Goal: Task Accomplishment & Management: Complete application form

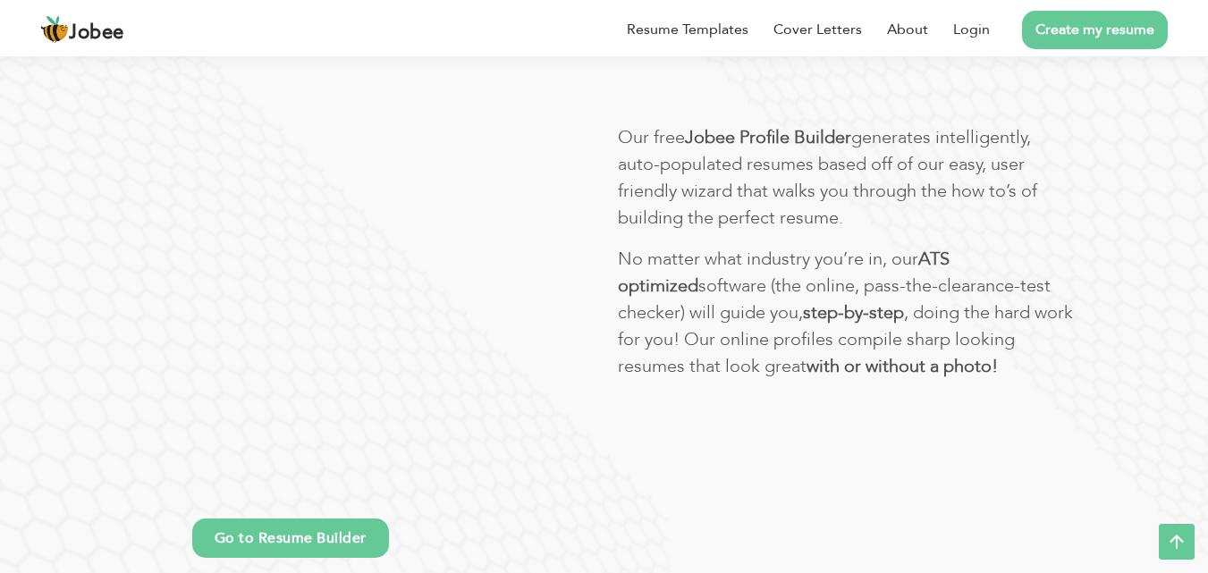
scroll to position [1034, 0]
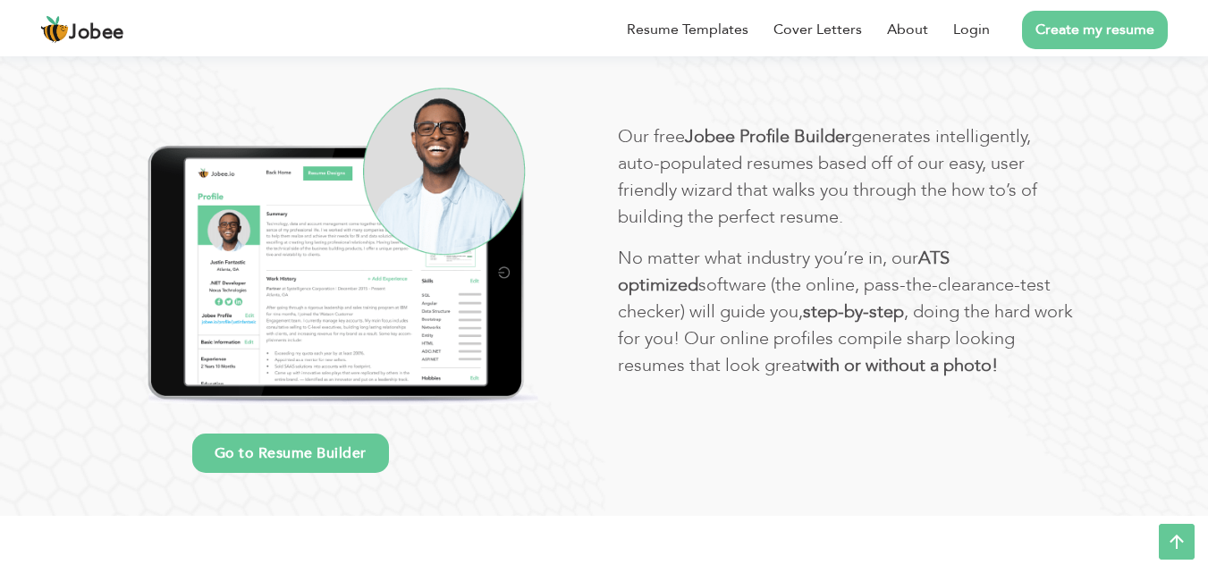
click at [1089, 46] on link "Create my resume" at bounding box center [1095, 30] width 146 height 38
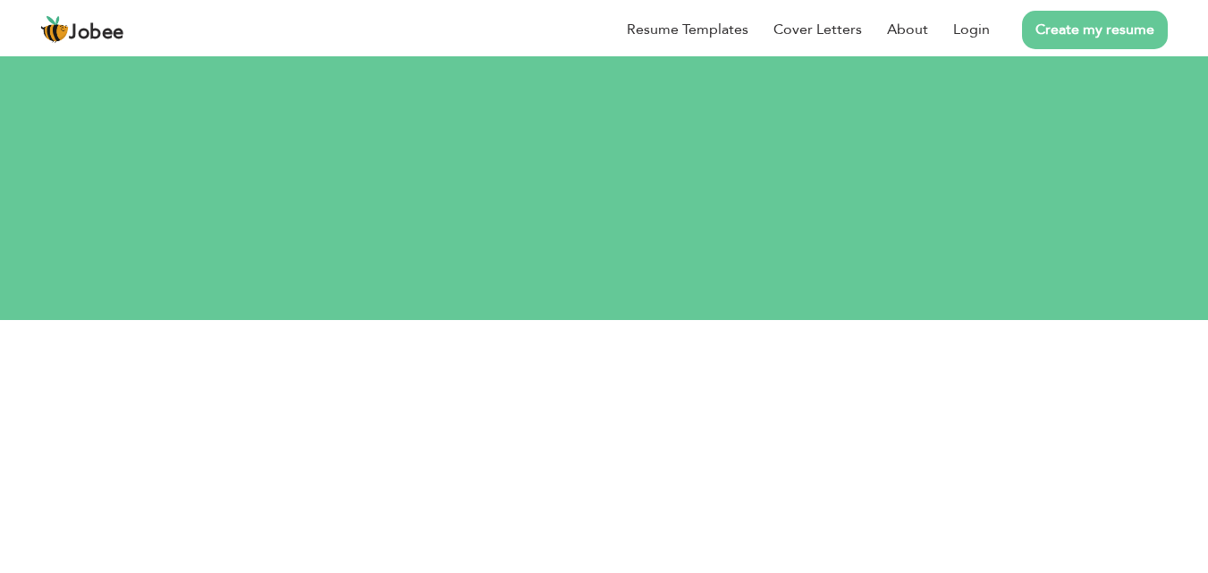
click at [1102, 38] on link "Create my resume" at bounding box center [1095, 30] width 146 height 38
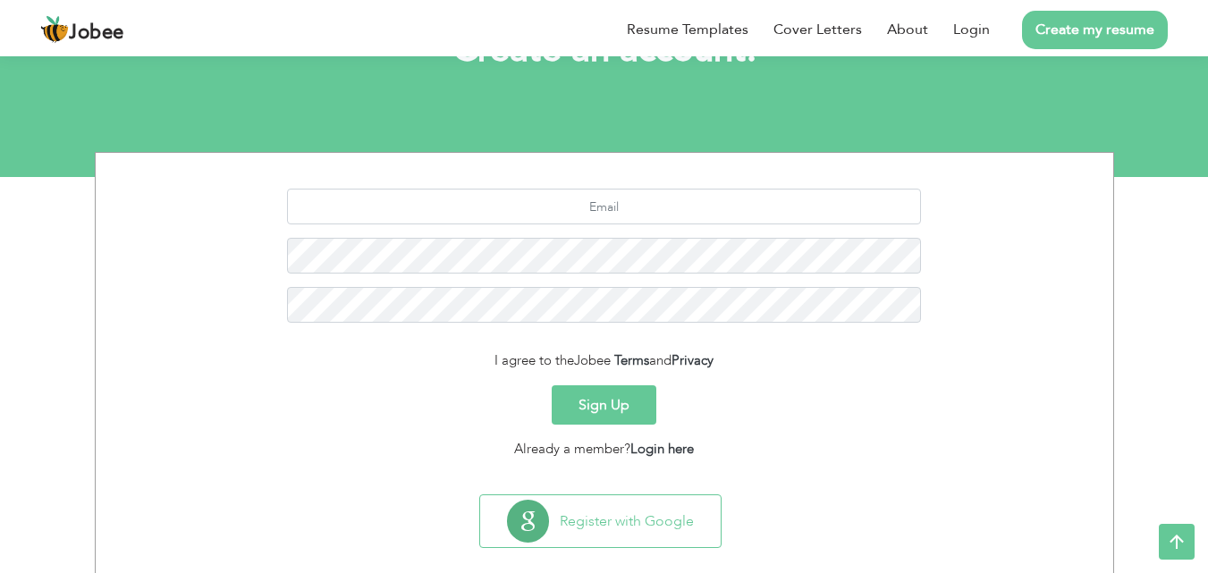
scroll to position [147, 0]
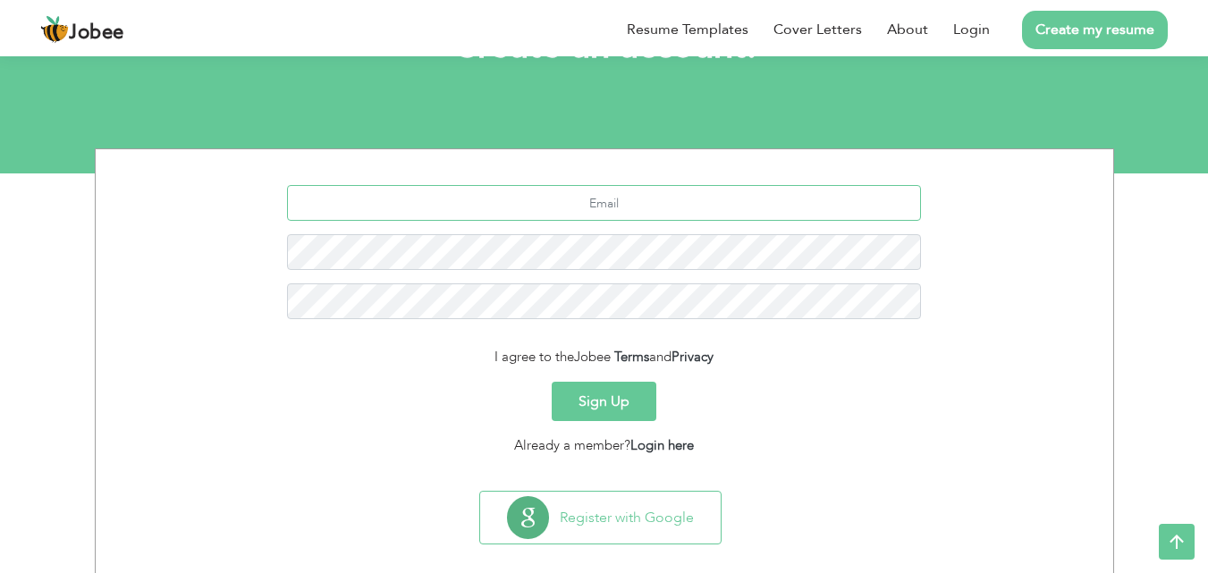
click at [629, 198] on input "text" at bounding box center [604, 203] width 634 height 36
type input "muhammadabuhuri"
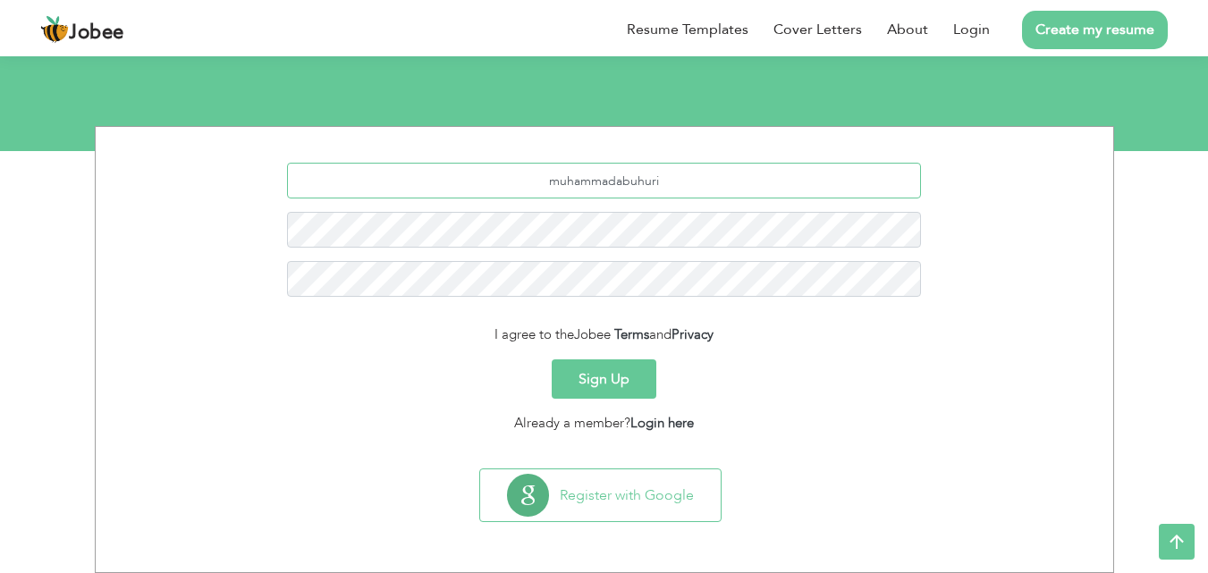
scroll to position [168, 0]
click at [702, 168] on input "muhammadabuhuri" at bounding box center [604, 182] width 634 height 36
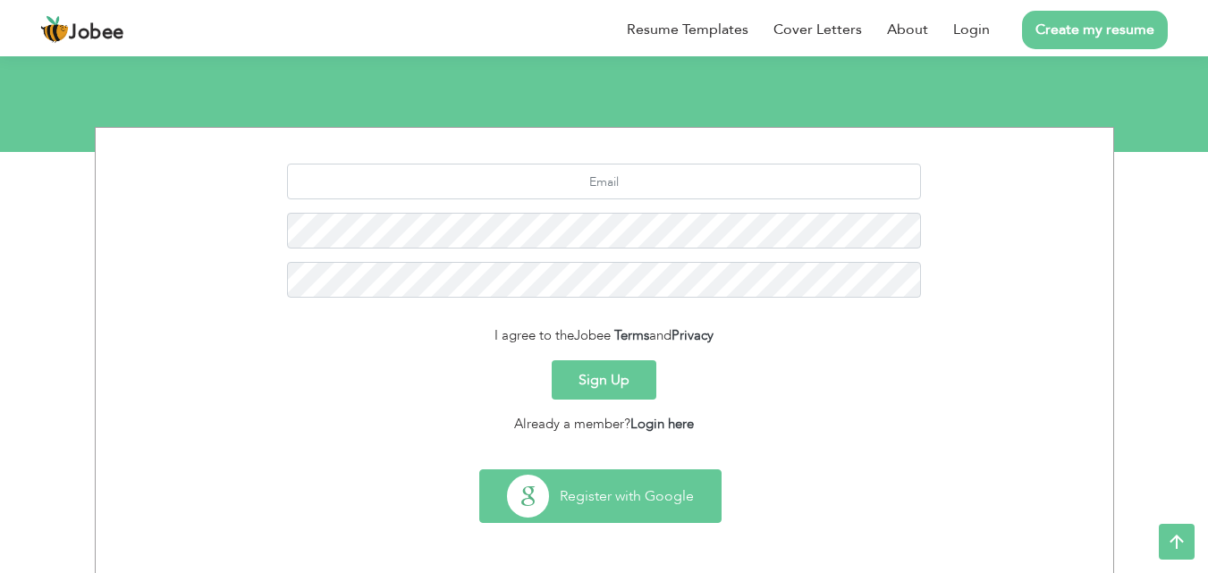
click at [615, 505] on button "Register with Google" at bounding box center [600, 496] width 241 height 52
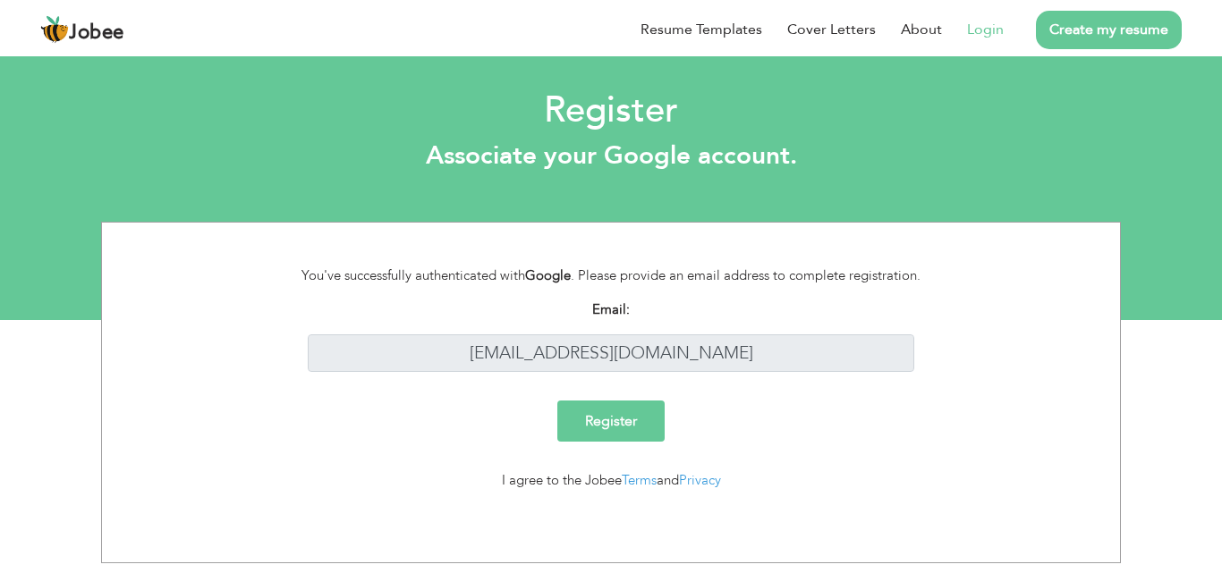
click at [617, 416] on input "Register" at bounding box center [610, 421] width 107 height 41
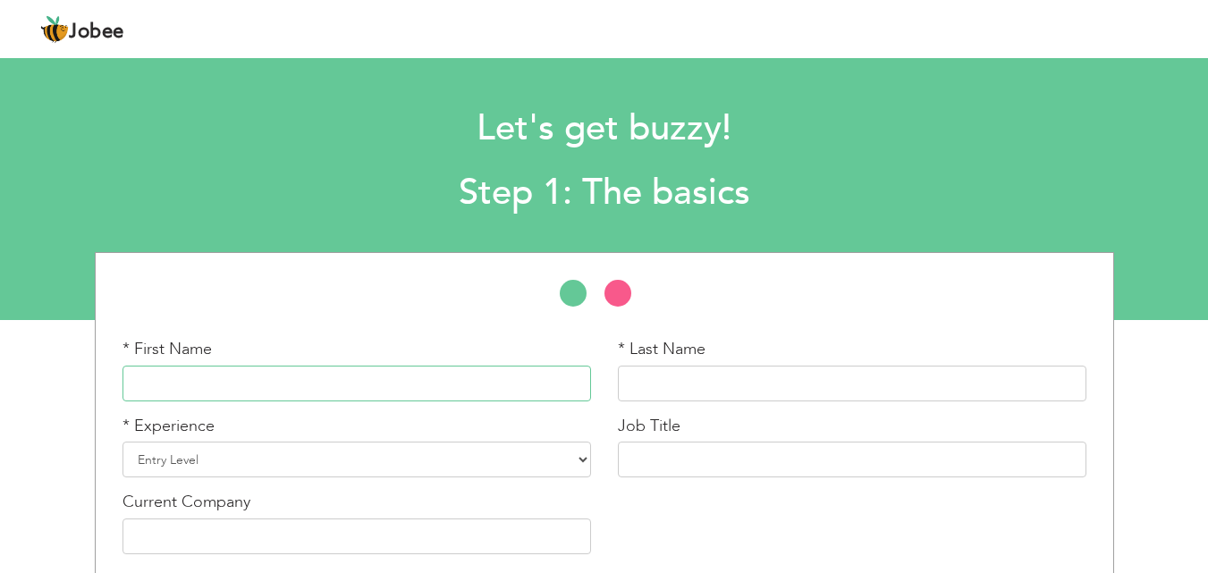
click at [430, 388] on input "text" at bounding box center [357, 384] width 469 height 36
type input "Muhammad"
click at [643, 363] on div "* Last Name" at bounding box center [852, 369] width 469 height 63
click at [650, 384] on input "text" at bounding box center [852, 384] width 469 height 36
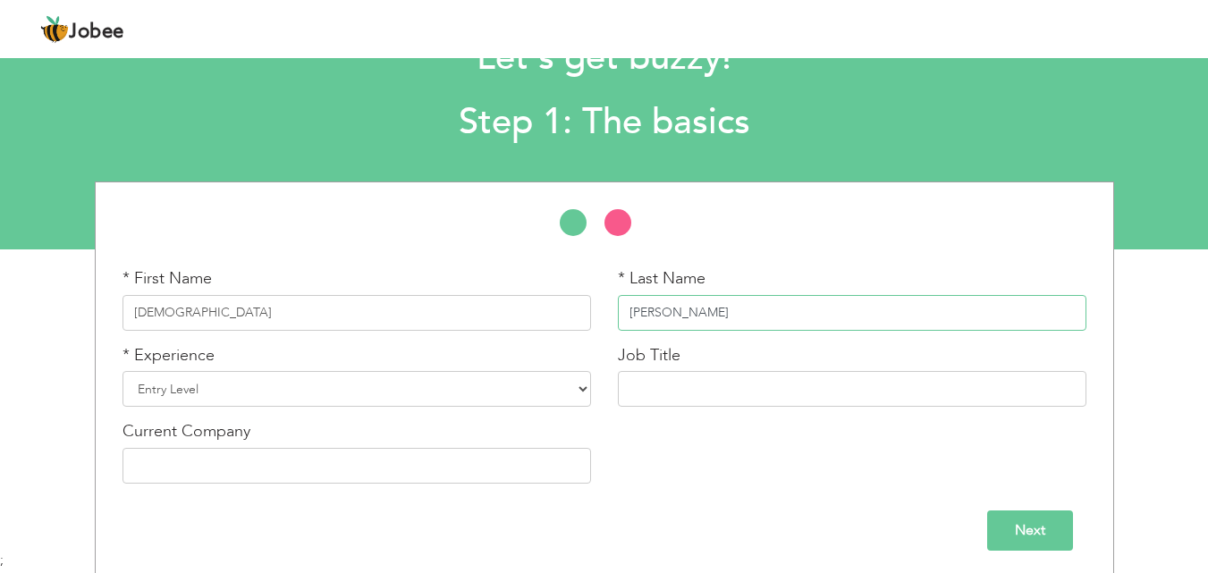
scroll to position [72, 0]
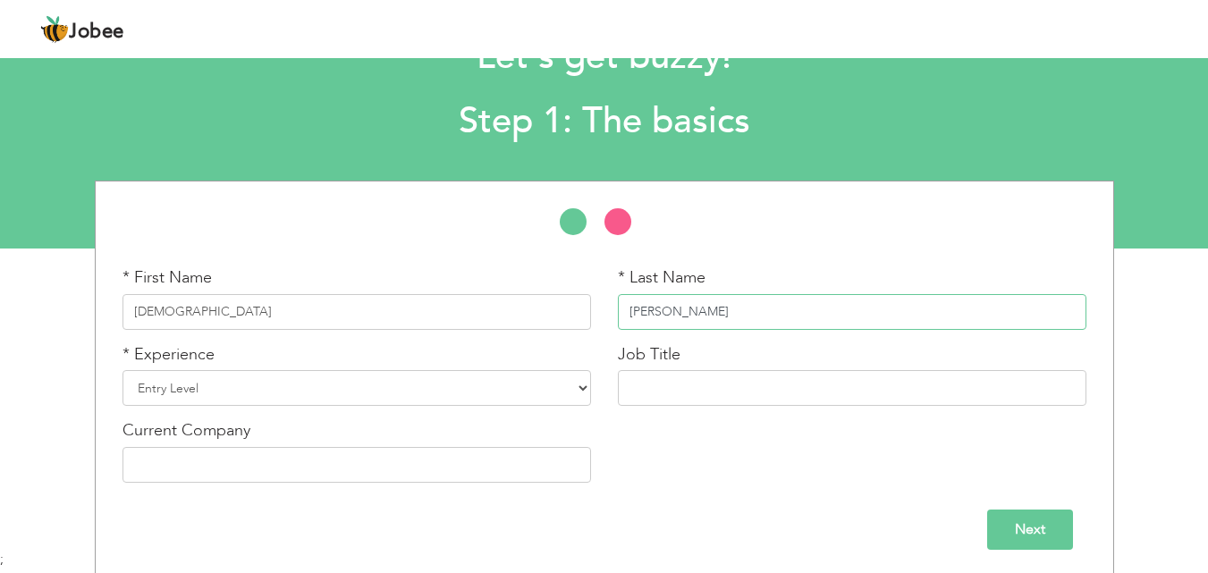
type input "Abu Hurairah"
click at [421, 389] on select "Entry Level Less than 1 Year 1 Year 2 Years 3 Years 4 Years 5 Years 6 Years 7 Y…" at bounding box center [357, 388] width 469 height 36
select select "2"
click at [123, 370] on select "Entry Level Less than 1 Year 1 Year 2 Years 3 Years 4 Years 5 Years 6 Years 7 Y…" at bounding box center [357, 388] width 469 height 36
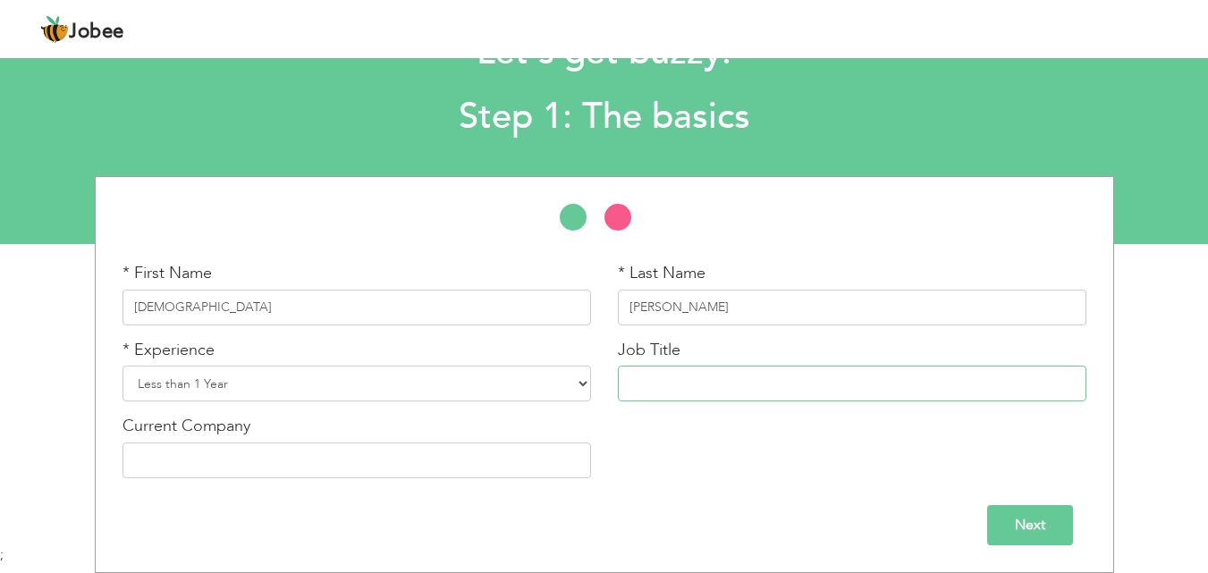
click at [680, 374] on input "text" at bounding box center [852, 384] width 469 height 36
type input "Web Developer"
click at [534, 460] on input "text" at bounding box center [357, 461] width 469 height 36
click at [1059, 514] on input "Next" at bounding box center [1030, 525] width 86 height 40
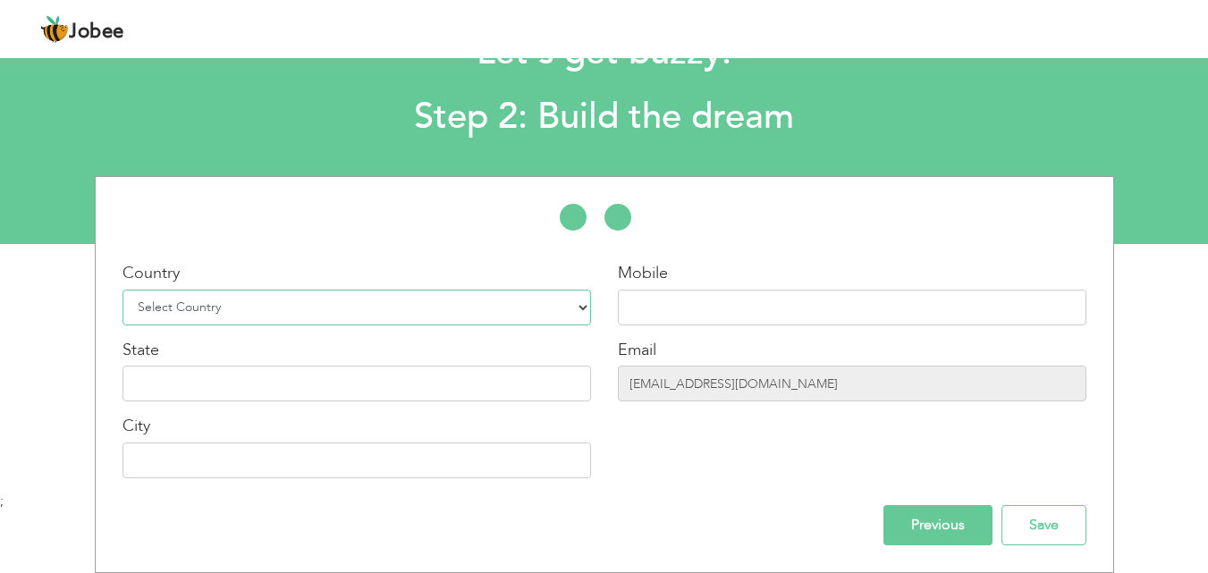
click at [480, 300] on select "Select Country Afghanistan Albania Algeria American Samoa Andorra Angola Anguil…" at bounding box center [357, 308] width 469 height 36
select select "166"
click at [123, 290] on select "Select Country Afghanistan Albania Algeria American Samoa Andorra Angola Anguil…" at bounding box center [357, 308] width 469 height 36
click at [261, 377] on input "text" at bounding box center [357, 384] width 469 height 36
type input "Punjab"
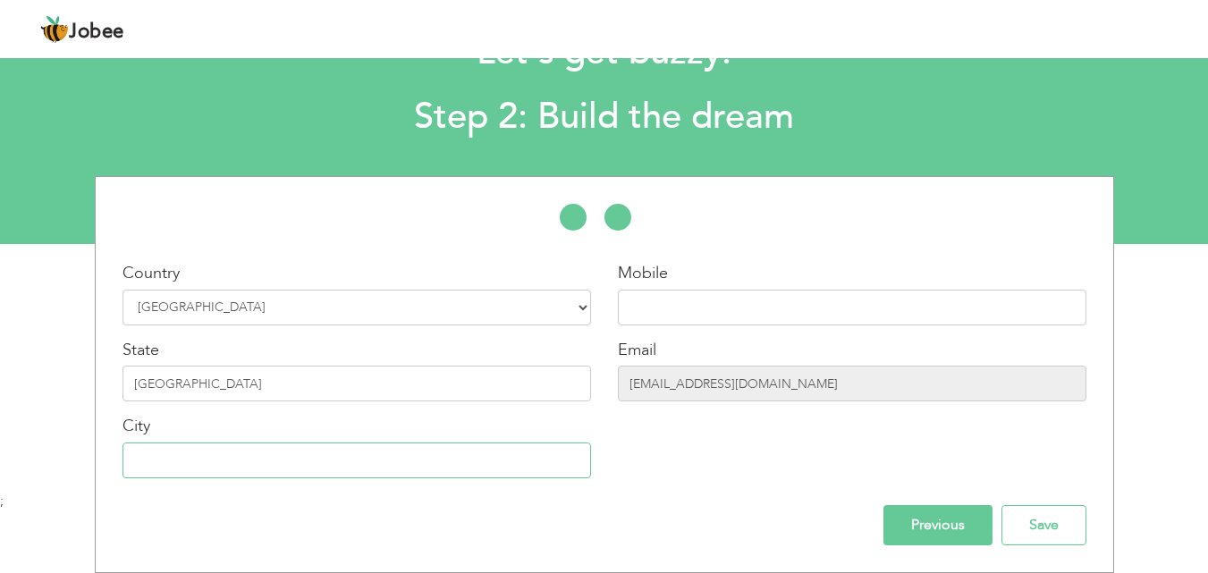
click at [209, 456] on input "text" at bounding box center [357, 461] width 469 height 36
type input "Faisalabad"
click at [712, 306] on input "text" at bounding box center [852, 308] width 469 height 36
type input "0311 6085400"
click at [1047, 518] on input "Save" at bounding box center [1044, 525] width 85 height 40
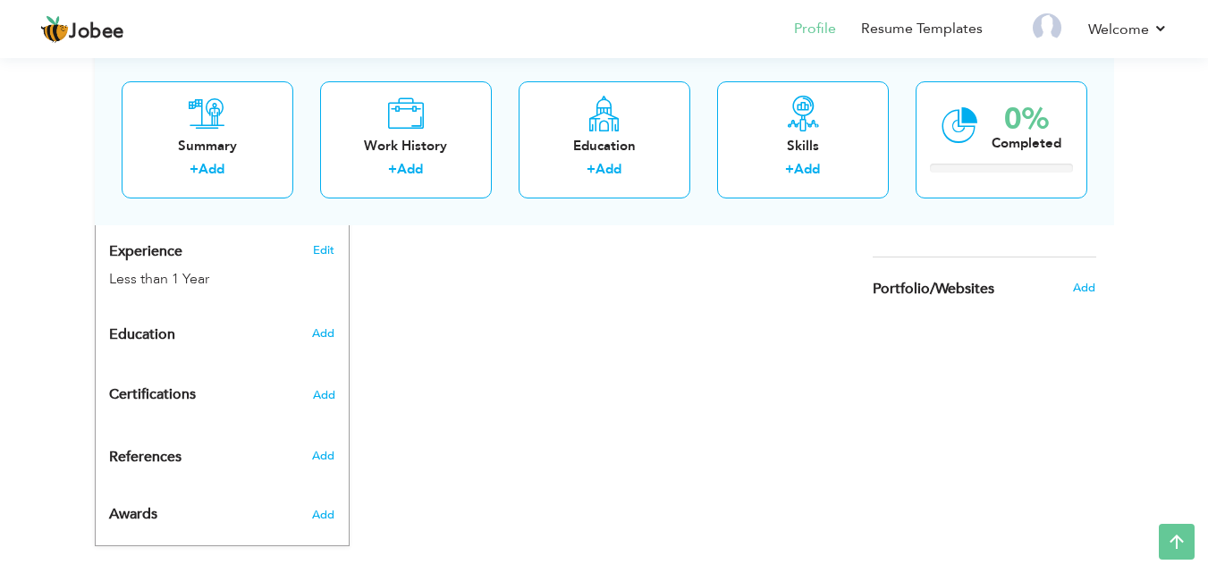
scroll to position [609, 0]
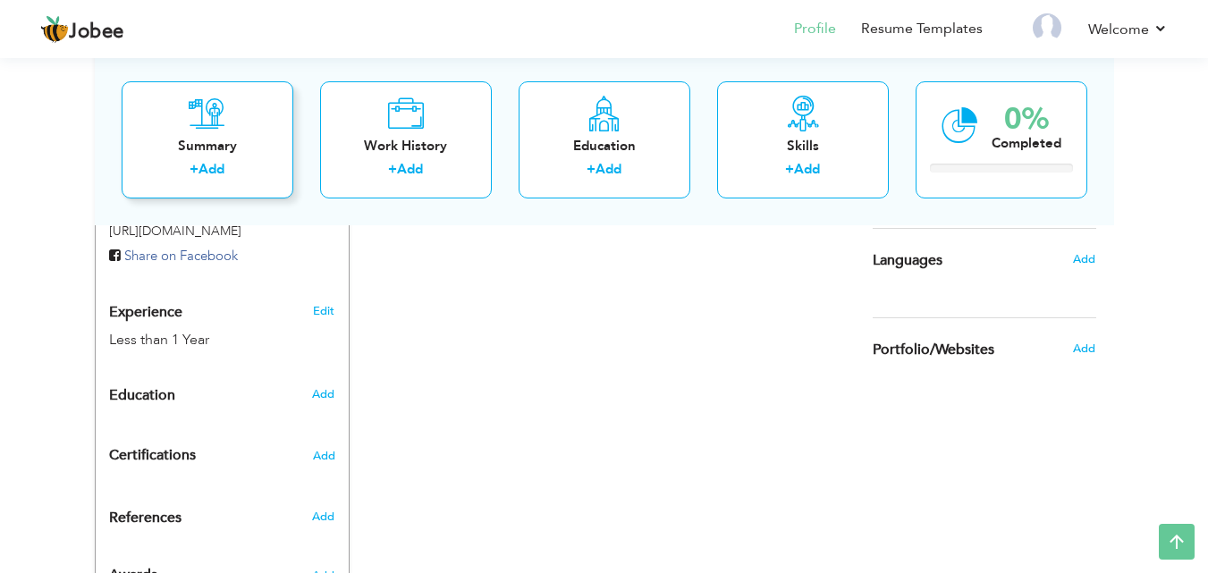
click at [257, 161] on div "+ Add" at bounding box center [207, 171] width 143 height 23
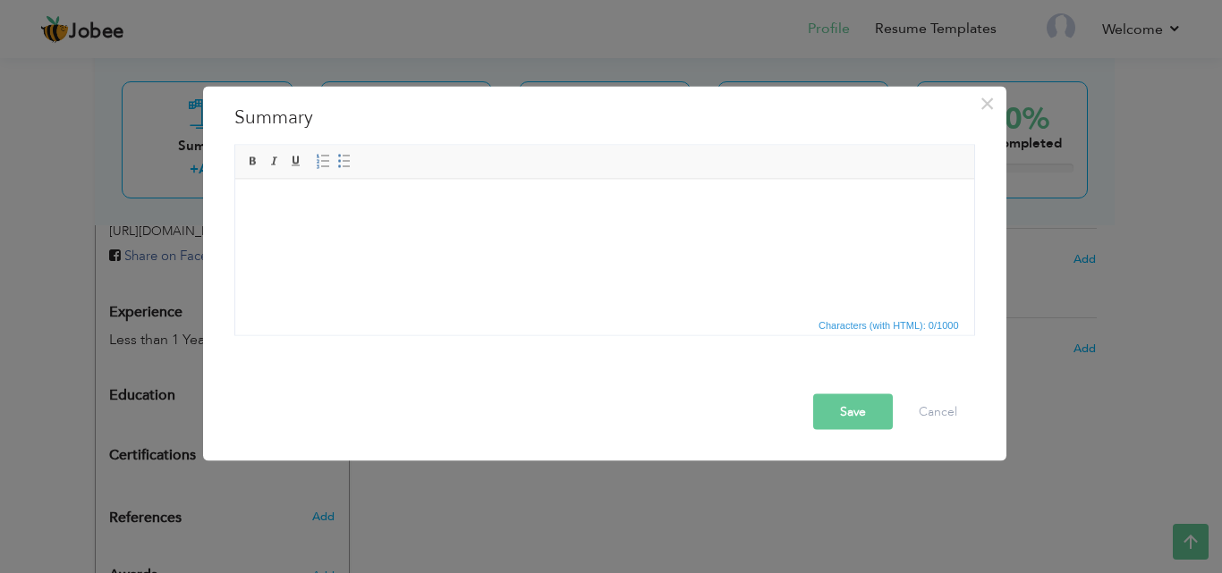
click at [133, 190] on div "× Summary Rich Text Editor, summaryEditor Editor toolbars Basic Styles Bold Ita…" at bounding box center [611, 286] width 1222 height 573
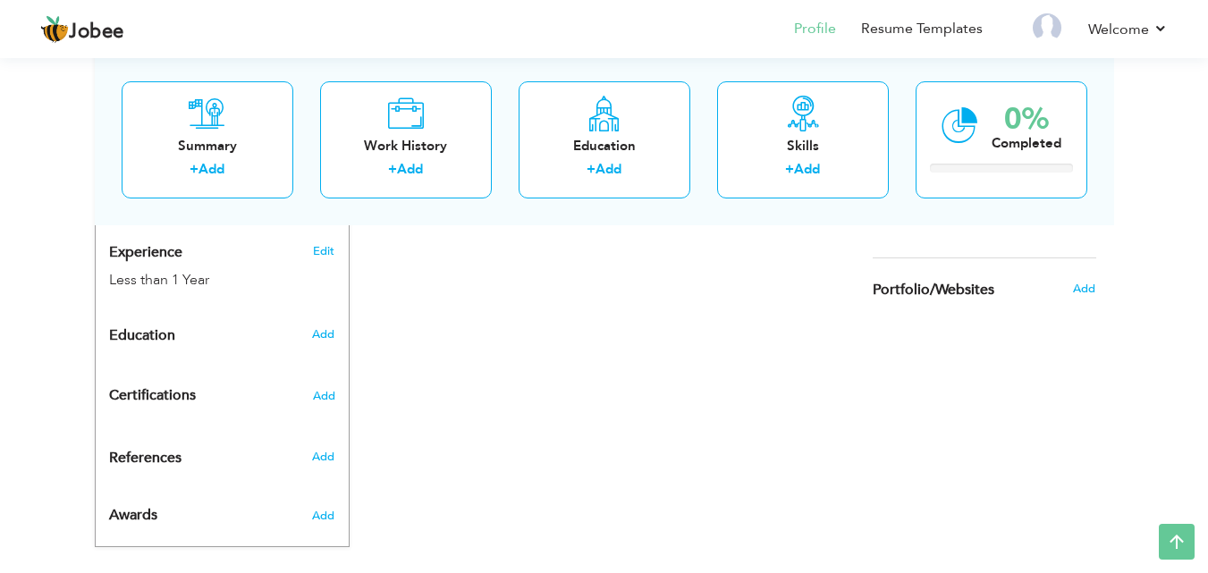
scroll to position [670, 0]
click at [327, 389] on span "Add" at bounding box center [323, 395] width 23 height 13
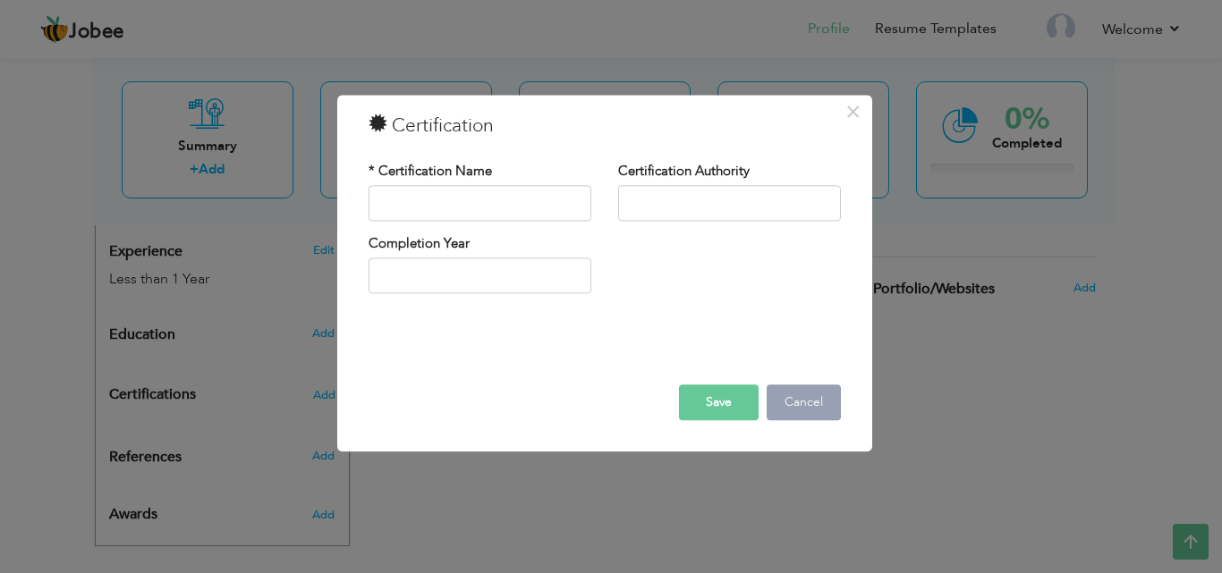
click at [814, 394] on button "Cancel" at bounding box center [803, 403] width 74 height 36
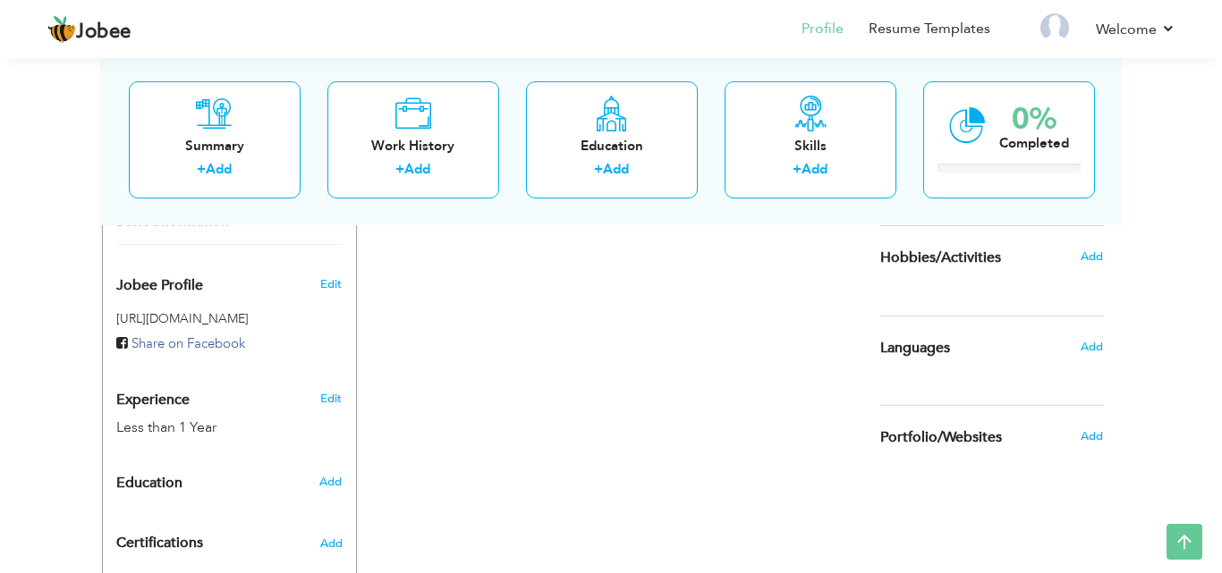
scroll to position [520, 0]
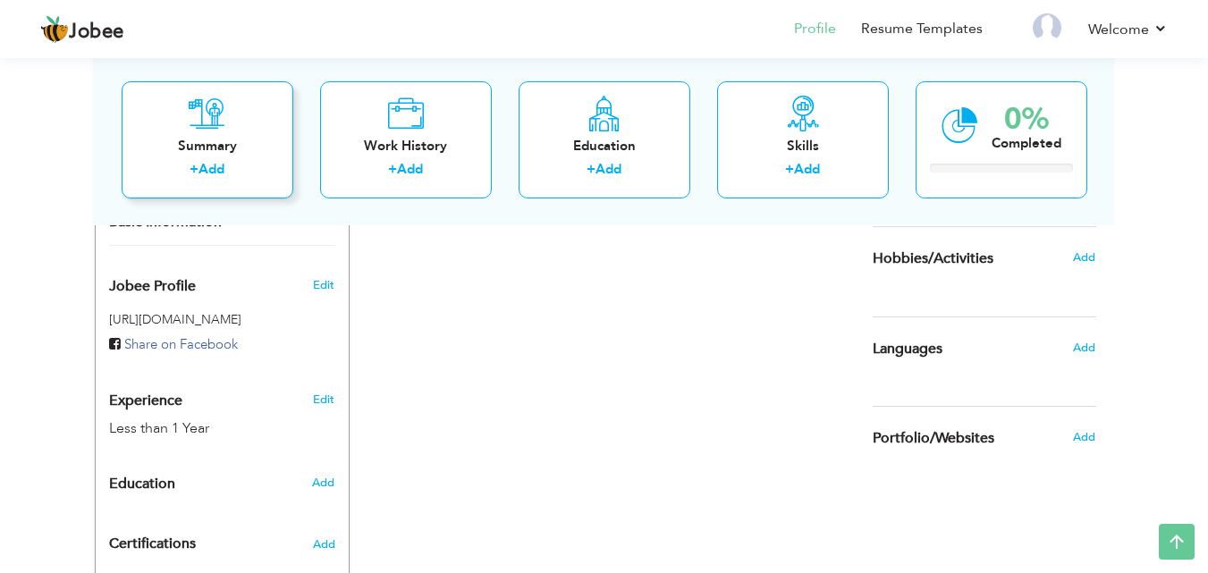
click at [232, 162] on div "+ Add" at bounding box center [207, 171] width 143 height 23
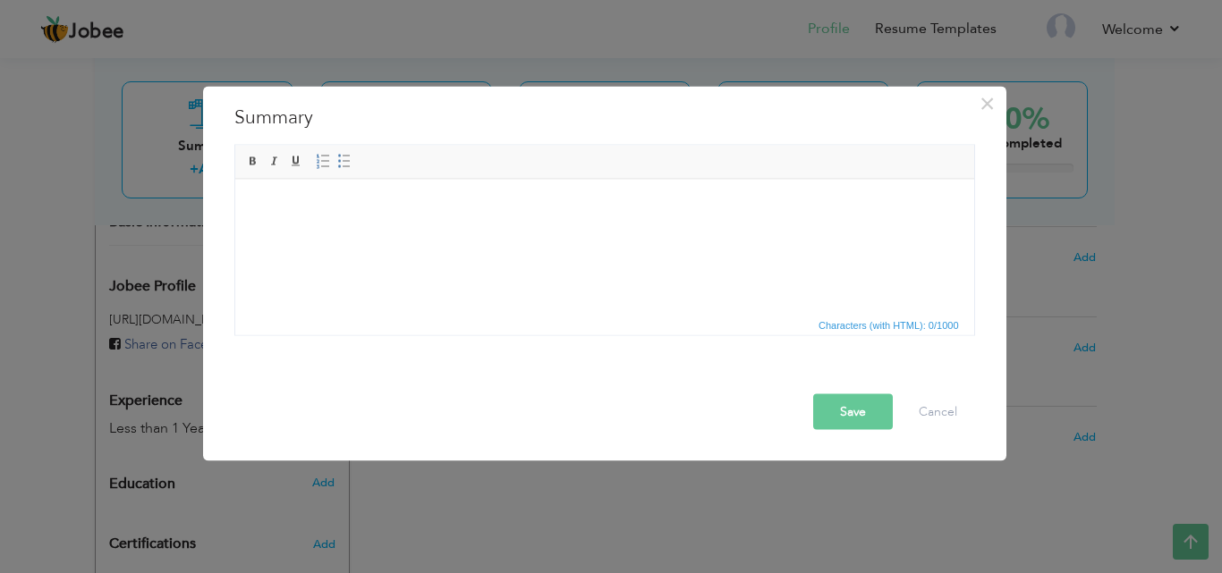
click at [336, 233] on html at bounding box center [603, 206] width 739 height 55
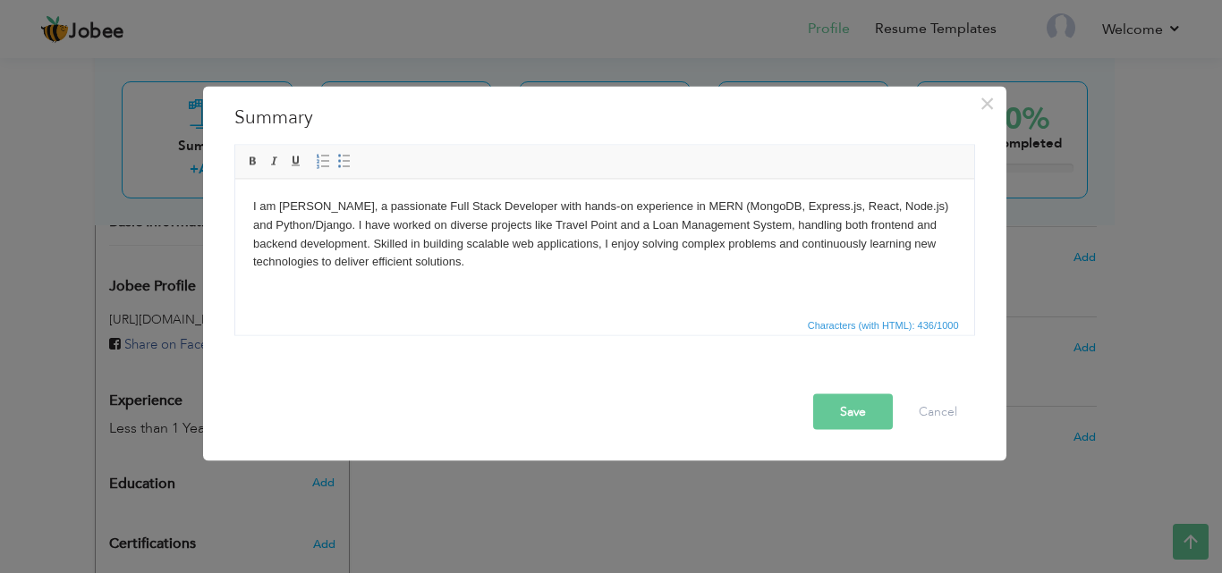
click at [858, 410] on button "Save" at bounding box center [853, 411] width 80 height 36
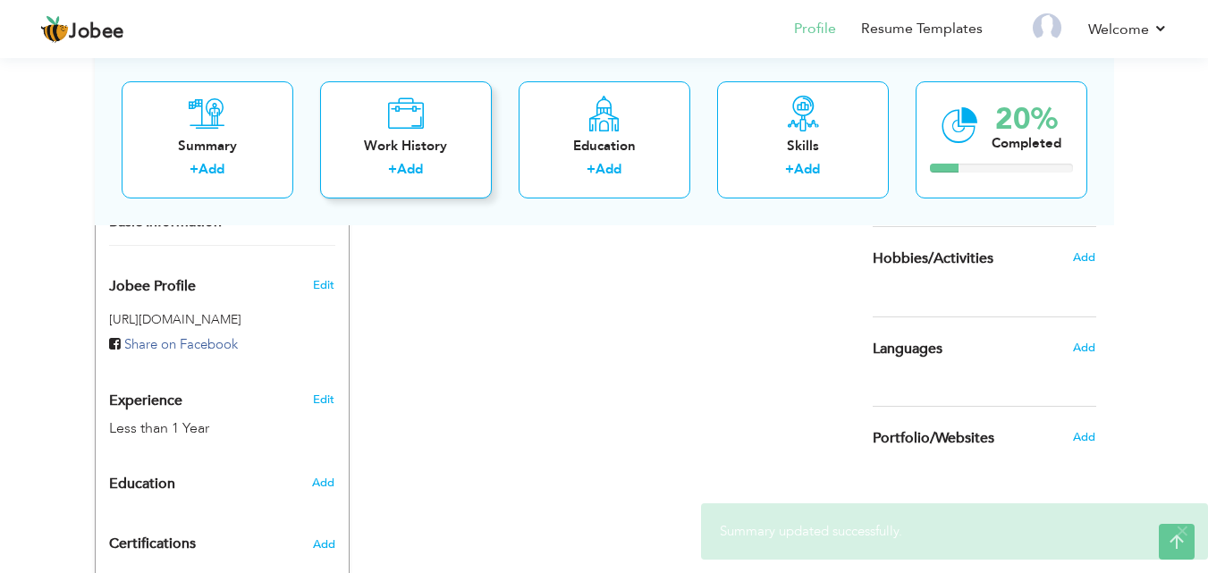
click at [394, 148] on div "Work History" at bounding box center [405, 145] width 143 height 19
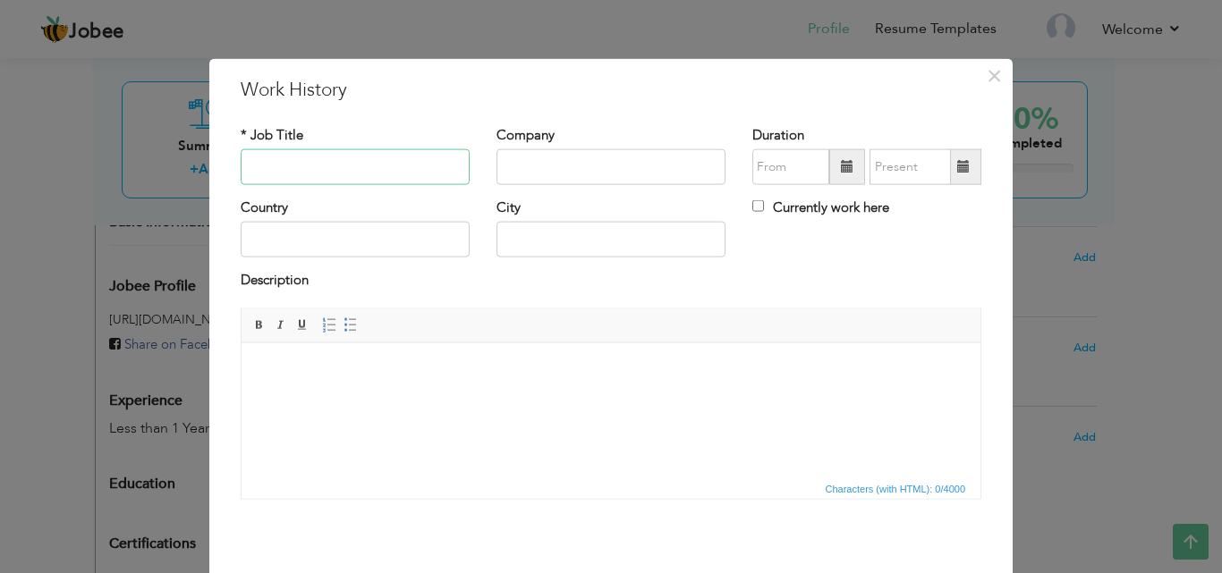
click at [366, 178] on input "text" at bounding box center [355, 167] width 229 height 36
type input "MERN Stack Developer"
click at [529, 160] on input "text" at bounding box center [610, 167] width 229 height 36
type input "Nexagen Solution"
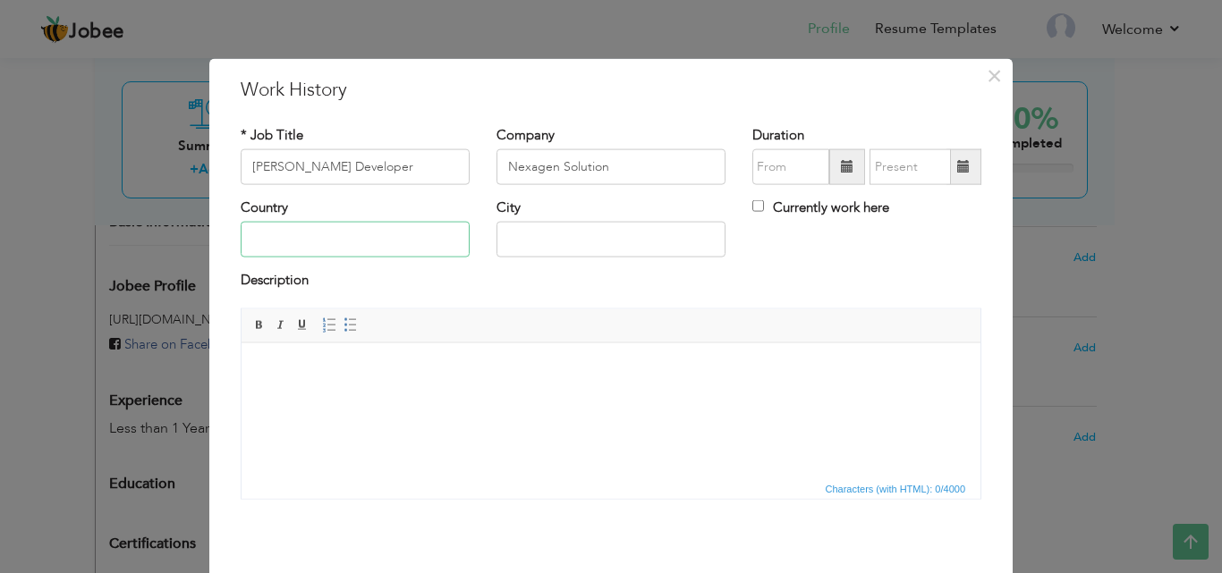
click at [345, 234] on input "text" at bounding box center [355, 240] width 229 height 36
type input "Faisalabad"
click at [336, 246] on input "Faisalabad" at bounding box center [355, 240] width 229 height 36
type input "Pakistan"
click at [557, 233] on input "text" at bounding box center [610, 240] width 229 height 36
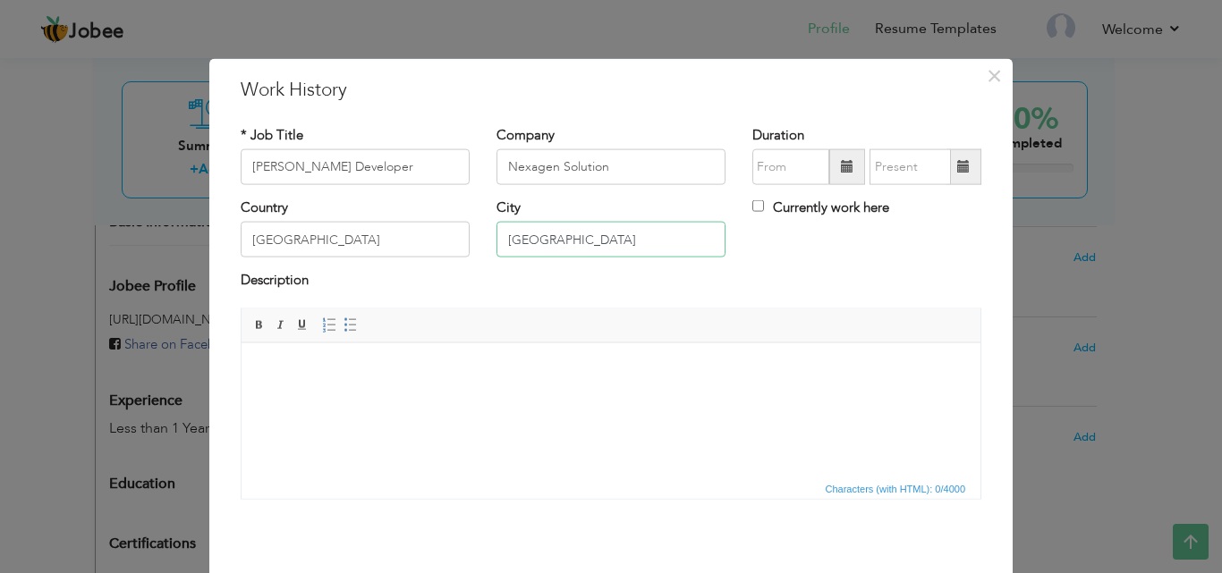
type input "Faisalabad"
click at [841, 169] on span at bounding box center [847, 166] width 13 height 13
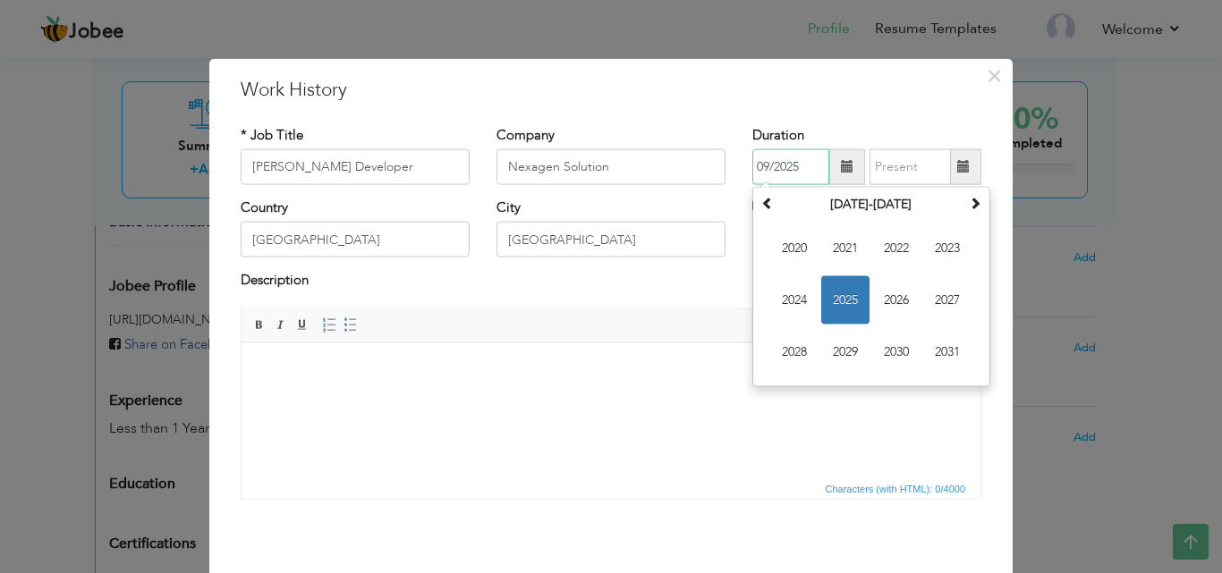
click at [837, 304] on span "2025" at bounding box center [845, 300] width 48 height 48
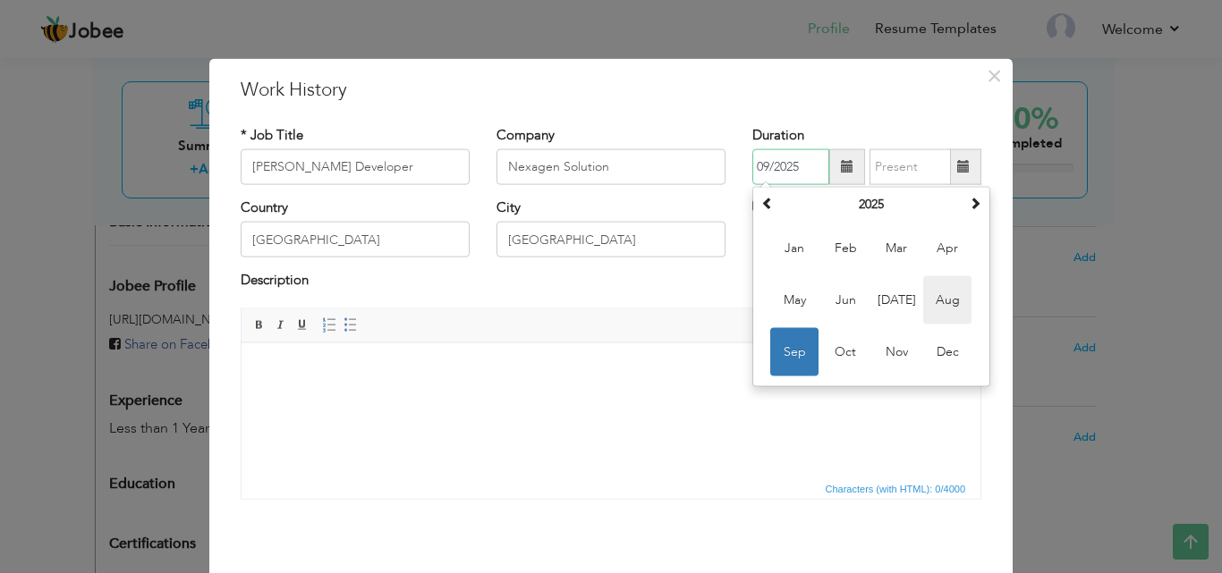
click at [941, 304] on span "Aug" at bounding box center [947, 300] width 48 height 48
type input "08/2025"
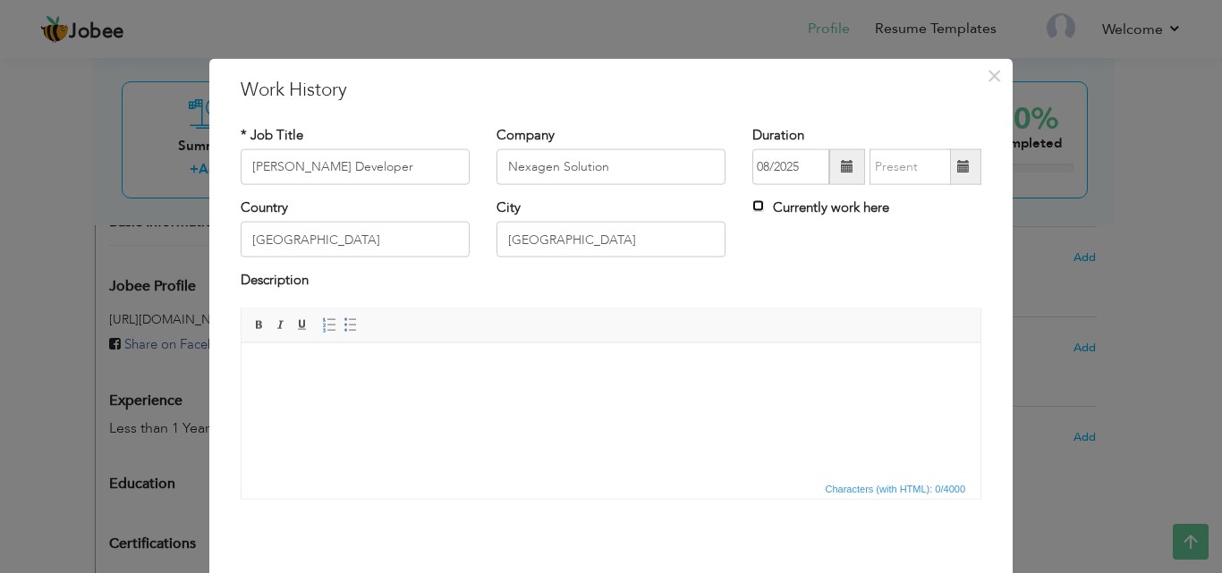
click at [752, 206] on input "Currently work here" at bounding box center [758, 206] width 12 height 12
checkbox input "true"
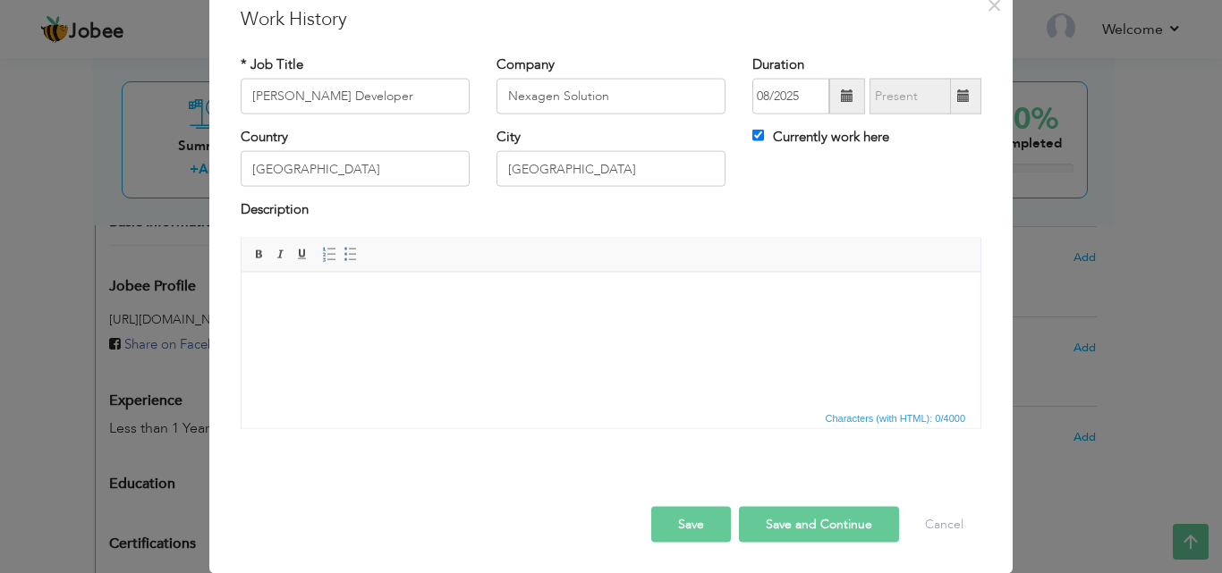
click at [376, 317] on html at bounding box center [610, 299] width 739 height 55
click at [348, 326] on html at bounding box center [610, 299] width 739 height 55
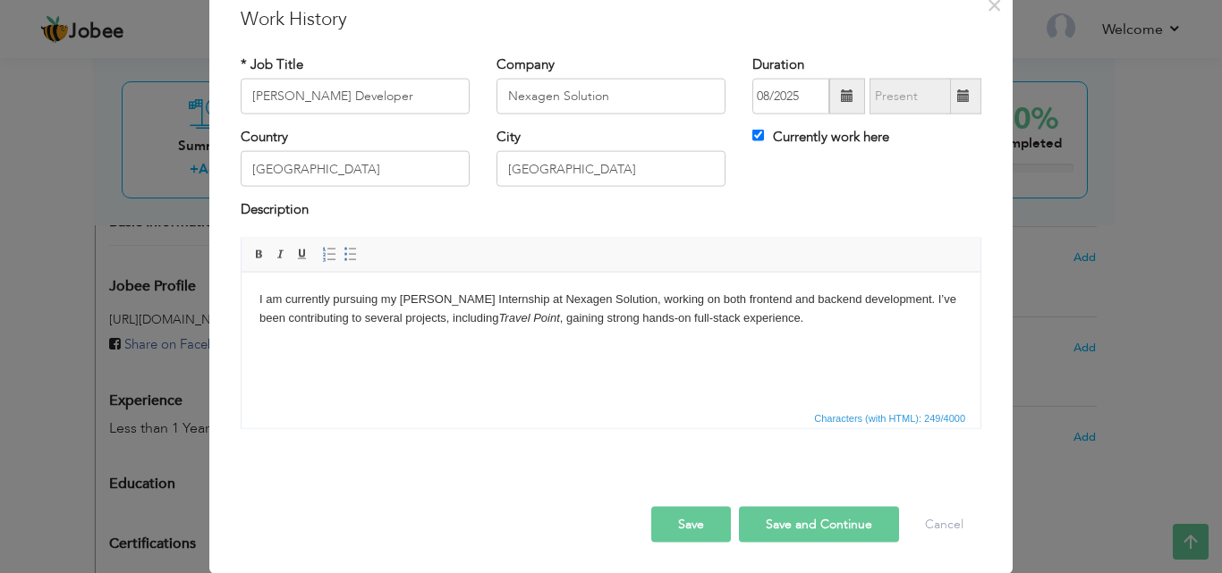
click at [764, 526] on button "Save and Continue" at bounding box center [819, 524] width 160 height 36
checkbox input "false"
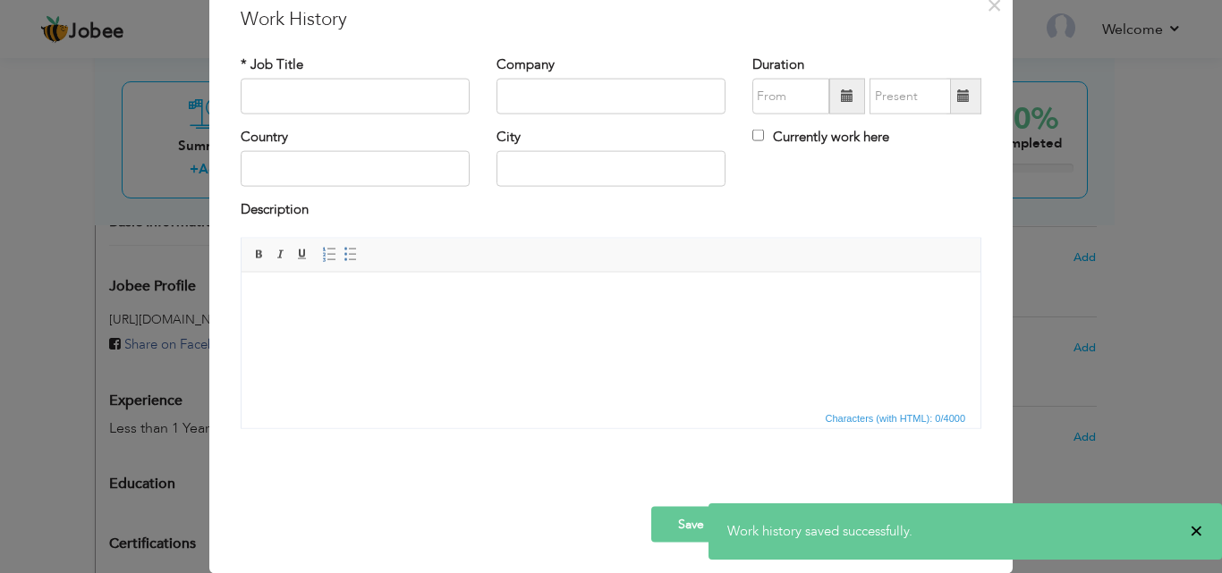
click at [1193, 525] on span "×" at bounding box center [1195, 531] width 13 height 18
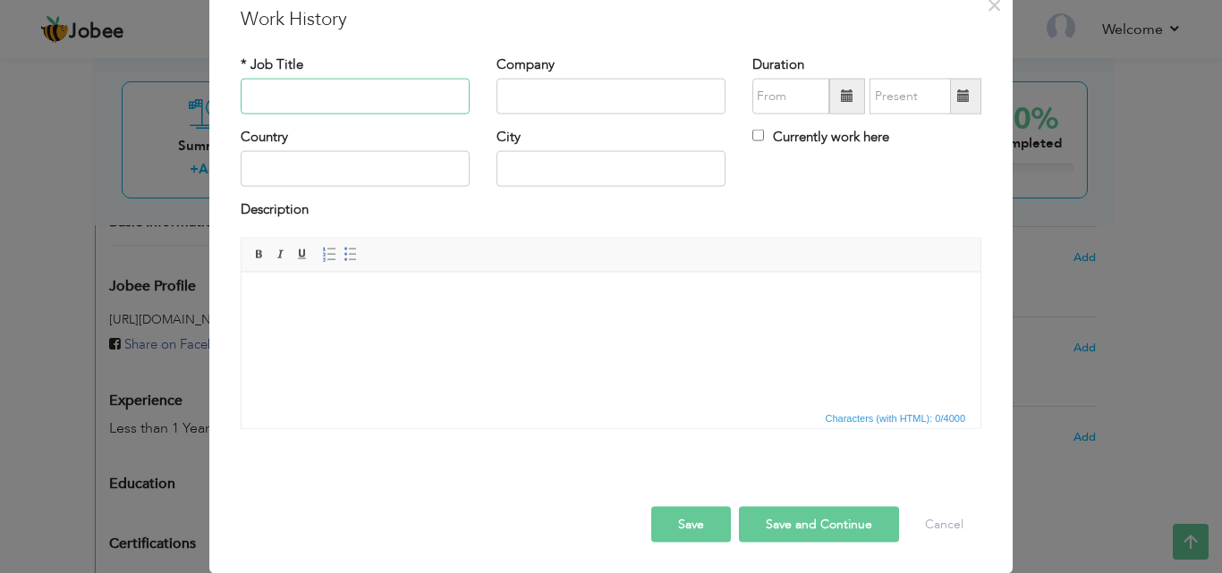
click at [318, 97] on input "text" at bounding box center [355, 97] width 229 height 36
type input "Django Developer"
click at [560, 101] on input "text" at bounding box center [610, 97] width 229 height 36
type input "Technsol Software House"
click at [353, 179] on input "text" at bounding box center [355, 169] width 229 height 36
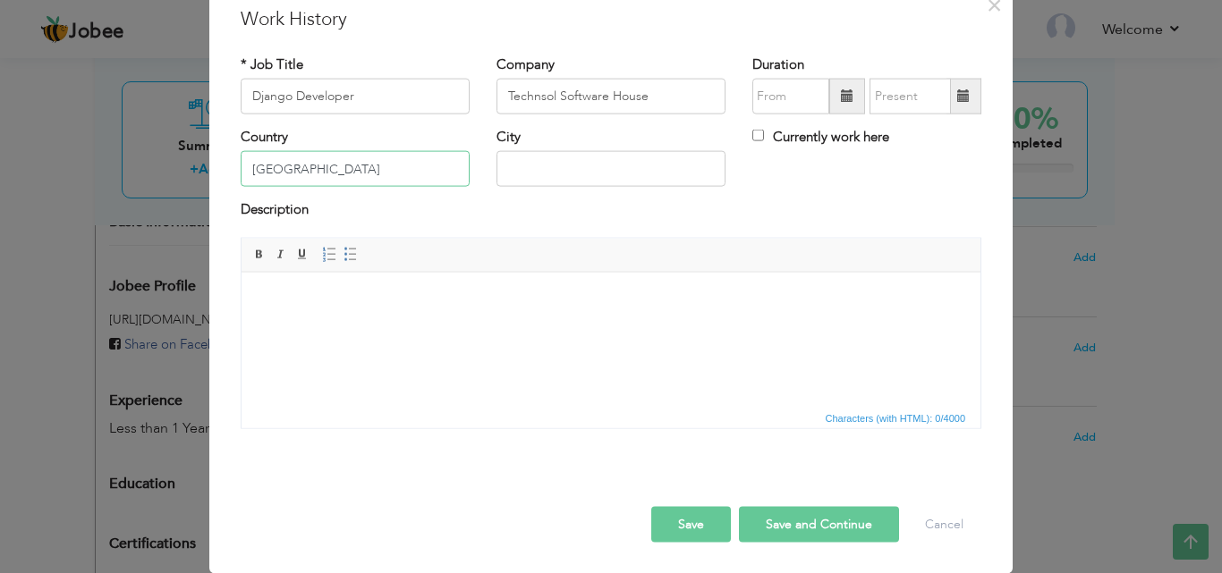
type input "Pakistan"
click at [325, 165] on input "Pakistan" at bounding box center [355, 169] width 229 height 36
click at [575, 171] on input "text" at bounding box center [610, 169] width 229 height 36
type input "Faislabad"
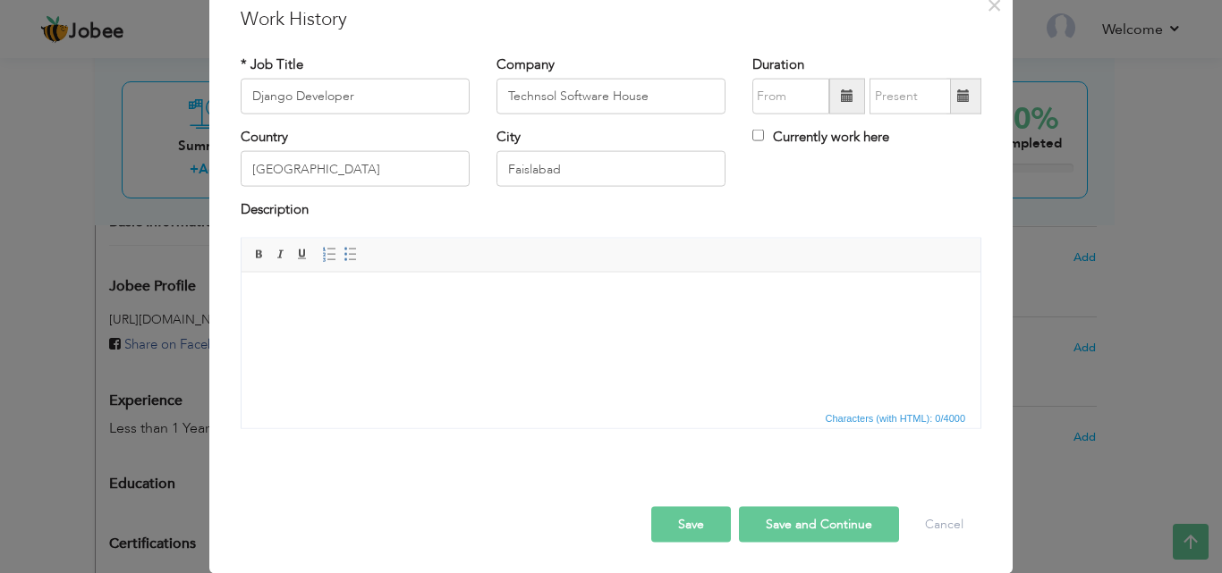
click at [845, 102] on span at bounding box center [847, 95] width 13 height 13
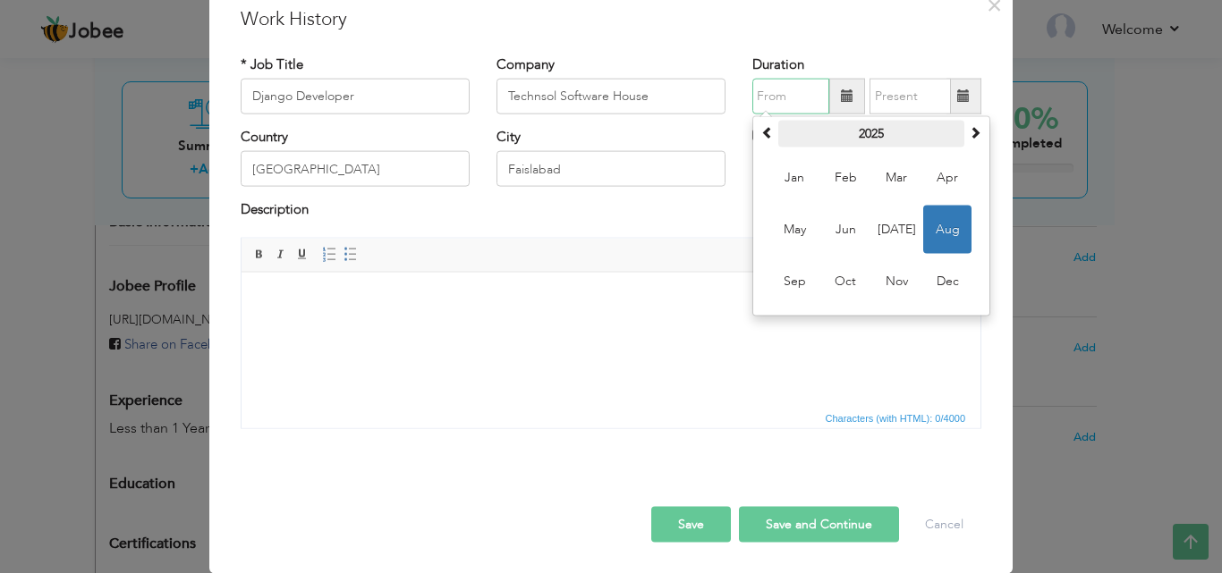
click at [858, 132] on th "2025" at bounding box center [871, 134] width 186 height 27
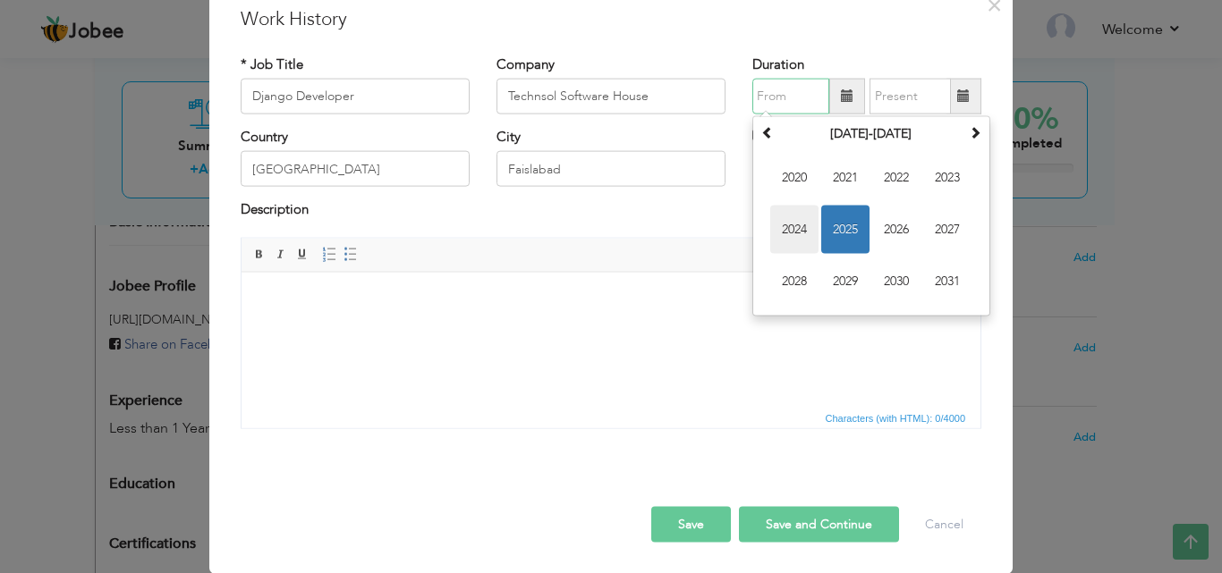
click at [792, 225] on span "2024" at bounding box center [794, 230] width 48 height 48
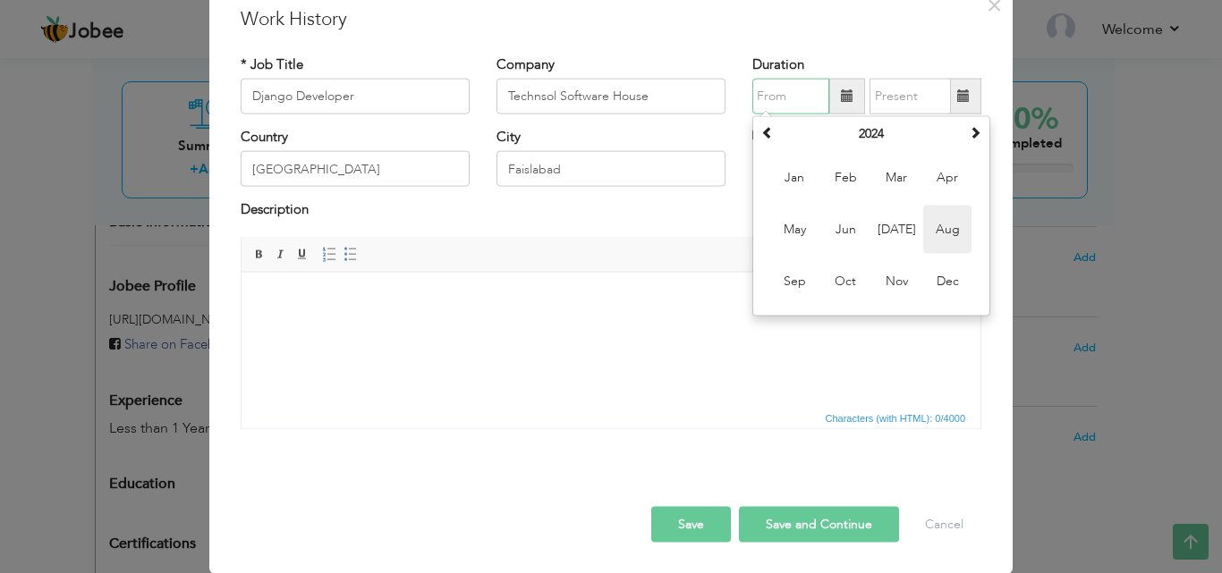
click at [931, 232] on span "Aug" at bounding box center [947, 230] width 48 height 48
type input "08/2024"
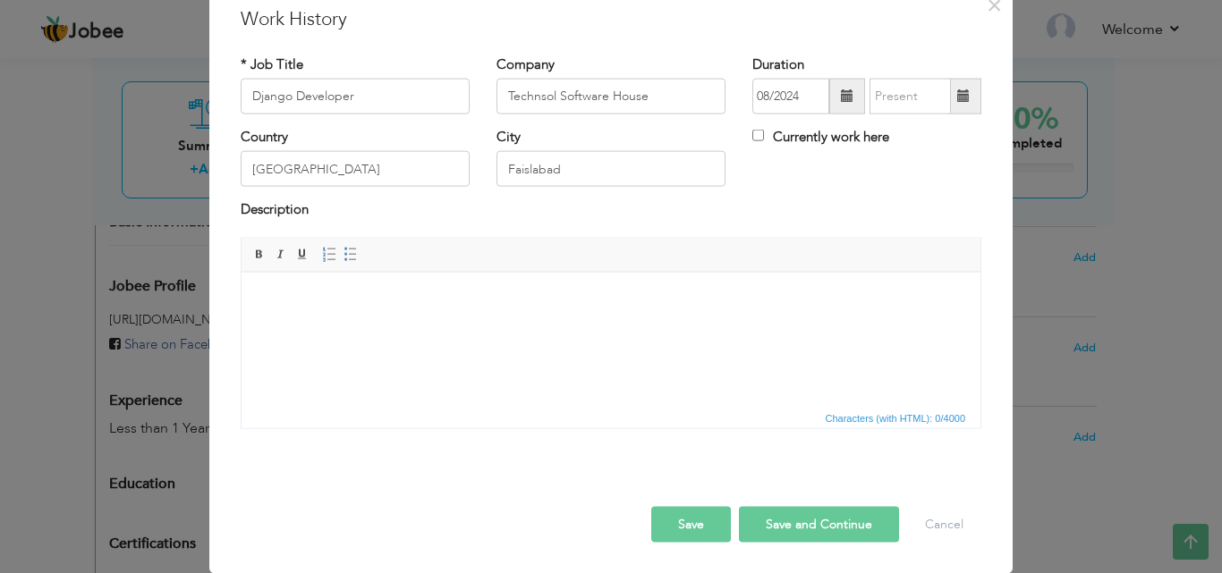
click at [958, 105] on span at bounding box center [963, 97] width 35 height 36
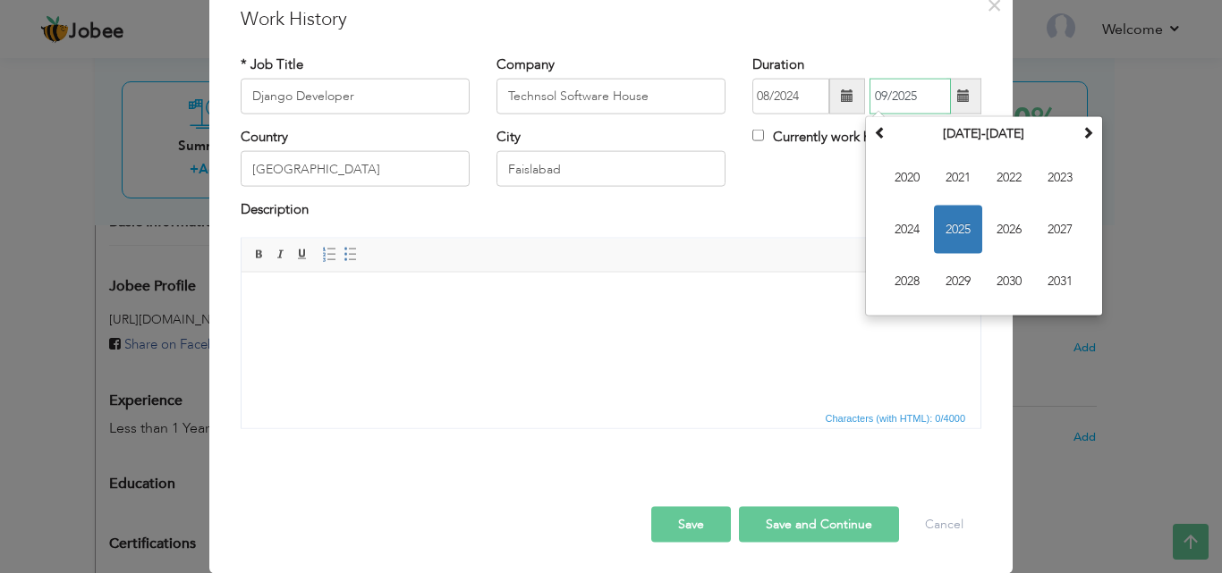
click at [961, 233] on span "2025" at bounding box center [958, 230] width 48 height 48
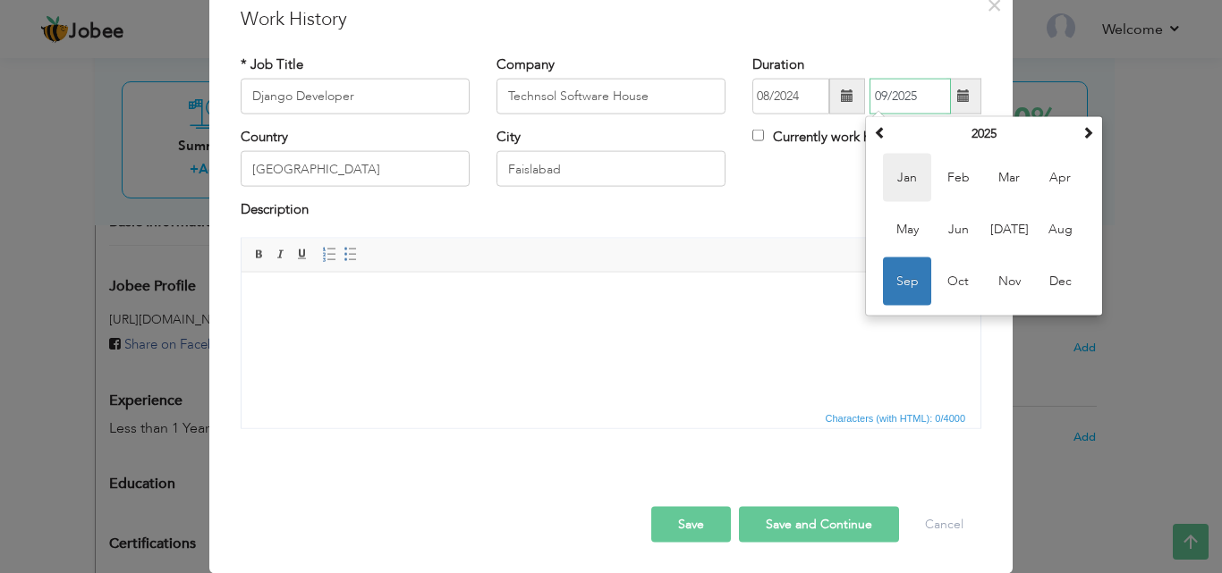
click at [897, 183] on span "Jan" at bounding box center [907, 178] width 48 height 48
type input "01/2025"
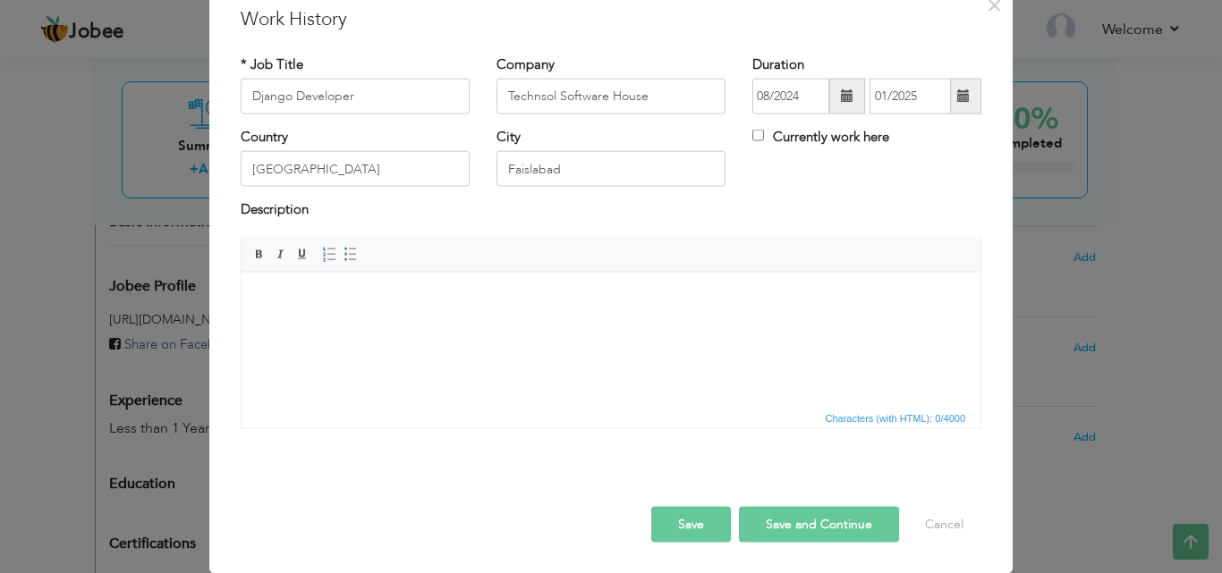
click at [422, 326] on html at bounding box center [610, 299] width 739 height 55
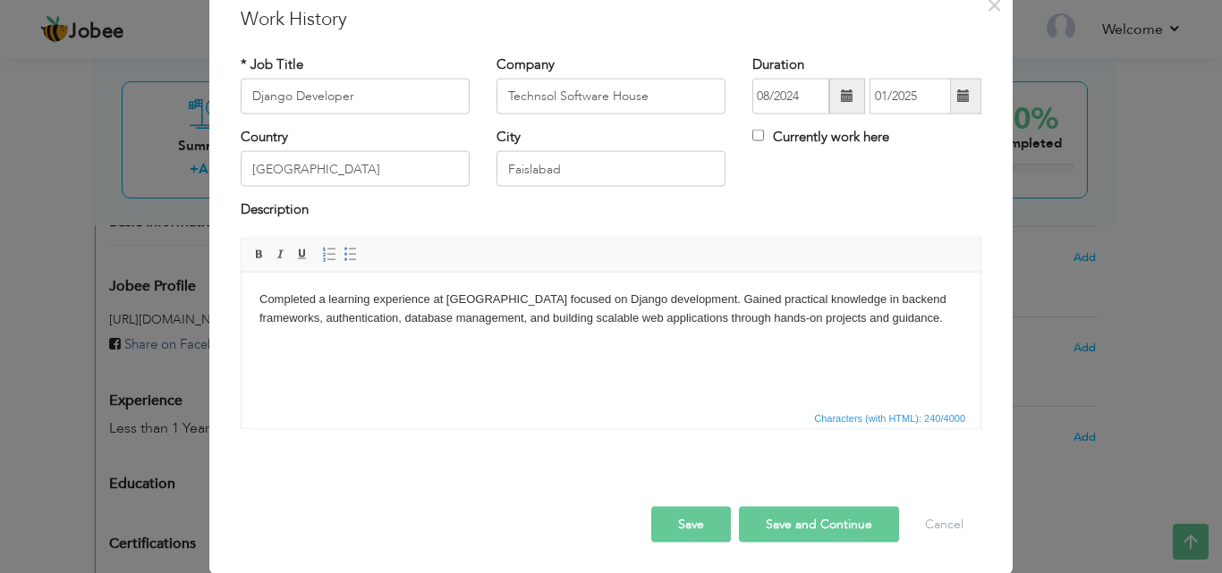
click at [705, 520] on button "Save" at bounding box center [691, 524] width 80 height 36
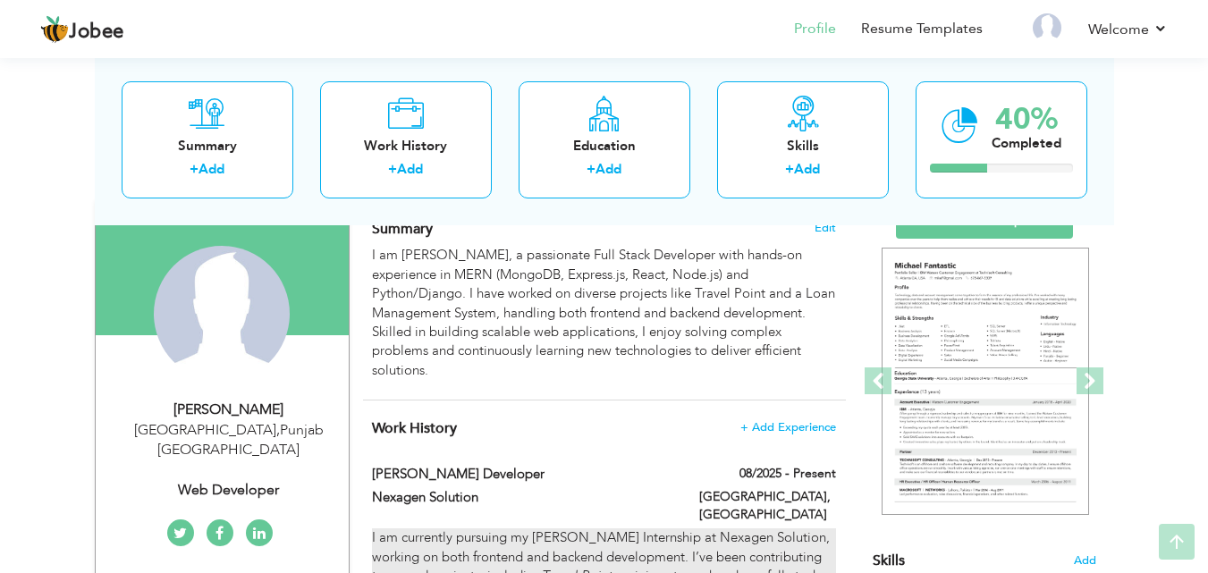
scroll to position [138, 0]
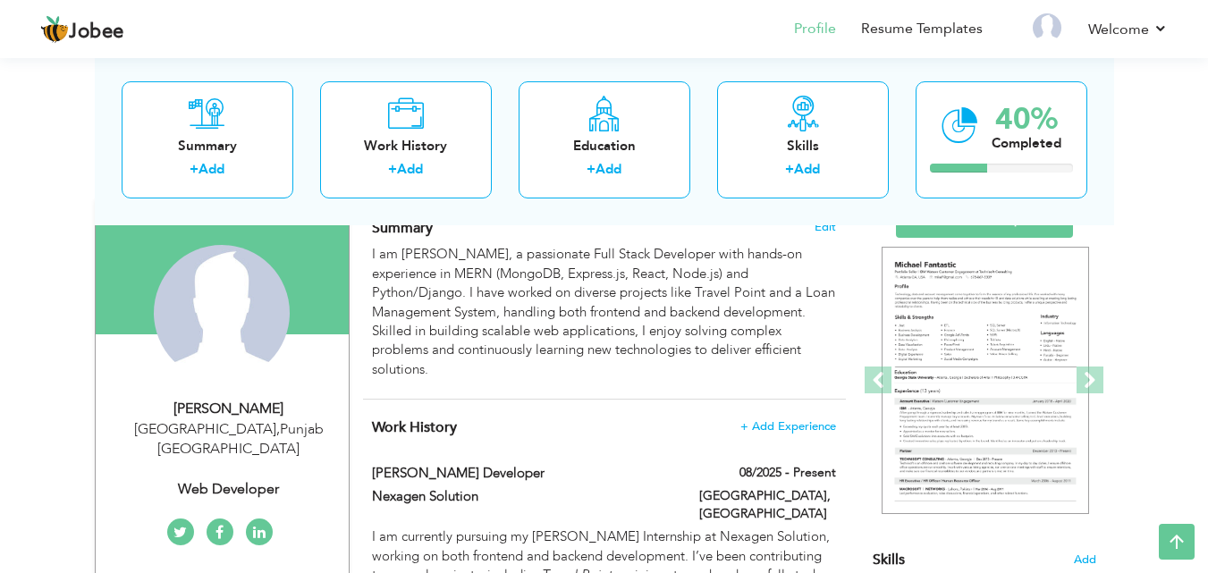
click at [264, 526] on icon at bounding box center [259, 533] width 13 height 14
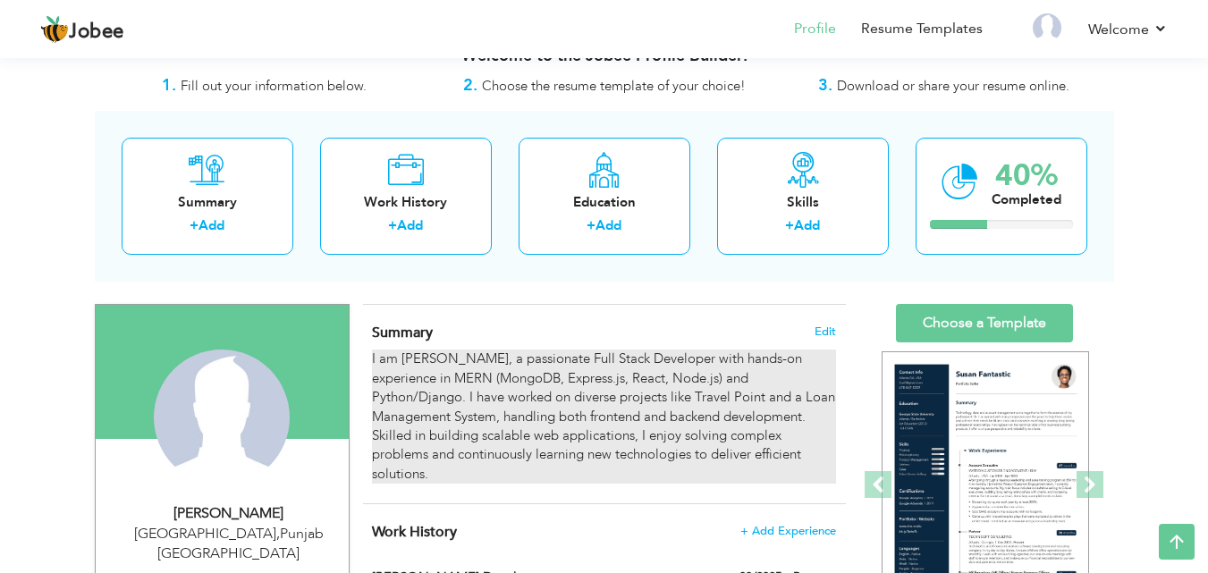
scroll to position [0, 0]
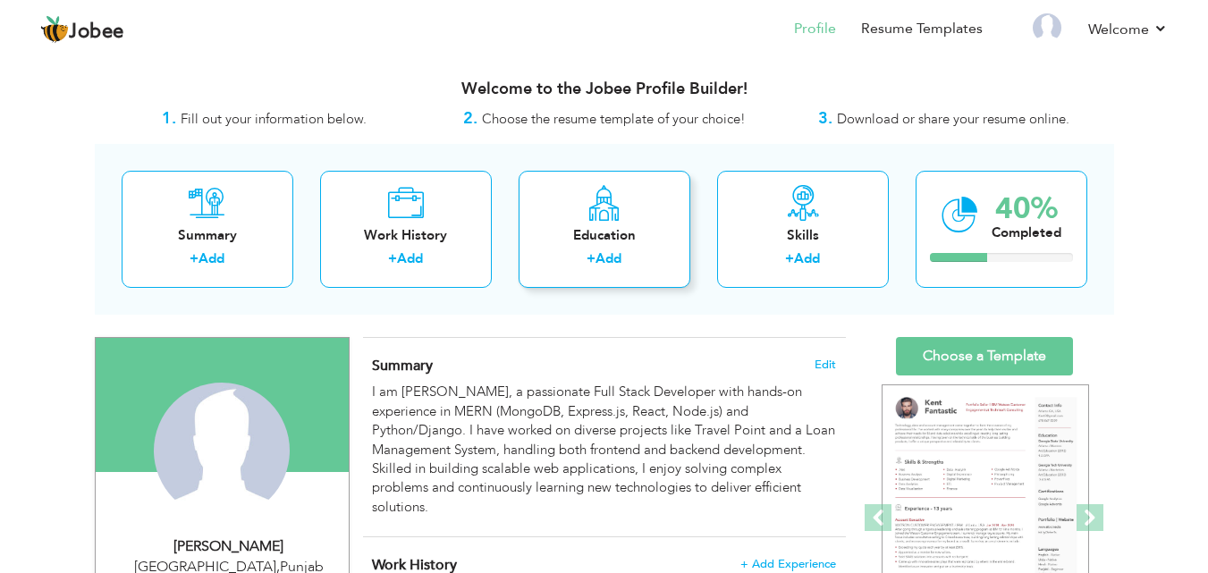
click at [634, 219] on div "Education + Add" at bounding box center [605, 229] width 172 height 117
radio input "true"
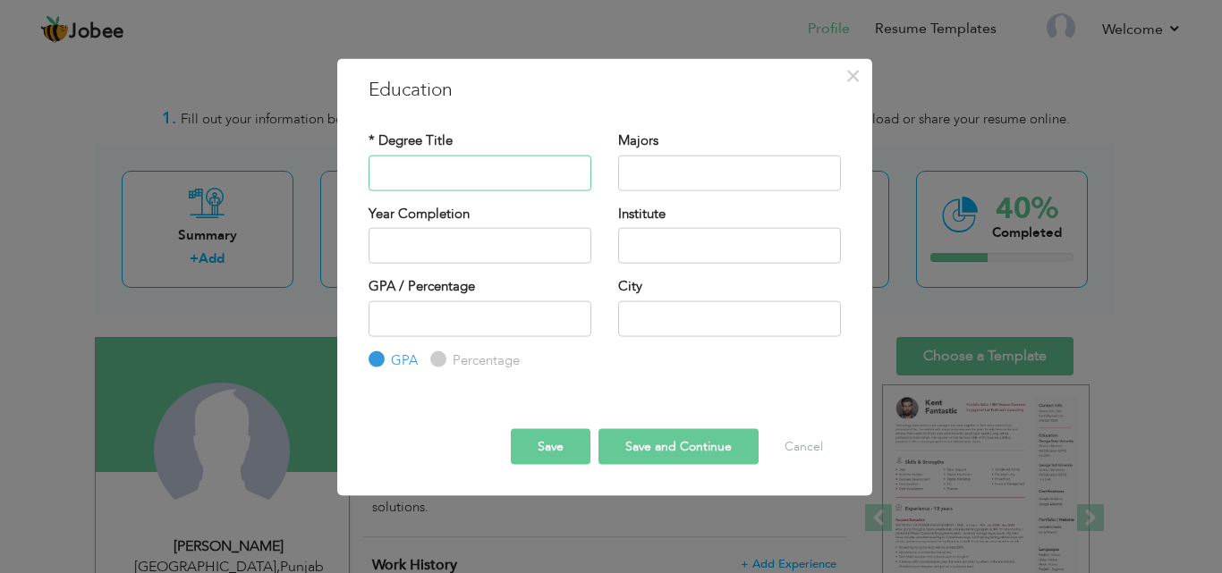
click at [501, 171] on input "text" at bounding box center [479, 173] width 223 height 36
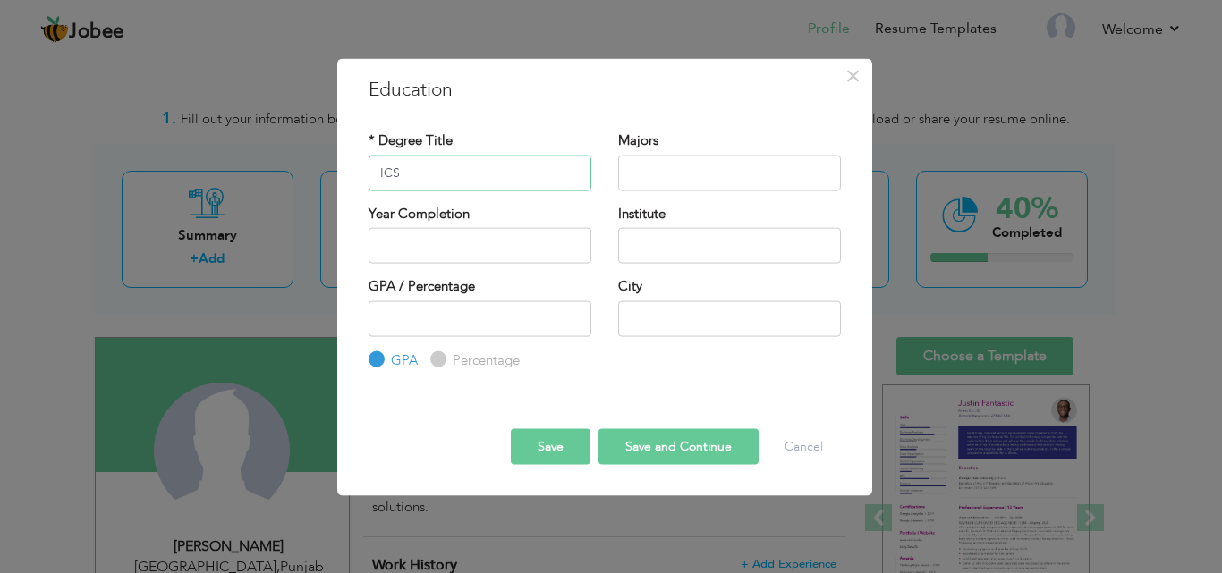
click at [464, 173] on input "ICS" at bounding box center [479, 173] width 223 height 36
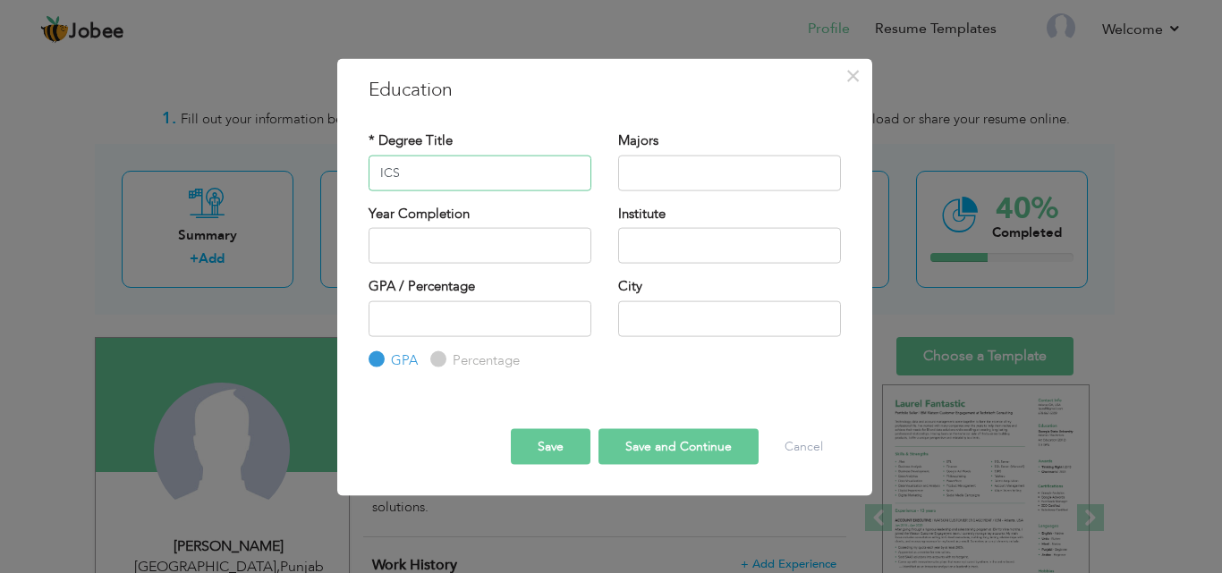
type input "ICS"
click at [644, 181] on input "text" at bounding box center [729, 173] width 223 height 36
type input "Computer Science"
click at [452, 247] on input "2025" at bounding box center [479, 246] width 223 height 36
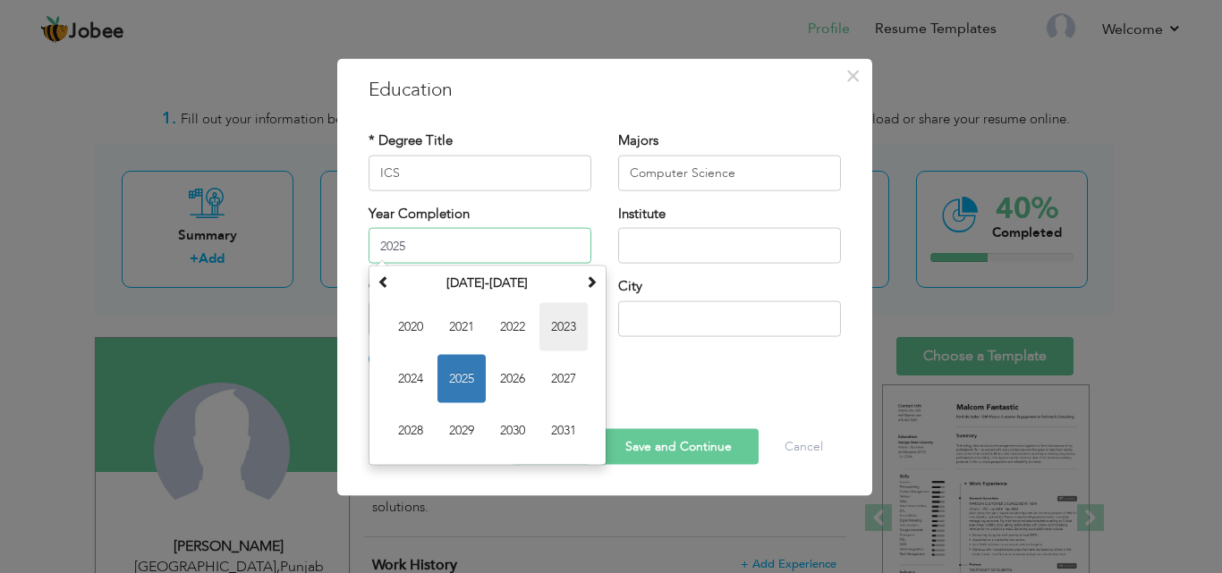
click at [570, 332] on span "2023" at bounding box center [563, 327] width 48 height 48
type input "2023"
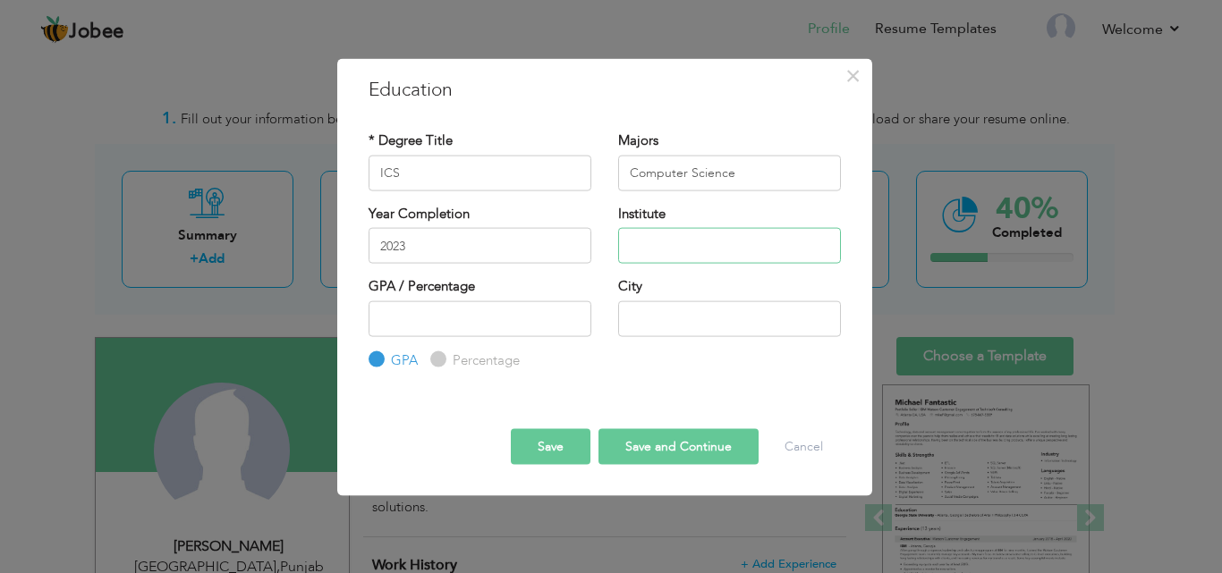
click at [715, 249] on input "text" at bounding box center [729, 246] width 223 height 36
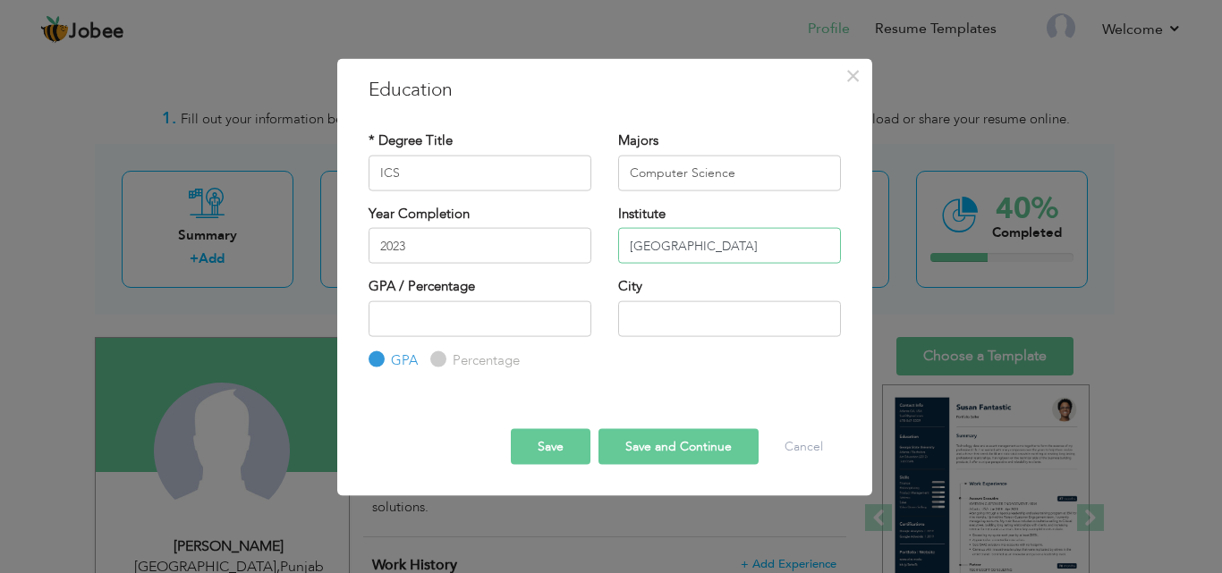
type input "Punjab College"
click at [432, 321] on input "number" at bounding box center [479, 318] width 223 height 36
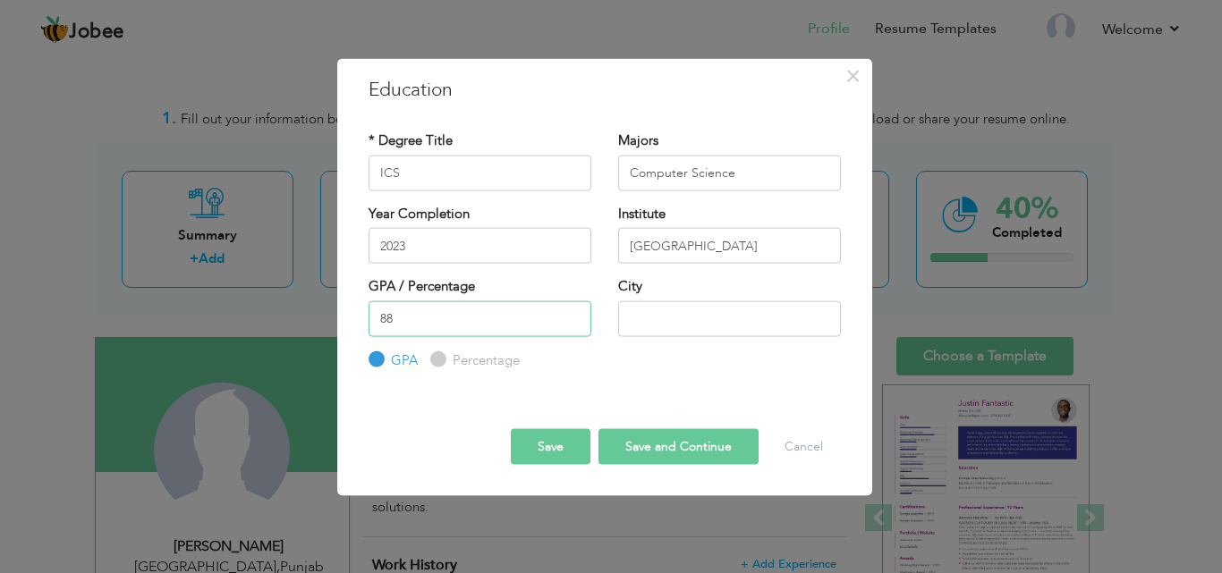
type input "88"
click at [686, 321] on input "text" at bounding box center [729, 318] width 223 height 36
click at [675, 309] on input "text" at bounding box center [729, 318] width 223 height 36
type input "Fa"
click at [439, 359] on input "Percentage" at bounding box center [436, 360] width 12 height 12
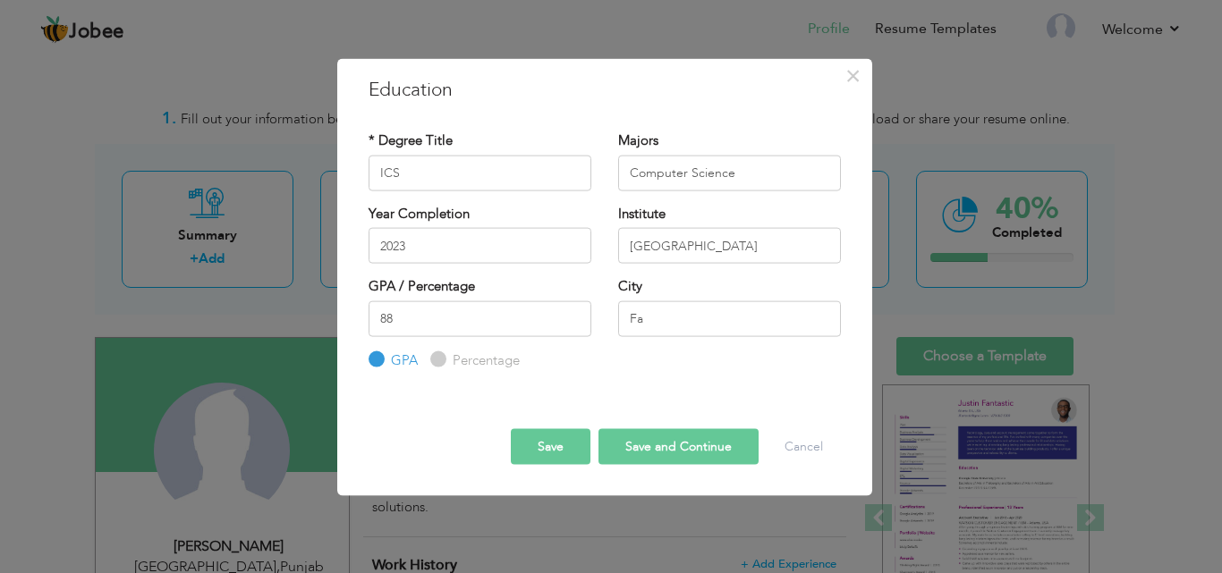
radio input "true"
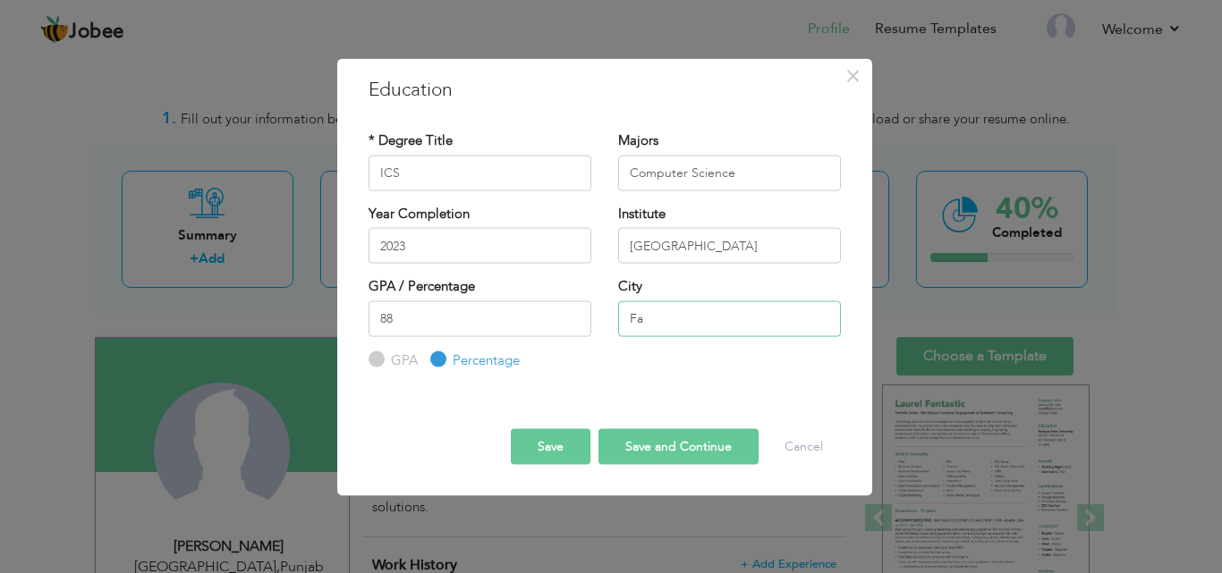
click at [689, 329] on input "Fa" at bounding box center [729, 318] width 223 height 36
type input "Faisalabad"
click at [652, 461] on button "Save and Continue" at bounding box center [678, 447] width 160 height 36
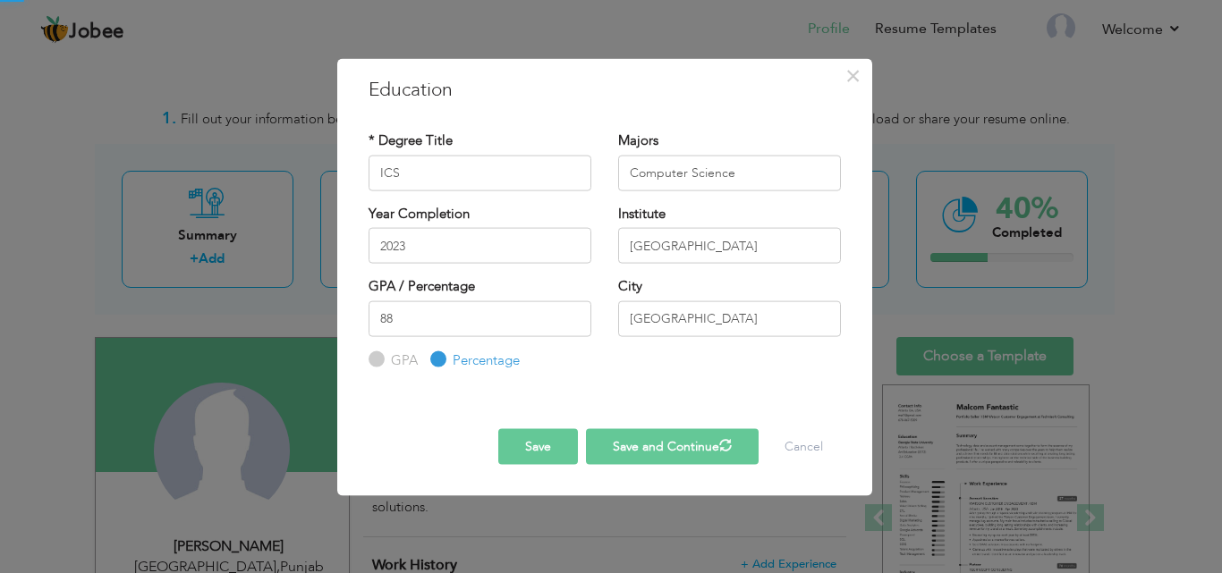
radio input "true"
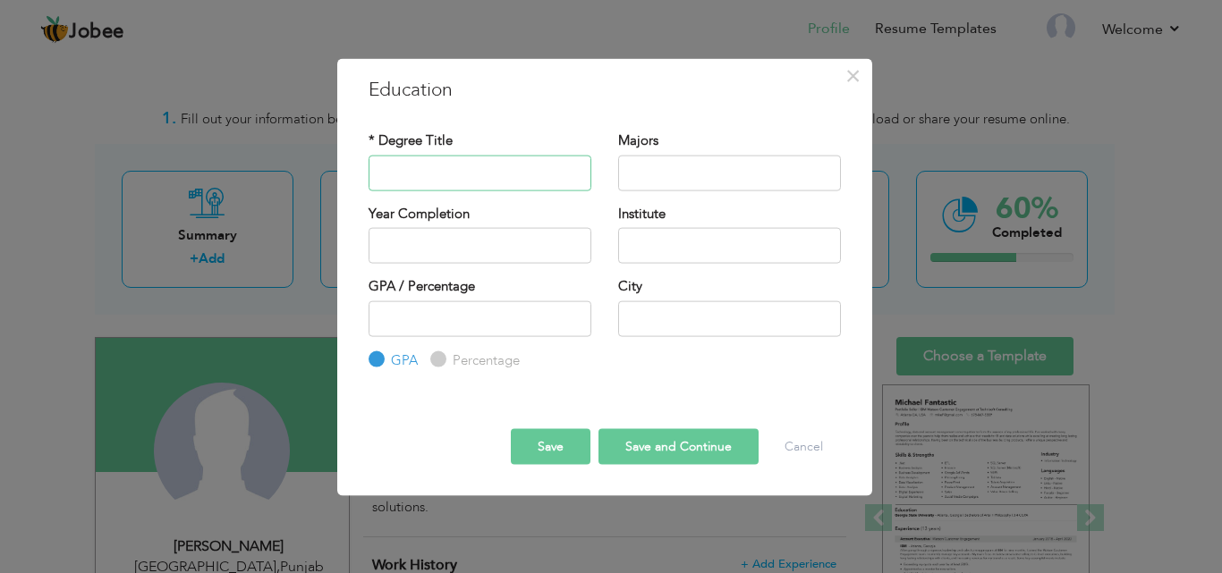
click at [480, 180] on input "text" at bounding box center [479, 173] width 223 height 36
drag, startPoint x: 618, startPoint y: 384, endPoint x: 449, endPoint y: 169, distance: 273.2
click at [449, 169] on input "Bachel" at bounding box center [479, 173] width 223 height 36
type input "Bachelor of Computer Science"
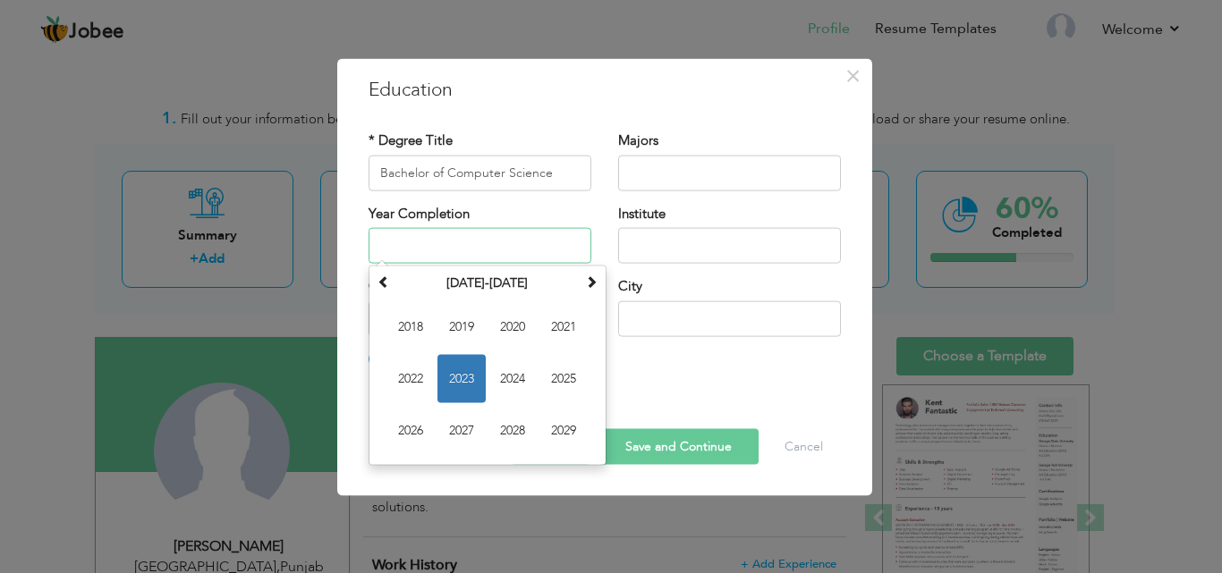
click at [478, 252] on input "text" at bounding box center [479, 246] width 223 height 36
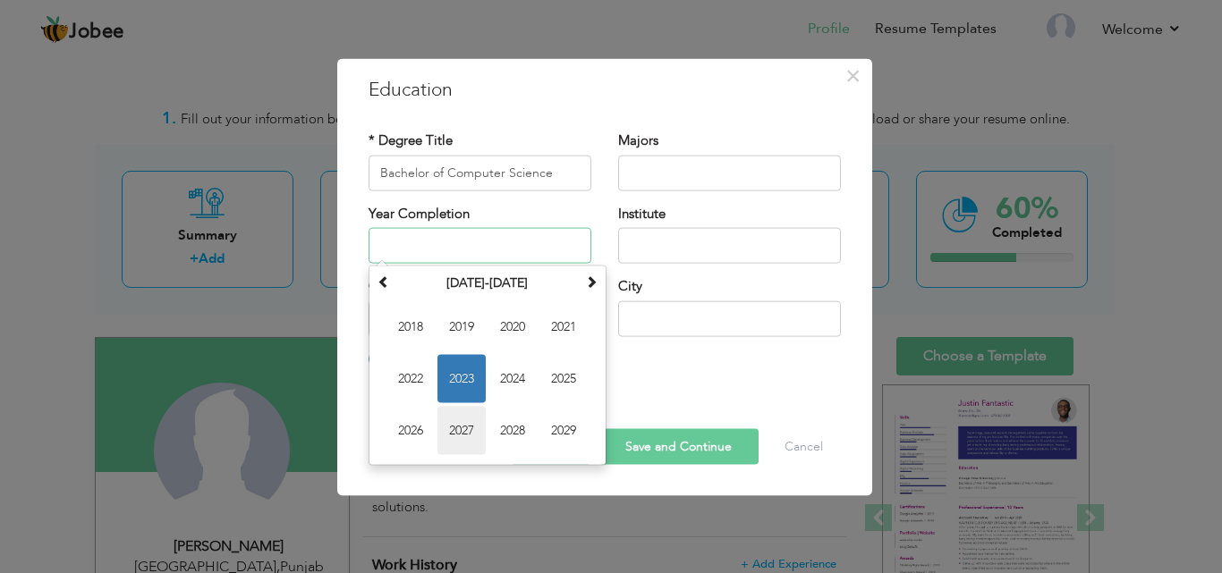
click at [444, 422] on span "2027" at bounding box center [461, 431] width 48 height 48
type input "2027"
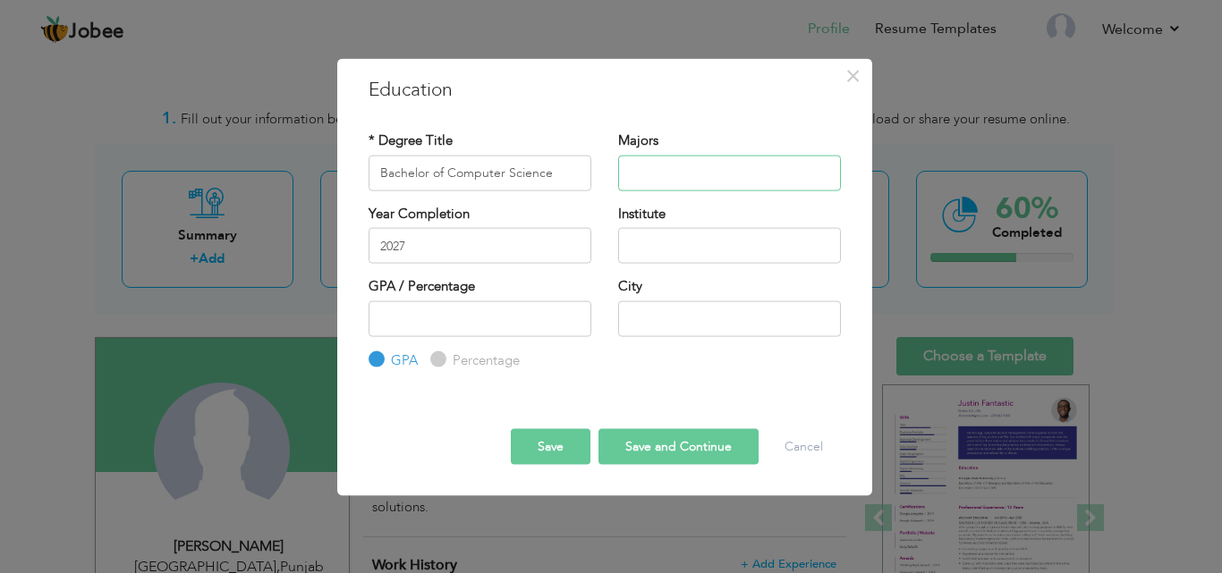
click at [681, 168] on input "text" at bounding box center [729, 173] width 223 height 36
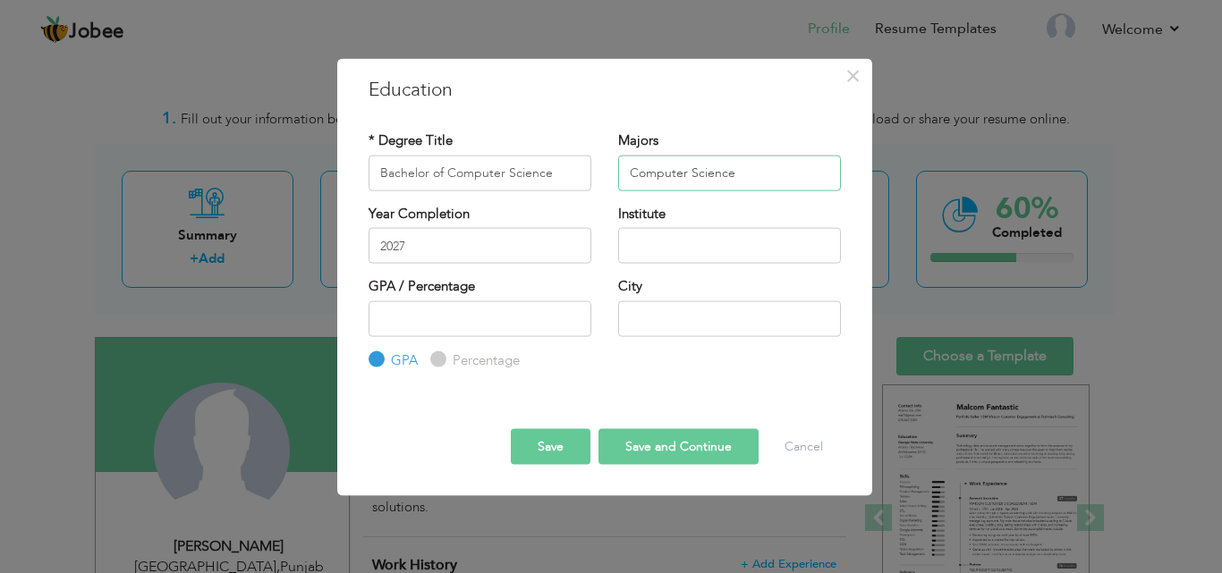
type input "Computer Science"
click at [678, 238] on input "text" at bounding box center [729, 246] width 223 height 36
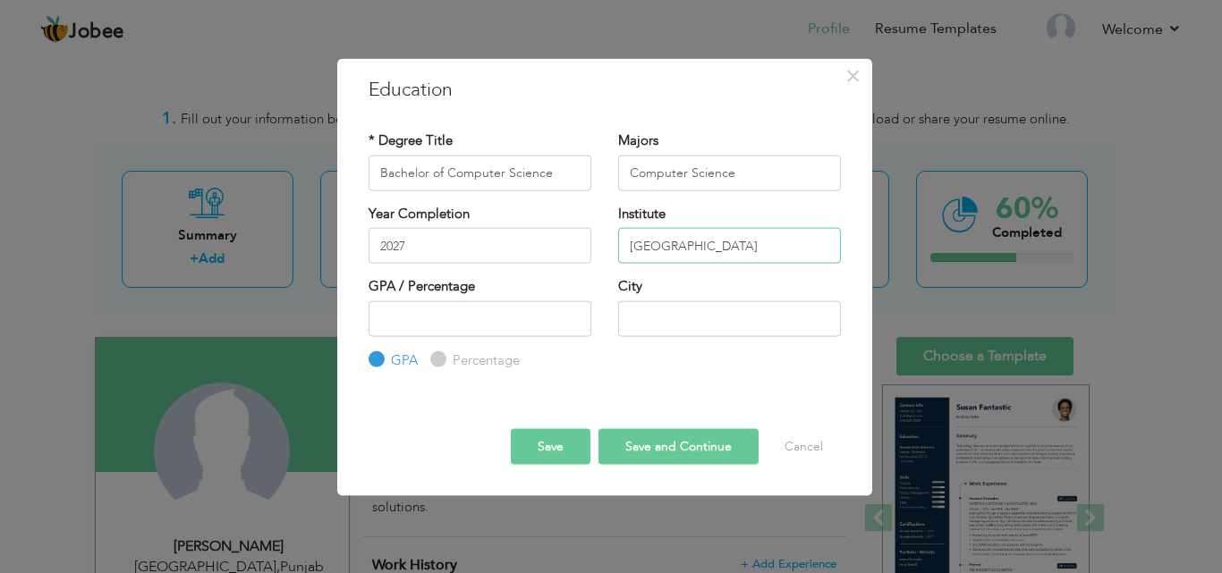
type input "University of Central Punjab"
click at [405, 325] on input "number" at bounding box center [479, 318] width 223 height 36
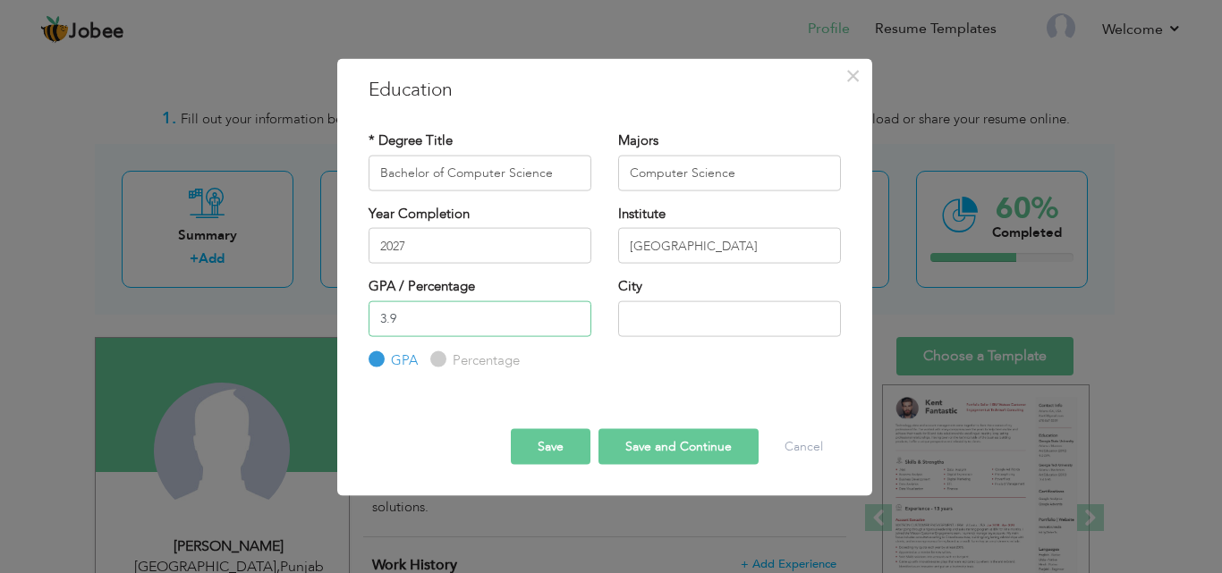
type input "3.9"
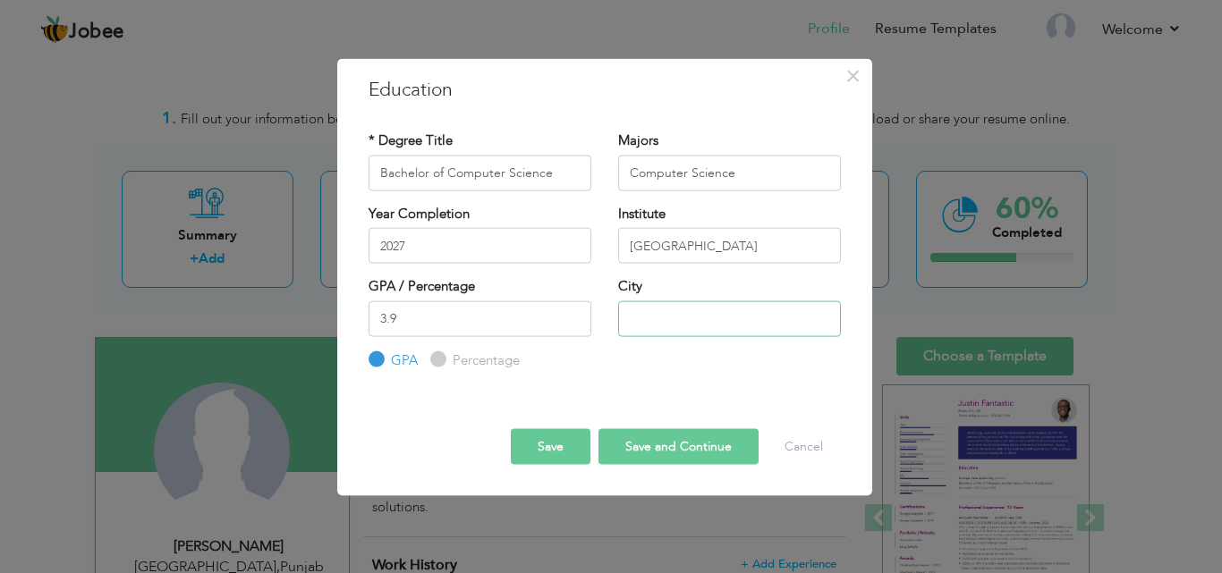
click at [664, 329] on input "text" at bounding box center [729, 318] width 223 height 36
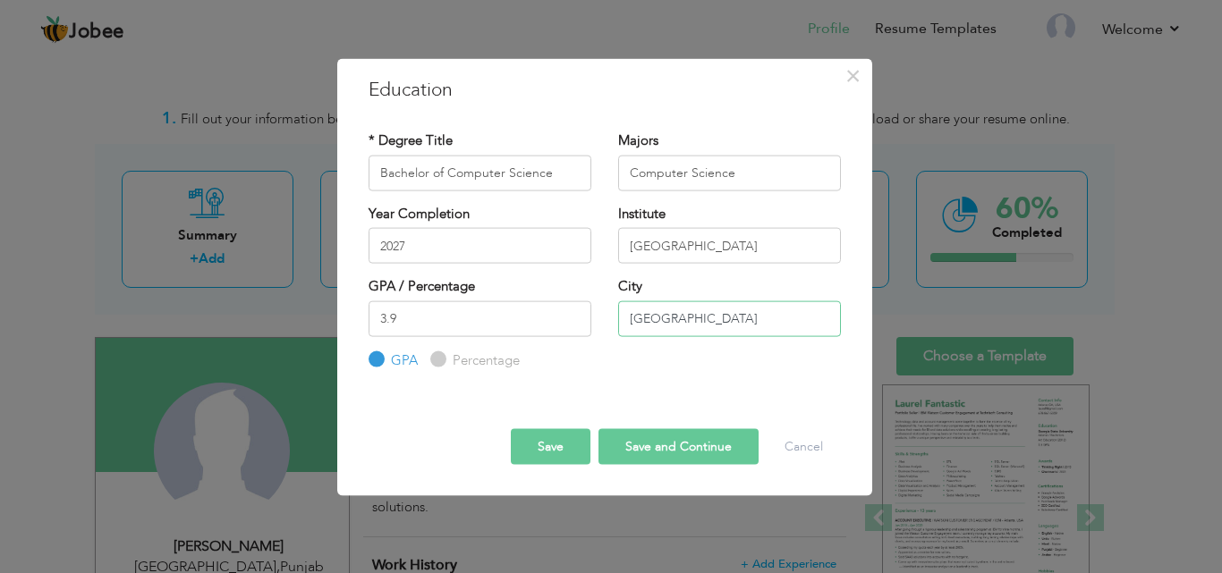
type input "Faisalabad"
click at [560, 455] on button "Save" at bounding box center [551, 447] width 80 height 36
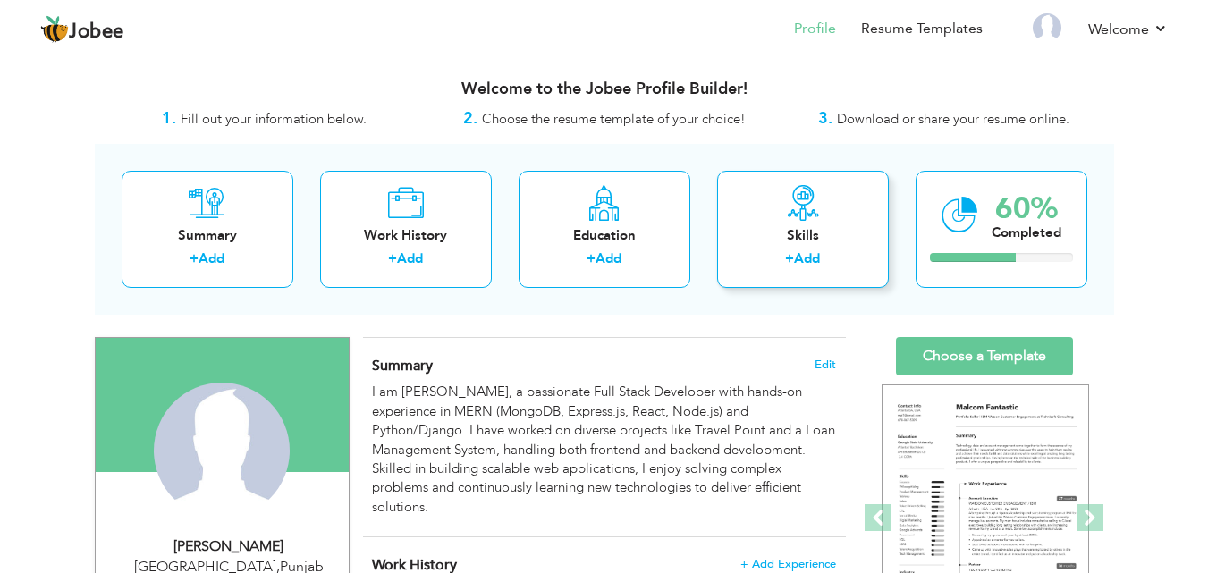
click at [782, 236] on div "Skills" at bounding box center [802, 235] width 143 height 19
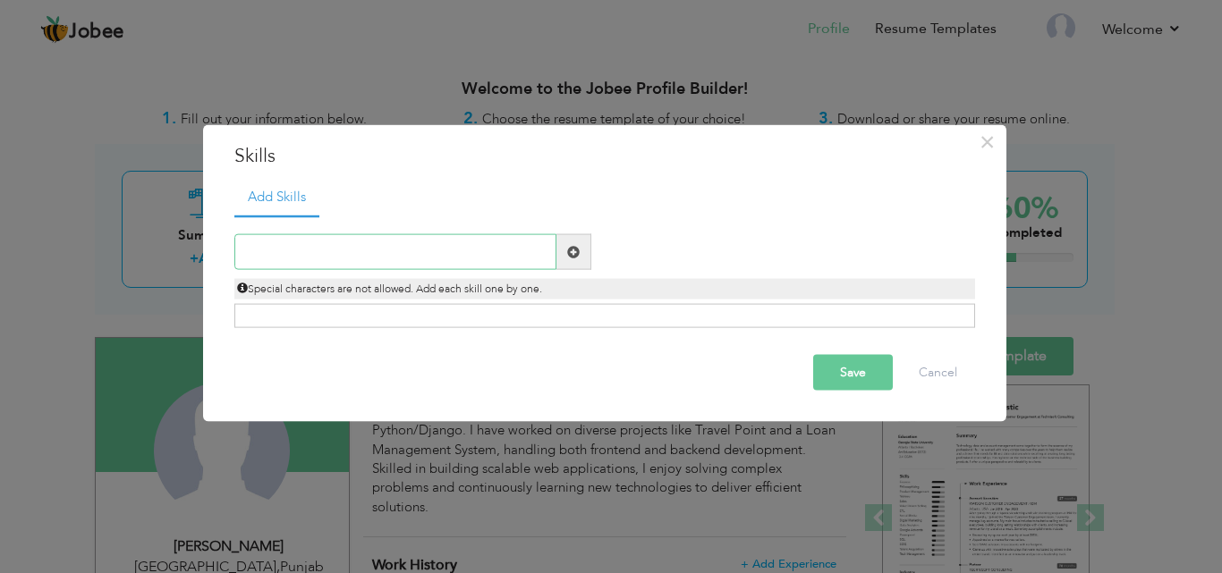
click at [431, 263] on input "text" at bounding box center [395, 252] width 322 height 36
type input "MERN Stack Developer"
click at [567, 258] on span at bounding box center [573, 251] width 13 height 13
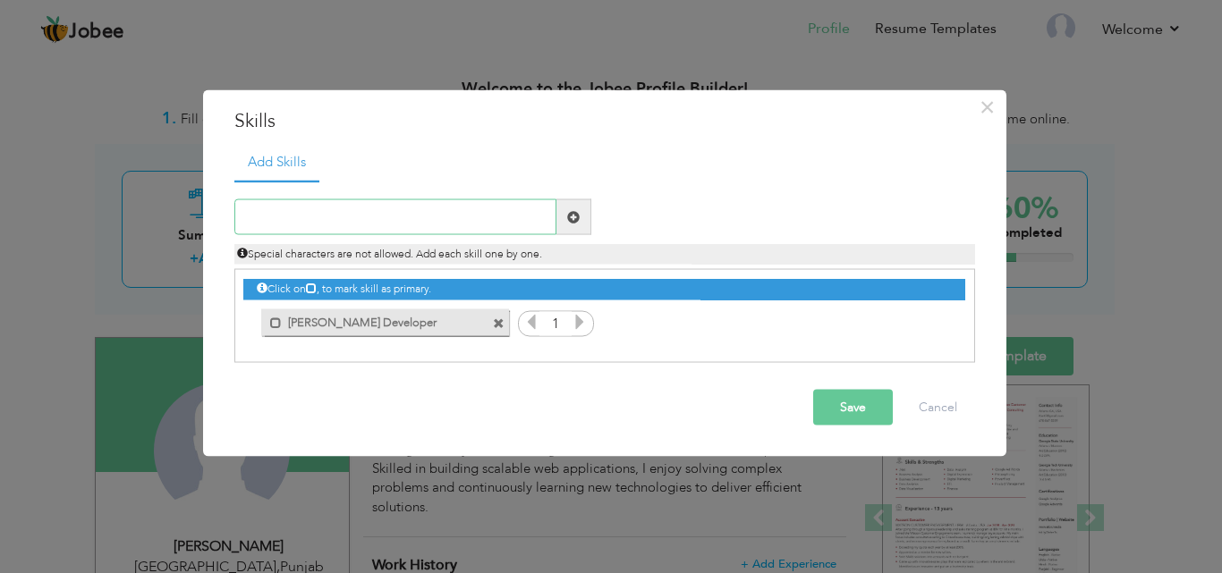
click at [321, 202] on input "text" at bounding box center [395, 217] width 322 height 36
type input "Django Developer"
click at [570, 213] on span at bounding box center [573, 216] width 13 height 13
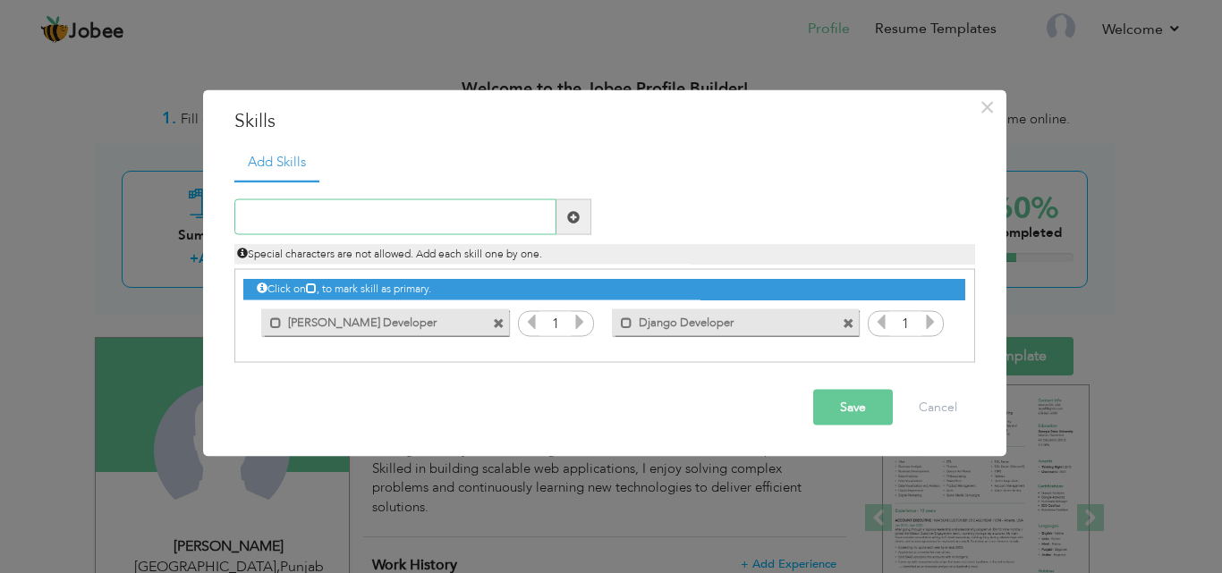
click at [422, 230] on input "text" at bounding box center [395, 217] width 322 height 36
type input "SQL DataBase"
click at [577, 223] on span at bounding box center [573, 216] width 13 height 13
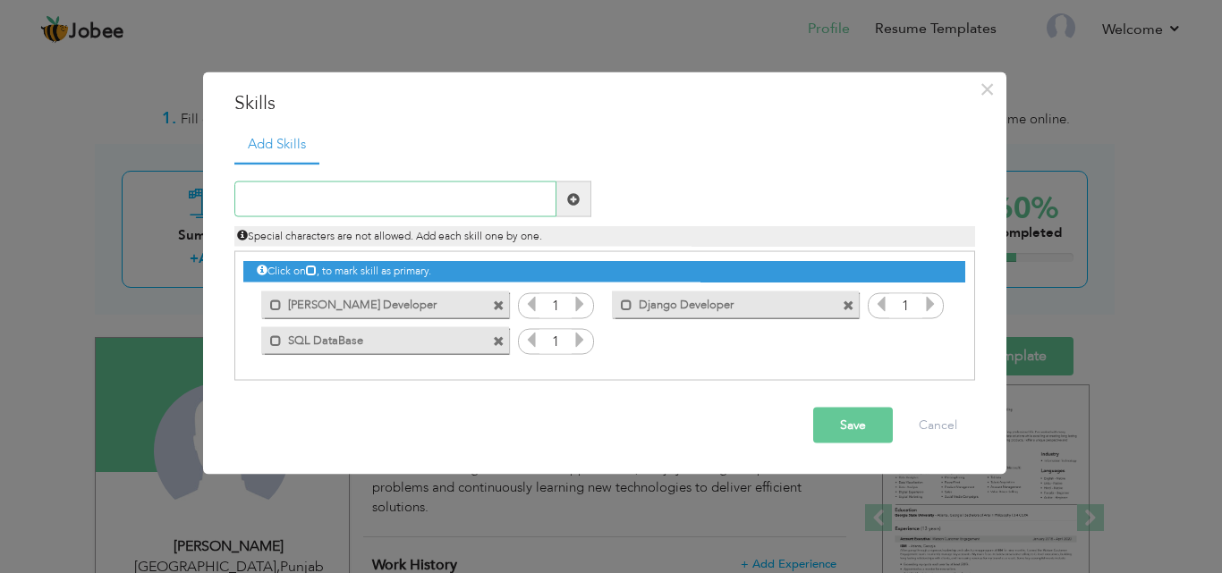
click at [410, 203] on input "text" at bounding box center [395, 200] width 322 height 36
type input "LeaderShip"
click at [583, 193] on span at bounding box center [573, 200] width 35 height 36
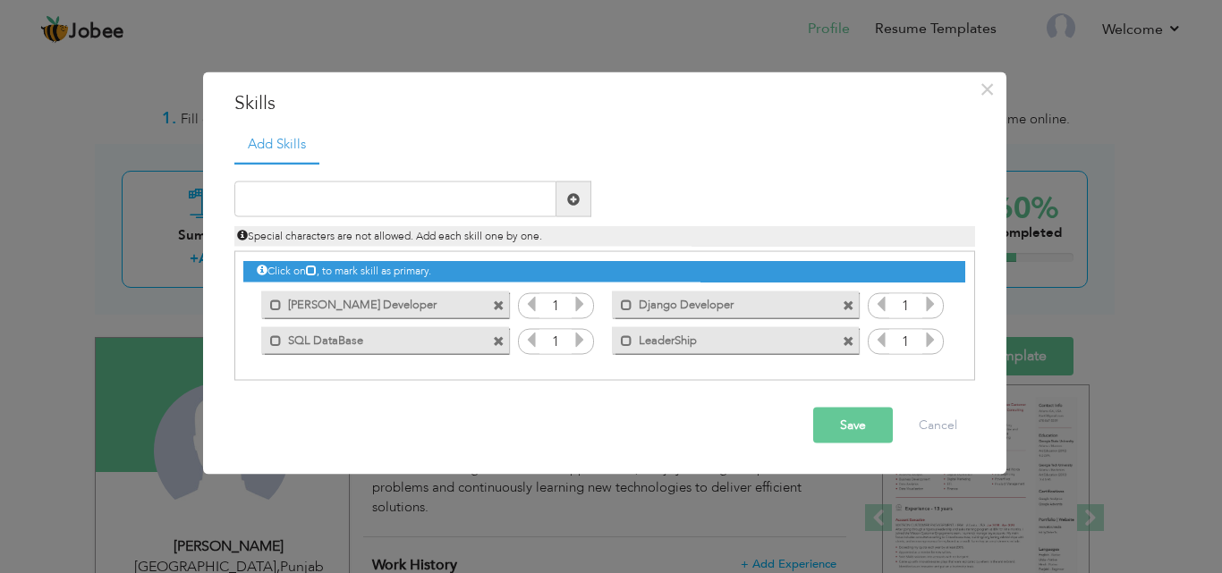
click at [863, 418] on button "Save" at bounding box center [853, 426] width 80 height 36
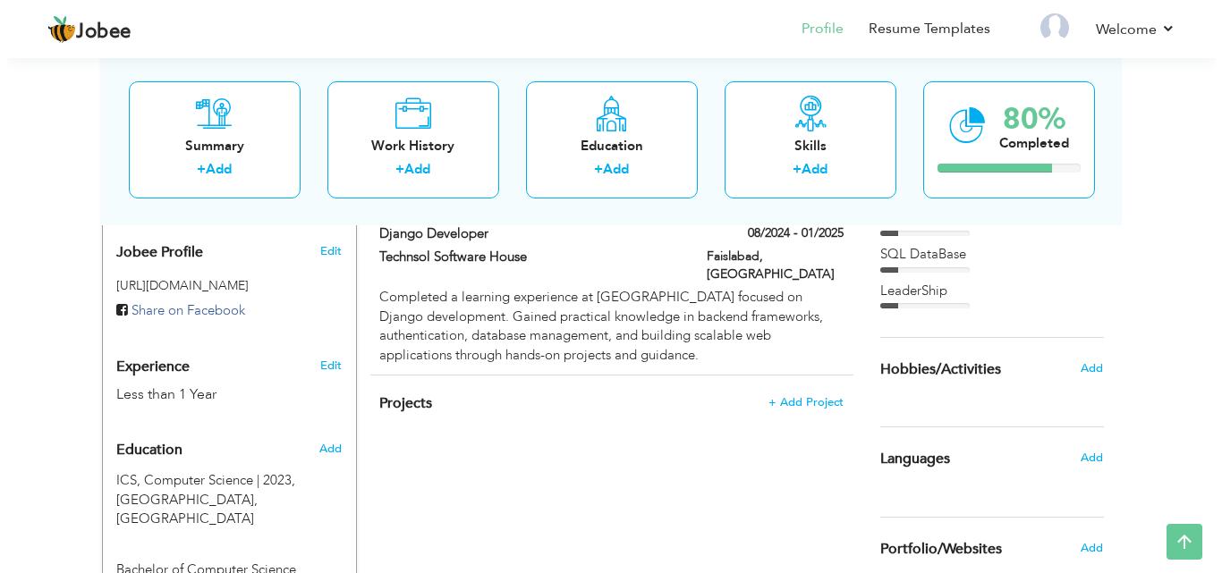
scroll to position [554, 0]
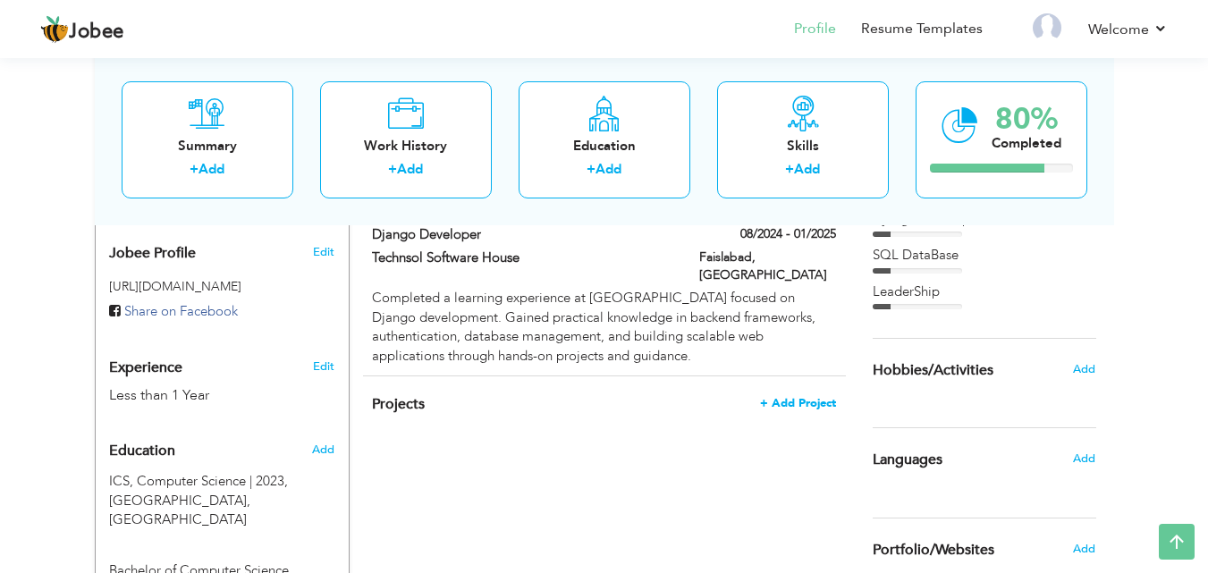
click at [802, 397] on span "+ Add Project" at bounding box center [798, 403] width 76 height 13
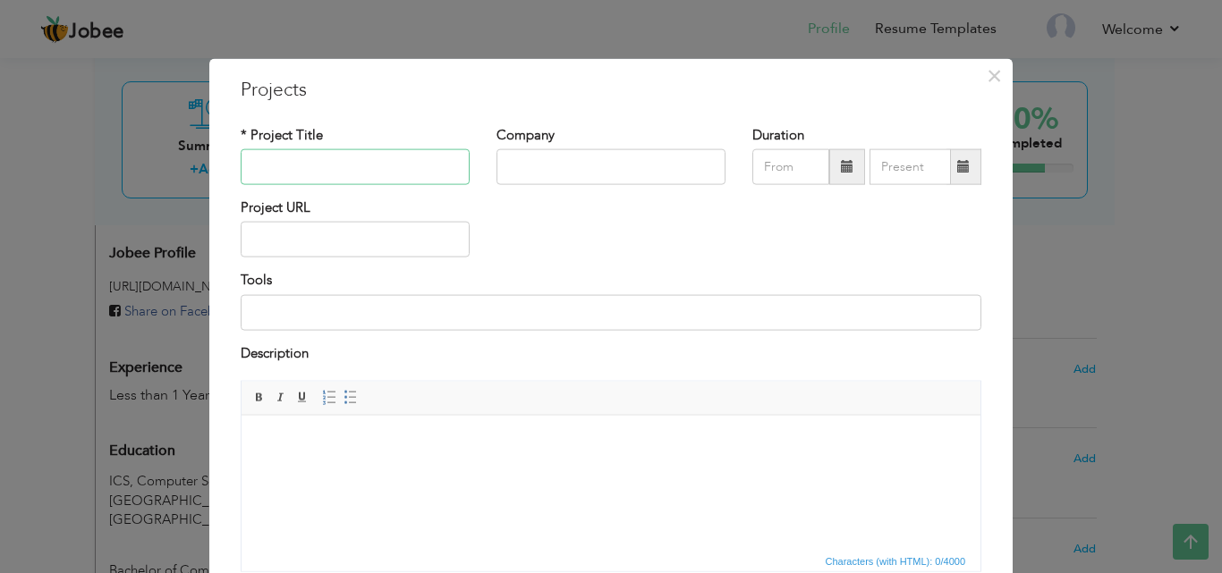
click at [319, 178] on input "text" at bounding box center [355, 167] width 229 height 36
click at [357, 174] on input "text" at bounding box center [355, 167] width 229 height 36
paste input "HealthWise-AI"
type input "HealthWise-AI Chatbot"
click at [544, 168] on input "text" at bounding box center [610, 167] width 229 height 36
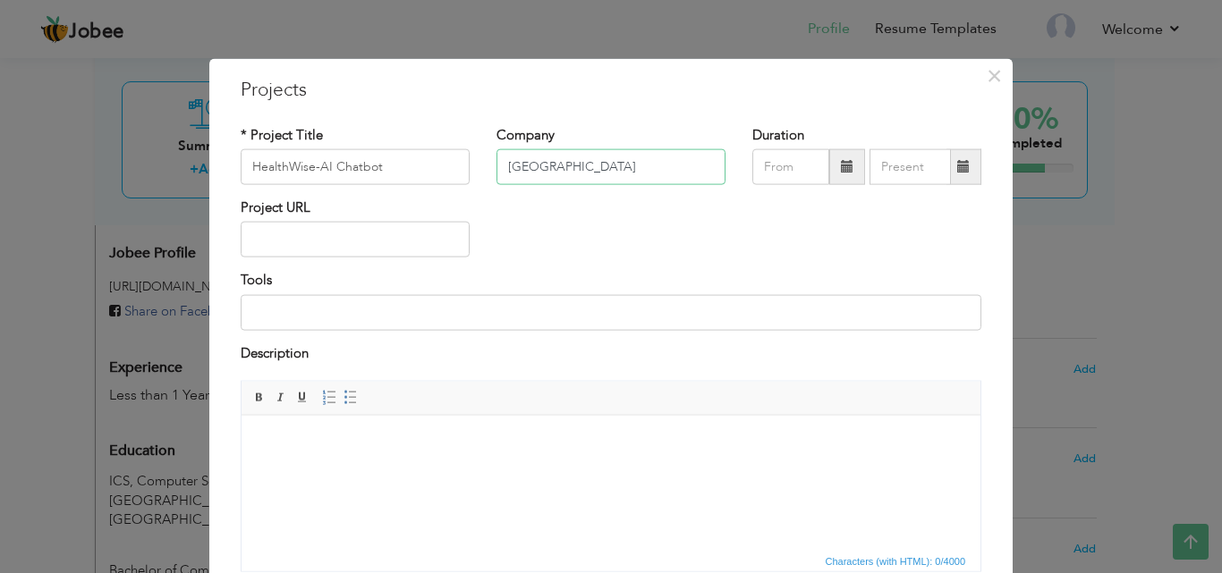
type input "University of Central Punjab"
click at [250, 241] on input "text" at bounding box center [355, 240] width 229 height 36
click at [343, 237] on input "text" at bounding box center [355, 240] width 229 height 36
paste input "https://github.com/ITZ-HURAIRAH18/HealthWise-AI"
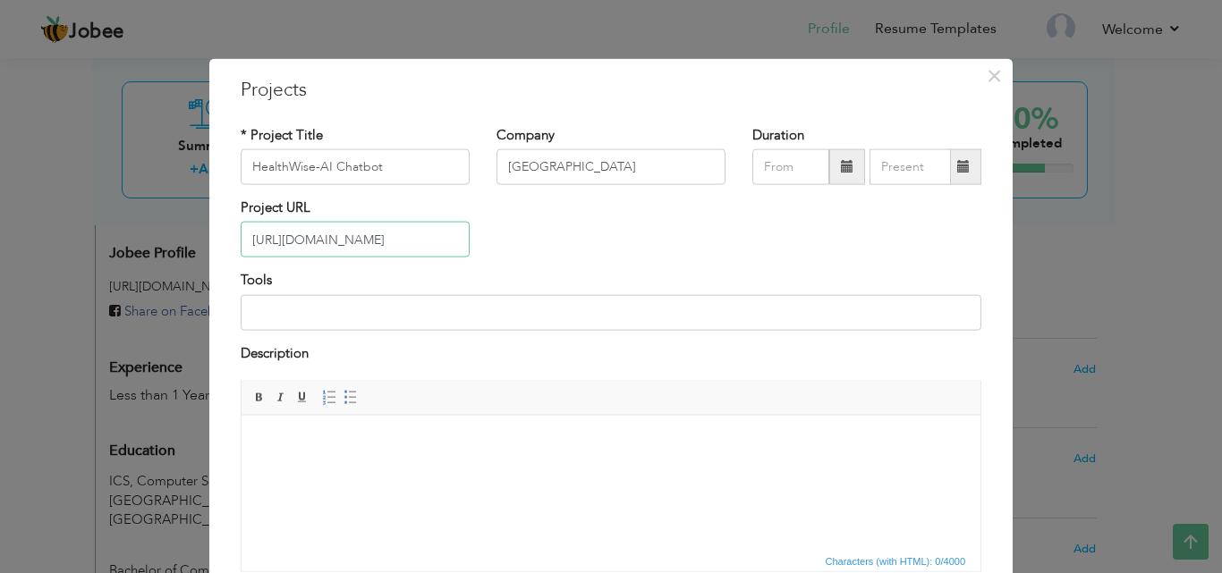
type input "https://github.com/ITZ-HURAIRAH18/HealthWise-AI"
click at [350, 322] on input at bounding box center [611, 312] width 740 height 36
type input "React js , Tailwand"
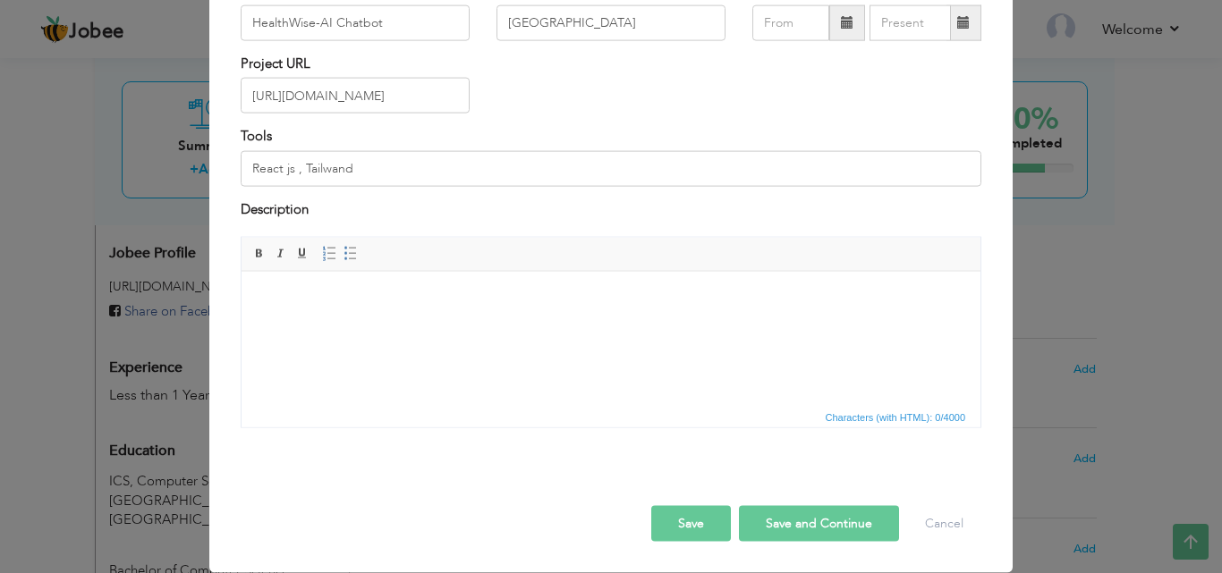
click at [342, 322] on html at bounding box center [610, 298] width 739 height 55
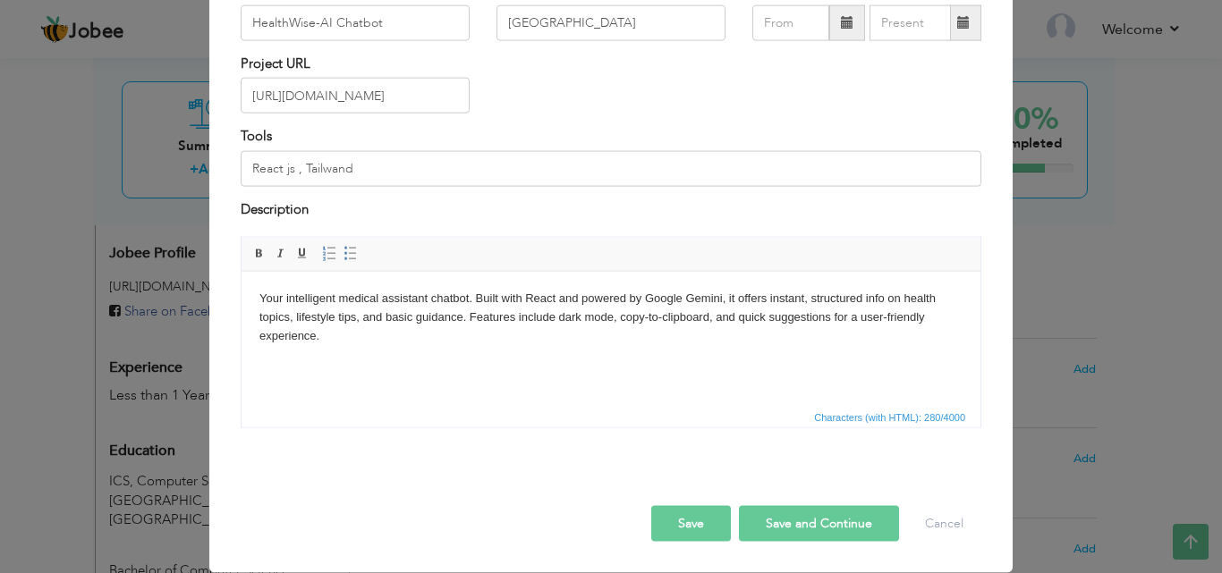
scroll to position [0, 0]
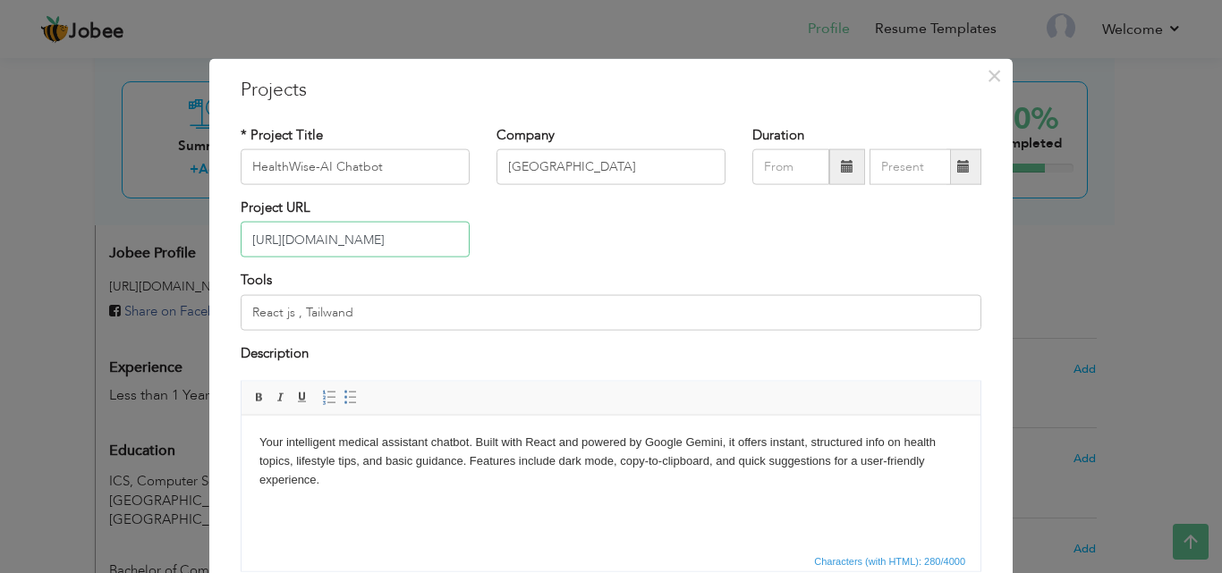
click at [452, 238] on input "https://github.com/ITZ-HURAIRAH18/HealthWise-AI" at bounding box center [355, 240] width 229 height 36
type input "health-wise-ai-chatbot.vercel.app"
click at [394, 231] on input "health-wise-ai-chatbot.vercel.app" at bounding box center [355, 239] width 229 height 36
paste input "health-wise-ai-chatbot.vercel.app"
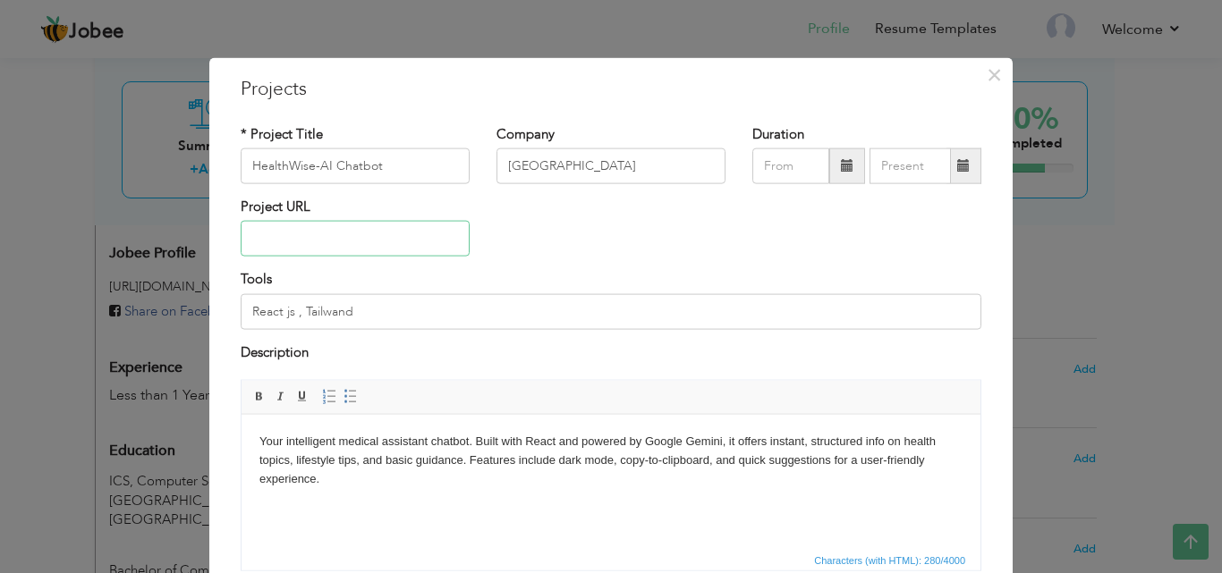
type input "health-wise-ai-chatbot.vercel.app"
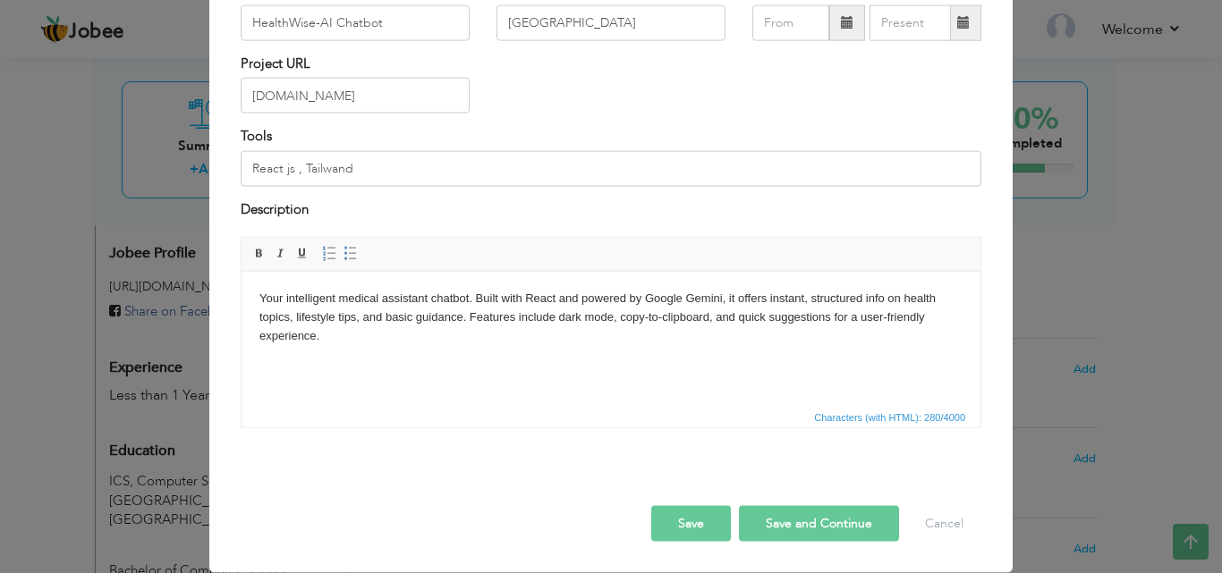
click at [816, 537] on button "Save and Continue" at bounding box center [819, 524] width 160 height 36
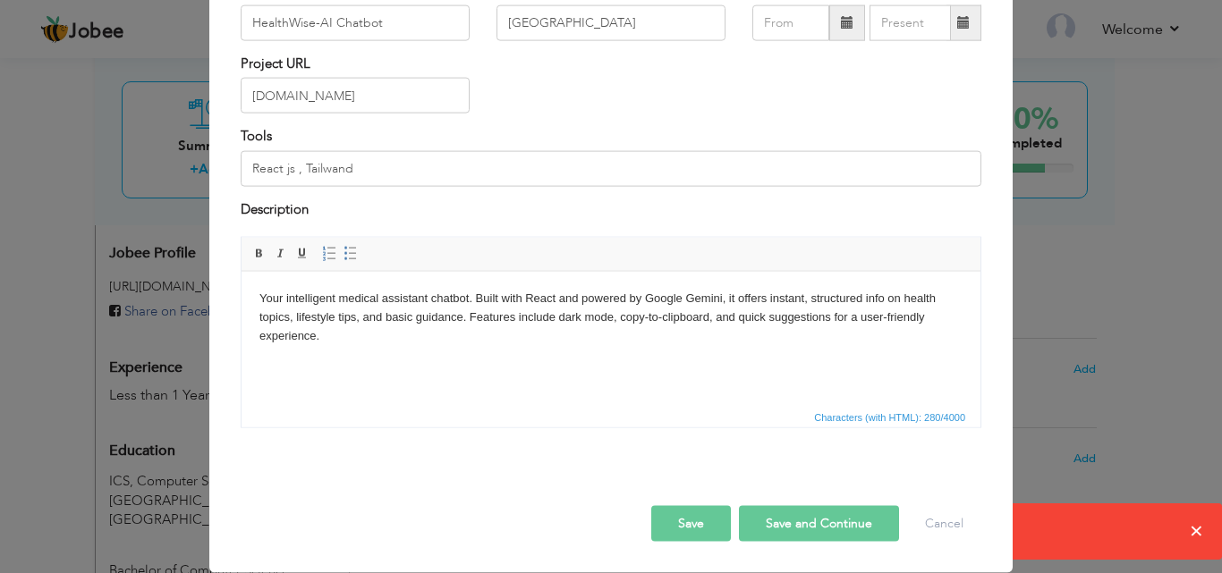
click at [802, 528] on button "Save and Continue" at bounding box center [819, 524] width 160 height 36
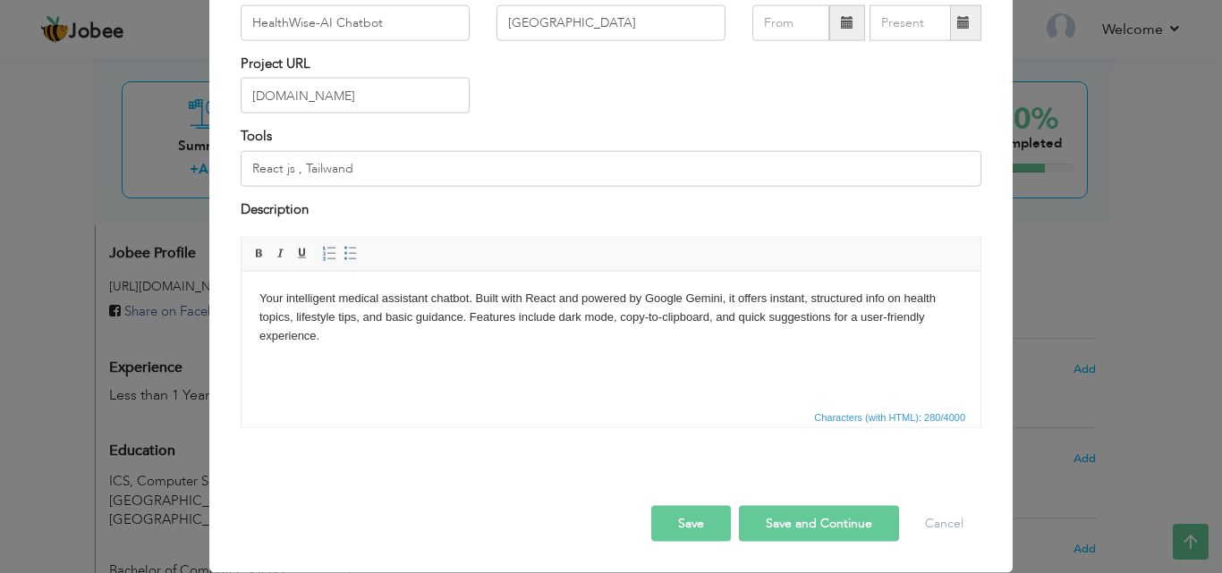
click at [801, 509] on button "Save and Continue" at bounding box center [819, 524] width 160 height 36
click at [1043, 480] on div "× Projects * Project Title HealthWise-AI Chatbot Company University of Central …" at bounding box center [611, 286] width 1222 height 573
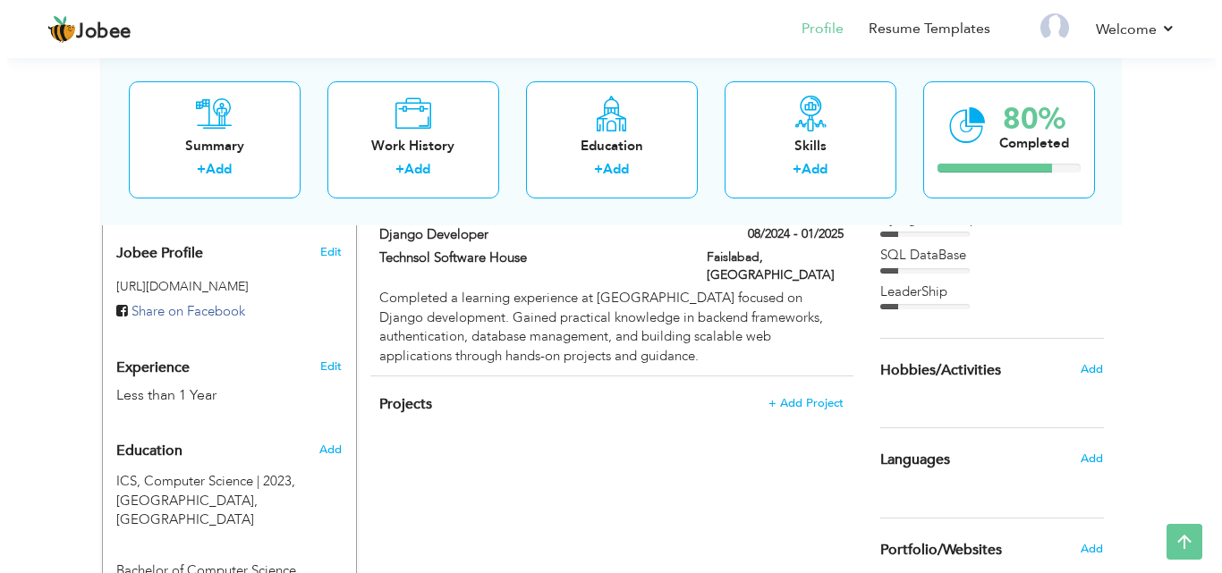
scroll to position [556, 0]
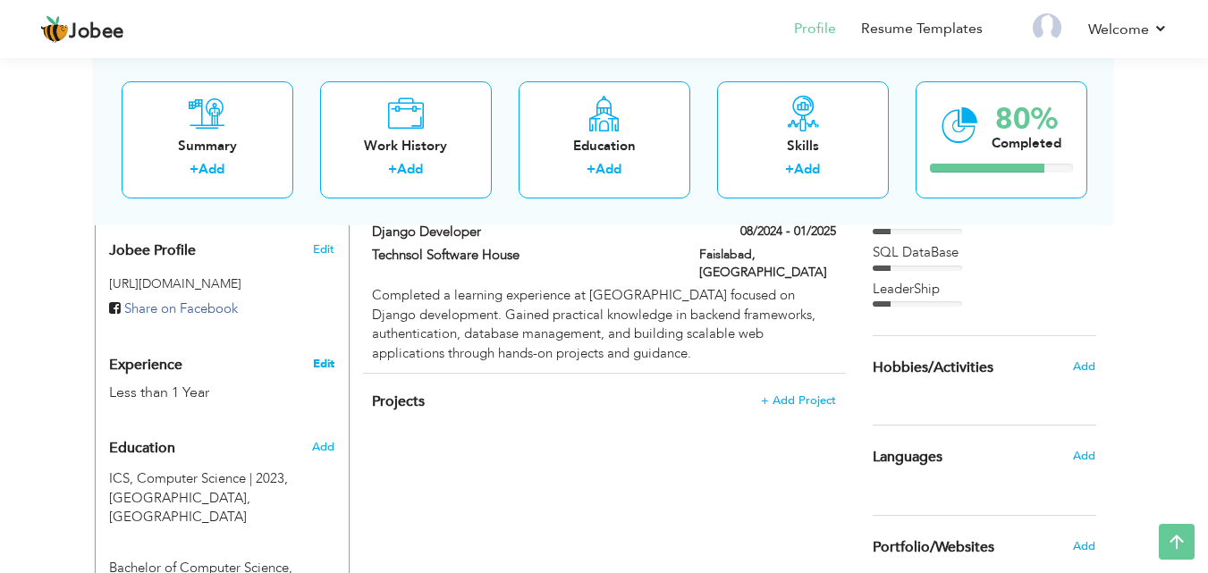
click at [319, 356] on link "Edit" at bounding box center [323, 364] width 21 height 16
type input "Muhammad"
type input "Abu Hurairah"
type input "0311 6085400"
select select "number:166"
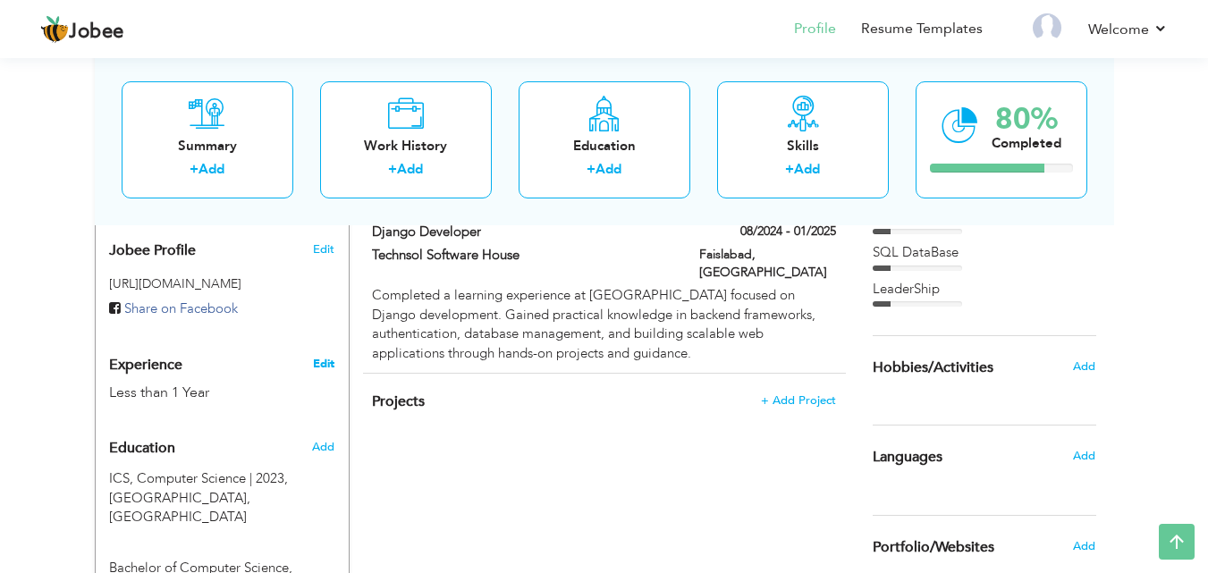
type input "Punjab"
type input "Faisalabad"
select select "number:2"
type input "Web Developer"
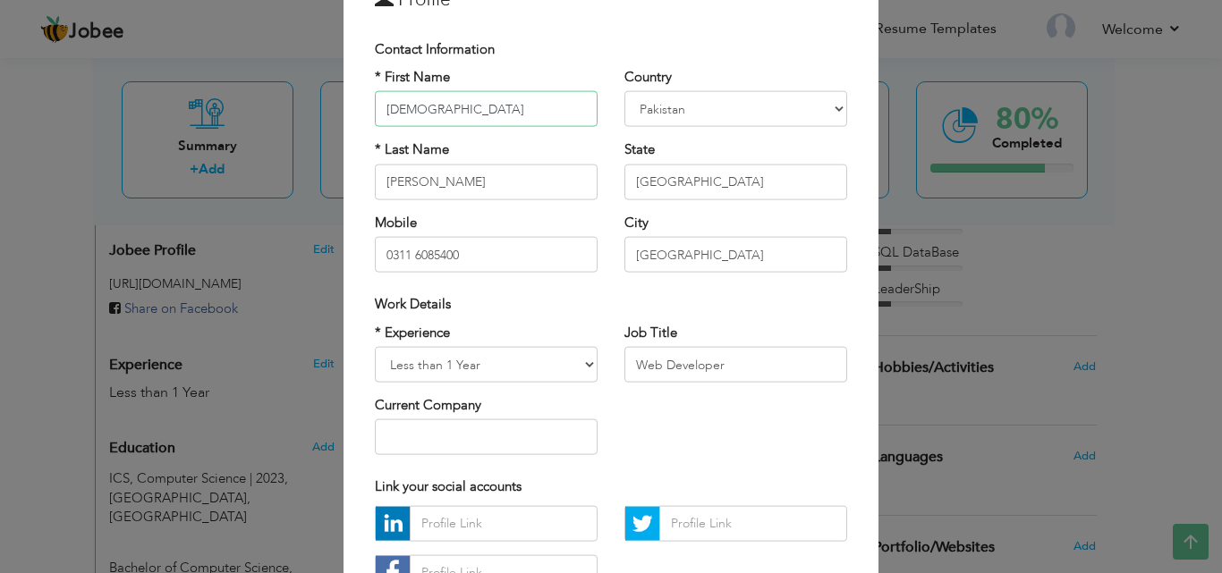
scroll to position [233, 0]
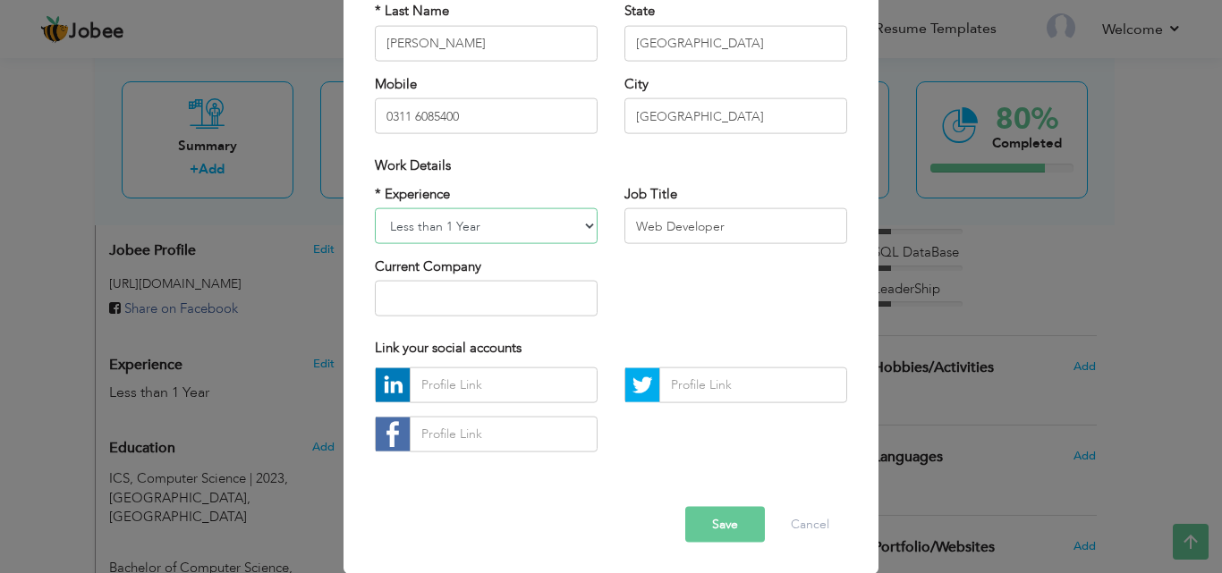
click at [495, 226] on select "Entry Level Less than 1 Year 1 Year 2 Years 3 Years 4 Years 5 Years 6 Years 7 Y…" at bounding box center [486, 226] width 223 height 36
select select "number:3"
click at [375, 208] on select "Entry Level Less than 1 Year 1 Year 2 Years 3 Years 4 Years 5 Years 6 Years 7 Y…" at bounding box center [486, 226] width 223 height 36
click at [480, 381] on input "text" at bounding box center [504, 385] width 188 height 36
click at [485, 432] on input "text" at bounding box center [504, 434] width 188 height 36
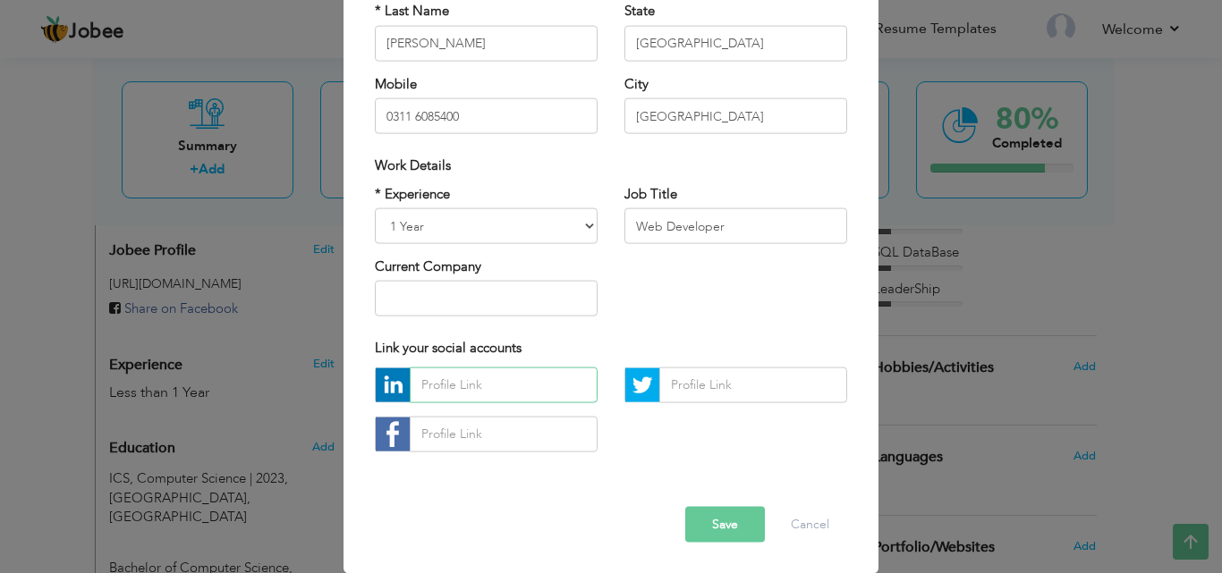
paste input "inkedin.com/in/muhammad-abu-hurairah-988ba1303"
click at [487, 390] on input "text" at bounding box center [504, 385] width 188 height 36
type input "linkedin.com/in/muhammad-abu-hurairah-988ba1303"
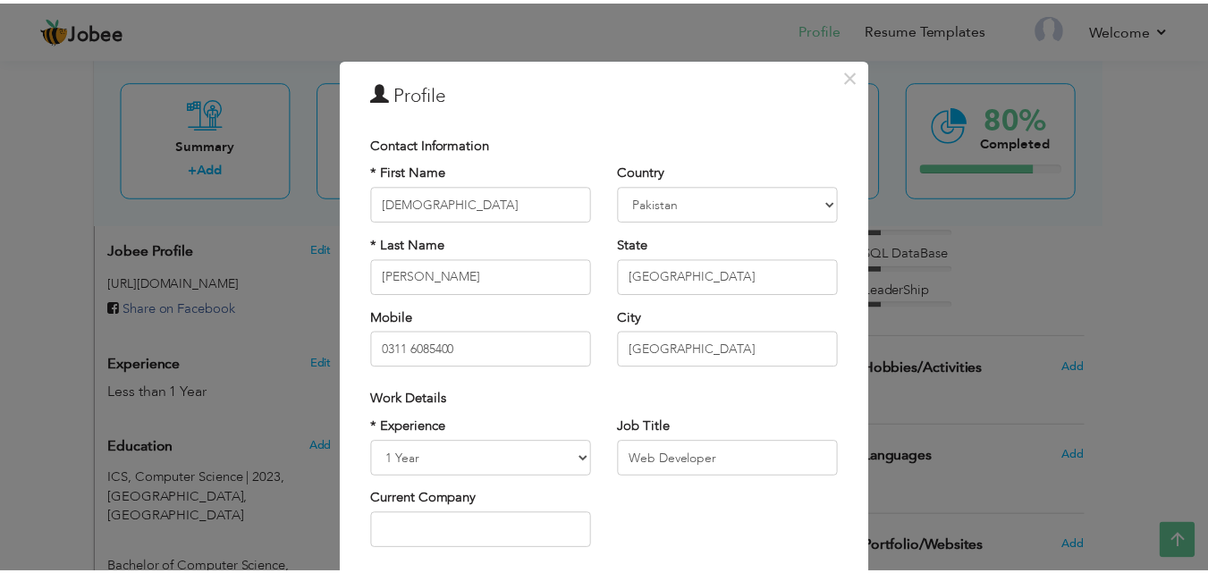
scroll to position [233, 0]
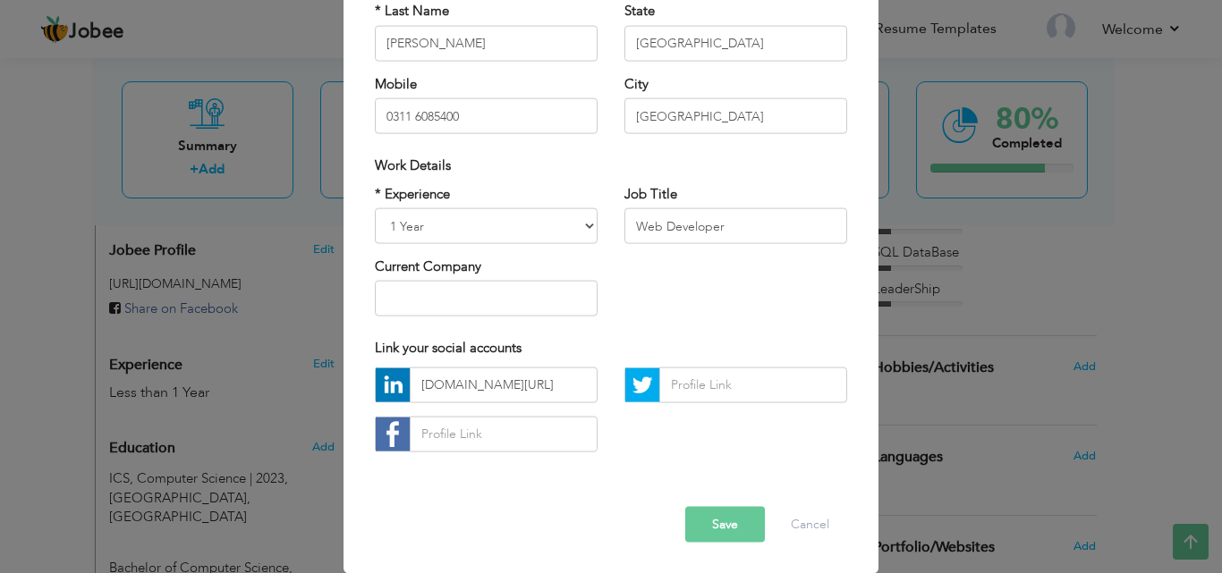
click at [723, 524] on button "Save" at bounding box center [725, 524] width 80 height 36
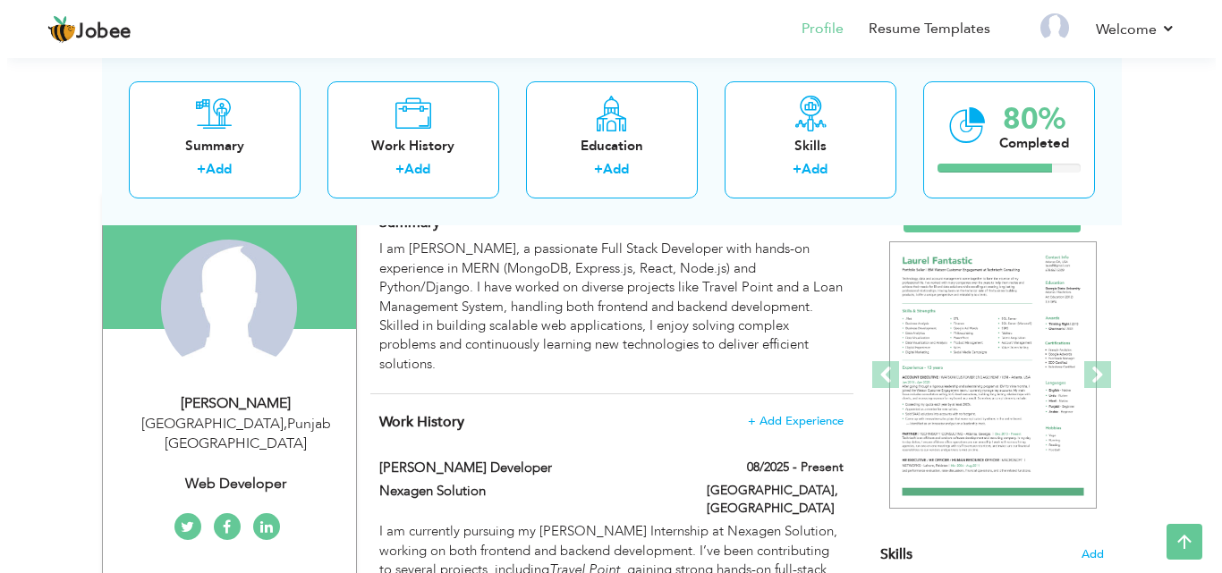
scroll to position [138, 0]
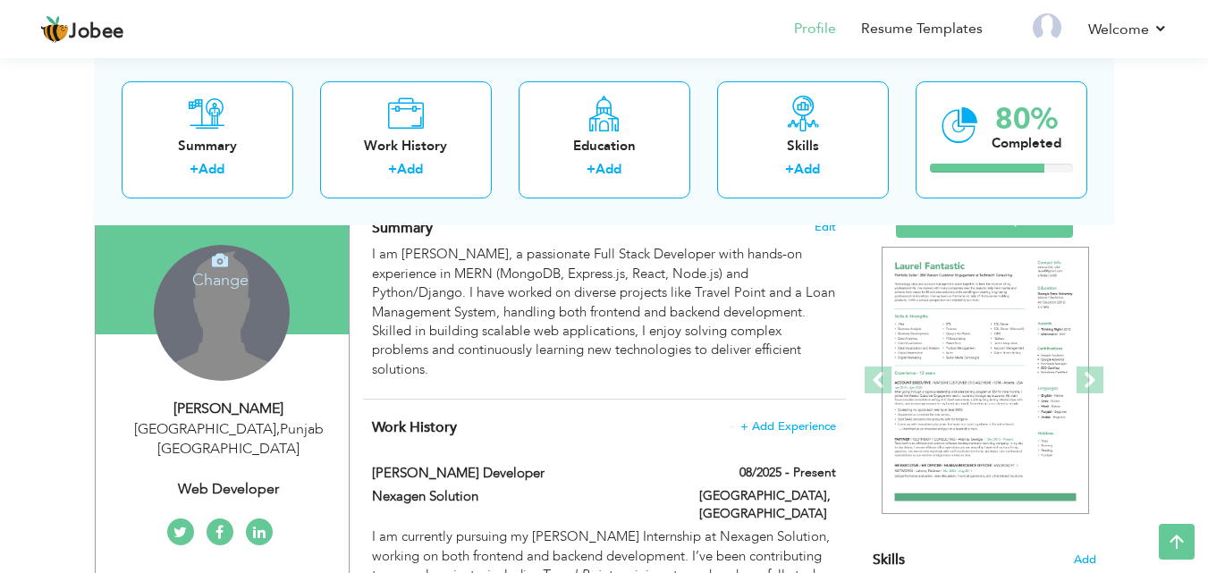
click at [240, 323] on div "Change Remove" at bounding box center [222, 313] width 136 height 136
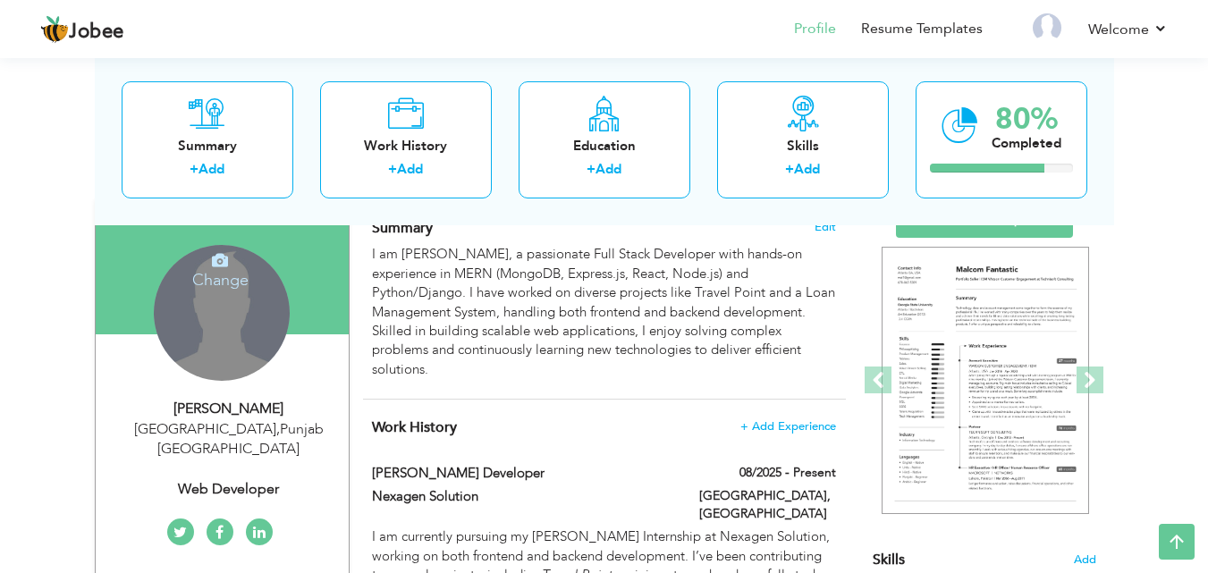
click at [223, 280] on h4 "Change" at bounding box center [220, 268] width 128 height 43
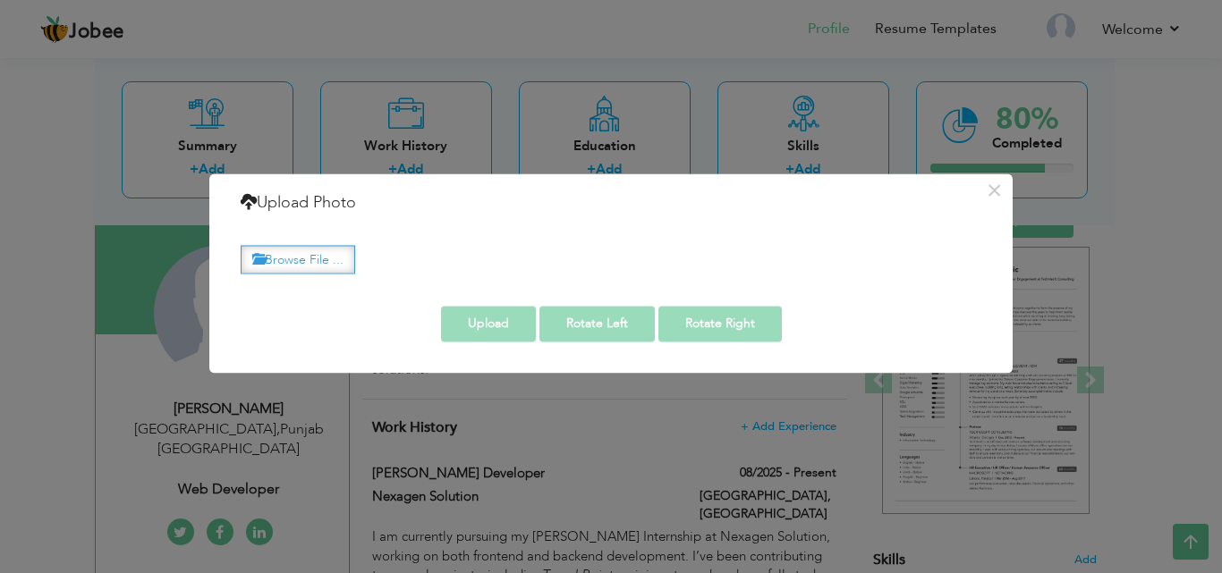
click at [327, 260] on label "Browse File ..." at bounding box center [298, 260] width 114 height 28
click at [0, 0] on input "Browse File ..." at bounding box center [0, 0] width 0 height 0
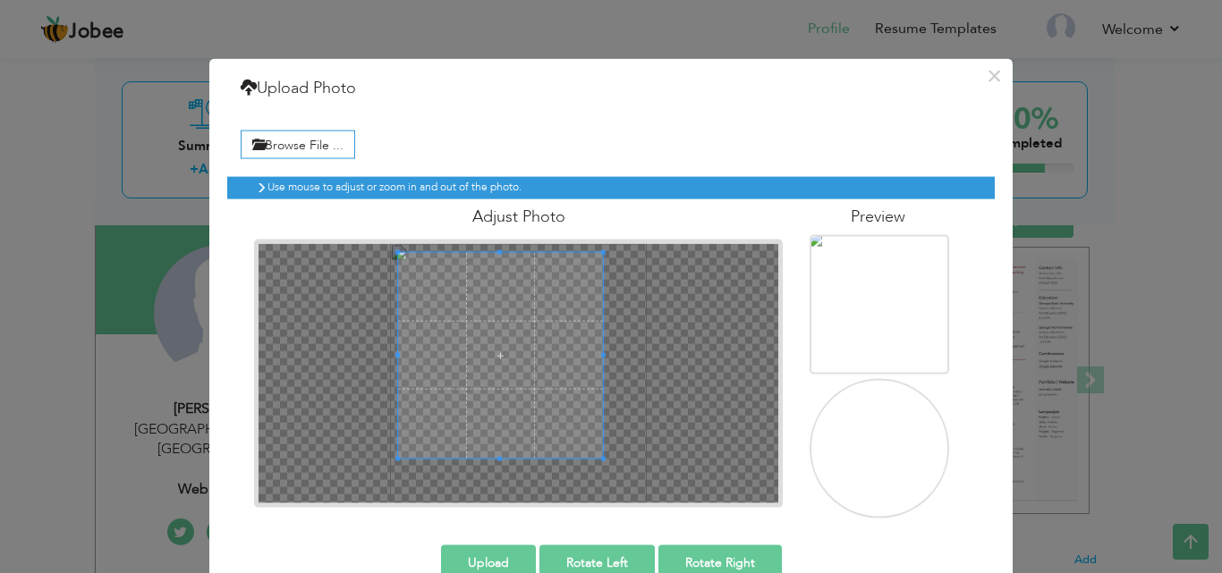
click at [515, 358] on span at bounding box center [501, 355] width 206 height 206
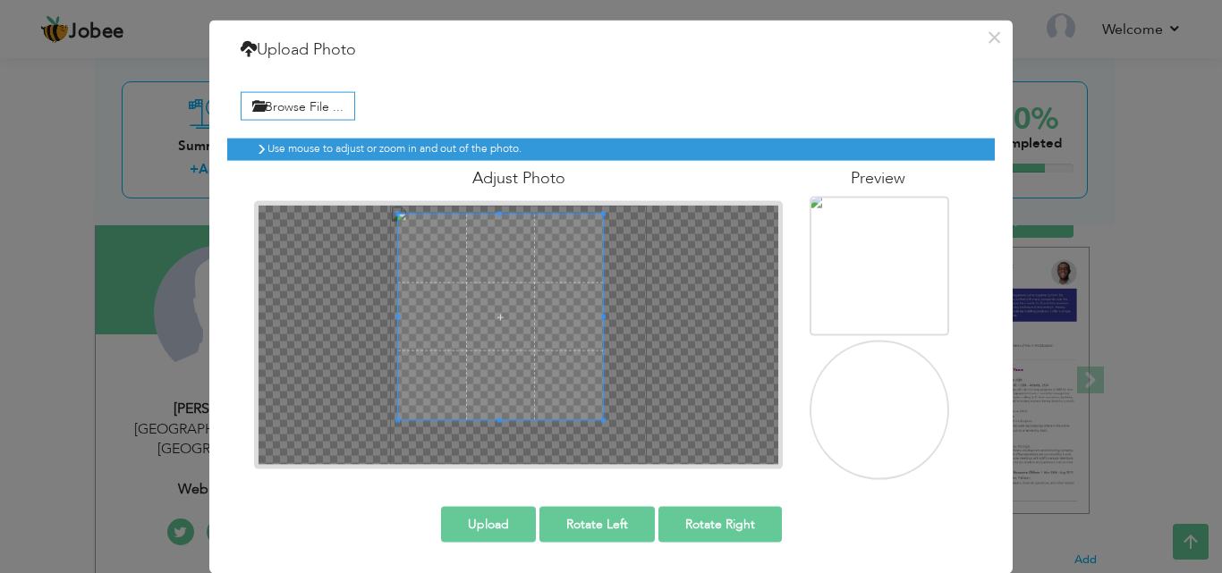
click at [487, 522] on button "Upload" at bounding box center [488, 524] width 95 height 36
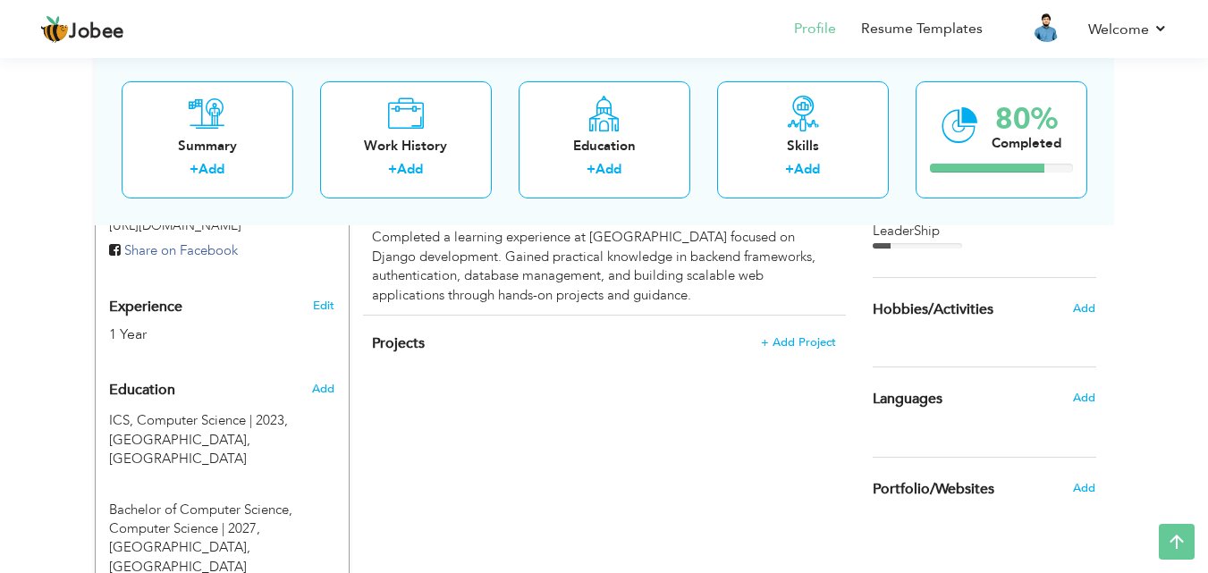
scroll to position [672, 0]
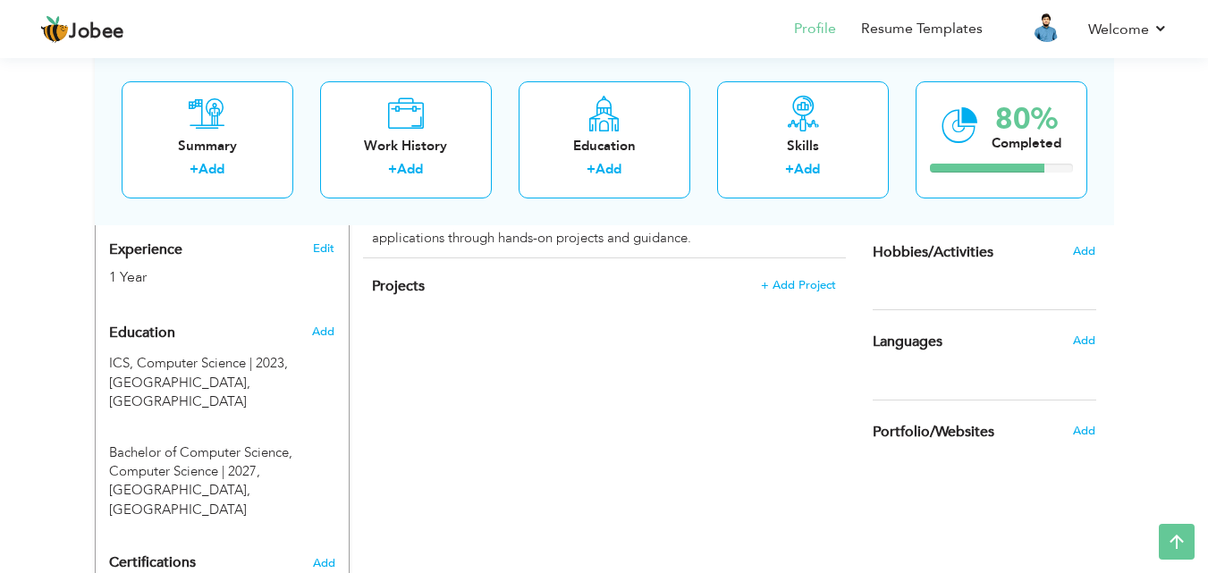
click at [1083, 439] on div "Add" at bounding box center [1089, 431] width 42 height 34
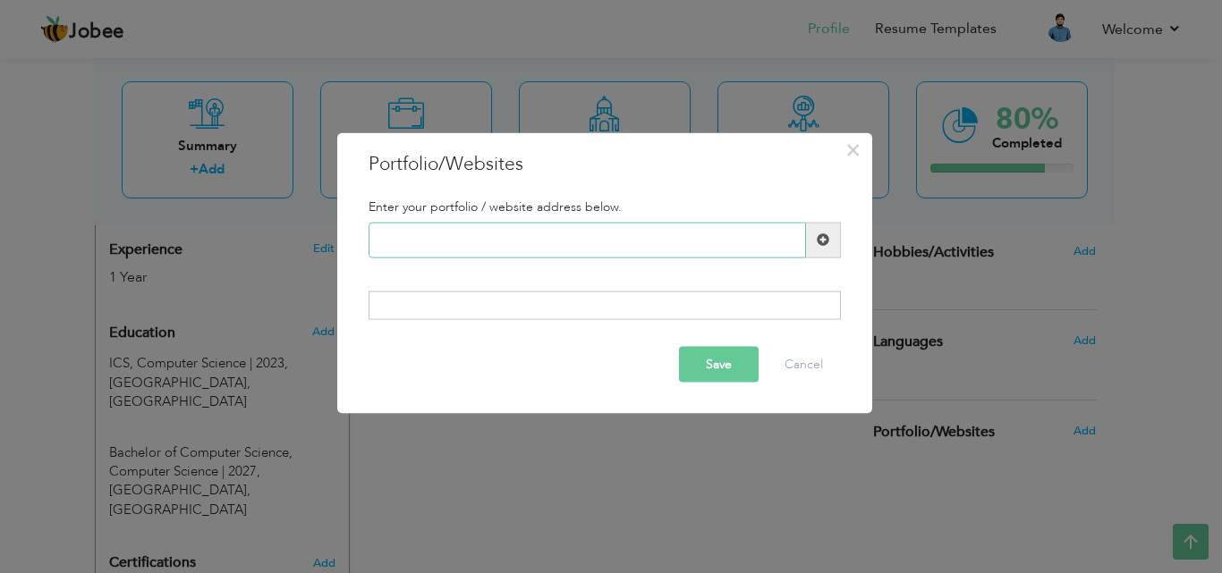
click at [672, 239] on input "text" at bounding box center [586, 240] width 437 height 36
type input "Porfolio Website"
click at [483, 300] on div at bounding box center [604, 306] width 472 height 29
click at [478, 307] on div at bounding box center [604, 306] width 472 height 29
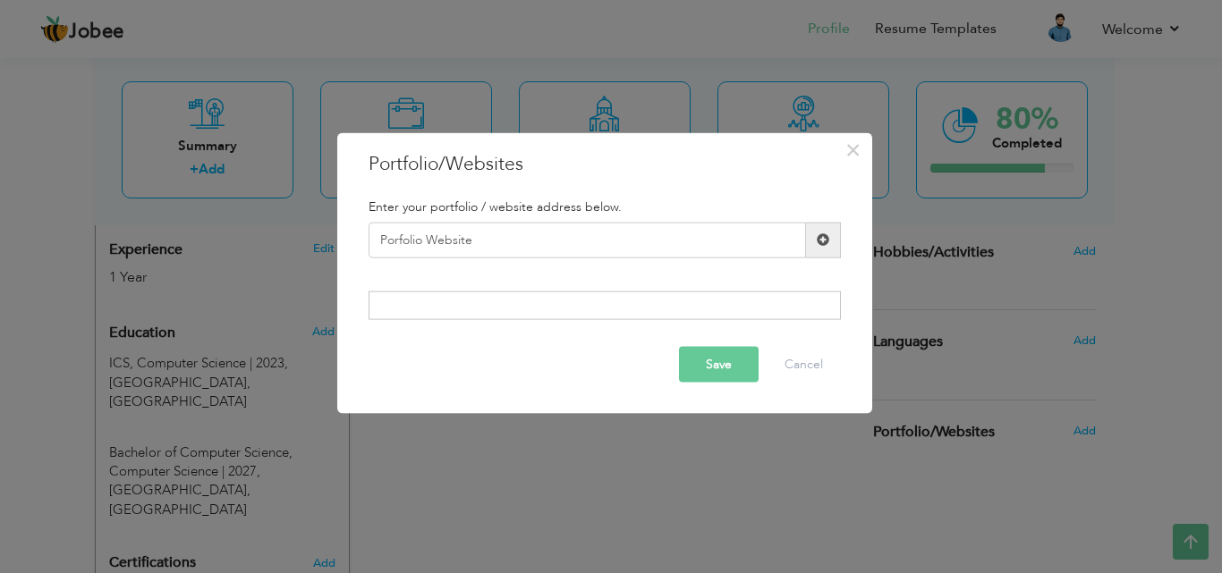
click at [484, 309] on div at bounding box center [604, 306] width 472 height 29
click at [819, 241] on span at bounding box center [822, 239] width 13 height 13
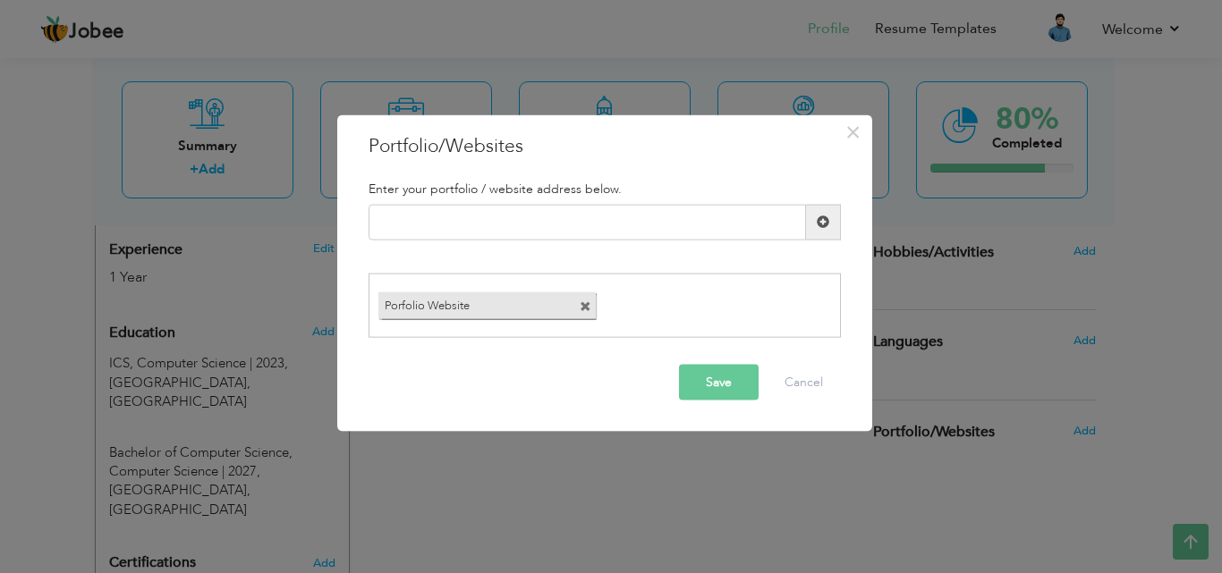
click at [647, 320] on div "Porfolio Website" at bounding box center [604, 306] width 470 height 36
click at [572, 222] on input "text" at bounding box center [586, 222] width 437 height 36
paste input "https://itz-hurairah.vercel.app"
type input "https://itz-hurairah.vercel.app"
click at [583, 305] on span at bounding box center [585, 307] width 12 height 12
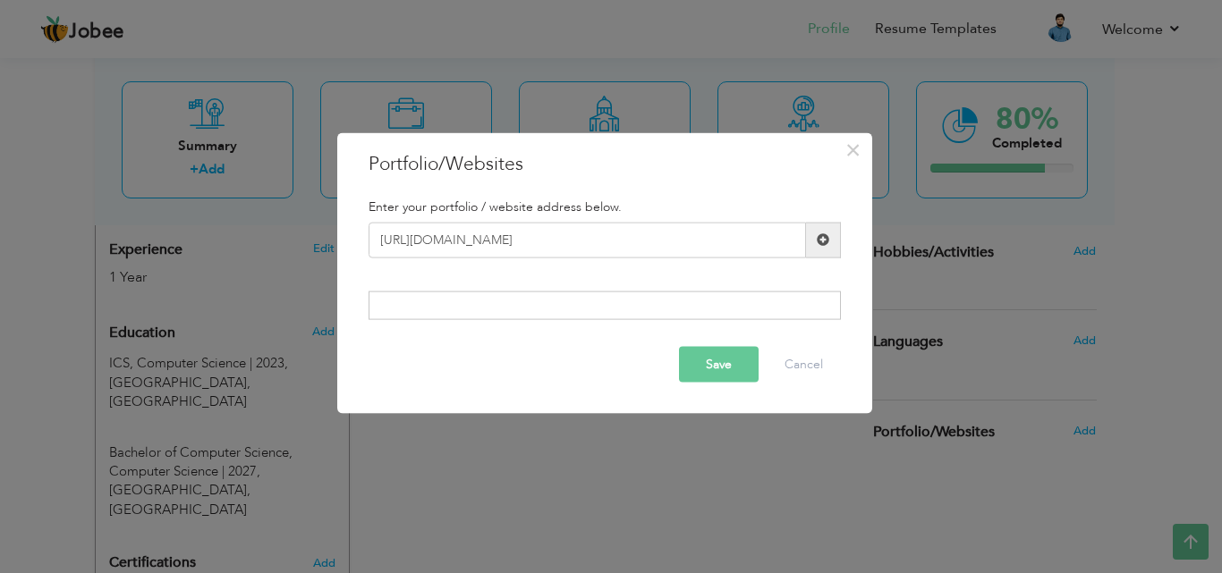
click at [823, 246] on span at bounding box center [822, 239] width 13 height 13
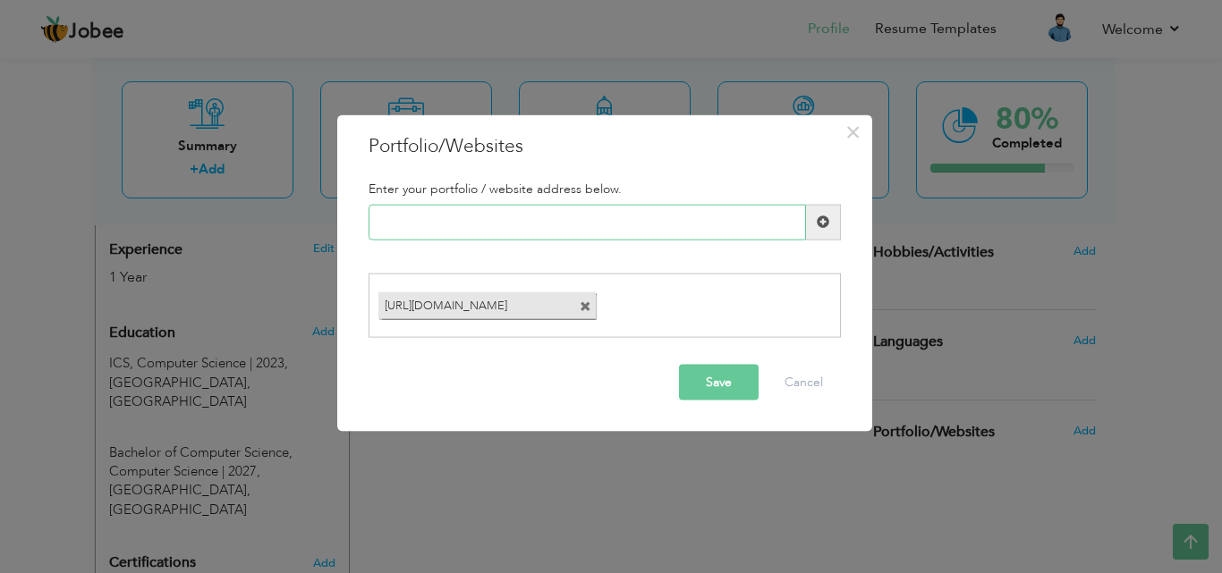
paste input "https://github.com/ITZ-HURAIRAH18"
click at [525, 226] on input "https://github.com/ITZ-HURAIRAH18" at bounding box center [586, 222] width 437 height 36
type input "https://github.com/ITZ-HURAIRAH18"
click at [707, 382] on button "Save" at bounding box center [719, 383] width 80 height 36
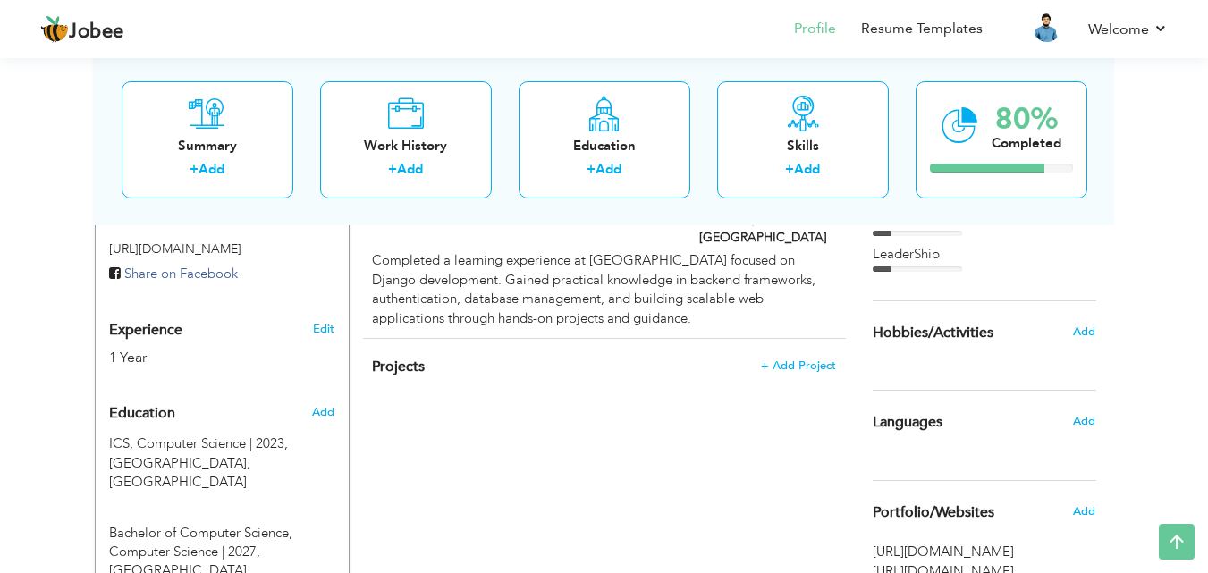
scroll to position [821, 0]
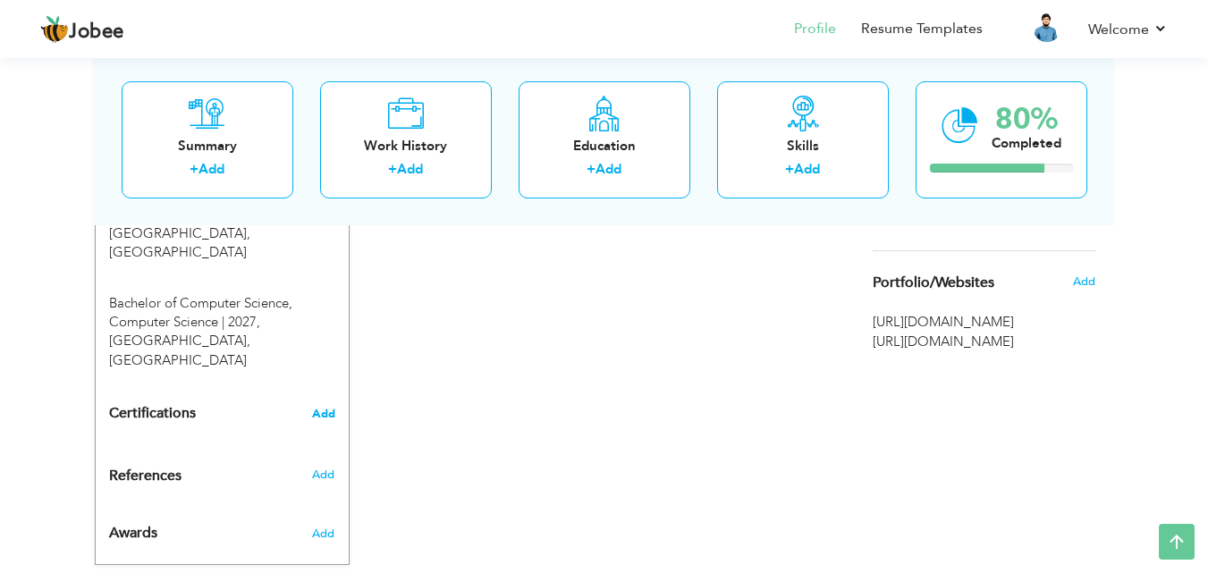
click at [322, 408] on span "Add" at bounding box center [323, 414] width 23 height 13
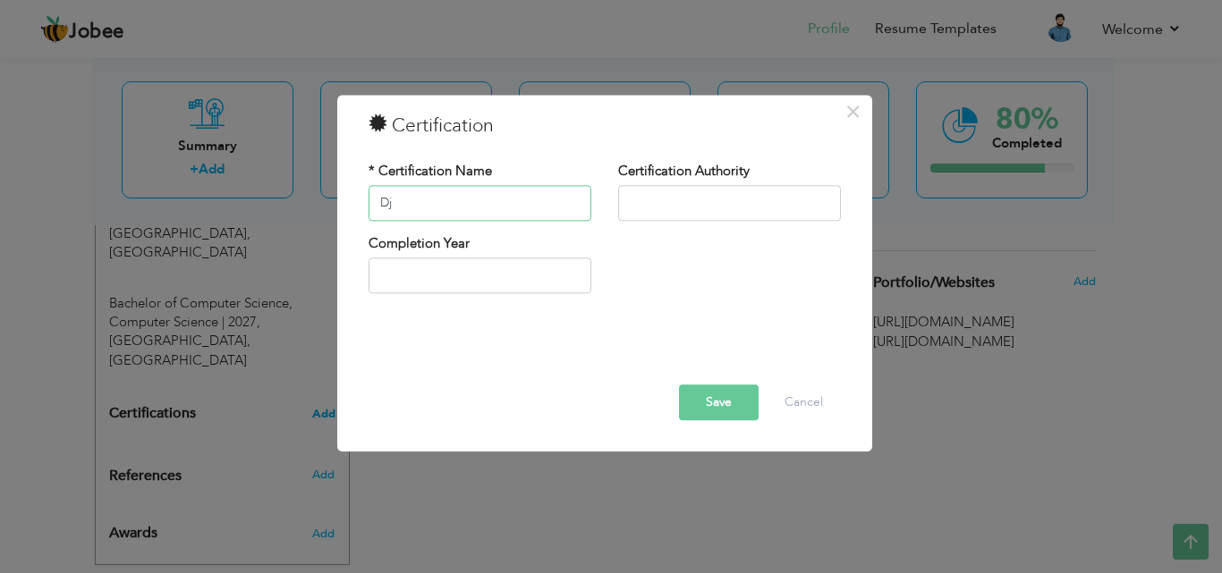
type input "D"
type input "Python Developer"
click at [689, 199] on input "text" at bounding box center [729, 203] width 223 height 36
type input "Technsol Institute"
type input "2025"
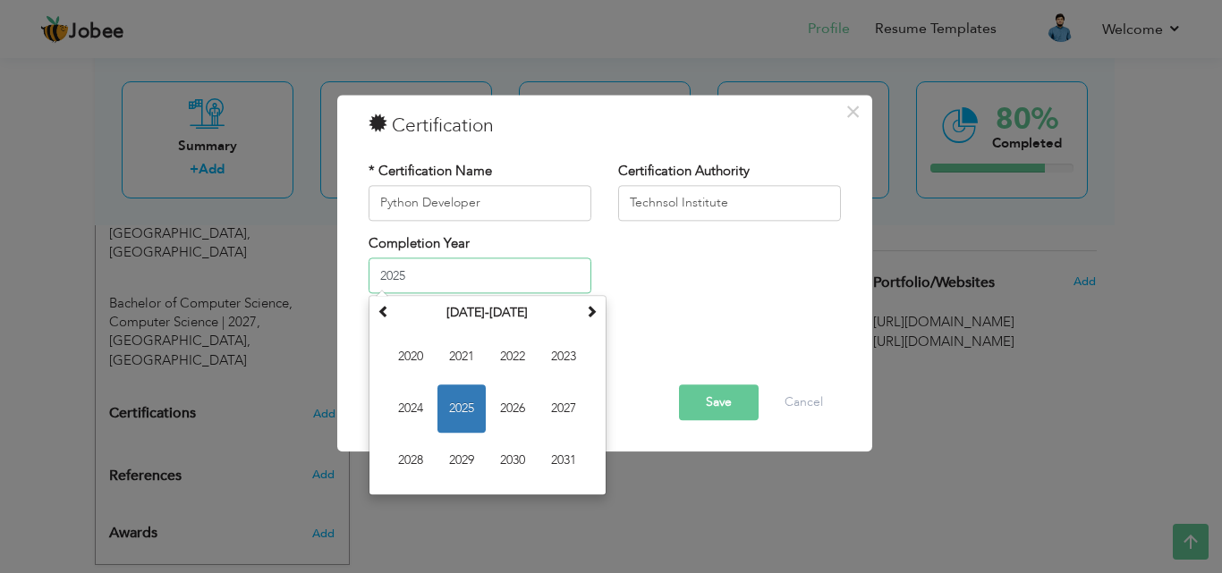
click at [448, 278] on input "2025" at bounding box center [479, 276] width 223 height 36
click at [458, 410] on span "2025" at bounding box center [461, 409] width 48 height 48
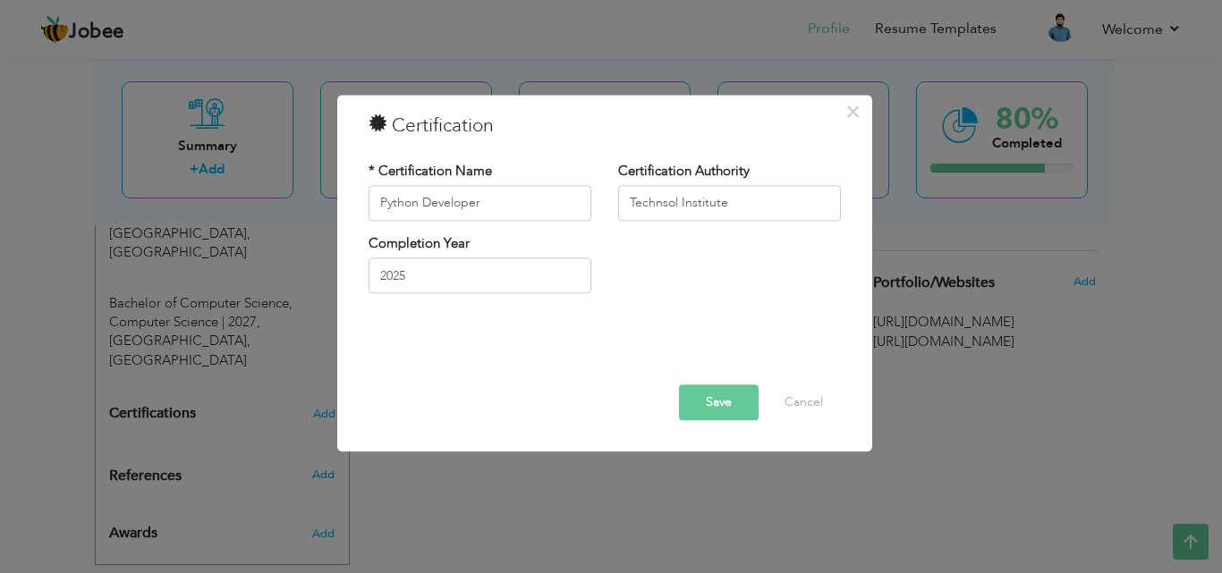
click at [717, 402] on button "Save" at bounding box center [719, 403] width 80 height 36
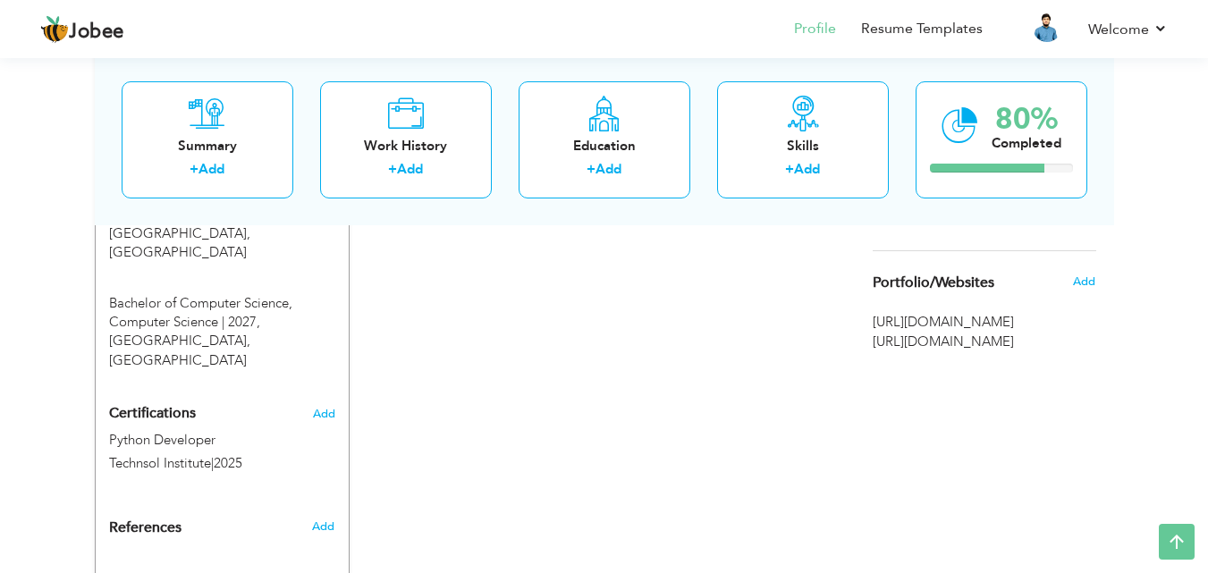
scroll to position [873, 0]
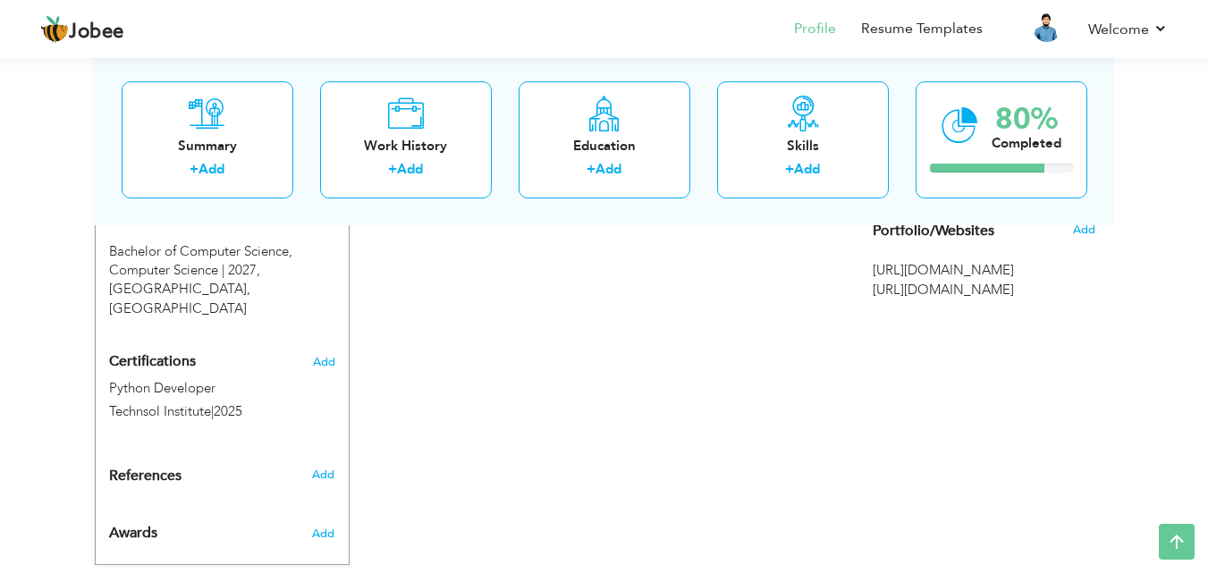
click at [321, 467] on div "References Add" at bounding box center [222, 481] width 253 height 28
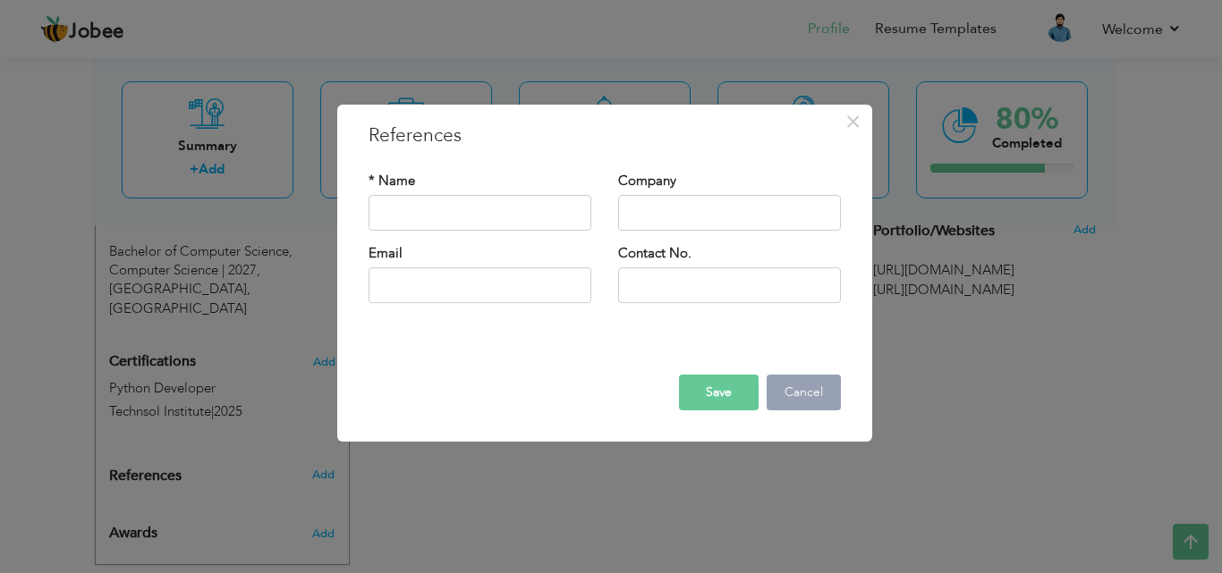
click at [824, 395] on button "Cancel" at bounding box center [803, 393] width 74 height 36
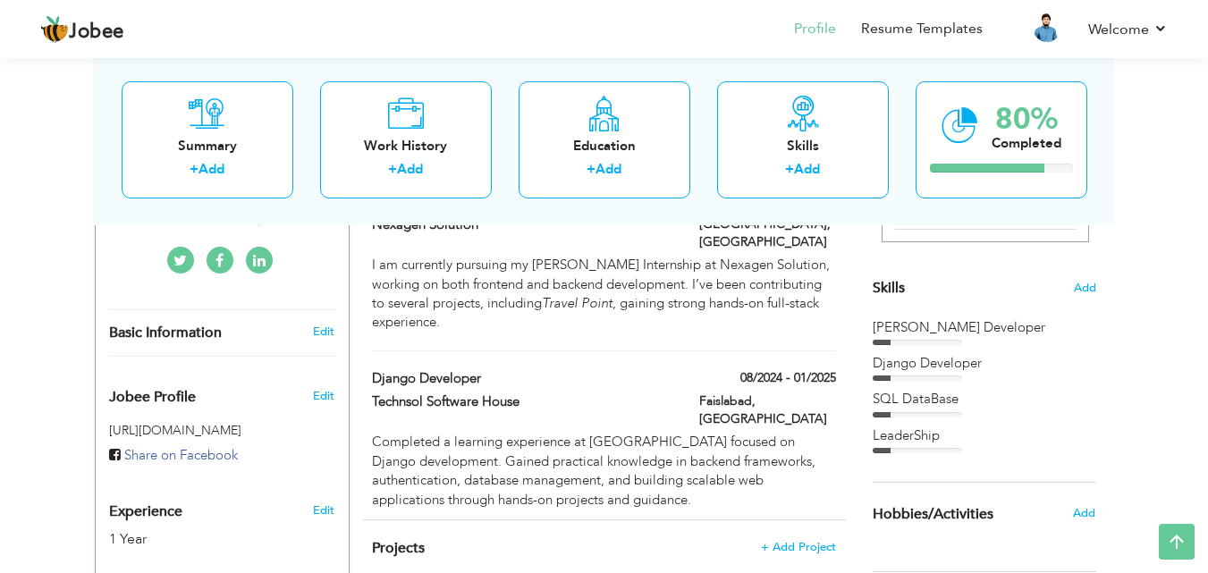
scroll to position [289, 0]
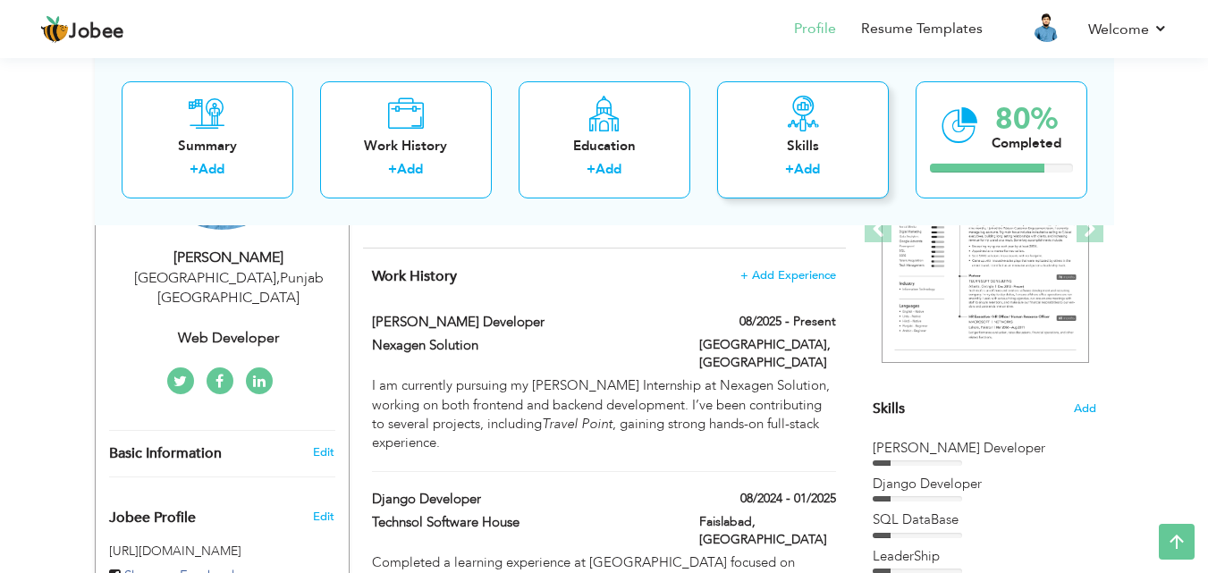
click at [827, 110] on div "Skills + Add" at bounding box center [803, 138] width 172 height 117
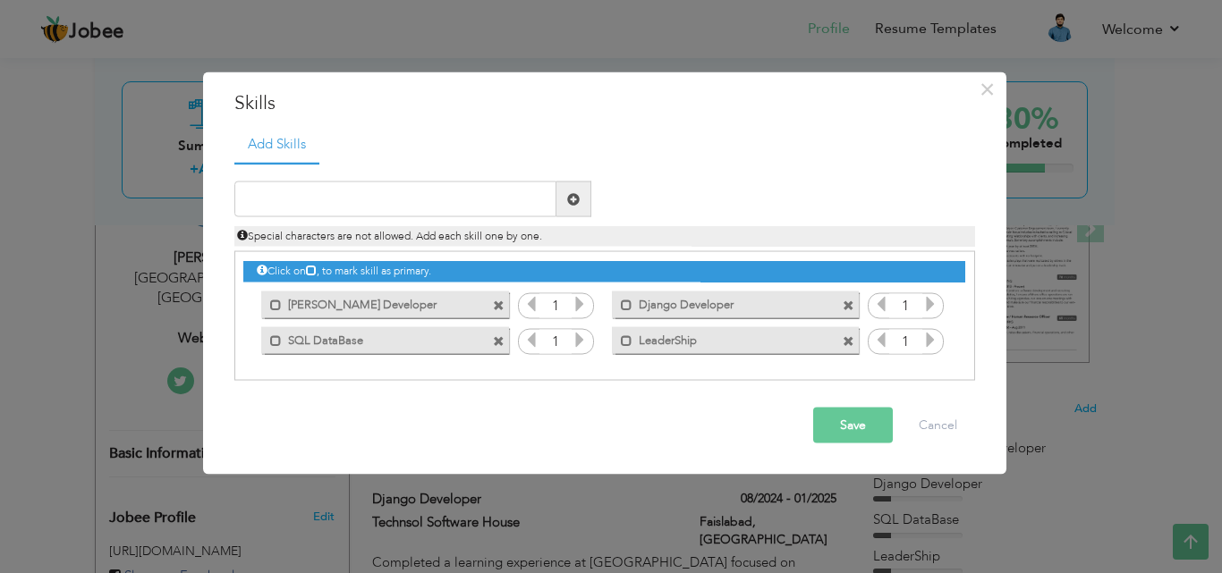
click at [743, 521] on div "× Skills Add Skills Duplicate entry Mark as primary skill. 1 1 1" at bounding box center [611, 286] width 1222 height 573
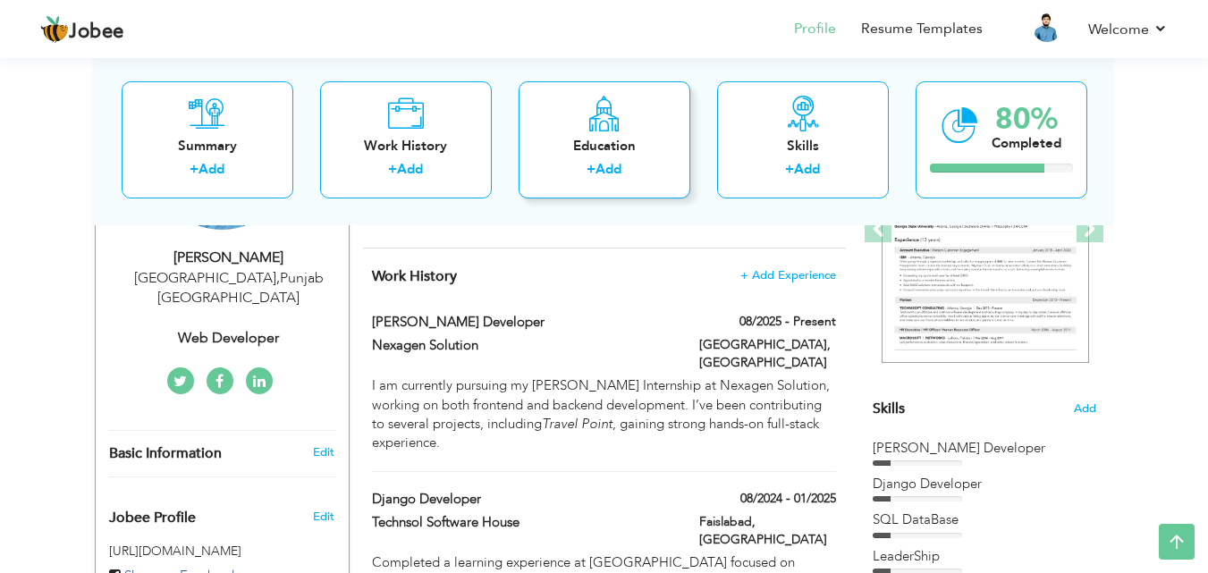
click at [651, 135] on div "Education + Add" at bounding box center [605, 138] width 172 height 117
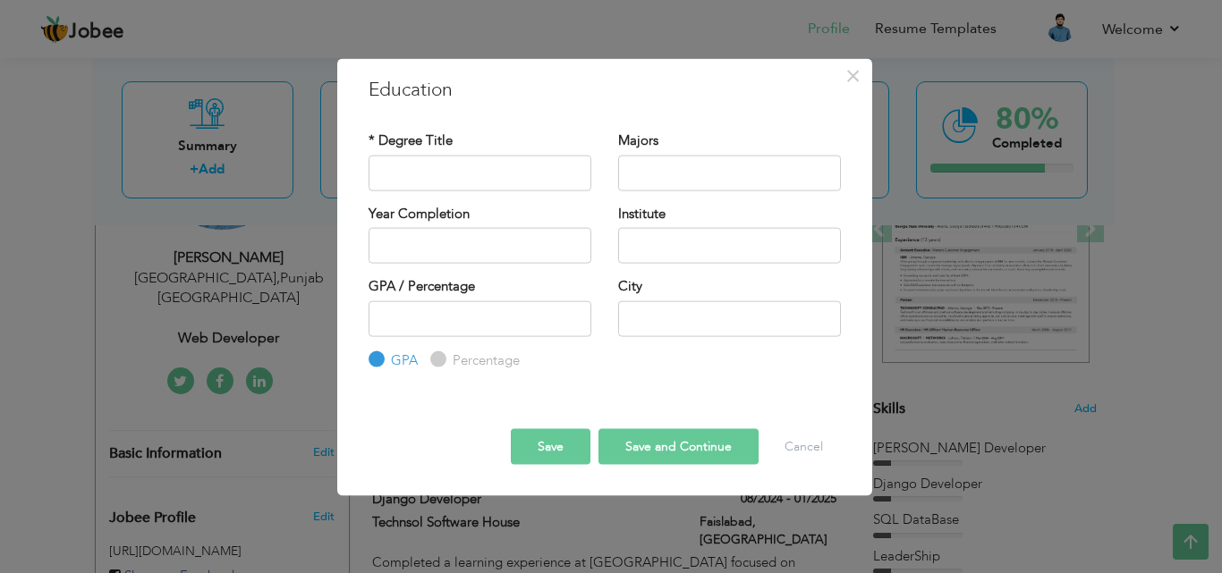
click at [581, 531] on div "× Education * Degree Title Majors Year Completion Institute GPA" at bounding box center [611, 286] width 1222 height 573
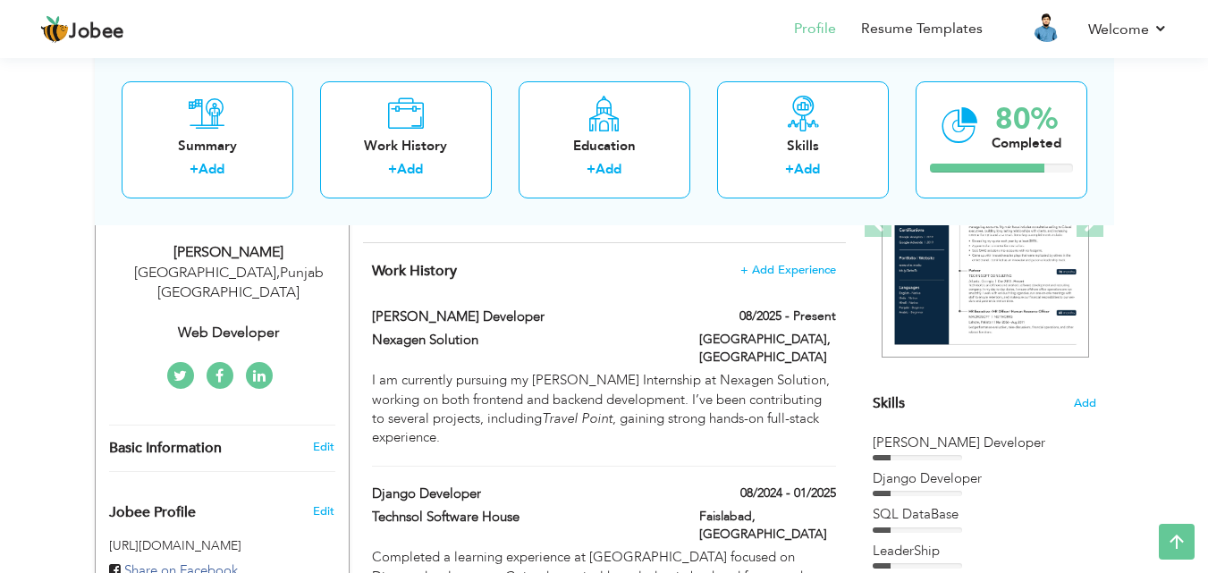
scroll to position [292, 0]
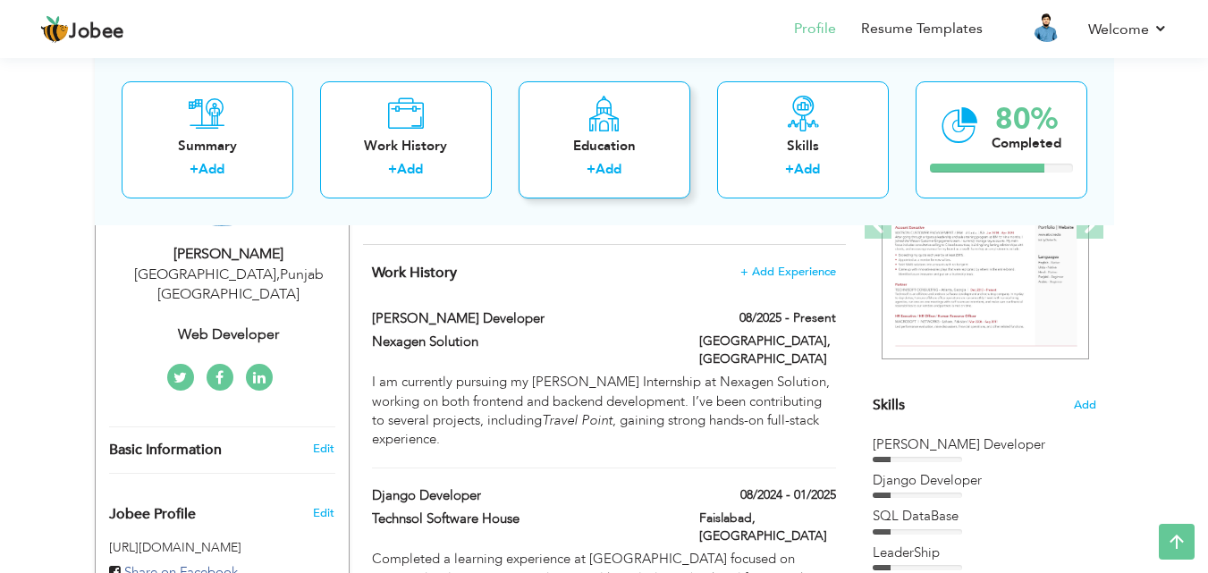
click at [593, 131] on div "Education + Add" at bounding box center [605, 138] width 172 height 117
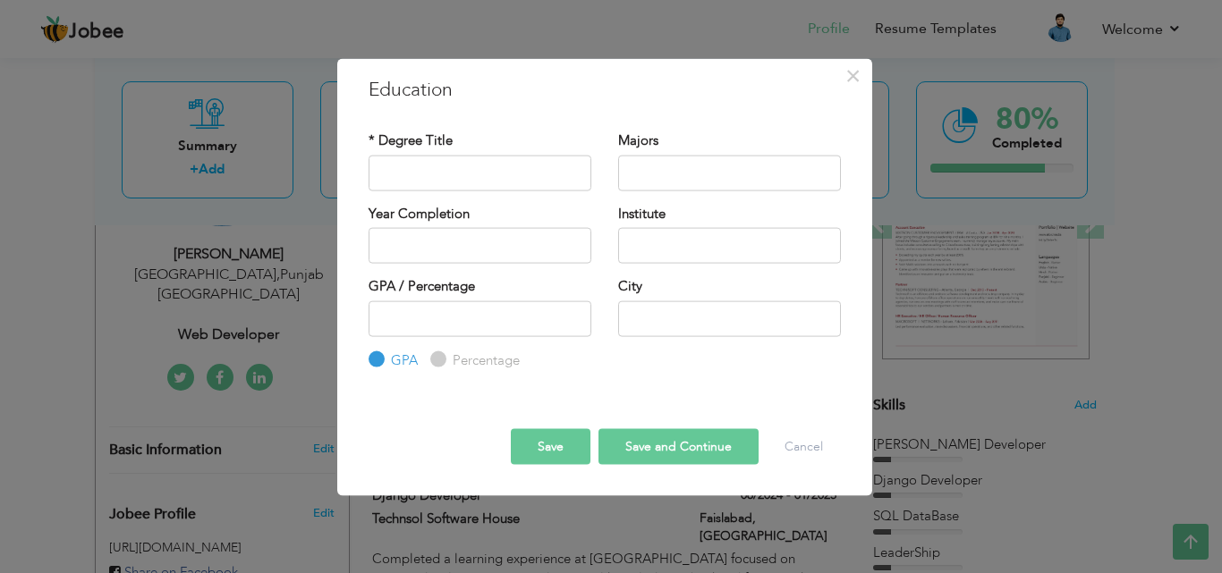
click at [505, 538] on div "× Education * Degree Title Majors Year Completion Institute GPA" at bounding box center [611, 286] width 1222 height 573
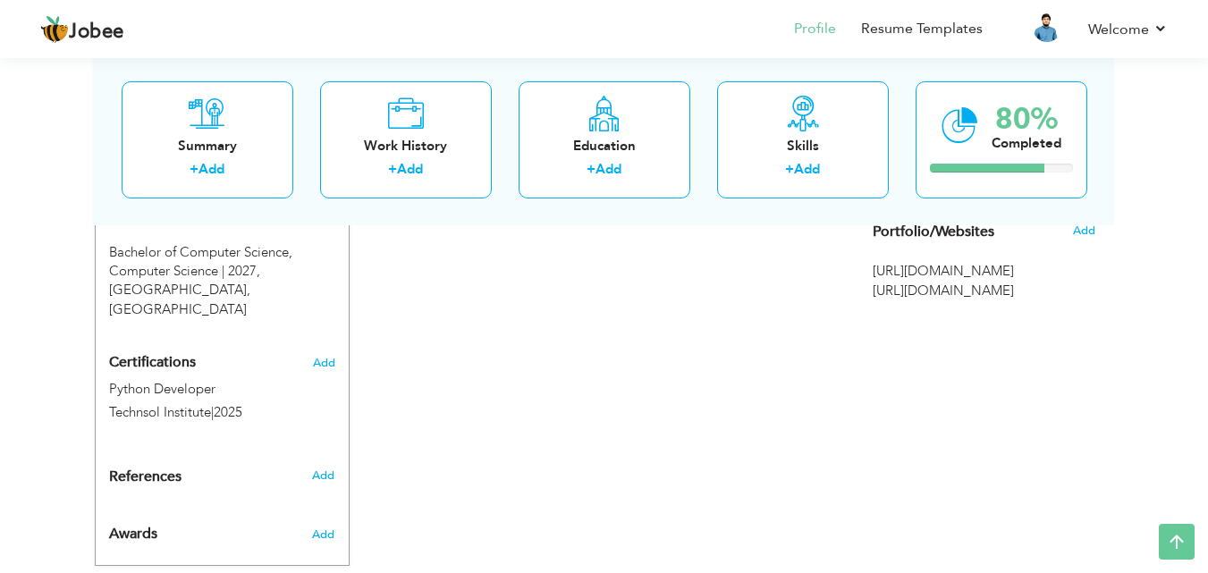
scroll to position [873, 0]
click at [998, 169] on div at bounding box center [987, 168] width 114 height 9
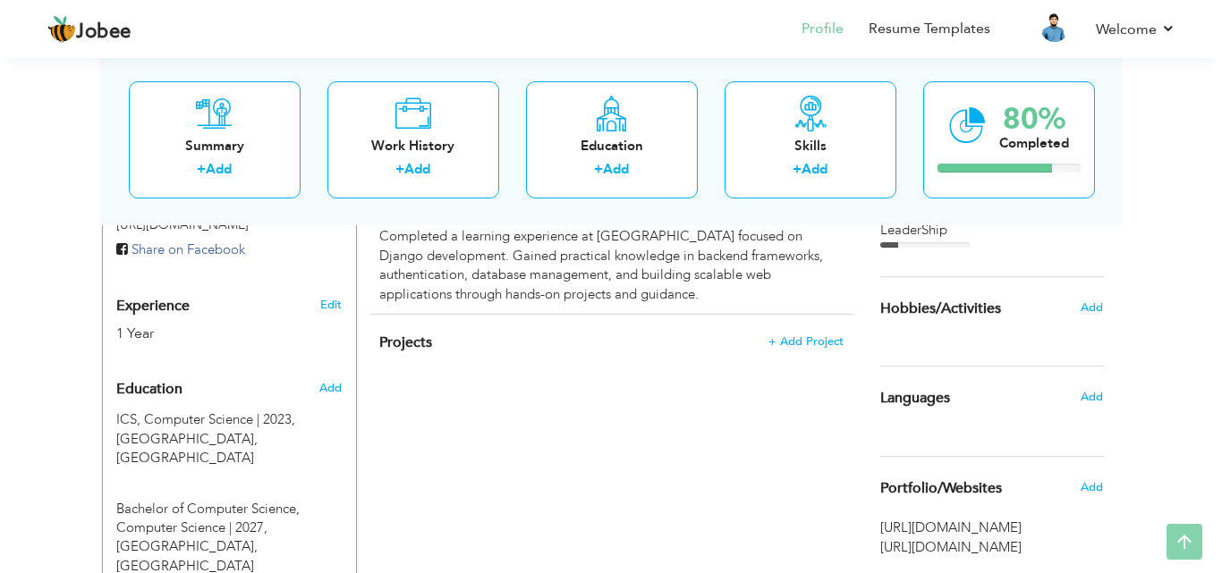
scroll to position [618, 0]
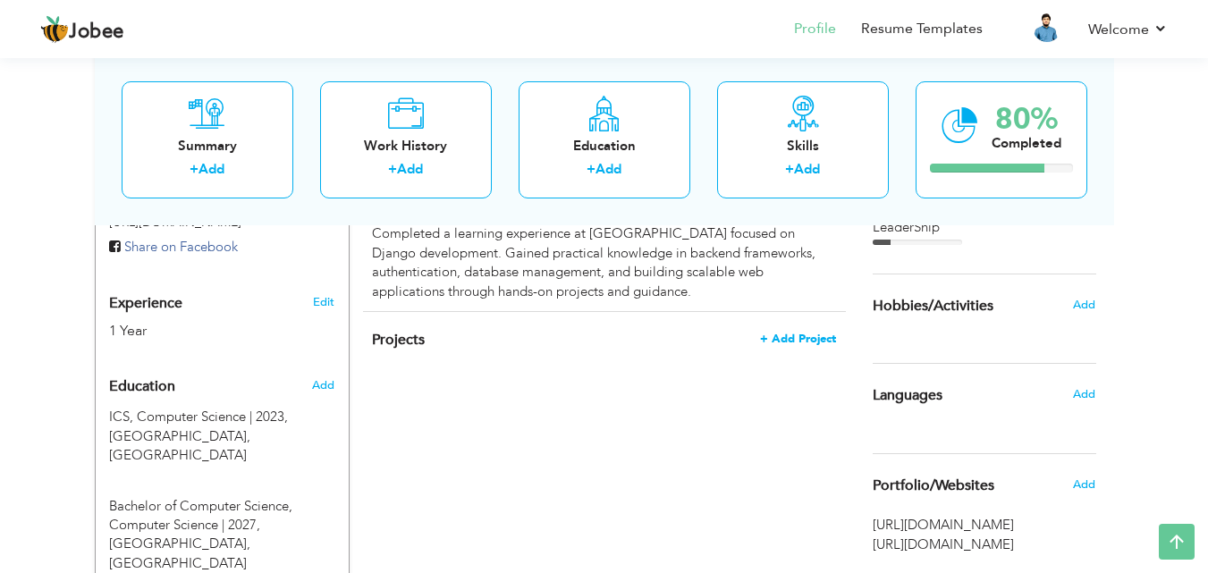
click at [796, 333] on span "+ Add Project" at bounding box center [798, 339] width 76 height 13
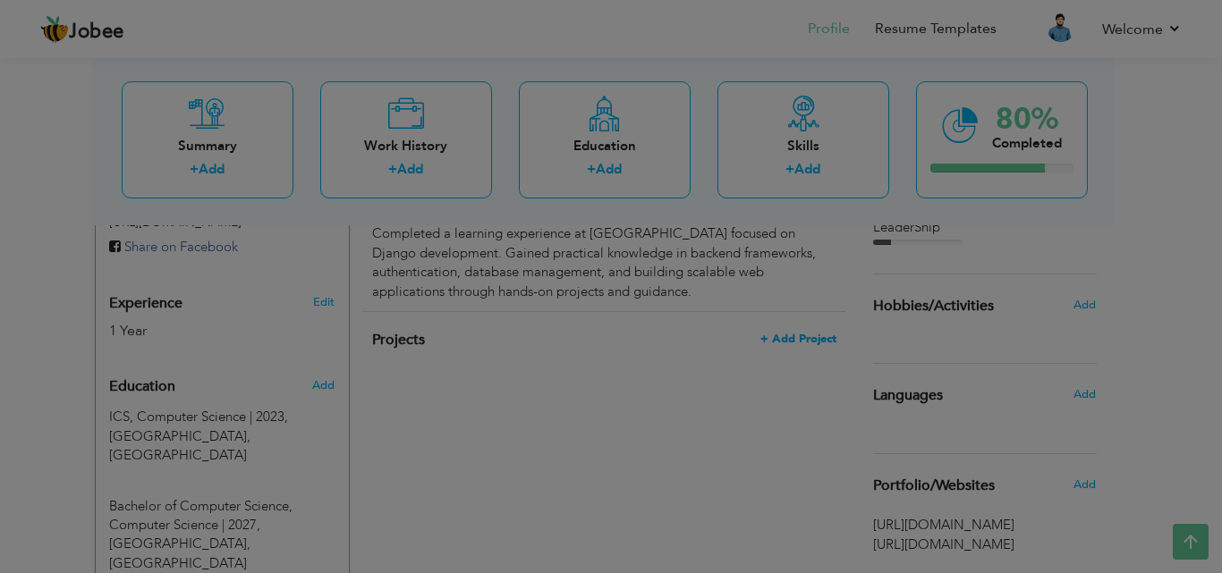
scroll to position [0, 0]
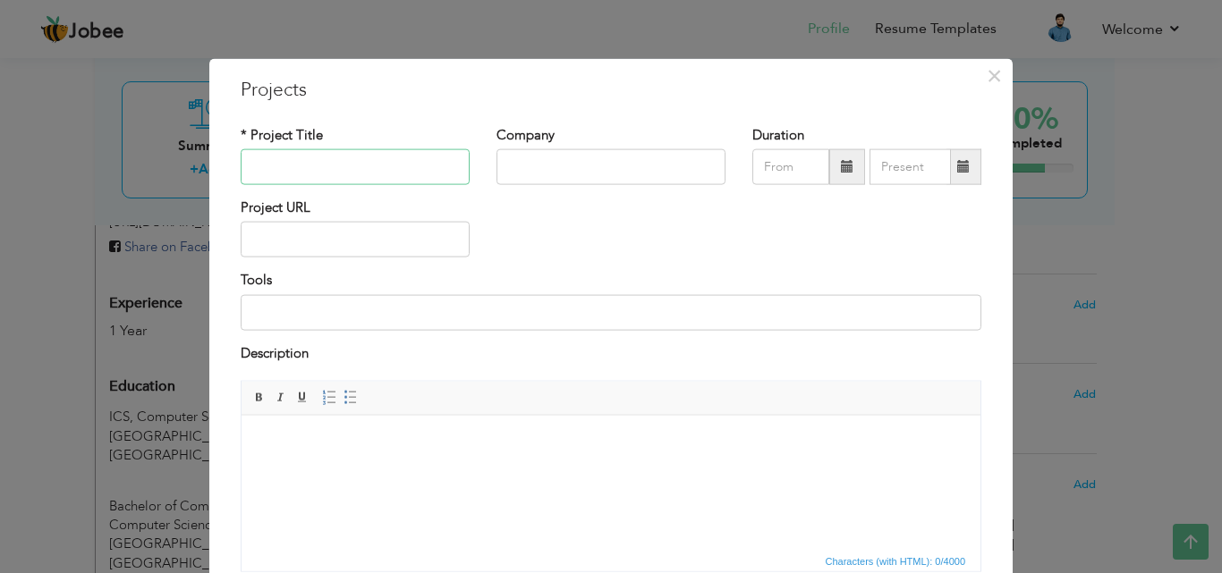
click at [359, 167] on input "text" at bounding box center [355, 167] width 229 height 36
paste input "HealthWise-AI"
type input "HealthWise-AI Chatbot"
click at [579, 164] on input "text" at bounding box center [610, 167] width 229 height 36
type input "University of Central Punjab"
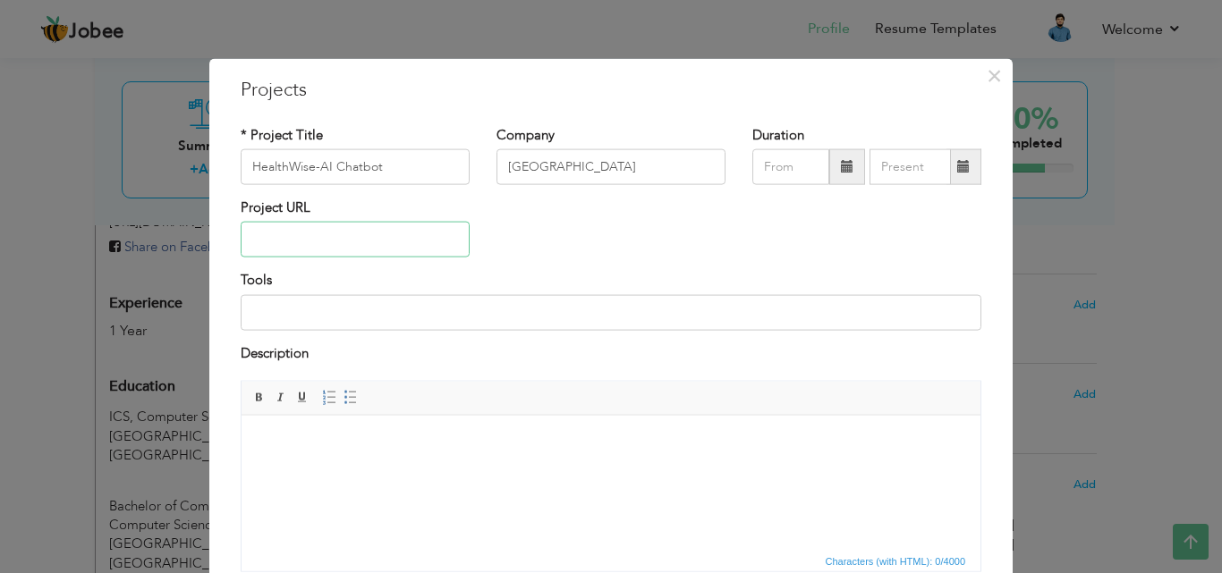
click at [363, 233] on input "text" at bounding box center [355, 240] width 229 height 36
paste input "https://github.com/ITZ-HURAIRAH18/HealthWise-AI"
type input "https://github.com/ITZ-HURAIRAH18/HealthWise-AI"
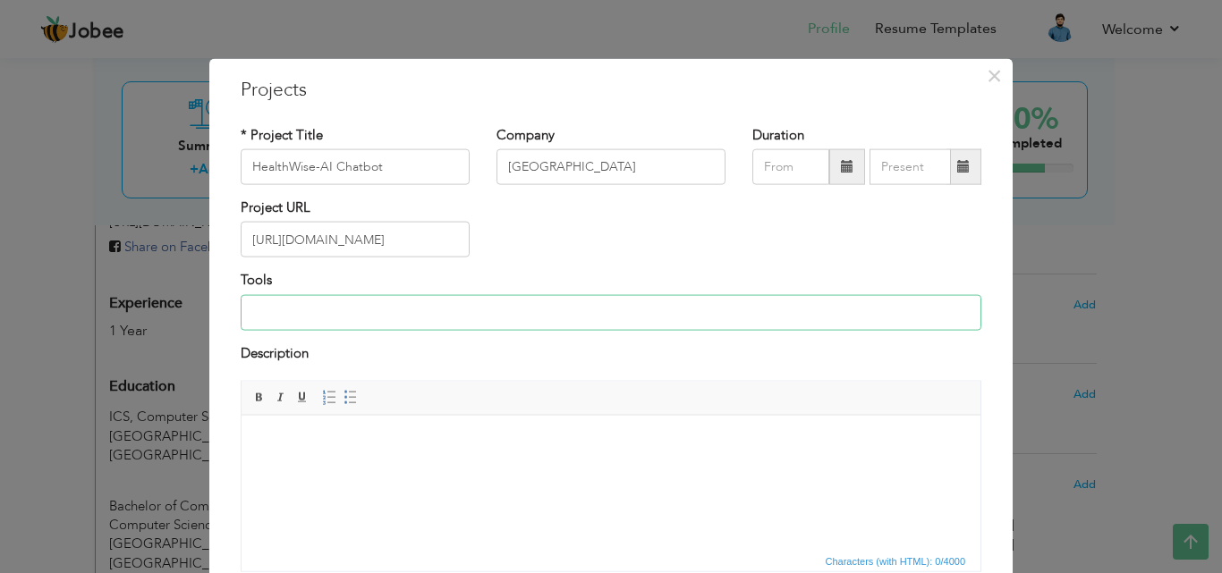
click at [339, 308] on input at bounding box center [611, 312] width 740 height 36
type input "React js , Tailwand"
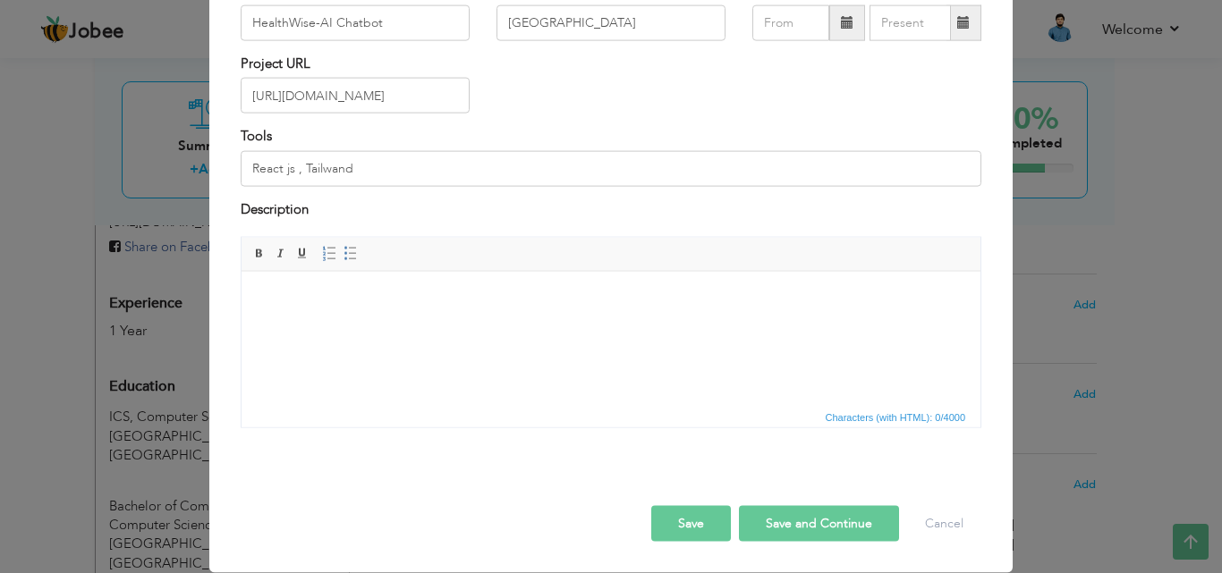
click at [341, 308] on html at bounding box center [610, 298] width 739 height 55
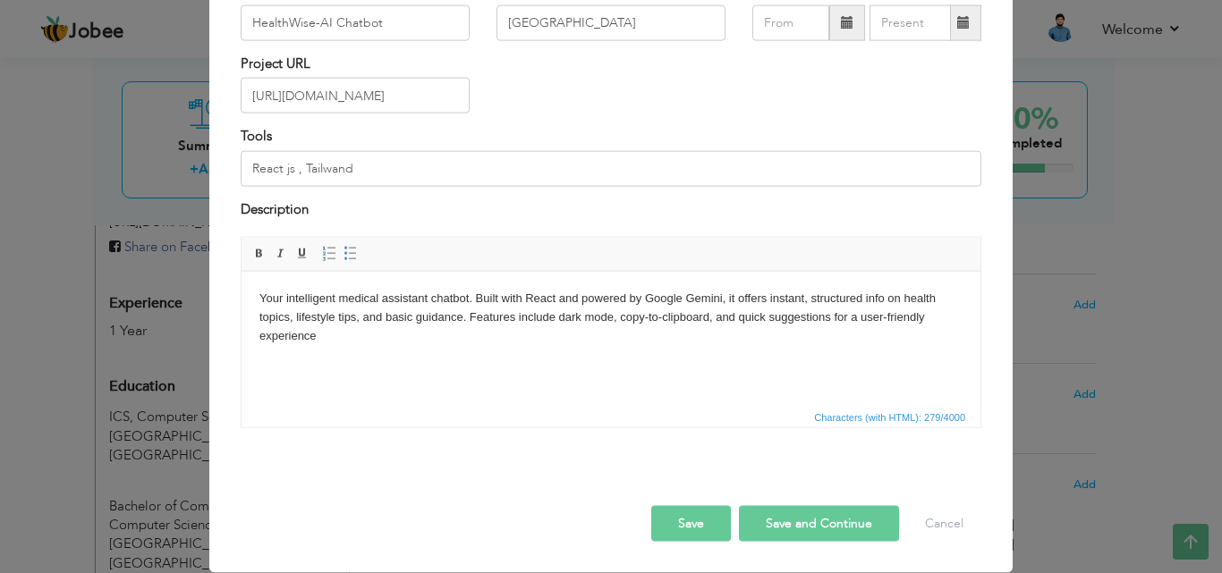
scroll to position [0, 0]
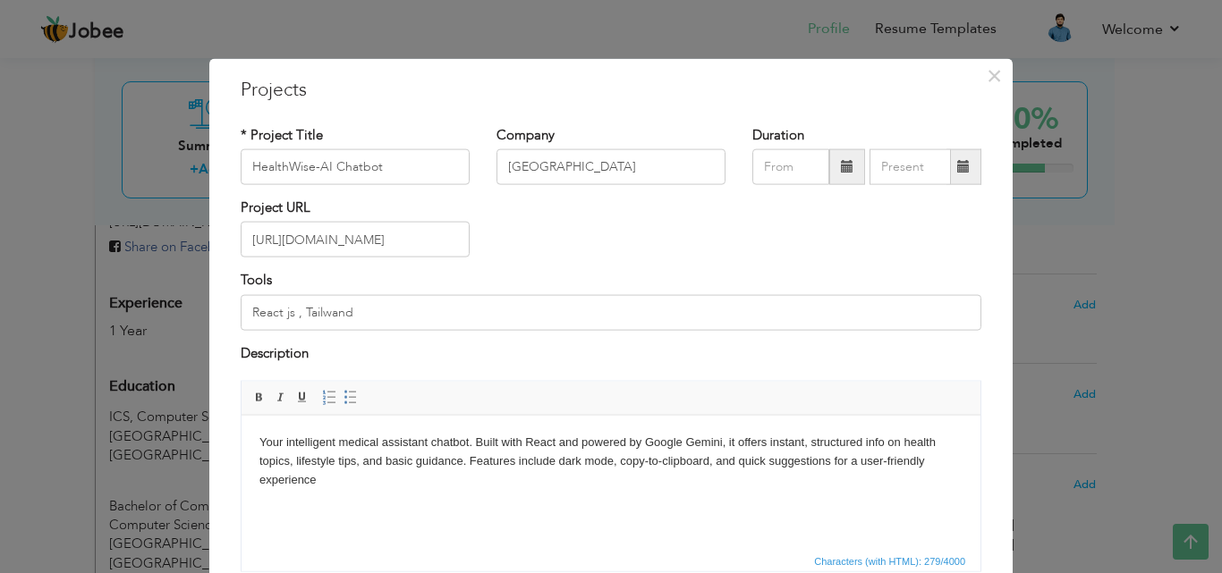
click at [829, 173] on span at bounding box center [847, 167] width 36 height 36
type input "09/2025"
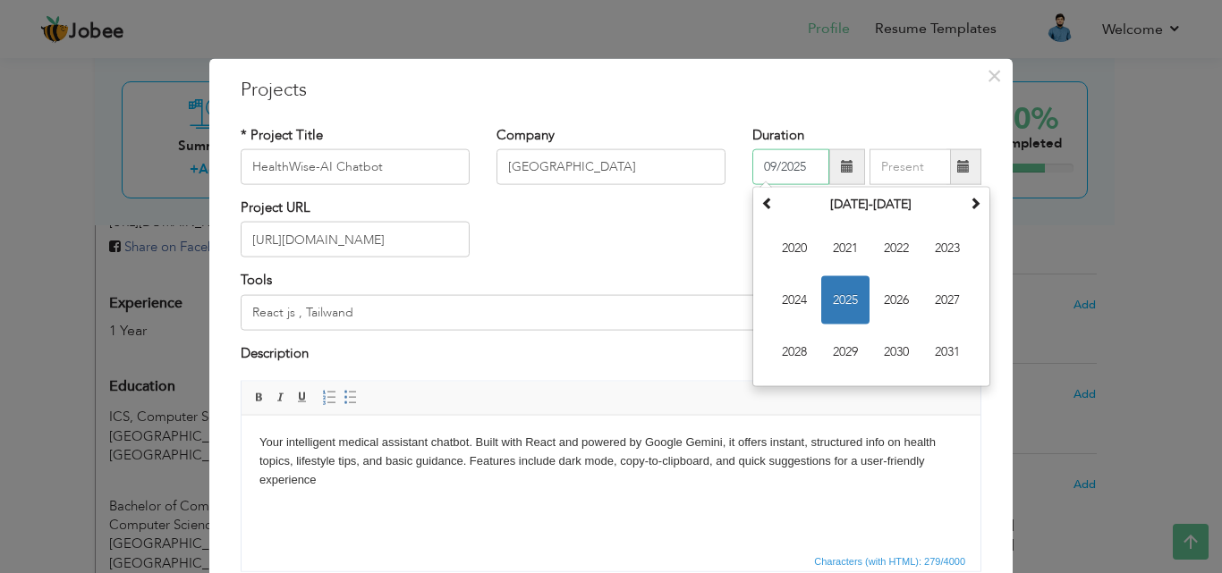
click at [831, 300] on span "2025" at bounding box center [845, 300] width 48 height 48
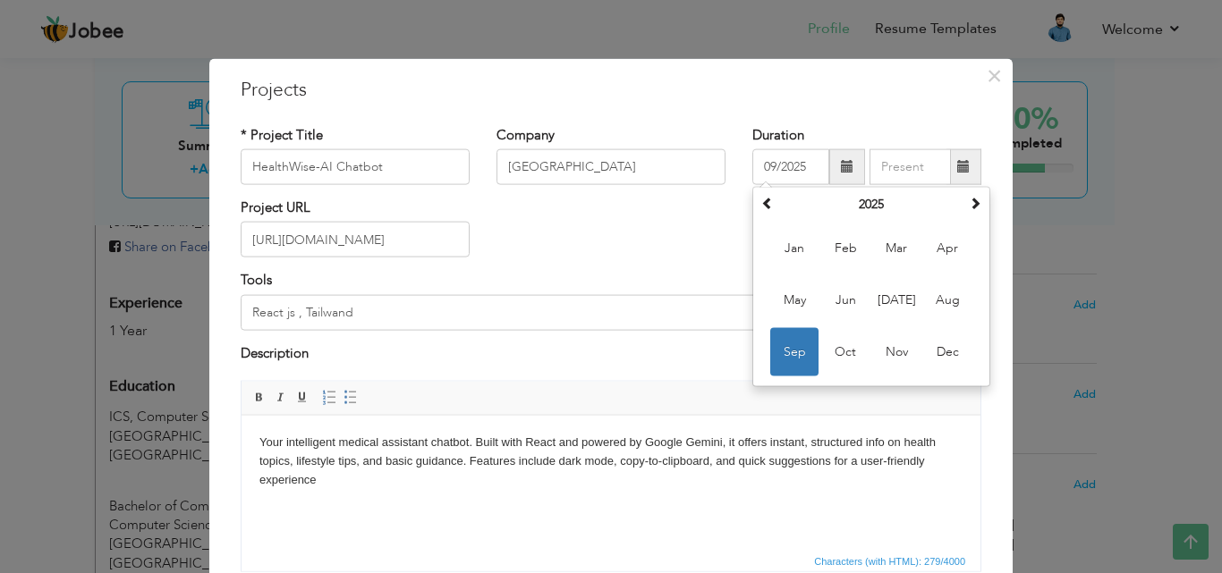
click at [957, 173] on span at bounding box center [963, 166] width 13 height 13
type input "09/2025"
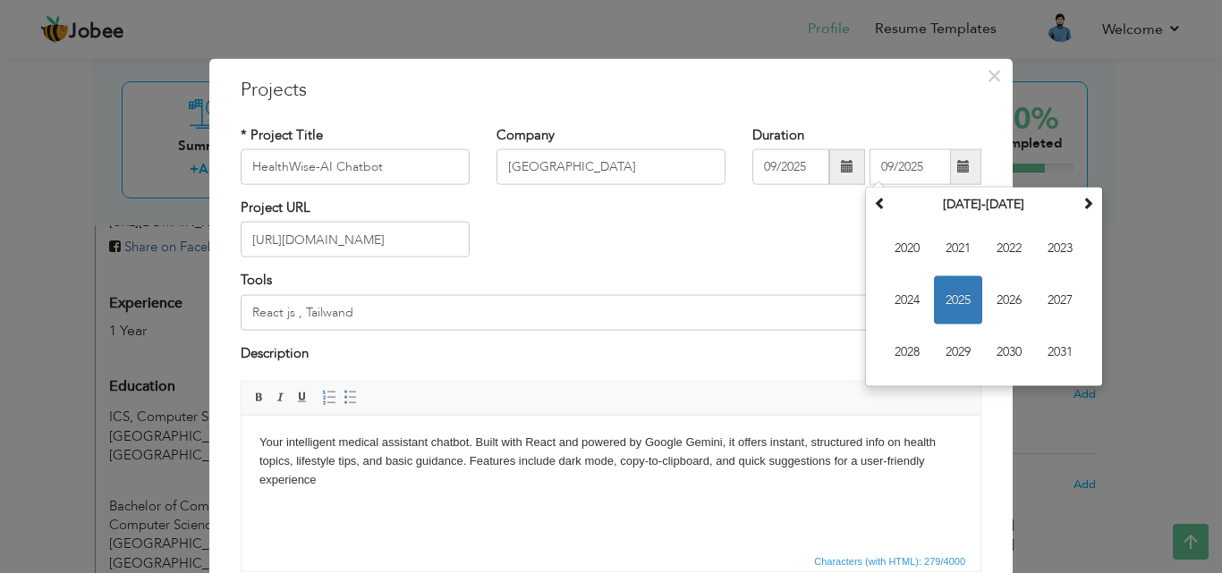
click at [829, 167] on span at bounding box center [847, 167] width 36 height 36
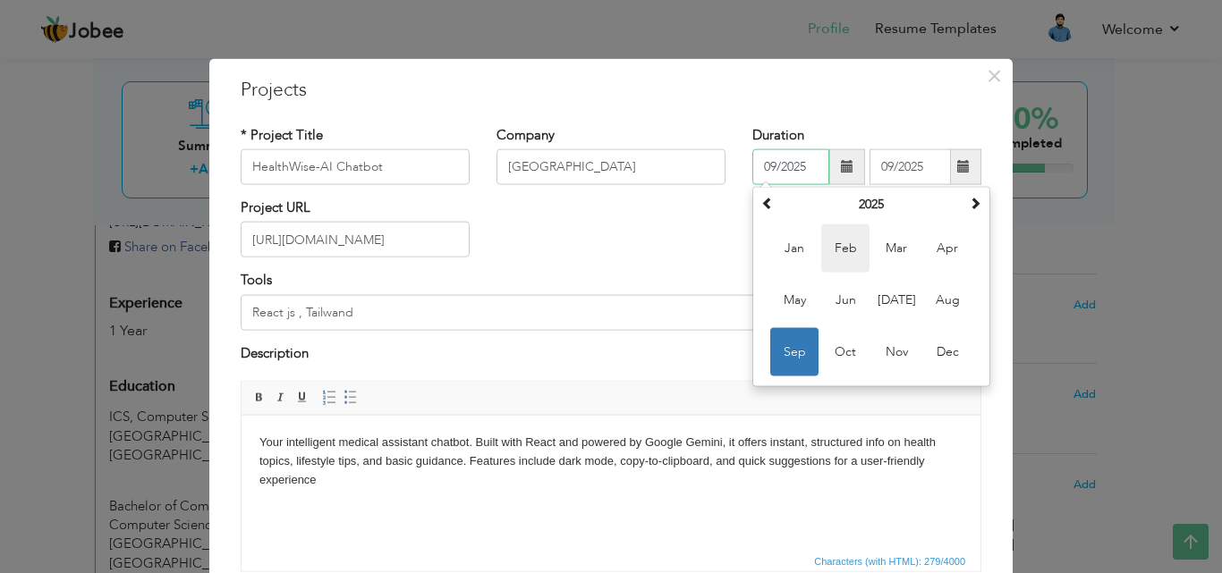
click at [841, 253] on span "Feb" at bounding box center [845, 248] width 48 height 48
type input "02/2025"
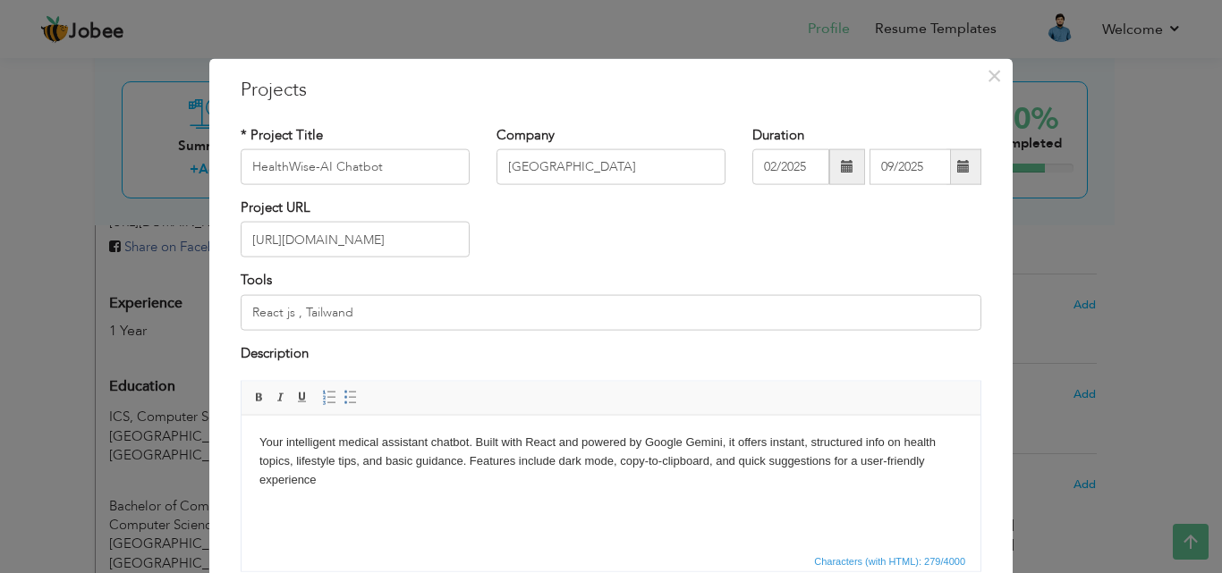
click at [960, 173] on span at bounding box center [963, 166] width 13 height 13
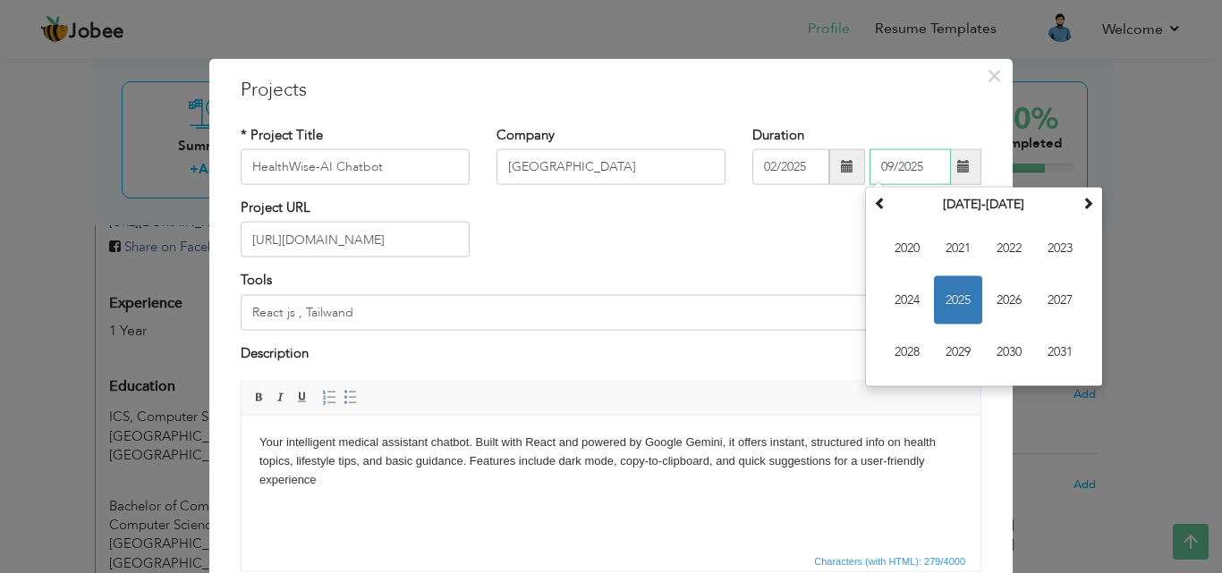
click at [953, 310] on span "2025" at bounding box center [958, 300] width 48 height 48
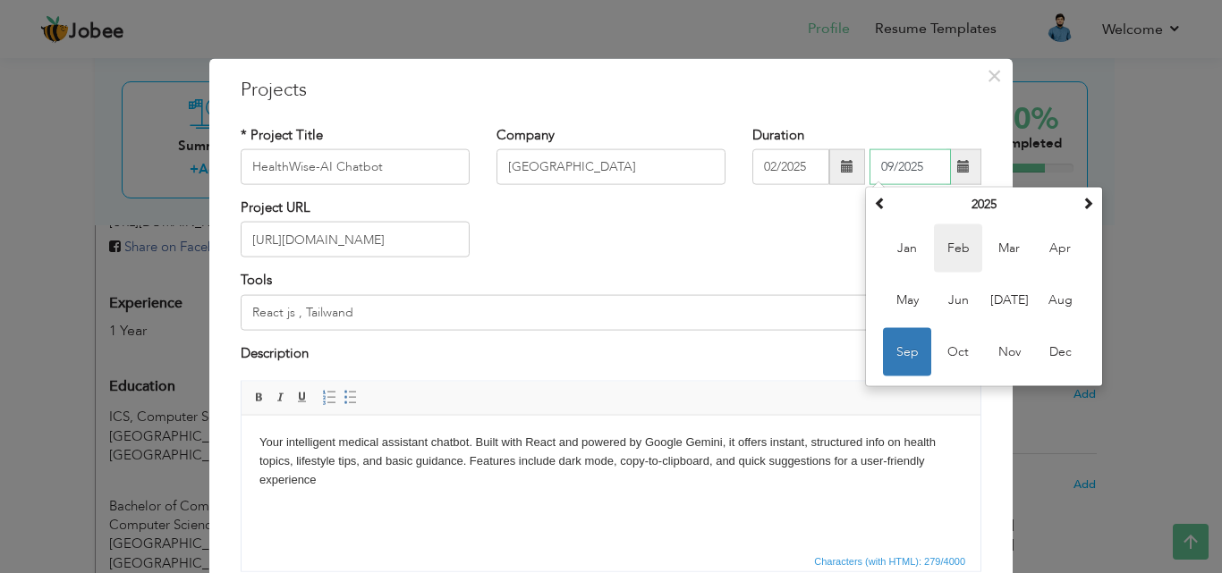
click at [948, 249] on span "Feb" at bounding box center [958, 248] width 48 height 48
type input "02/2025"
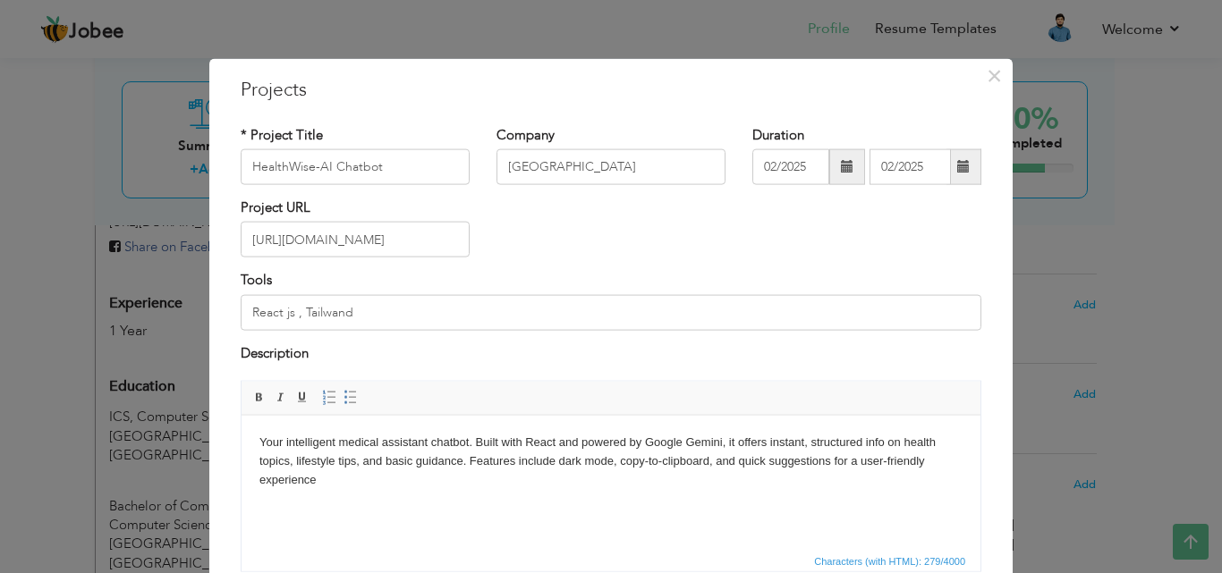
scroll to position [144, 0]
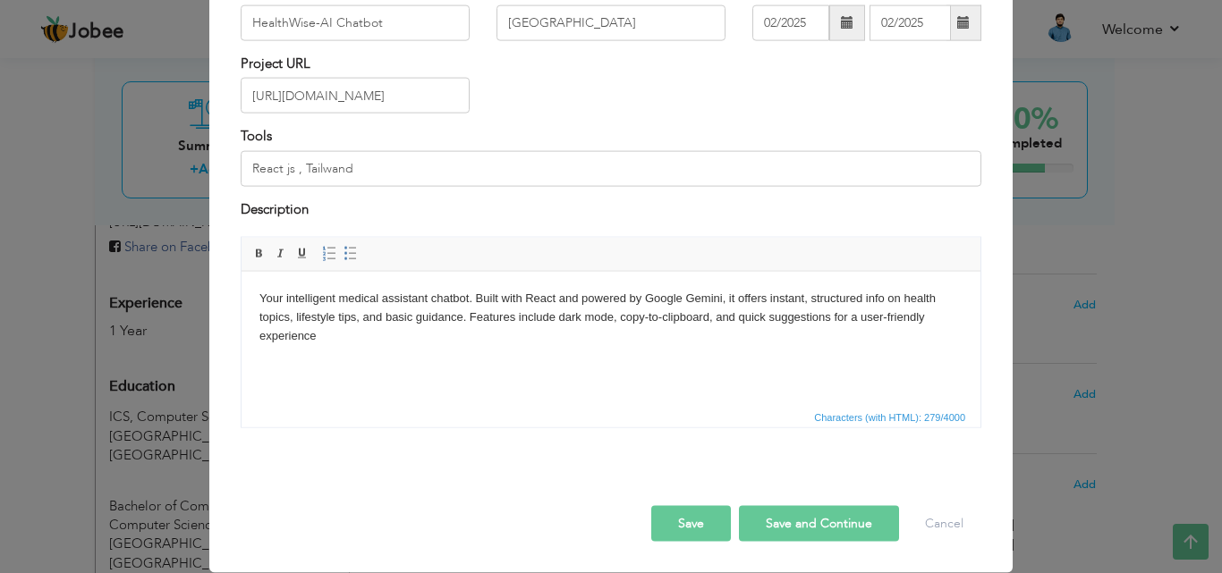
click at [801, 528] on button "Save and Continue" at bounding box center [819, 524] width 160 height 36
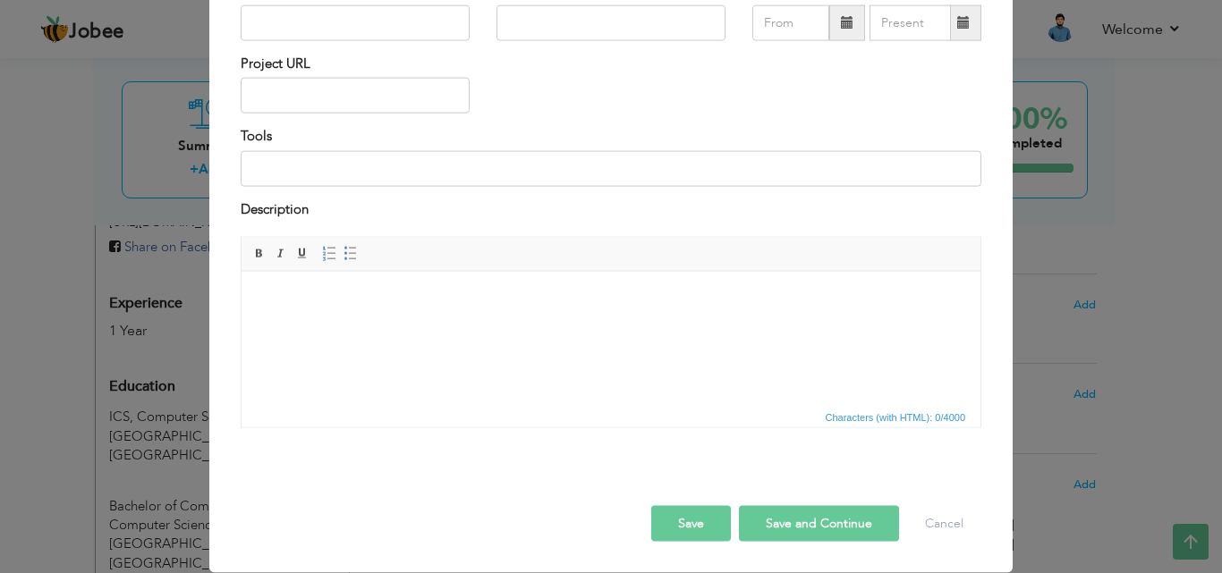
scroll to position [0, 0]
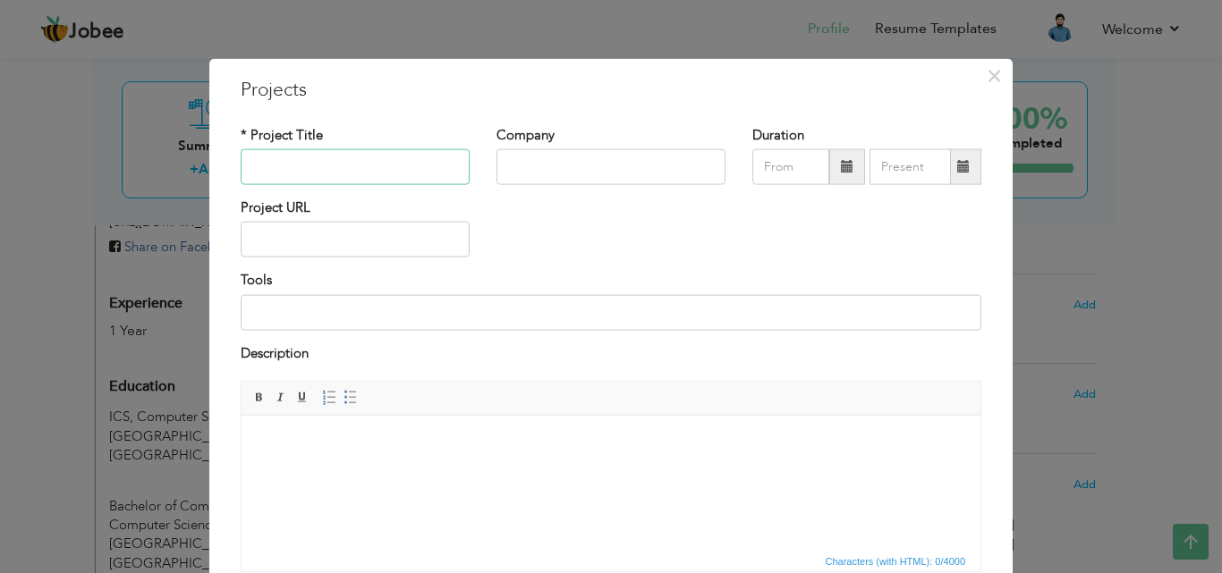
click at [305, 167] on input "text" at bounding box center [355, 167] width 229 height 36
paste input "LoanVerse – A Modern Loan Management System"
type input "LoanVerse – A Modern Loan Management System"
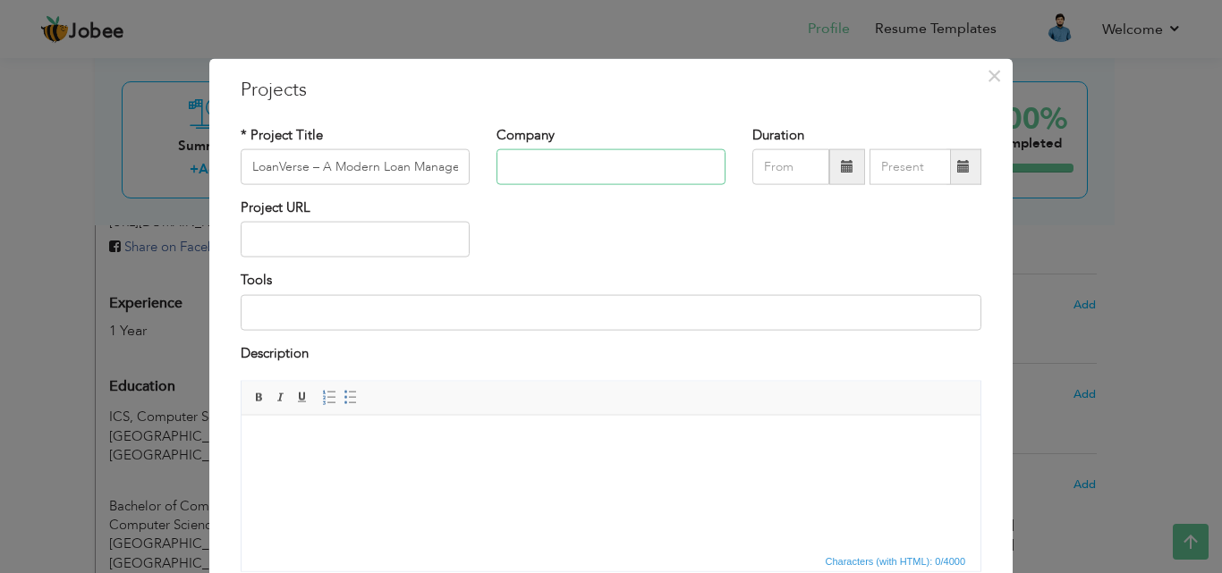
click at [559, 165] on input "text" at bounding box center [610, 167] width 229 height 36
type input "University of Central Punjab"
click at [841, 160] on span at bounding box center [847, 166] width 13 height 13
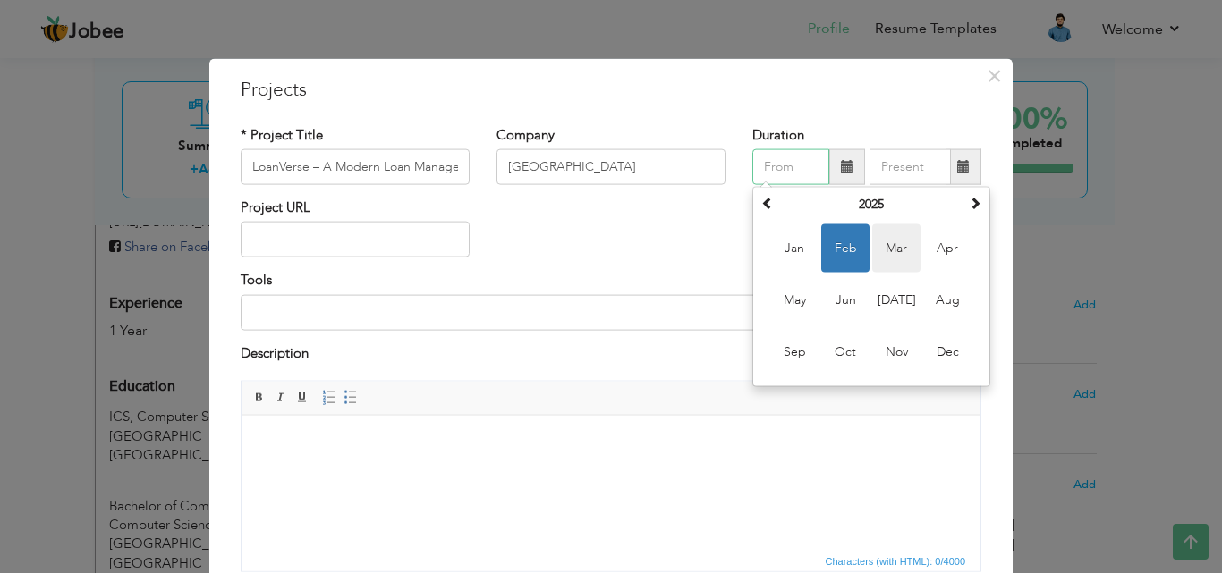
click at [880, 250] on span "Mar" at bounding box center [896, 248] width 48 height 48
type input "03/2025"
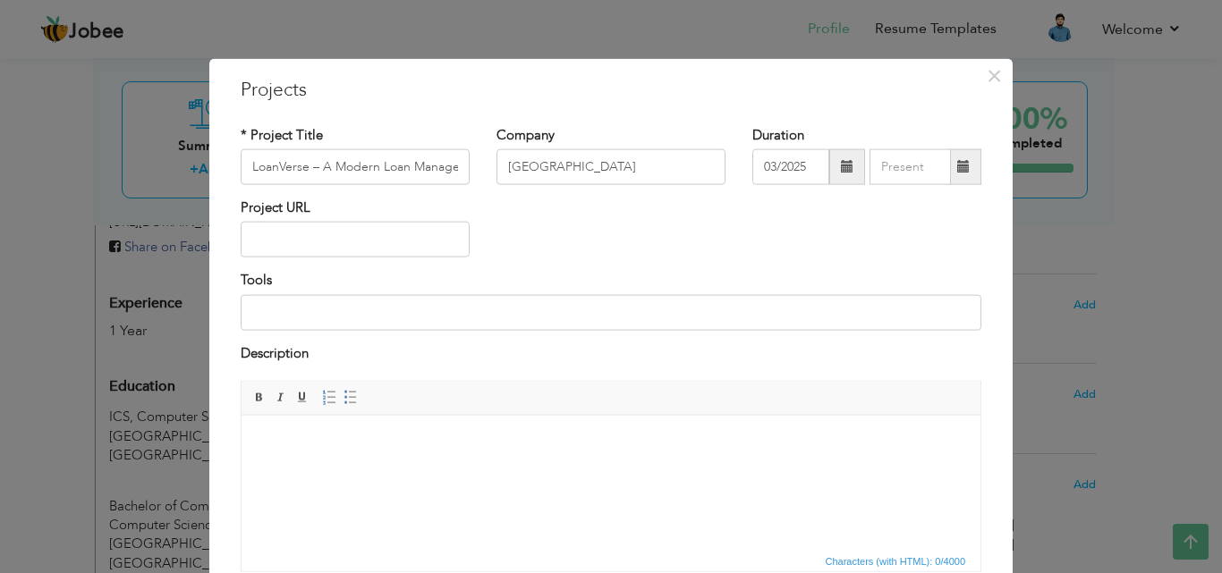
click at [964, 178] on span at bounding box center [963, 167] width 35 height 36
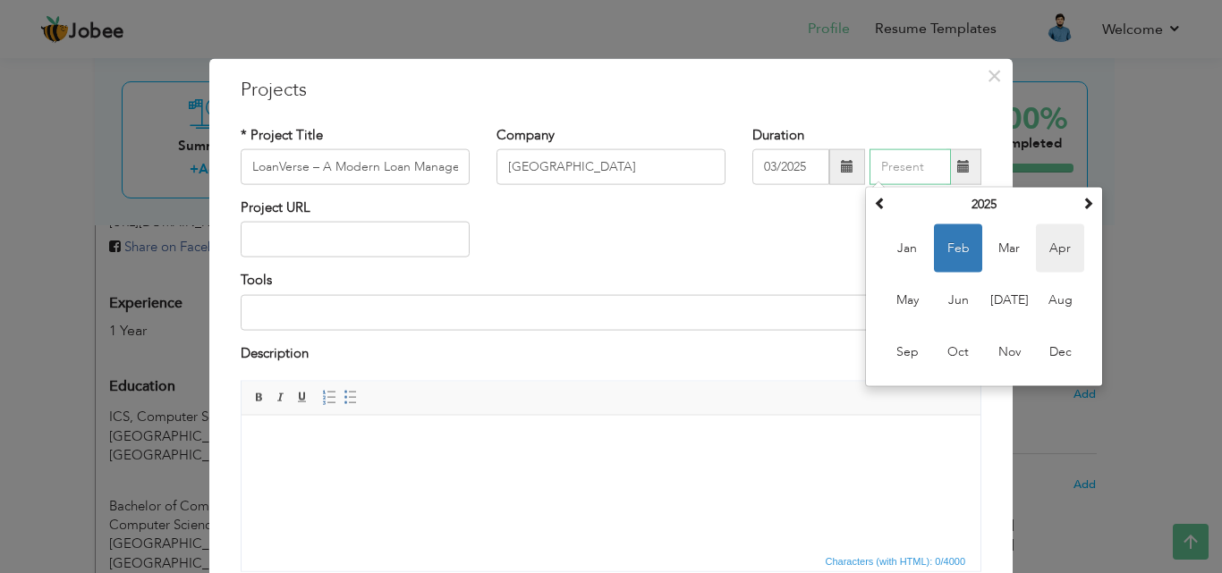
click at [1058, 251] on span "Apr" at bounding box center [1060, 248] width 48 height 48
type input "04/2025"
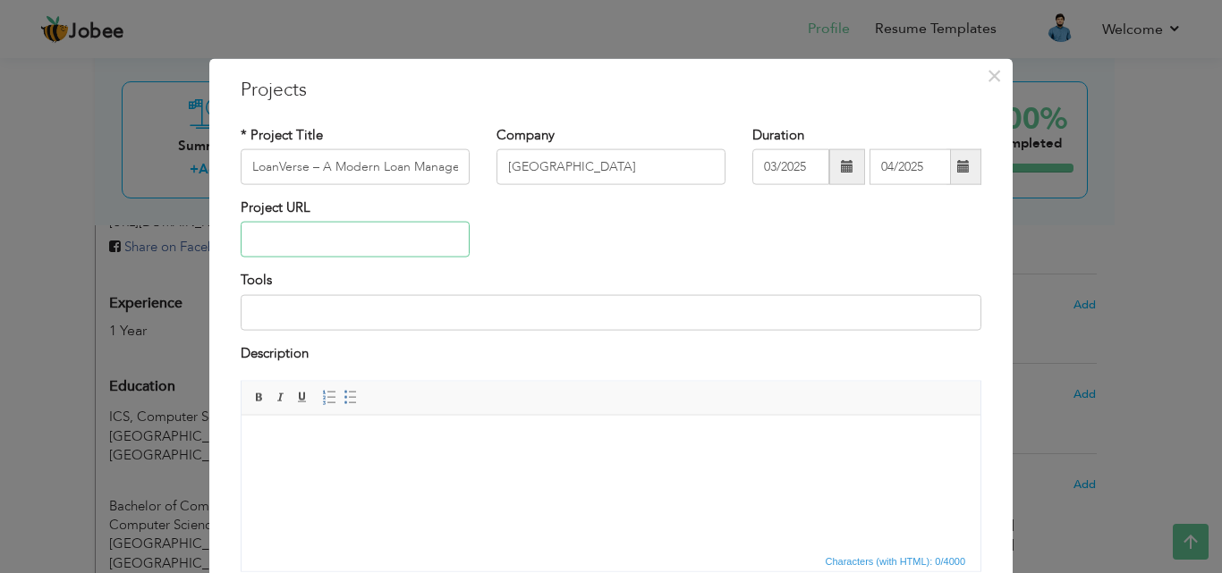
click at [330, 233] on input "text" at bounding box center [355, 240] width 229 height 36
paste input "https://github.com/ITZ-HURAIRAH18/LoanVerse"
type input "https://github.com/ITZ-HURAIRAH18/LoanVerse"
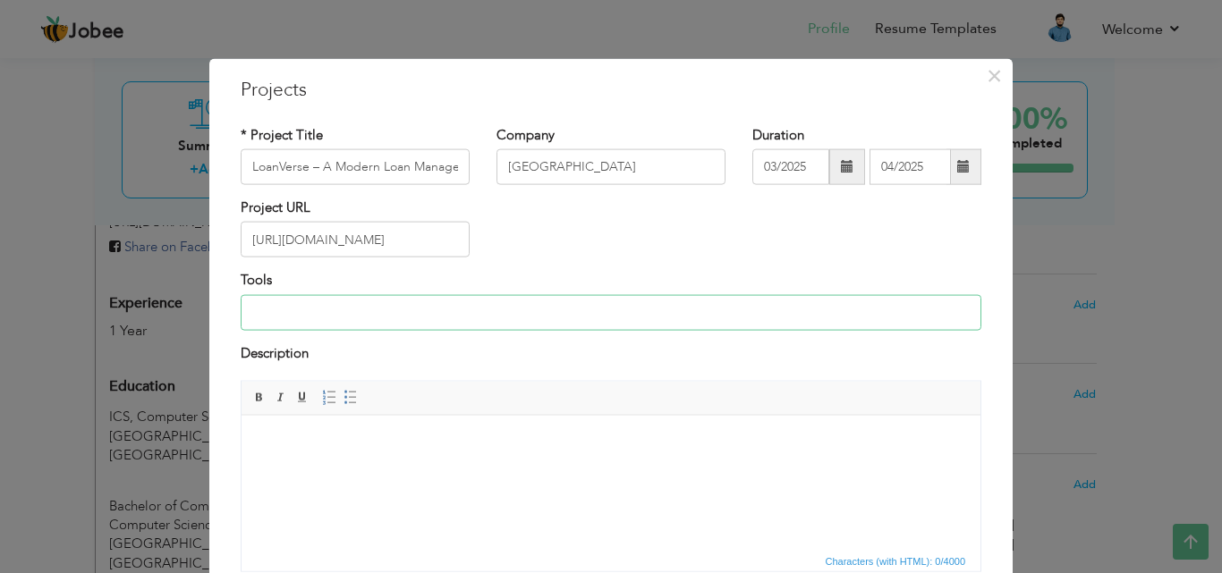
click at [308, 317] on input at bounding box center [611, 312] width 740 height 36
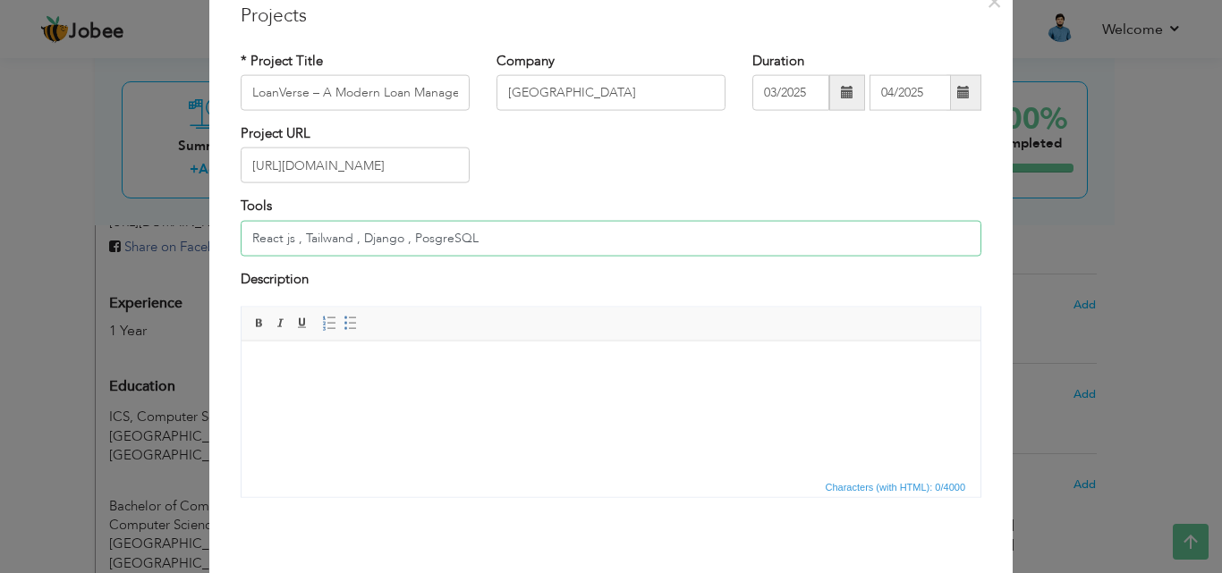
scroll to position [75, 0]
type input "React js , Tailwand , Django , PosgreSQL"
paste body
click at [323, 394] on html at bounding box center [610, 367] width 739 height 55
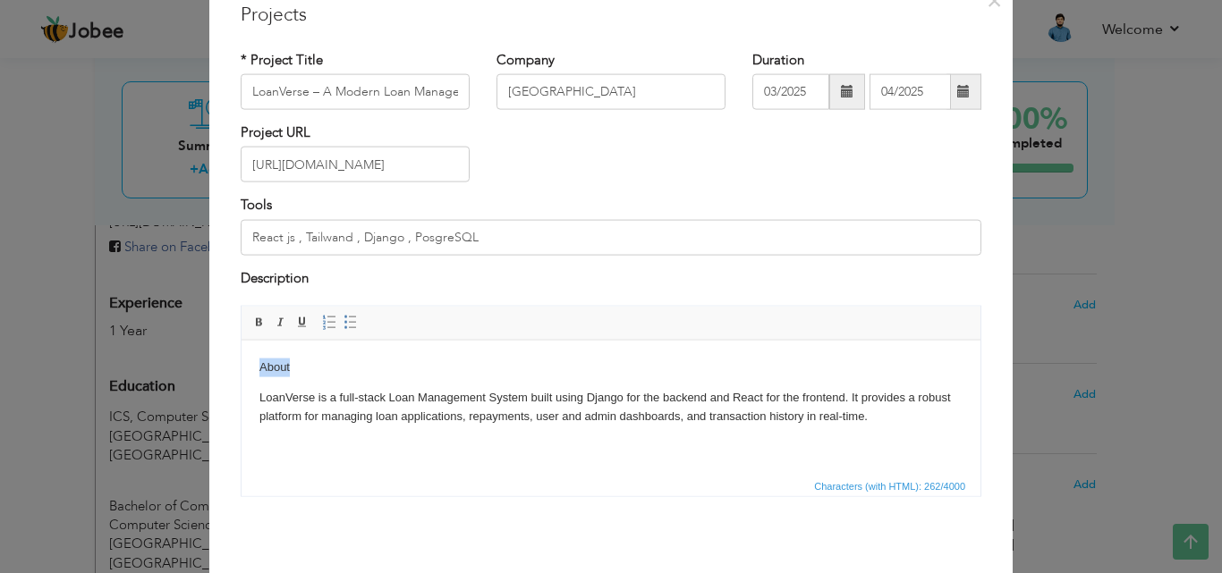
drag, startPoint x: 318, startPoint y: 373, endPoint x: 165, endPoint y: 362, distance: 154.2
click at [241, 362] on html "About LoanVerse is a full-stack Loan Management System built using Django for t…" at bounding box center [610, 391] width 739 height 103
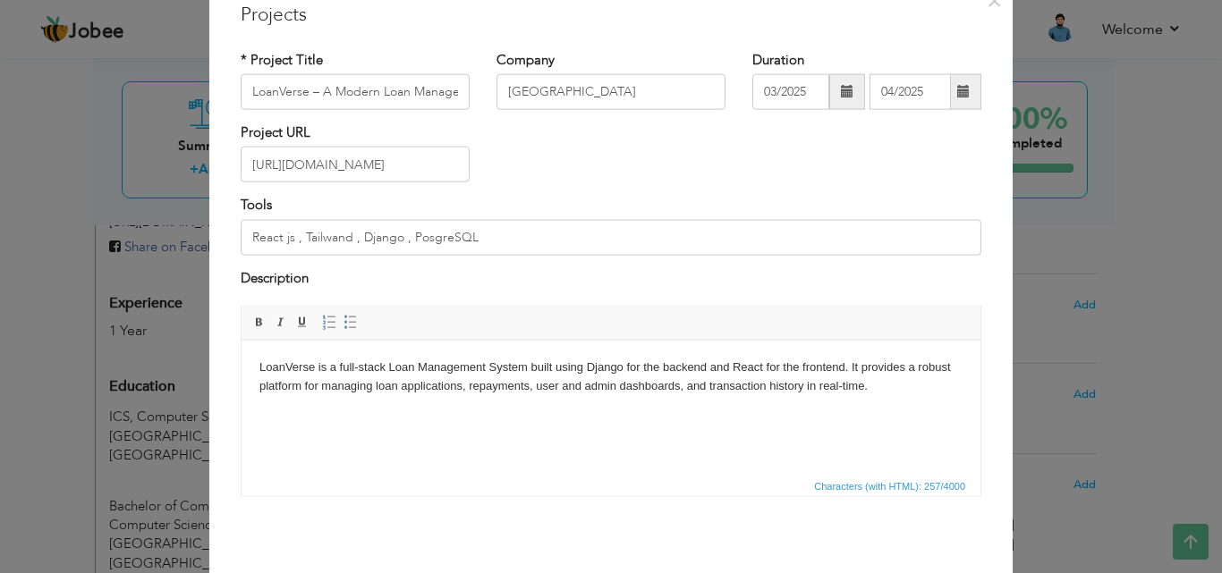
scroll to position [144, 0]
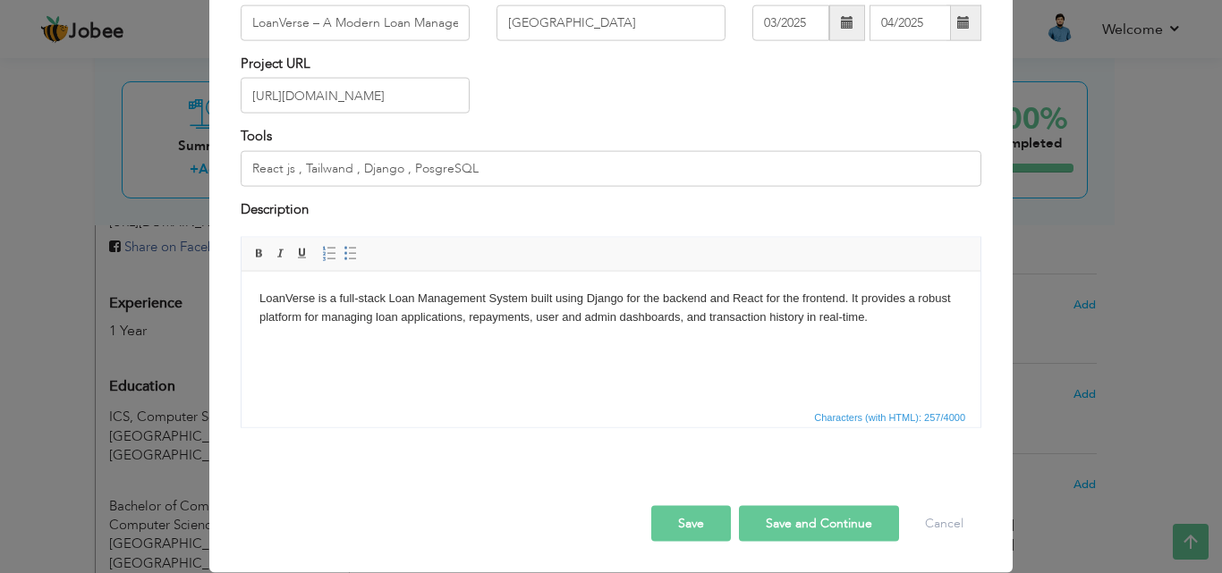
click at [796, 537] on button "Save and Continue" at bounding box center [819, 524] width 160 height 36
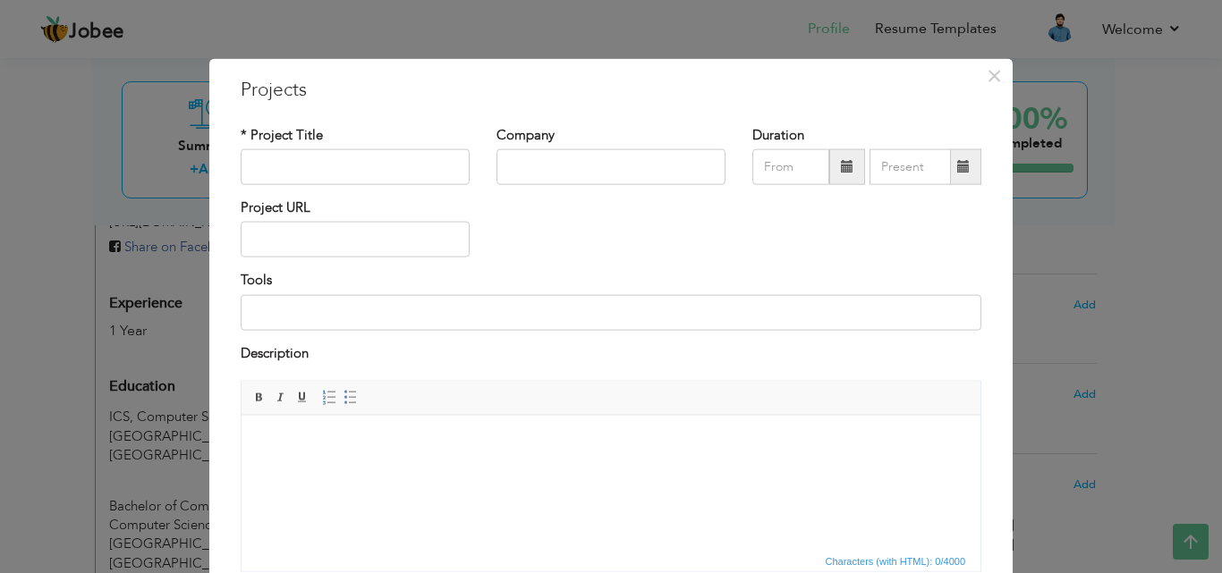
scroll to position [0, 0]
click at [362, 174] on input "text" at bounding box center [355, 167] width 229 height 36
paste input "Excel-Based-Quiz-App"
type input "Excel-Based-Quiz-App"
click at [563, 163] on input "text" at bounding box center [610, 167] width 229 height 36
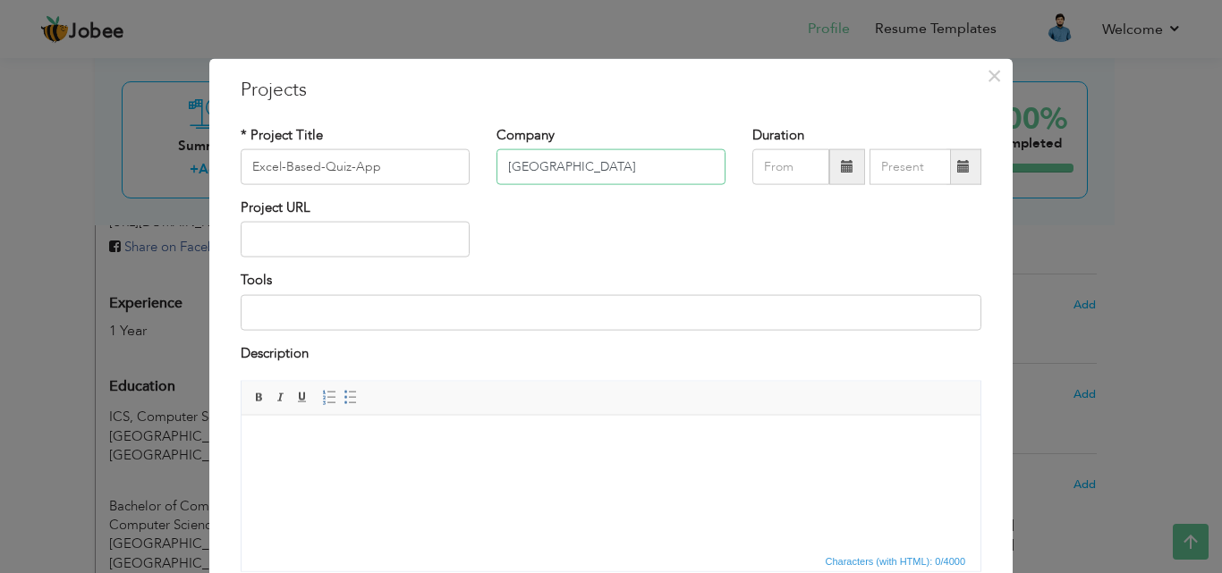
click at [630, 165] on input "University of Central pujab" at bounding box center [610, 167] width 229 height 36
type input "University of Central punjab"
click at [829, 169] on span at bounding box center [847, 167] width 36 height 36
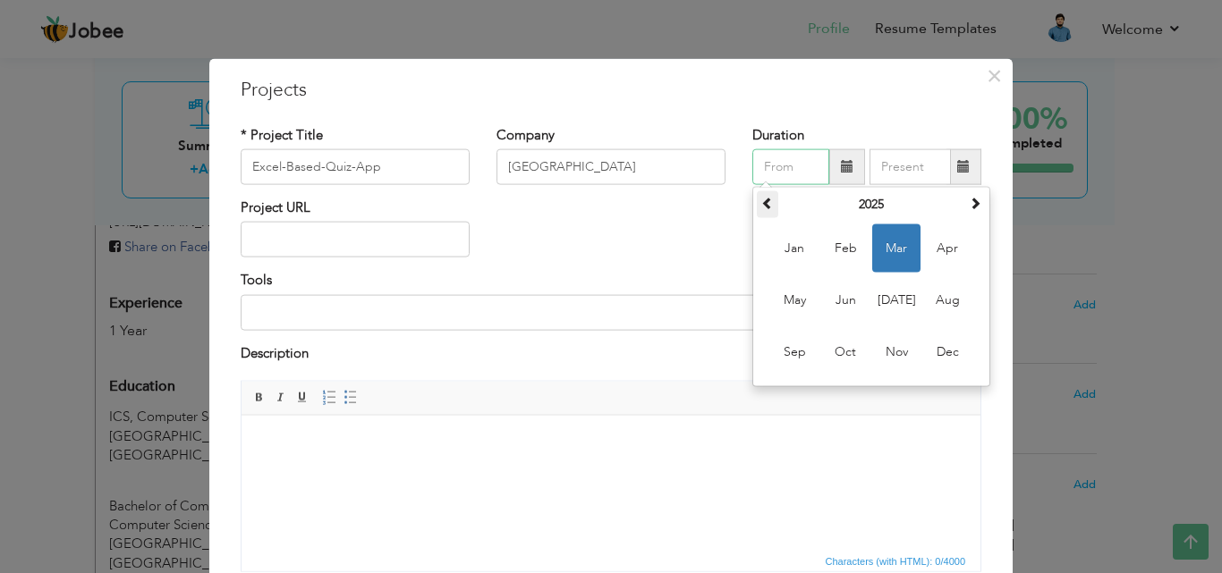
click at [768, 198] on th at bounding box center [767, 204] width 21 height 27
click at [890, 348] on span "Nov" at bounding box center [896, 352] width 48 height 48
type input "11/2024"
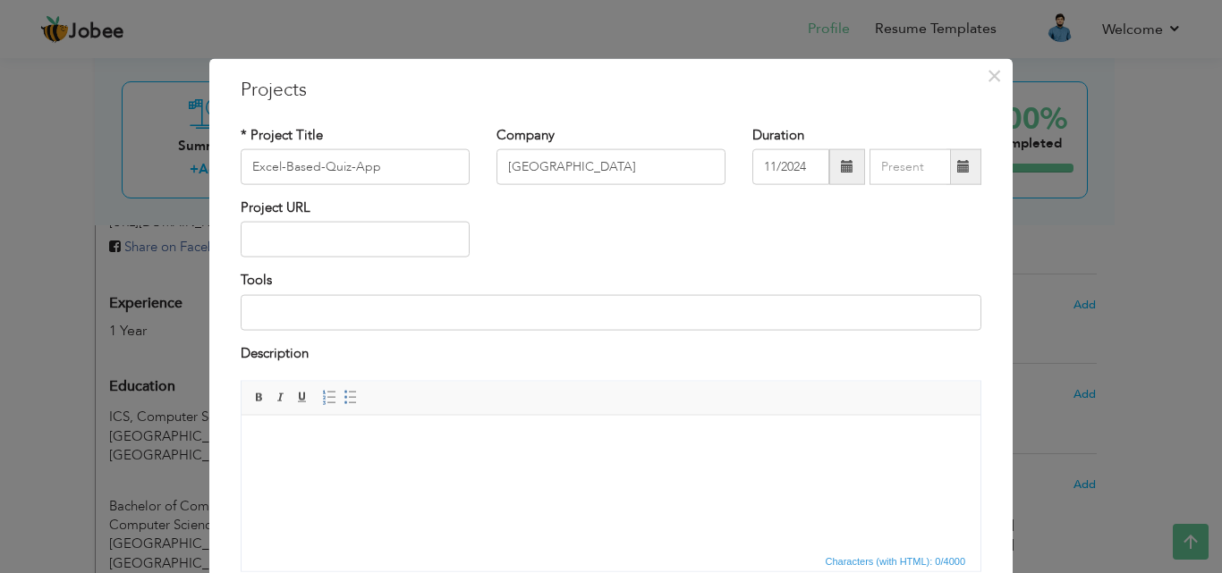
click at [954, 176] on span at bounding box center [963, 167] width 35 height 36
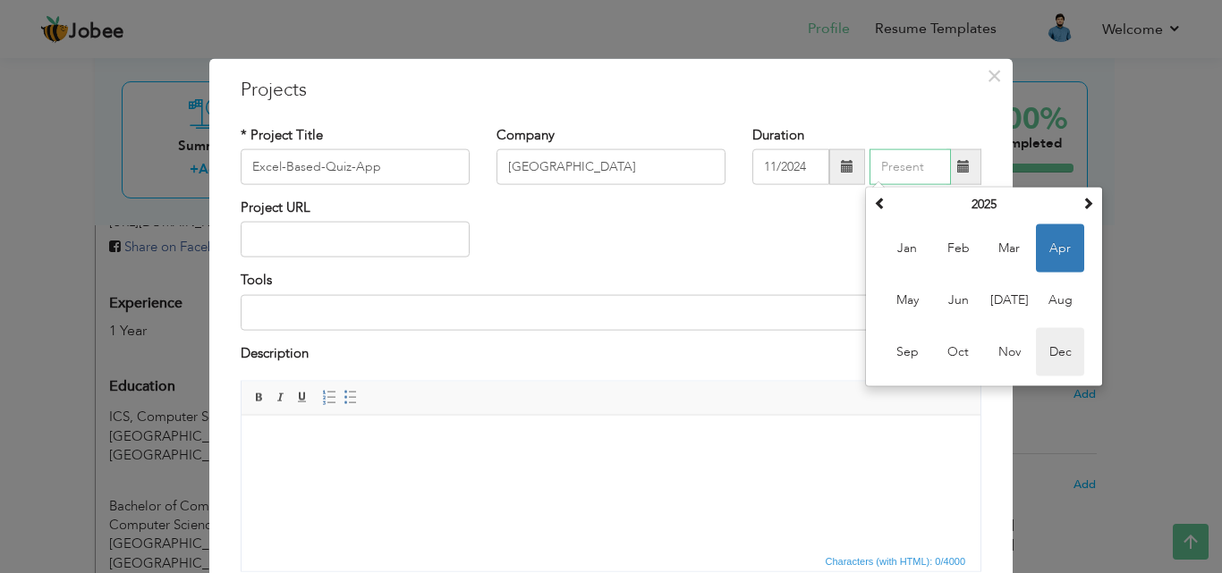
click at [1059, 349] on span "Dec" at bounding box center [1060, 352] width 48 height 48
type input "12/2025"
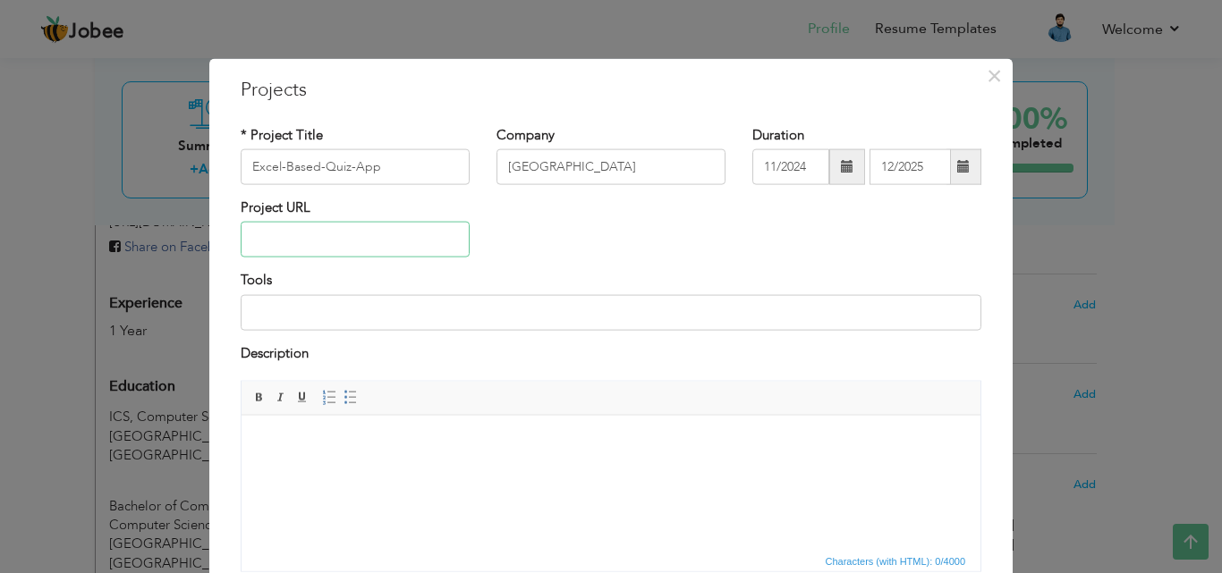
click at [356, 240] on input "text" at bounding box center [355, 240] width 229 height 36
click at [328, 229] on input "text" at bounding box center [355, 240] width 229 height 36
paste input "https://github.com/ITZ-HURAIRAH18/-Excel-Based-Quiz-App"
type input "https://github.com/ITZ-HURAIRAH18/-Excel-Based-Quiz-App"
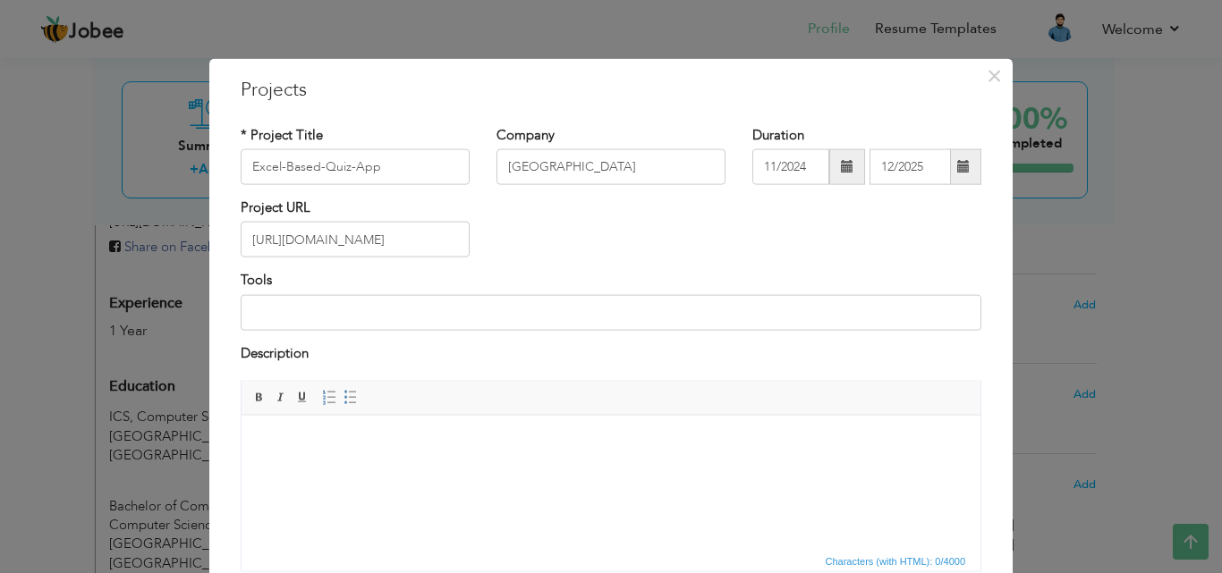
scroll to position [0, 0]
click at [313, 333] on div "Tools" at bounding box center [610, 307] width 767 height 72
click at [313, 311] on input at bounding box center [611, 312] width 740 height 36
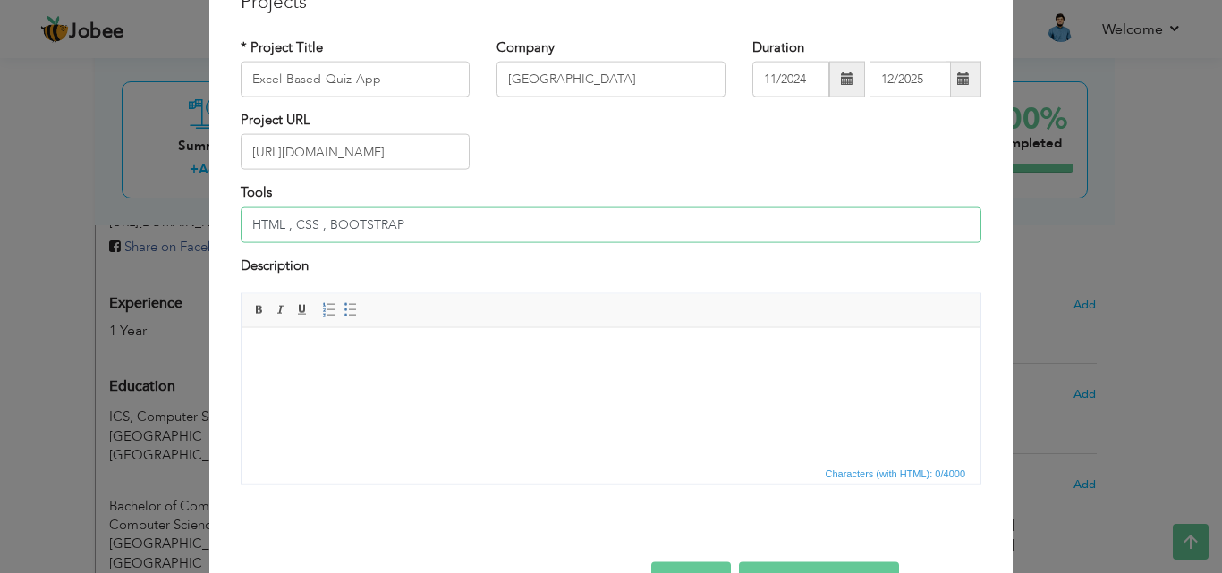
type input "HTML , CSS , BOOTSTRAP"
paste body
click at [354, 358] on body at bounding box center [610, 354] width 703 height 19
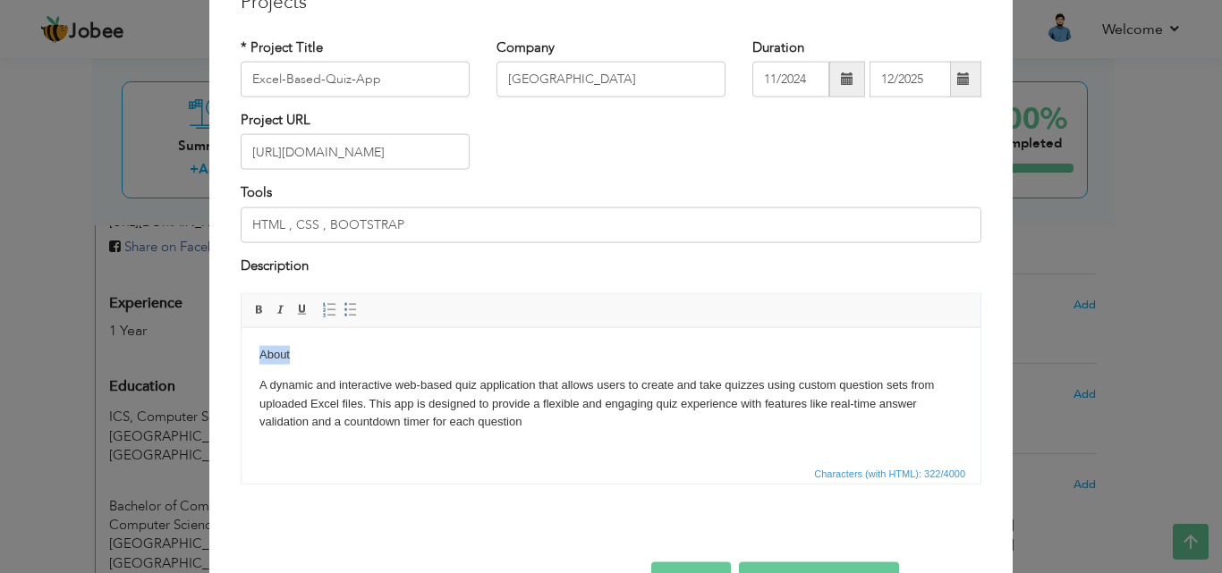
drag, startPoint x: 334, startPoint y: 361, endPoint x: 436, endPoint y: 672, distance: 326.6
click at [241, 343] on html "About A dynamic and interactive web-based quiz application that allows users to…" at bounding box center [610, 388] width 739 height 122
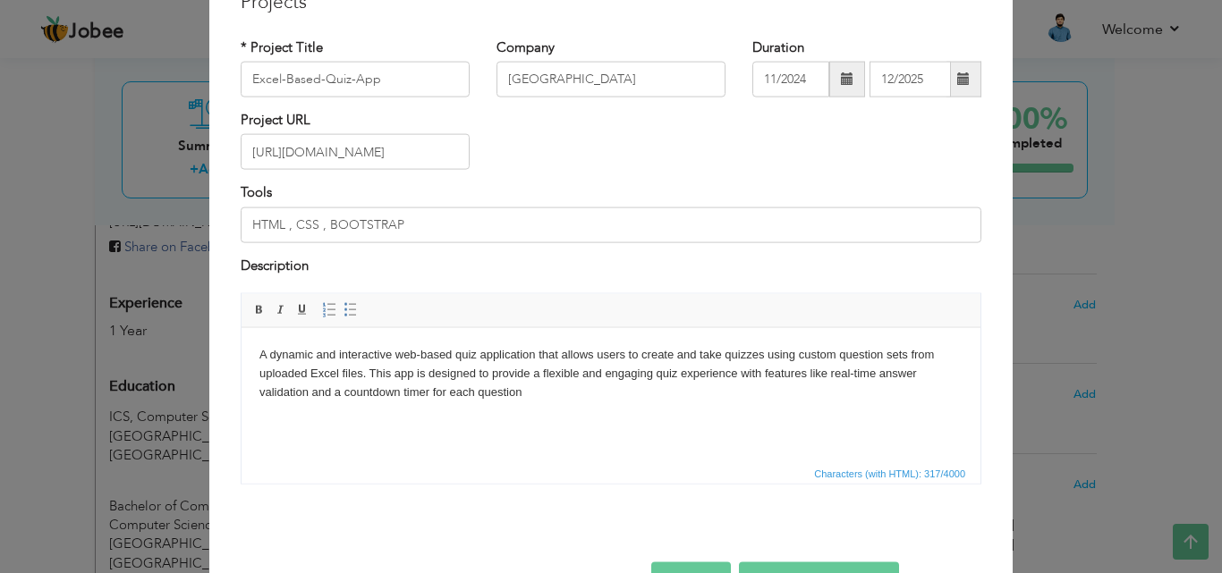
scroll to position [144, 0]
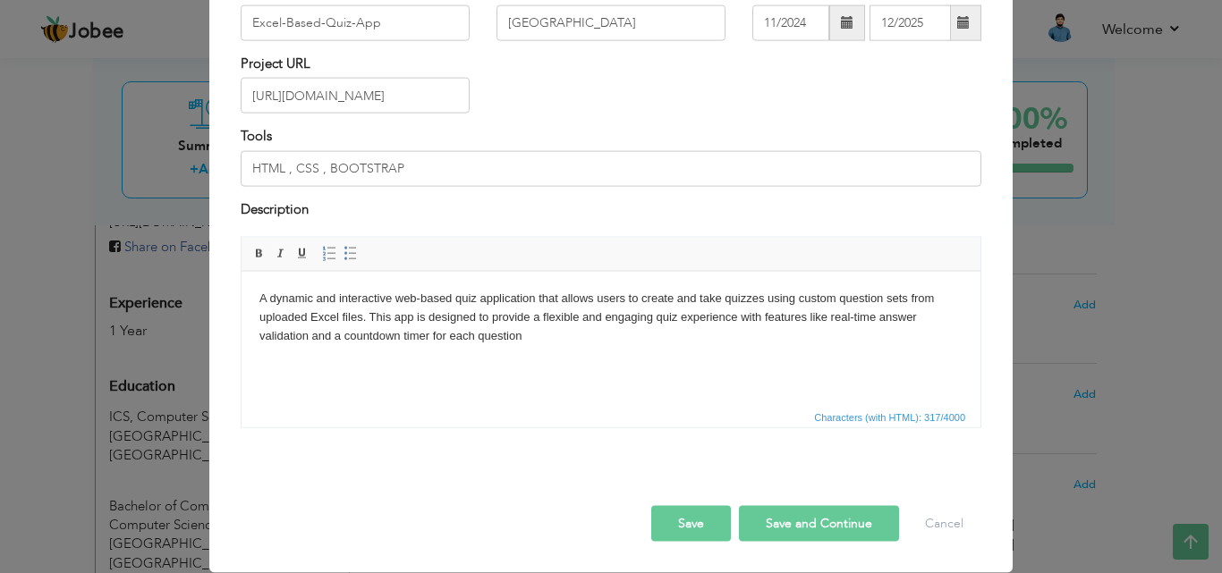
click at [856, 522] on button "Save and Continue" at bounding box center [819, 524] width 160 height 36
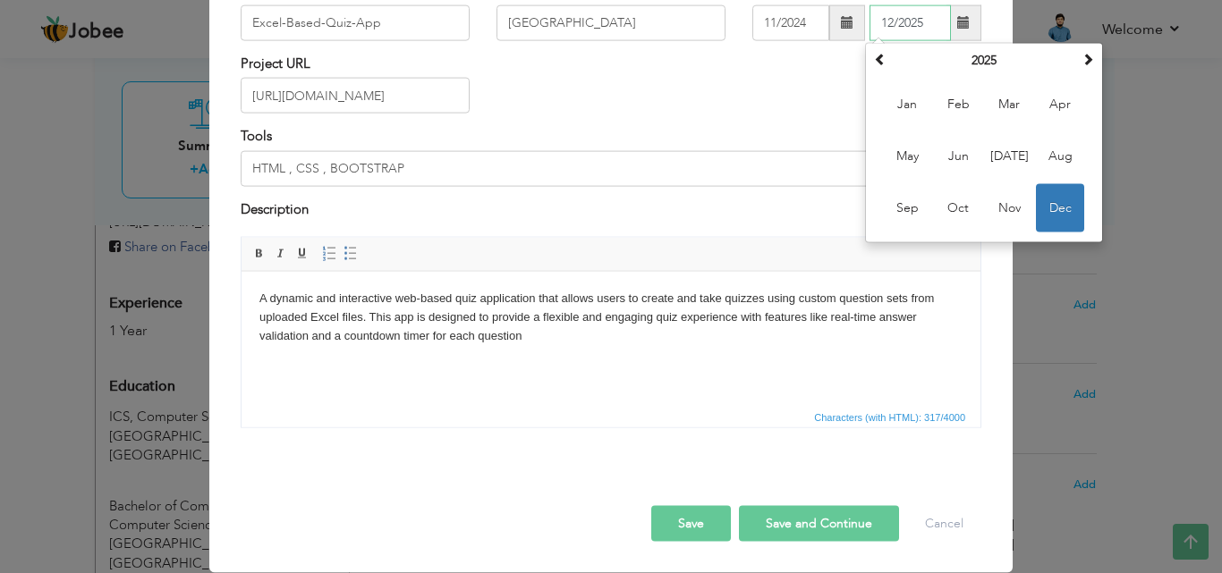
click at [1041, 208] on span "Dec" at bounding box center [1060, 208] width 48 height 48
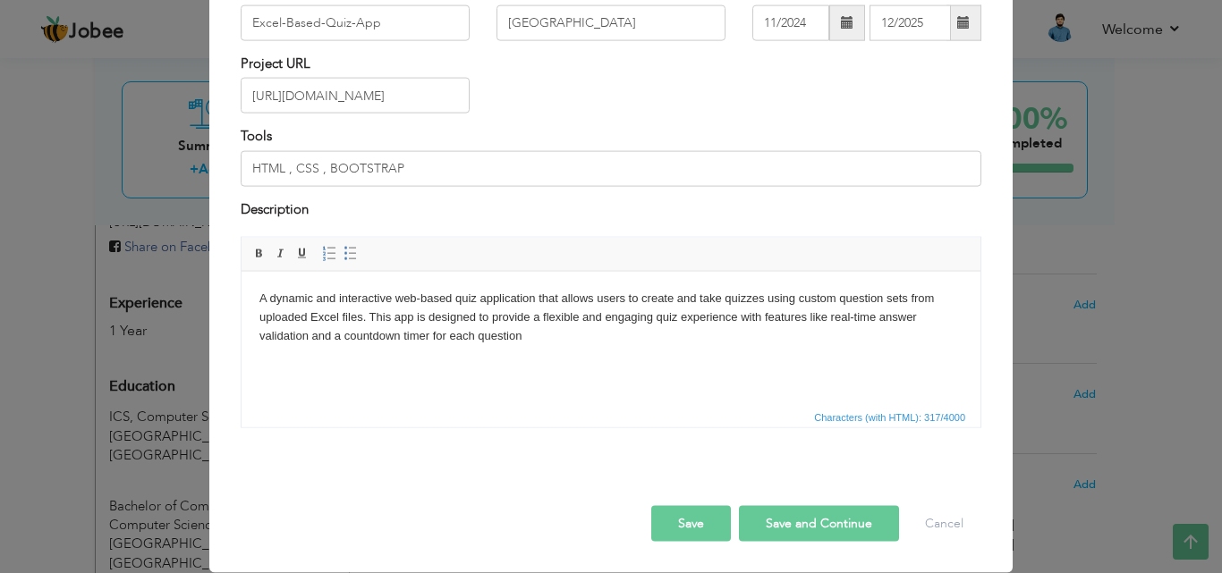
click at [846, 519] on button "Save and Continue" at bounding box center [819, 524] width 160 height 36
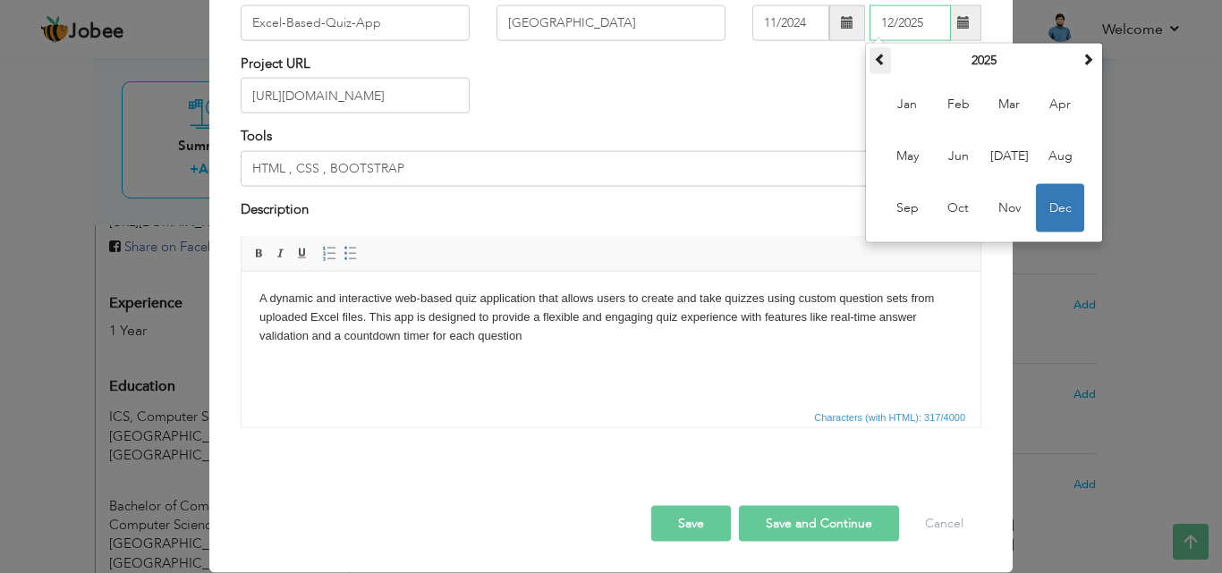
click at [874, 65] on span at bounding box center [880, 59] width 13 height 13
click at [1065, 217] on span "Dec" at bounding box center [1060, 208] width 48 height 48
type input "12/2024"
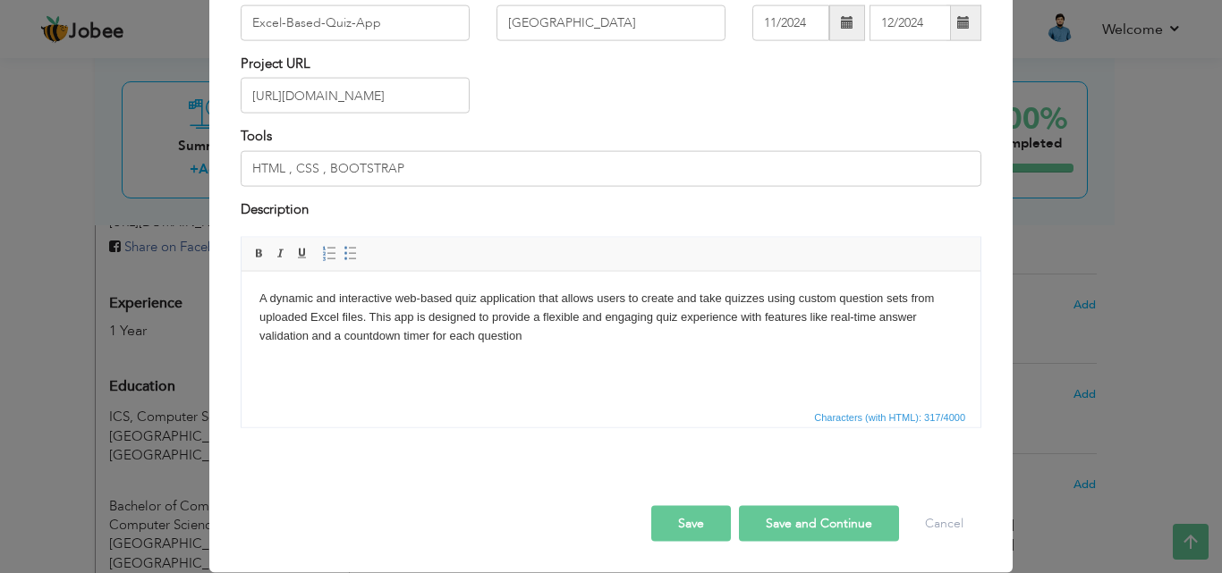
click at [827, 525] on button "Save and Continue" at bounding box center [819, 524] width 160 height 36
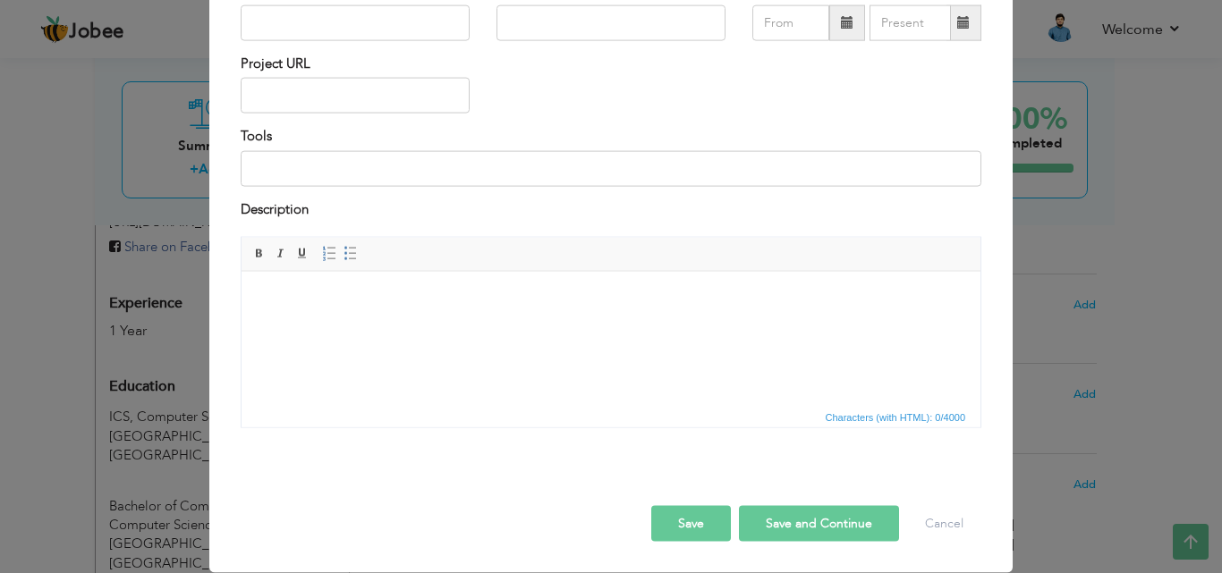
scroll to position [0, 0]
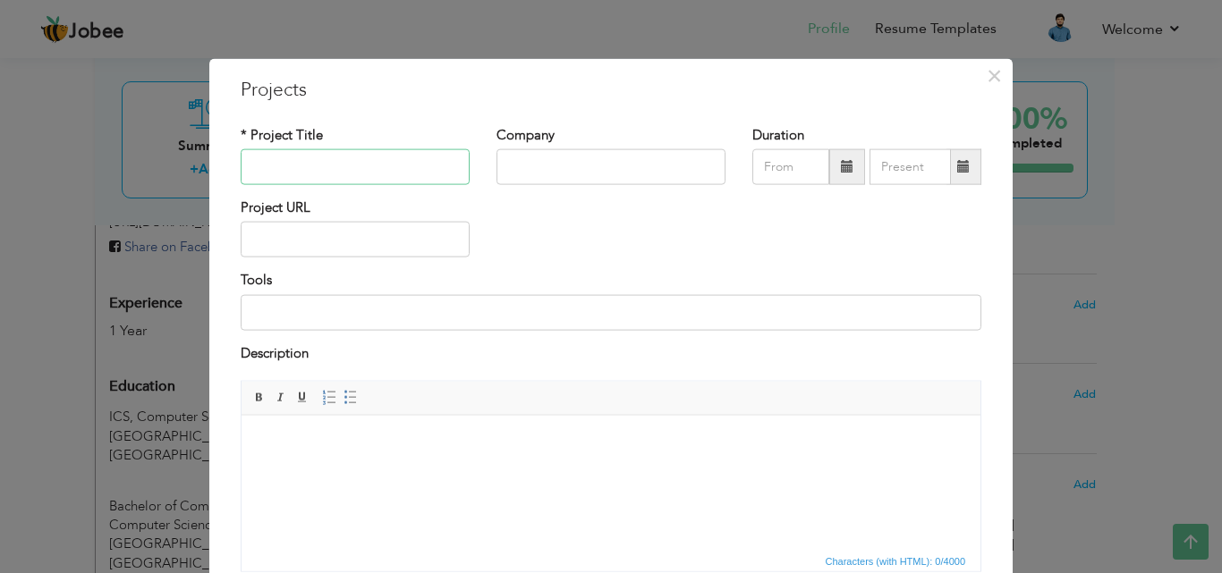
click at [292, 165] on input "text" at bounding box center [355, 167] width 229 height 36
paste input "ERA--Smart-Wardrobe-Manager"
click at [366, 166] on input "ERA--Smart-Wardrobe-Manager" at bounding box center [355, 167] width 229 height 36
type input "ERA--Smart-Cloth-Manager"
click at [508, 162] on input "text" at bounding box center [610, 167] width 229 height 36
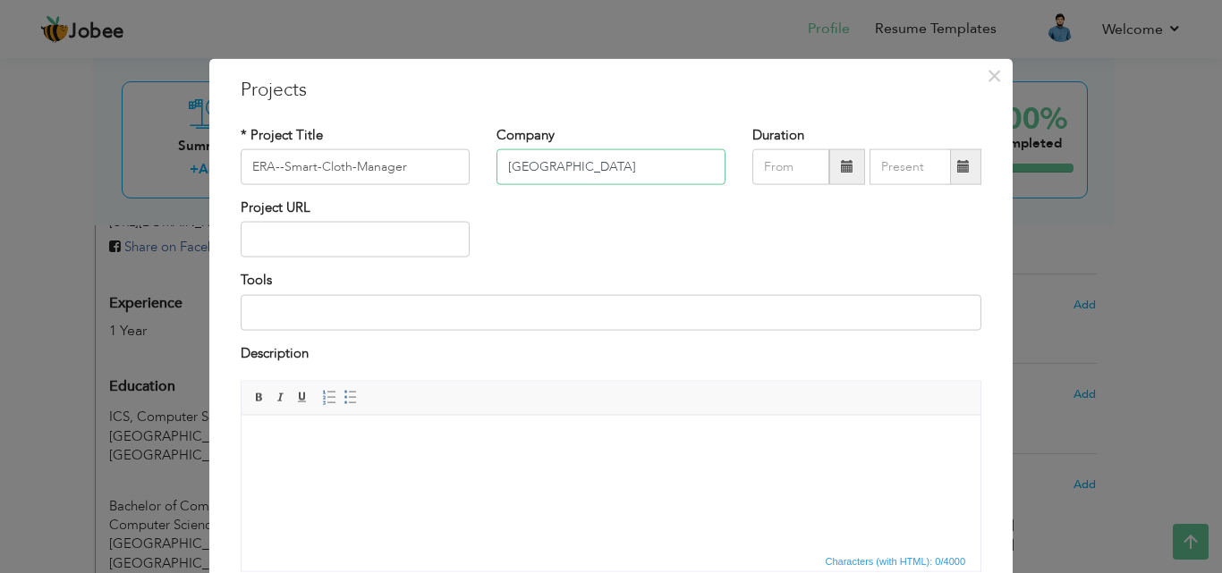
type input "University of Central Punjab"
click at [831, 163] on span at bounding box center [847, 167] width 36 height 36
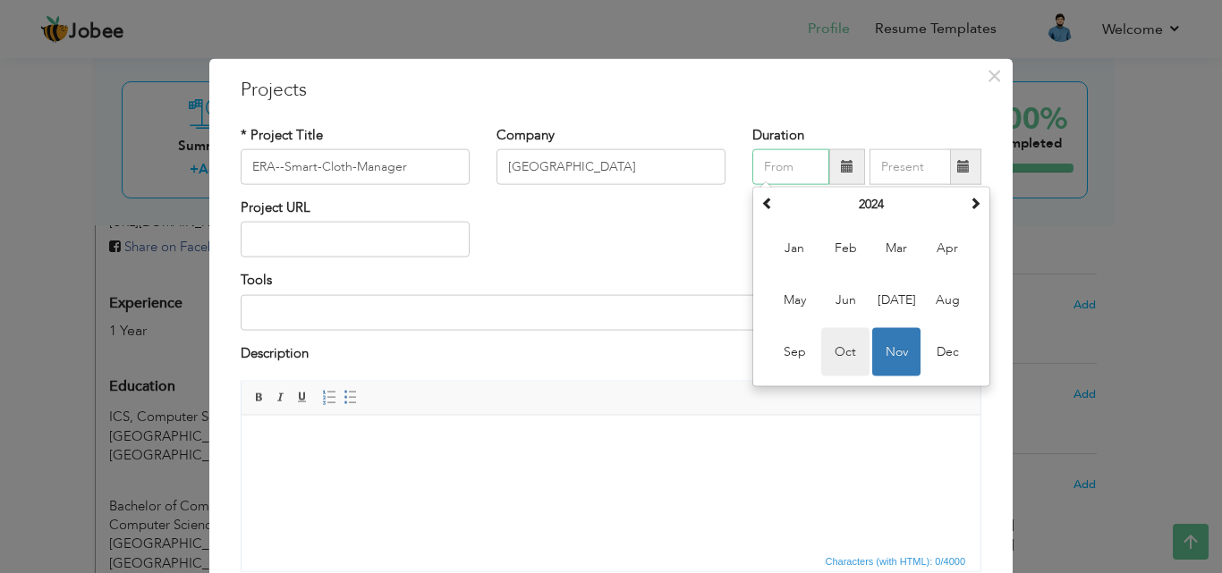
click at [838, 344] on span "Oct" at bounding box center [845, 352] width 48 height 48
type input "10/2024"
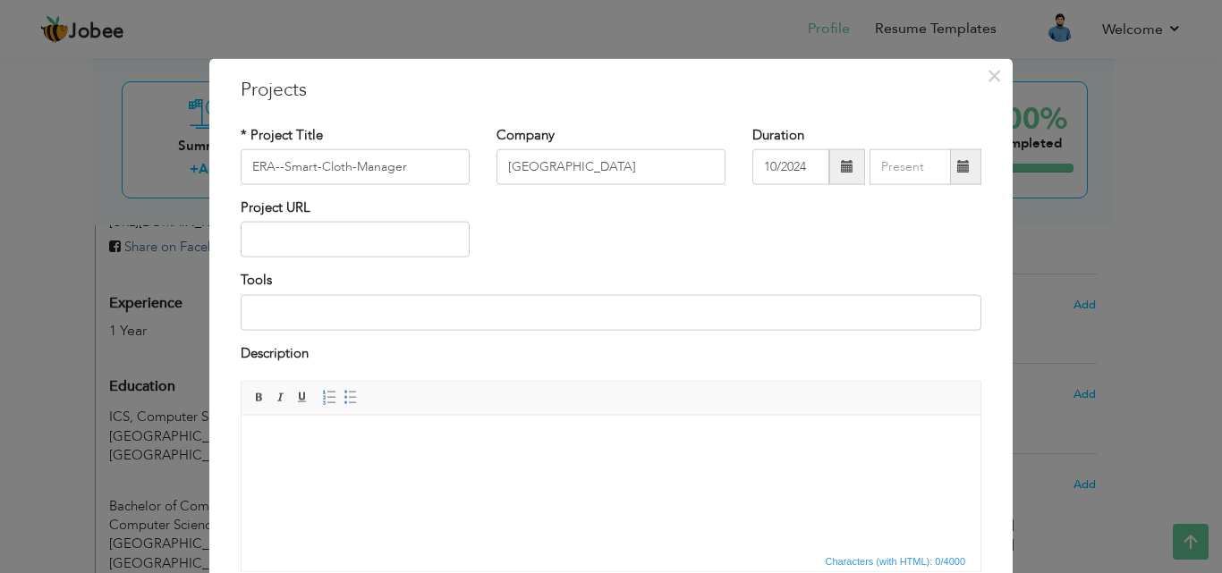
click at [963, 168] on span at bounding box center [963, 167] width 35 height 36
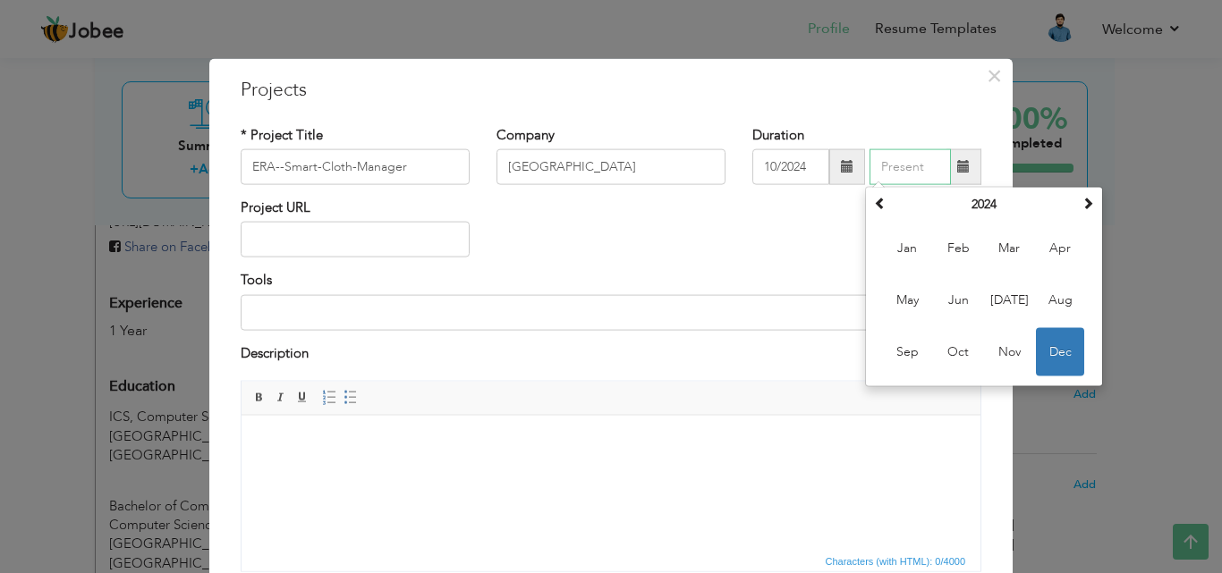
click at [1061, 344] on span "Dec" at bounding box center [1060, 352] width 48 height 48
type input "12/2024"
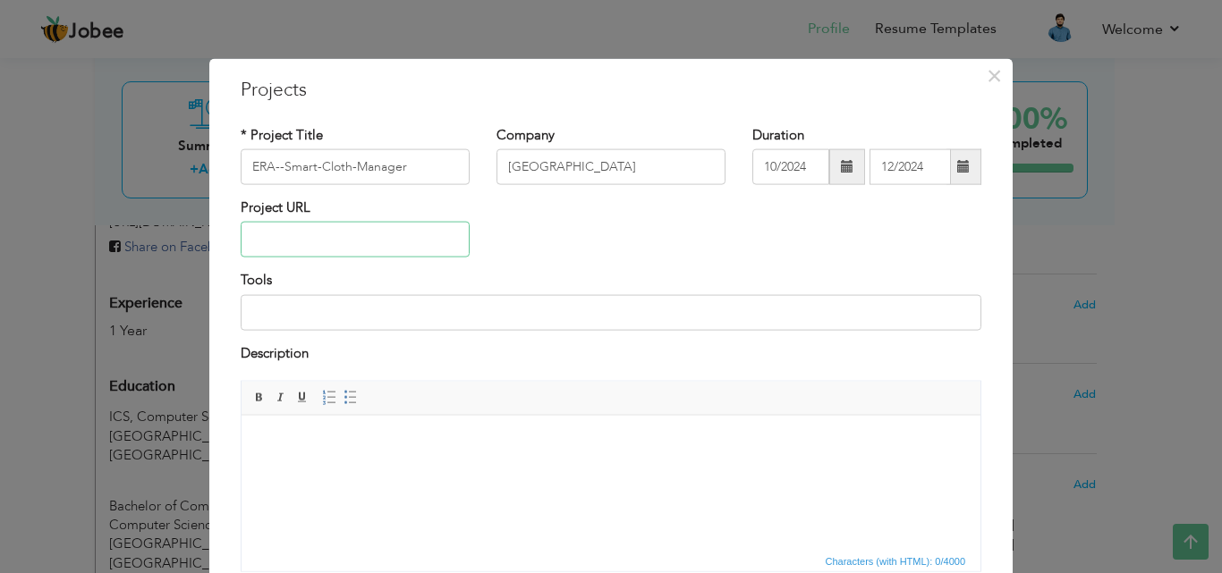
paste input "https://github.com/ITZ-HURAIRAH18/ERA--Smart-Wardrobe-Manager"
click at [334, 247] on input "text" at bounding box center [355, 240] width 229 height 36
click at [334, 247] on input "https://github.com/ITZ-HURAIRAH18/ERA--Smart-Wardrobe-Manager" at bounding box center [355, 240] width 229 height 36
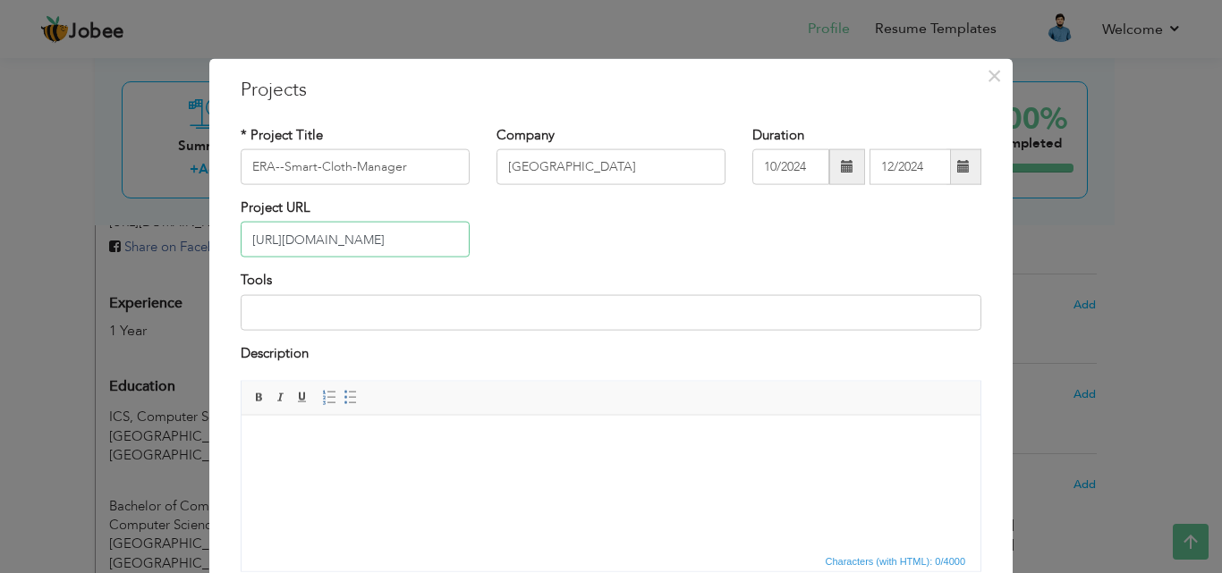
type input "https://github.com/ITZ-HURAIRAH18/ERA--Smart-Wardrobe-Manager"
click at [317, 310] on input at bounding box center [611, 312] width 740 height 36
click at [376, 310] on input "HTML,CSS, BOOSTRAP,DJANO, POSGRESQL" at bounding box center [611, 312] width 740 height 36
click at [280, 311] on input "HTML,CSS, BOOSTRAP ,DJANO, POSGRESQL" at bounding box center [611, 312] width 740 height 36
type input "HTML ,CSS, BOOSTRAP ,DJANO, POSGRESQL"
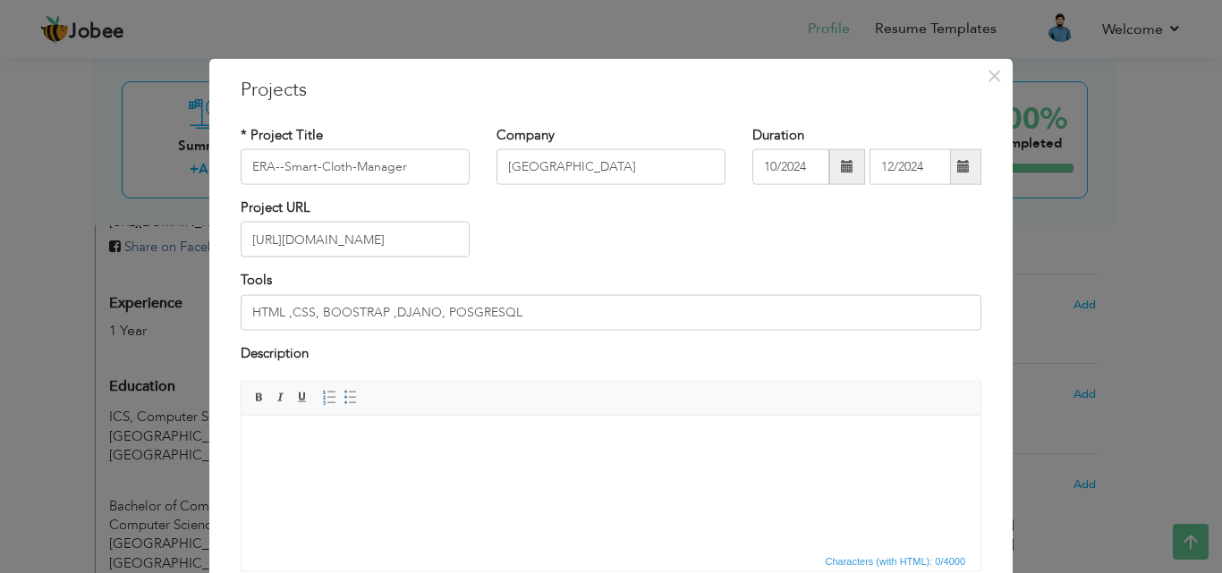
click at [369, 454] on html at bounding box center [610, 442] width 739 height 55
paste body
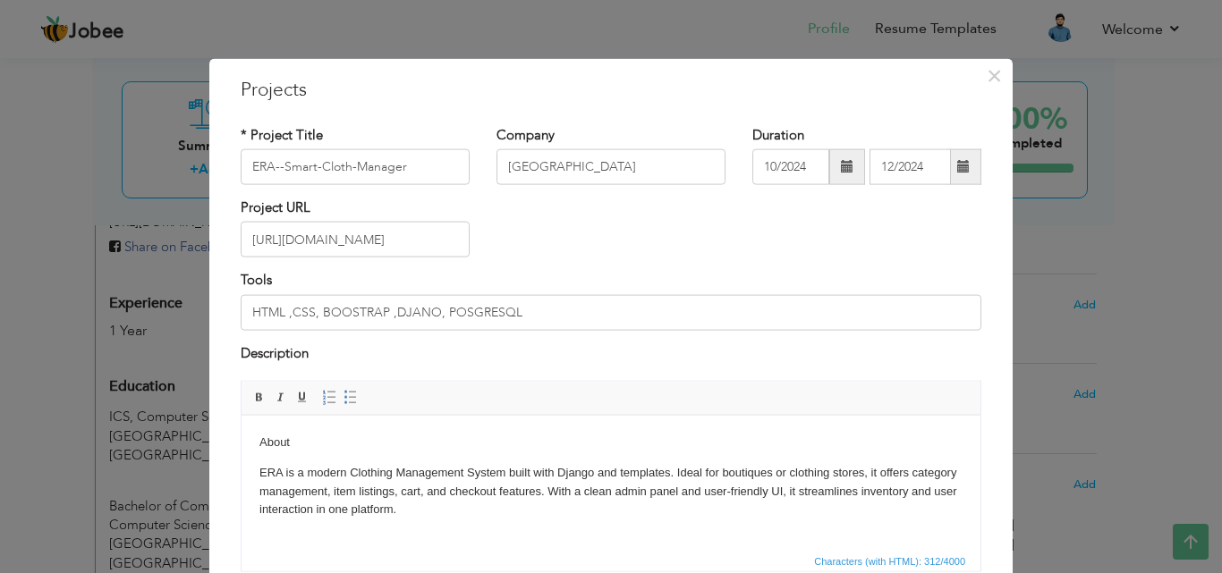
click at [333, 450] on body "About ERA is a modern Clothing Management System built with Django and template…" at bounding box center [610, 476] width 703 height 86
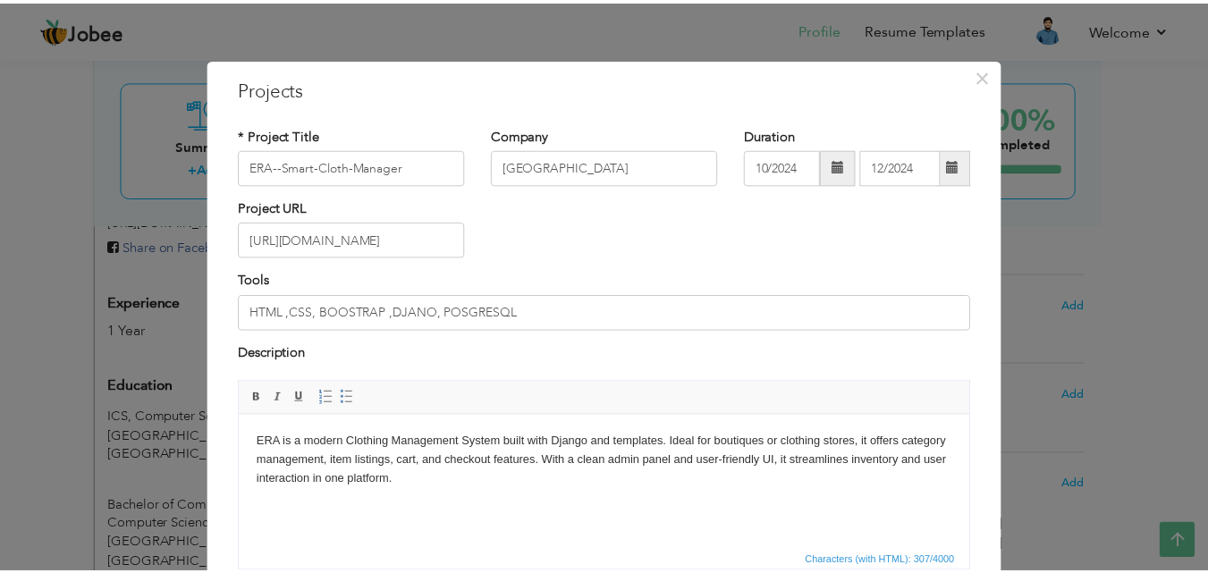
scroll to position [144, 0]
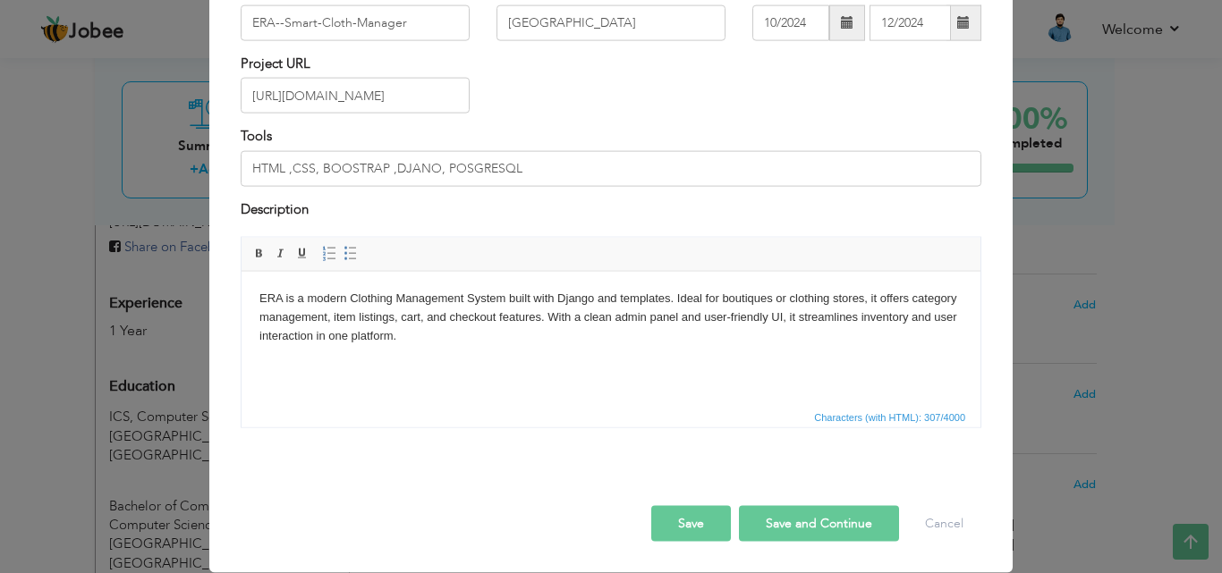
click at [709, 520] on button "Save" at bounding box center [691, 524] width 80 height 36
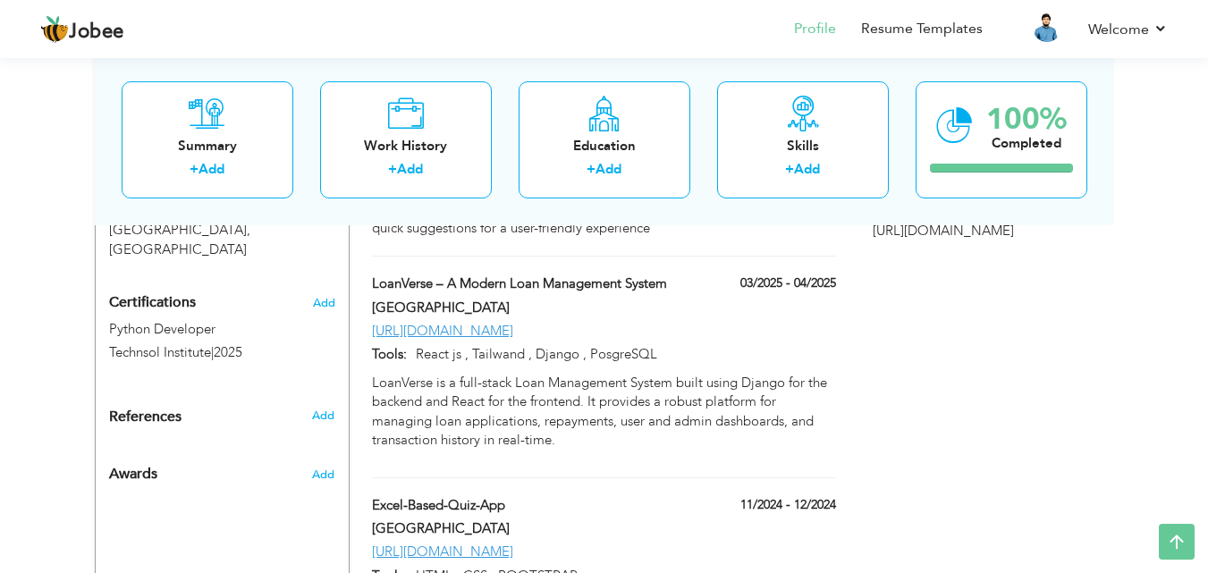
scroll to position [906, 0]
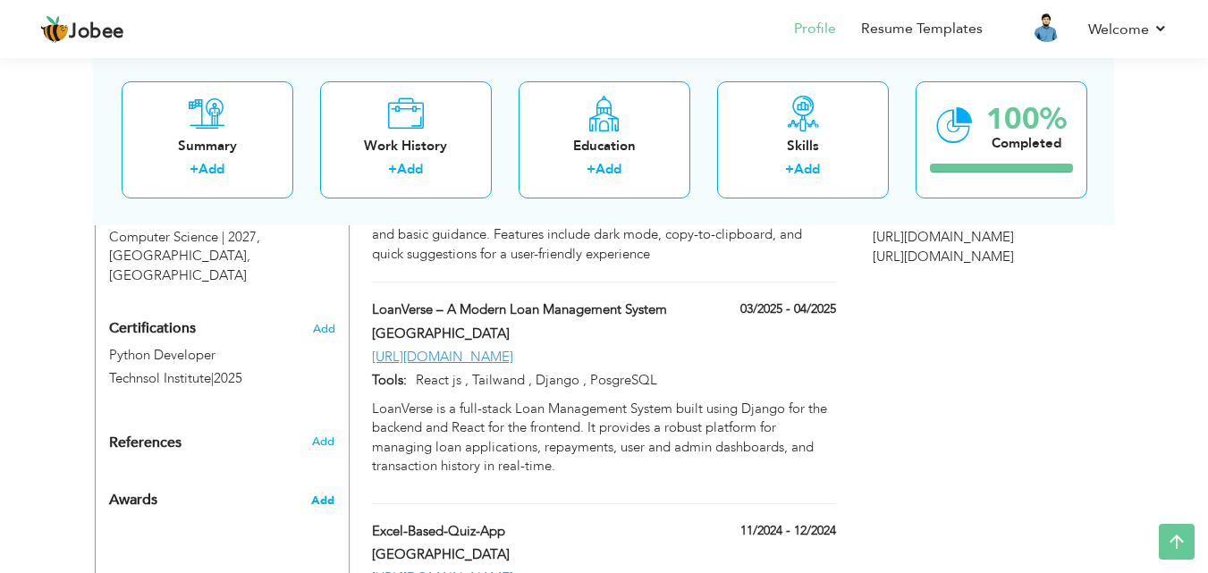
click at [326, 493] on span "Add" at bounding box center [322, 501] width 23 height 16
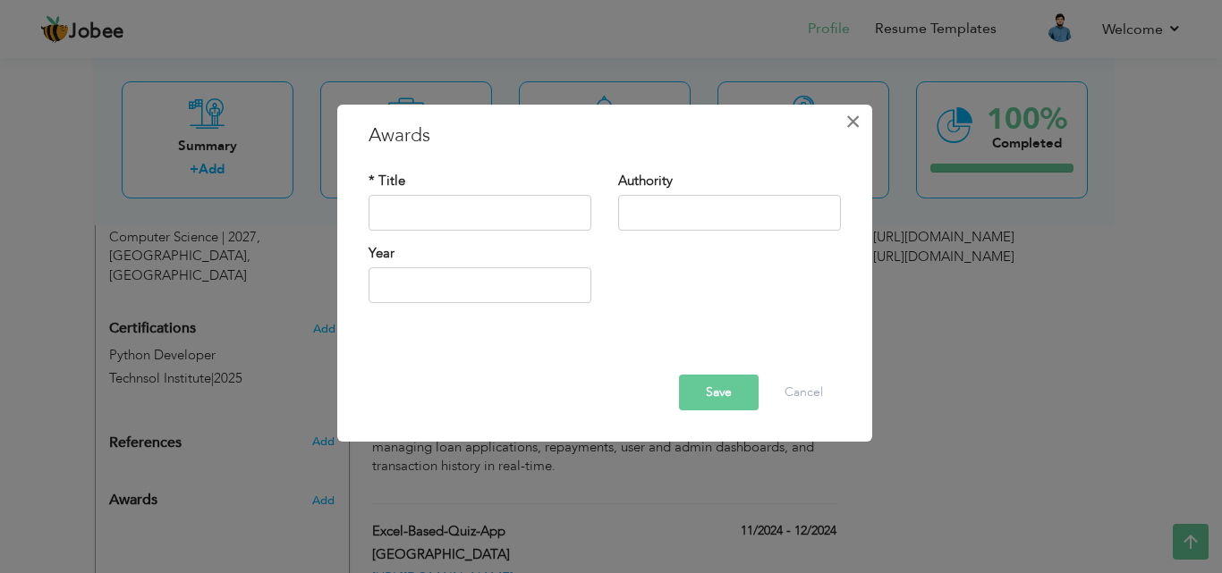
click at [849, 114] on span "×" at bounding box center [852, 122] width 15 height 32
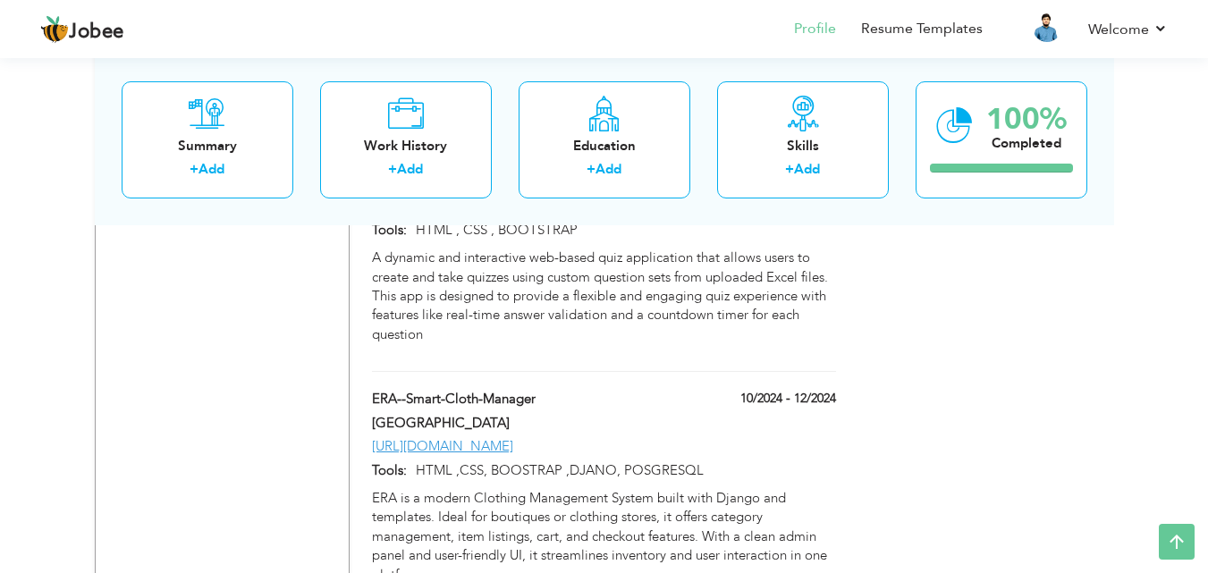
scroll to position [1343, 0]
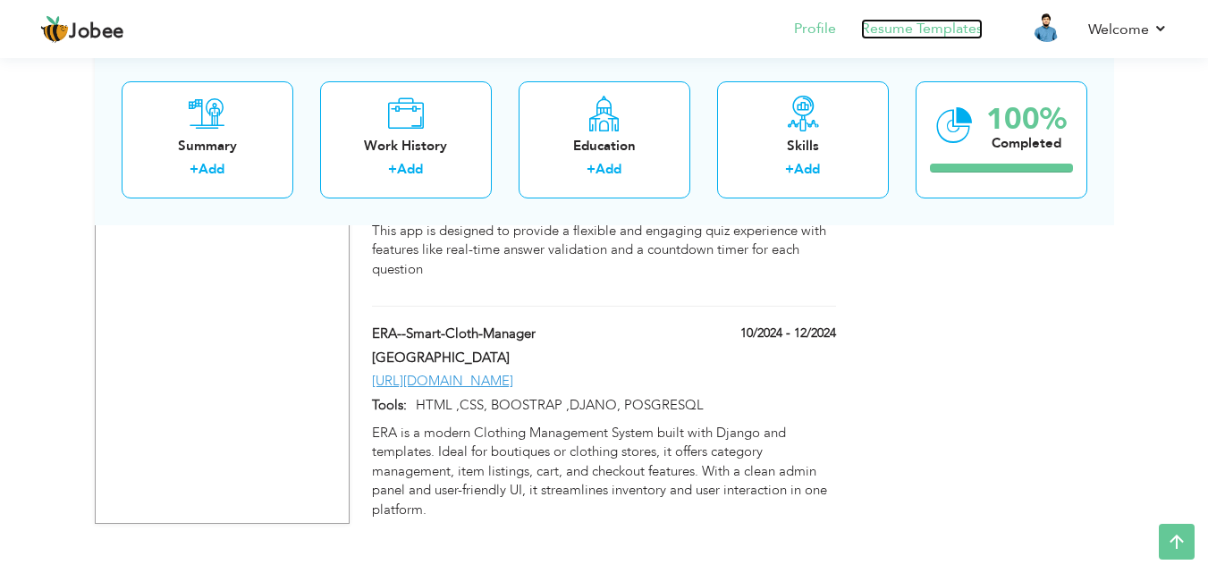
click at [918, 21] on link "Resume Templates" at bounding box center [922, 29] width 122 height 21
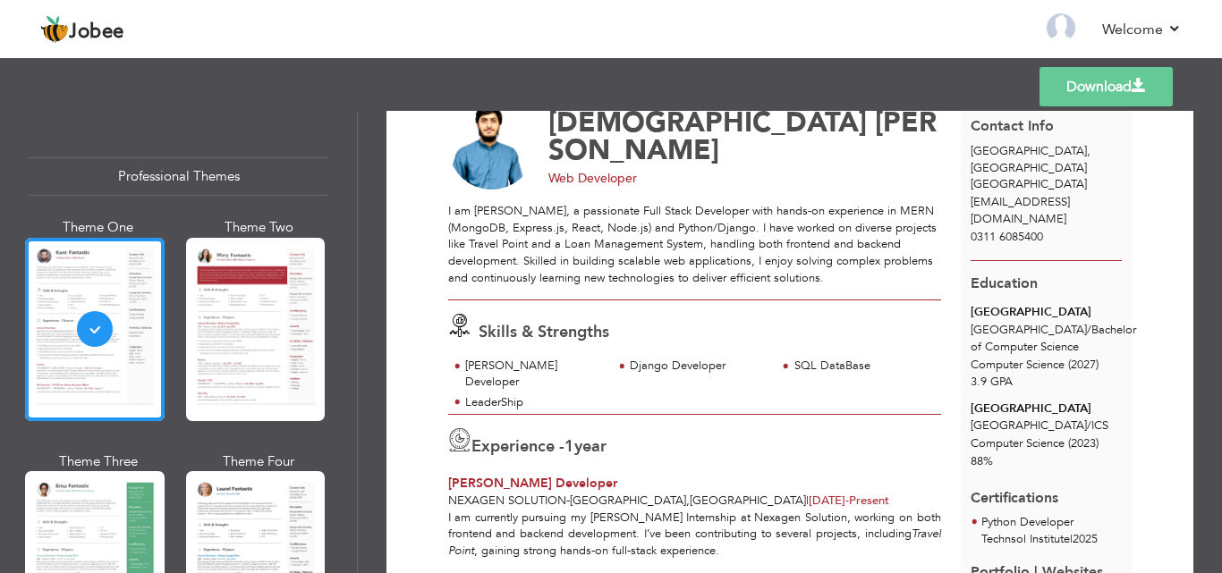
scroll to position [30, 0]
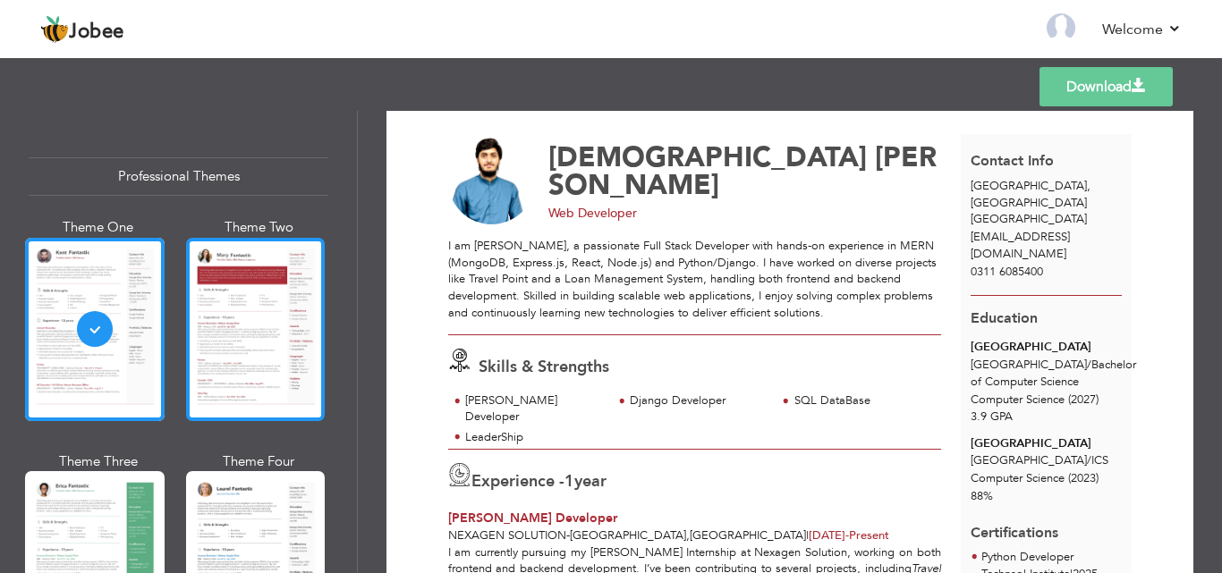
click at [249, 366] on div at bounding box center [256, 329] width 140 height 183
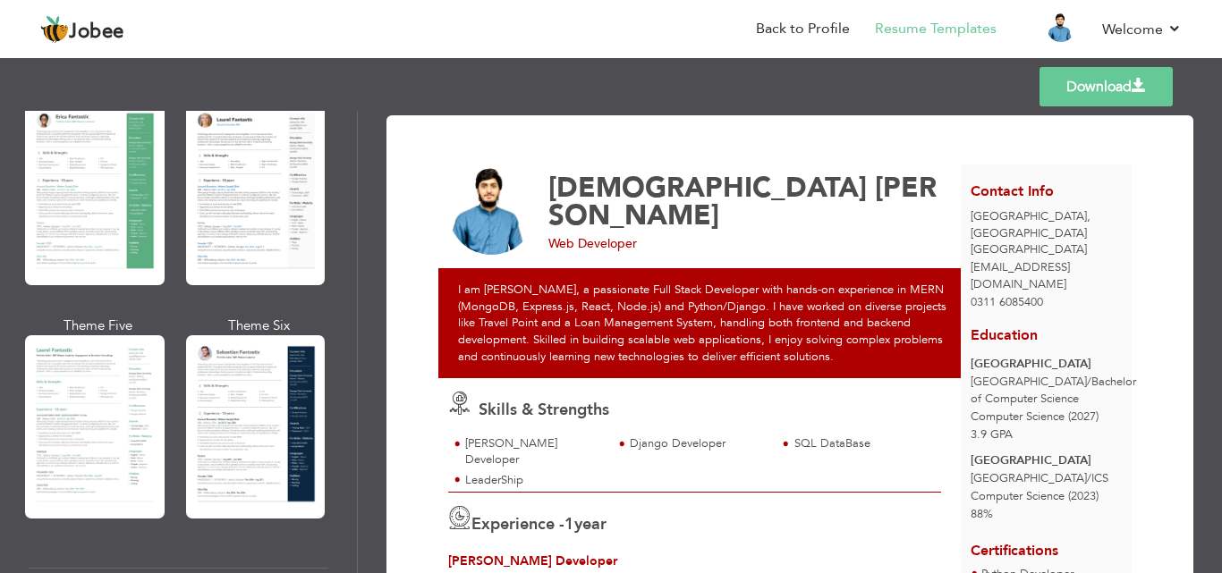
scroll to position [301, 0]
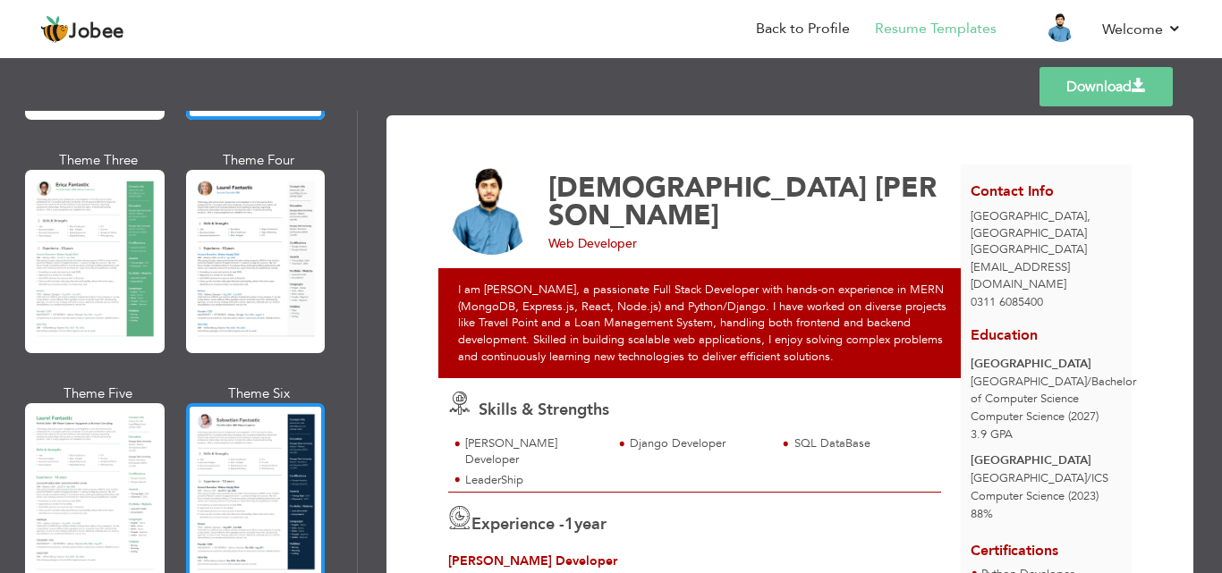
click at [265, 458] on div at bounding box center [256, 494] width 140 height 183
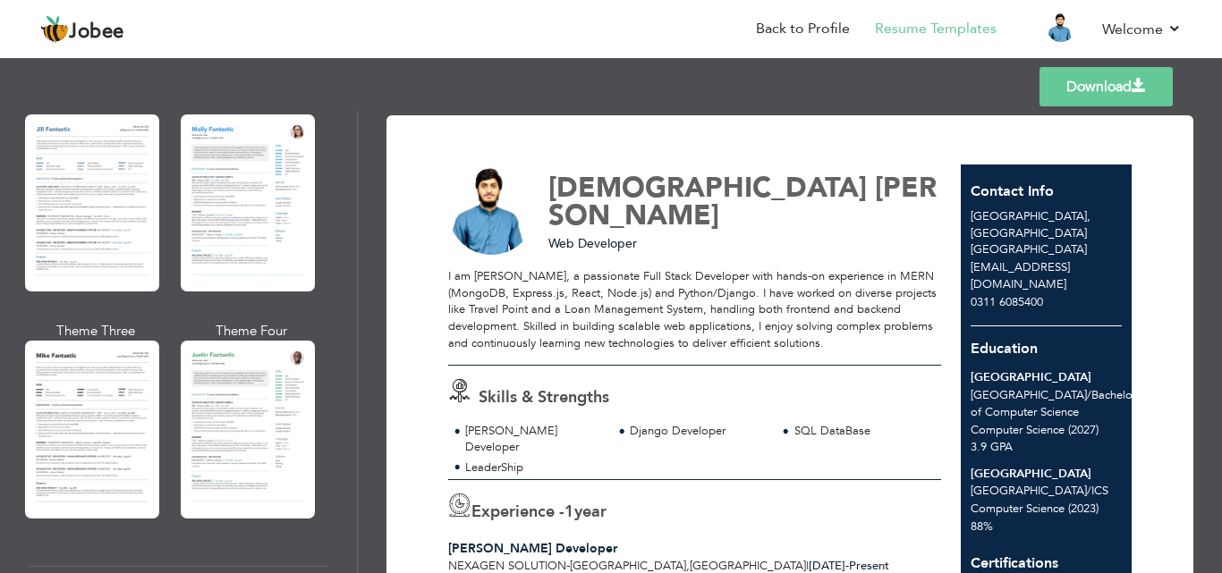
scroll to position [0, 0]
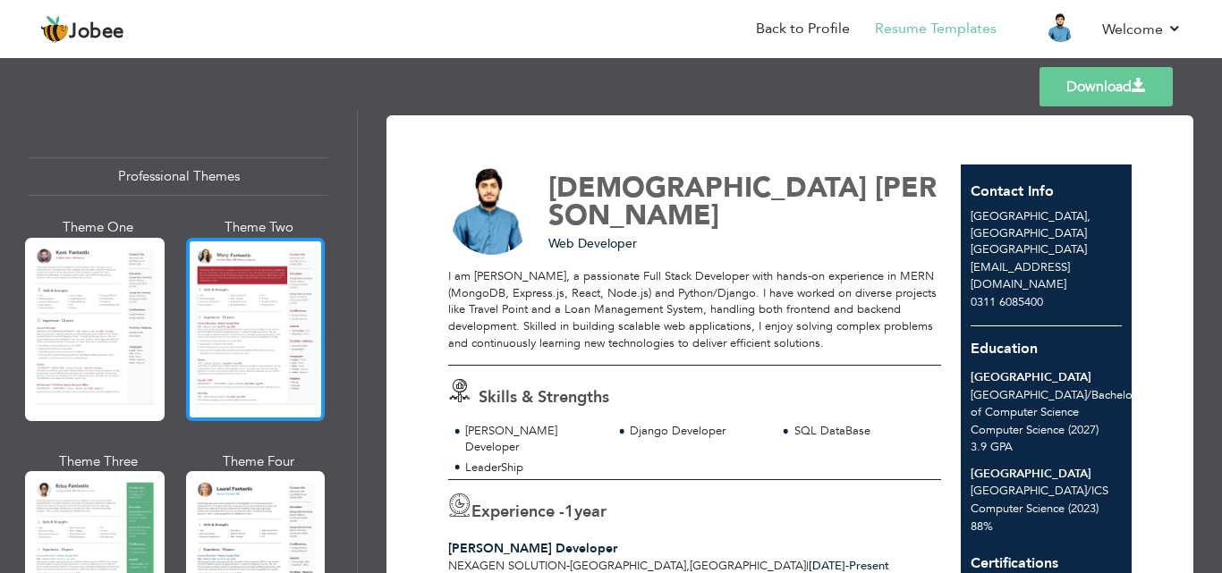
click at [312, 306] on div at bounding box center [256, 329] width 140 height 183
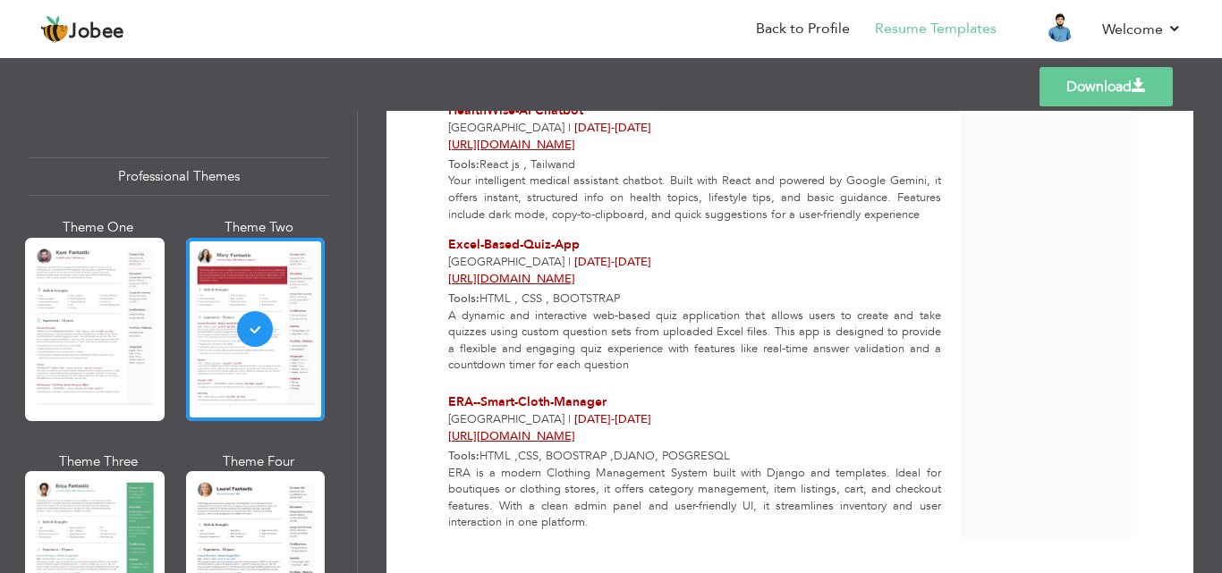
scroll to position [836, 0]
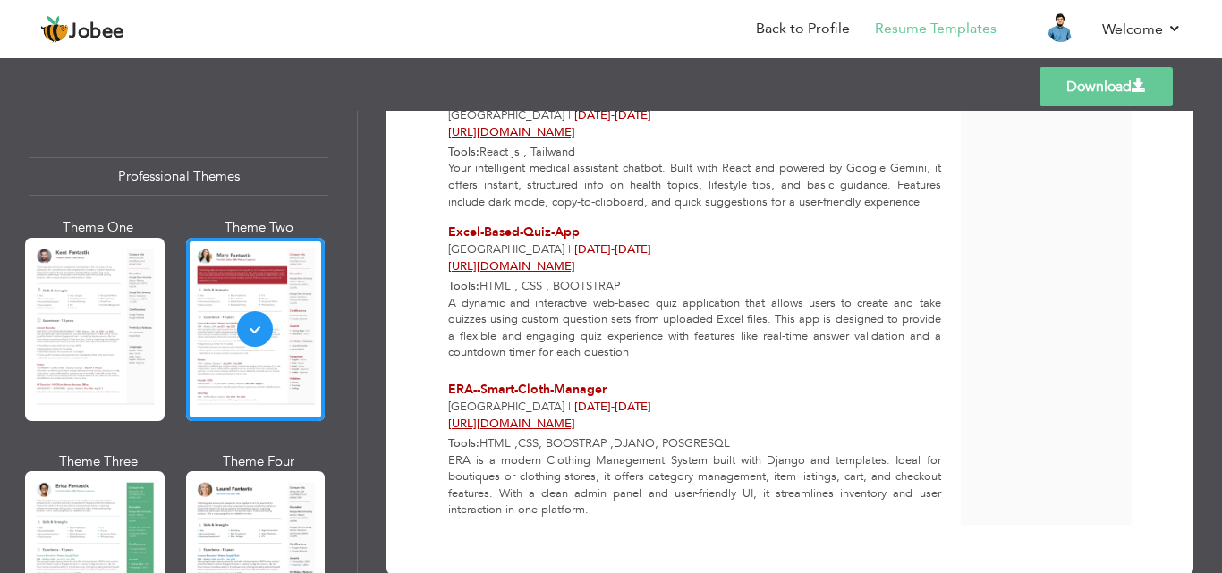
click at [1113, 77] on link "Download" at bounding box center [1105, 86] width 133 height 39
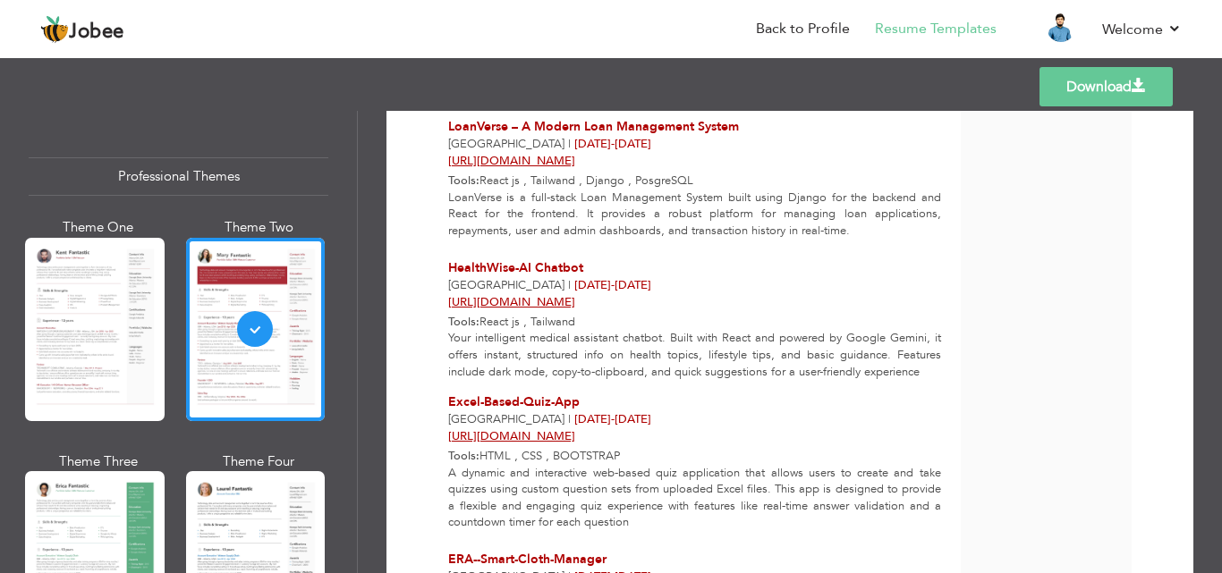
scroll to position [667, 0]
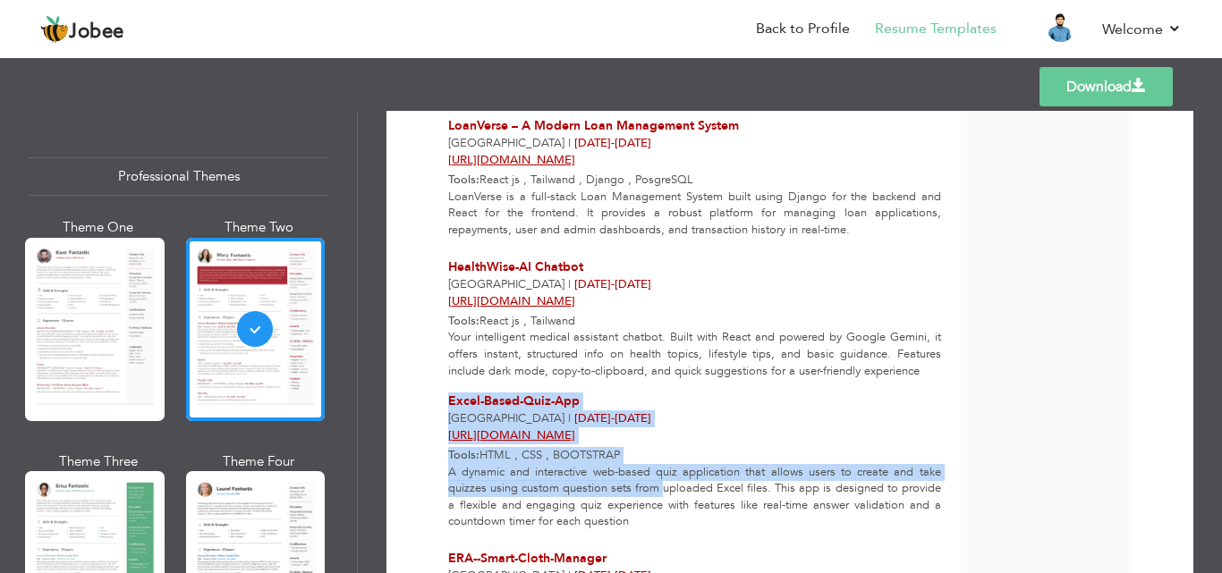
drag, startPoint x: 451, startPoint y: 383, endPoint x: 662, endPoint y: 469, distance: 227.8
click at [662, 469] on div "Excel-Based-Quiz-App University of Central punjab | Nov 2024 - Dec 2024 https:/…" at bounding box center [694, 465] width 512 height 144
click at [781, 464] on p "A dynamic and interactive web-based quiz application that allows users to creat…" at bounding box center [694, 497] width 493 height 66
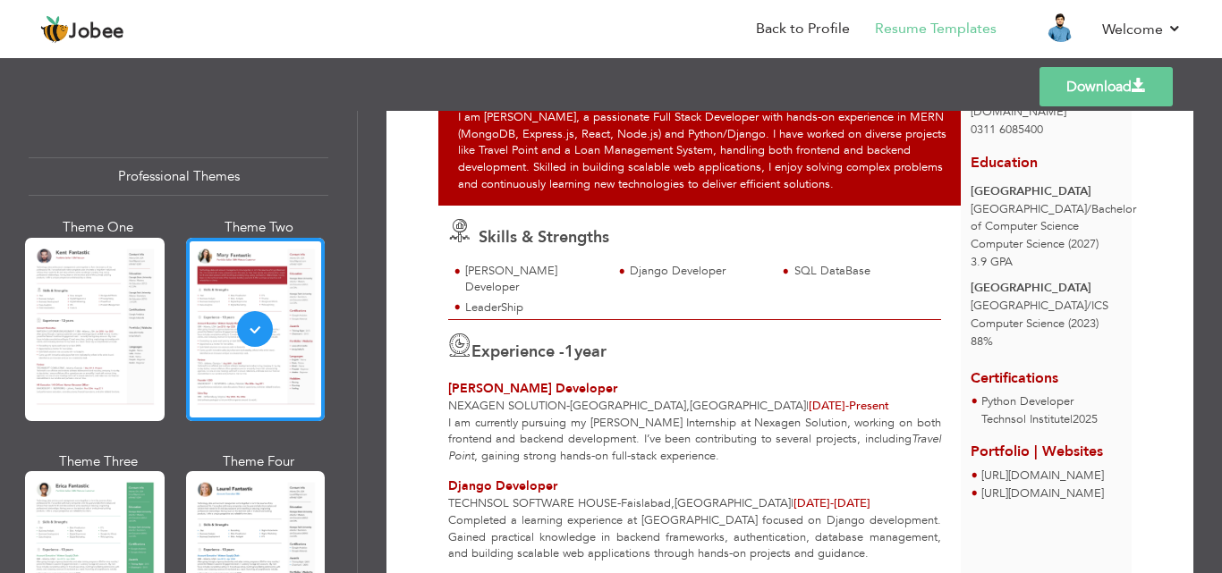
scroll to position [72, 0]
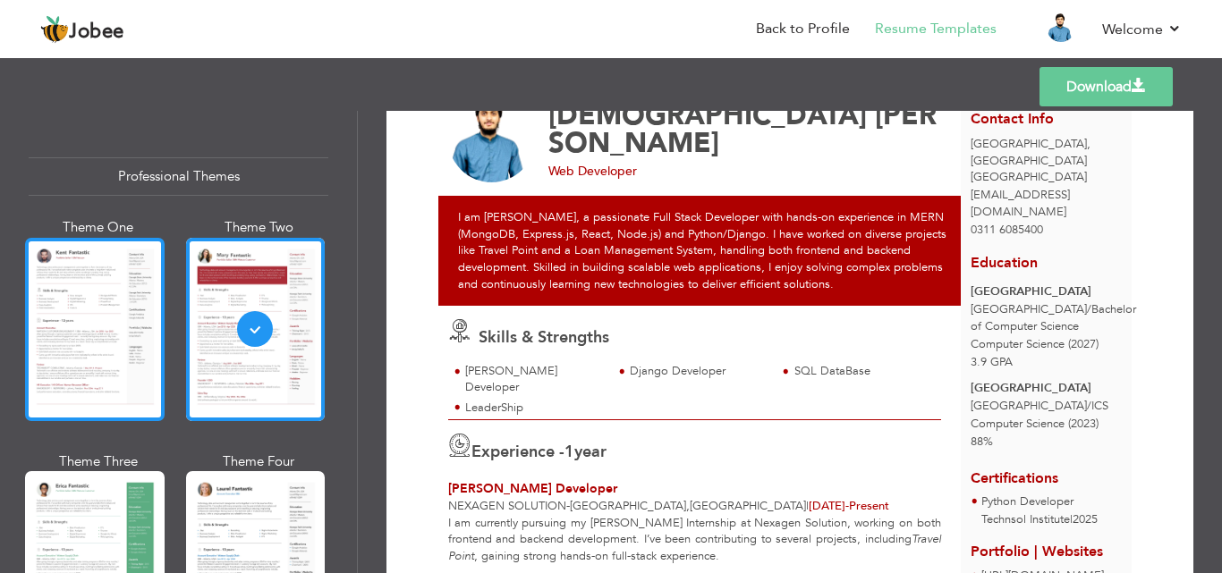
click at [145, 317] on div at bounding box center [95, 329] width 140 height 183
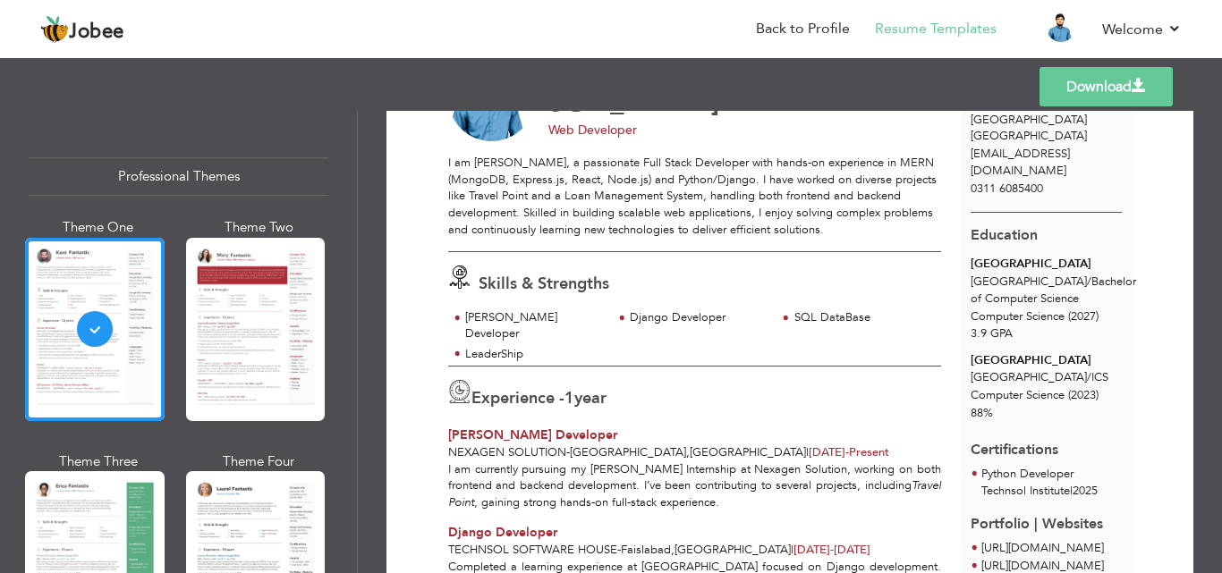
scroll to position [106, 0]
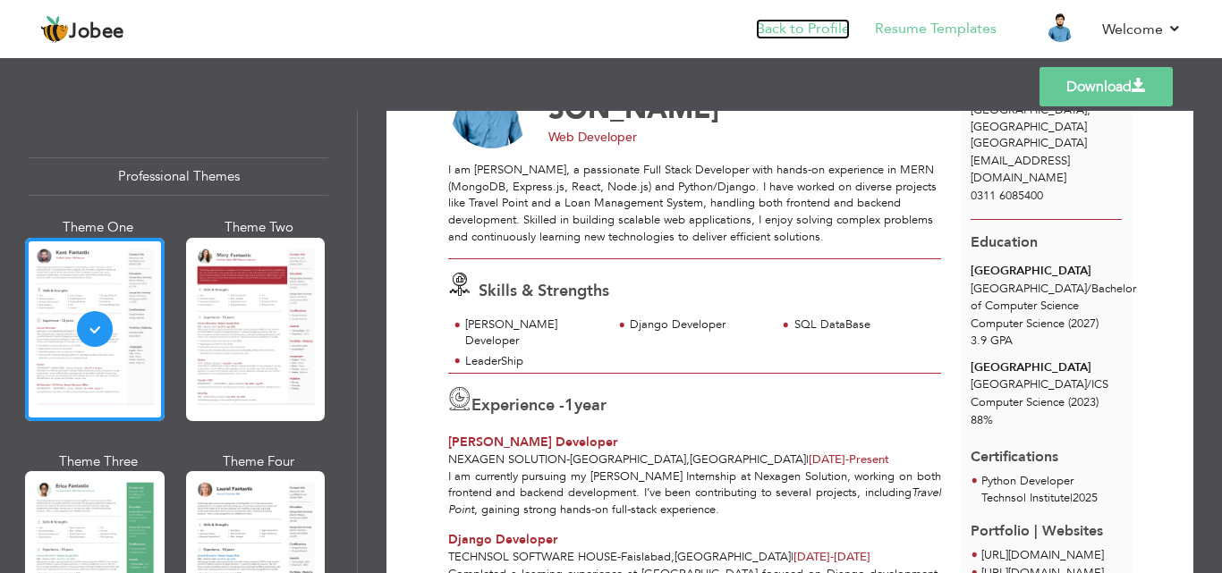
click at [778, 29] on link "Back to Profile" at bounding box center [803, 29] width 94 height 21
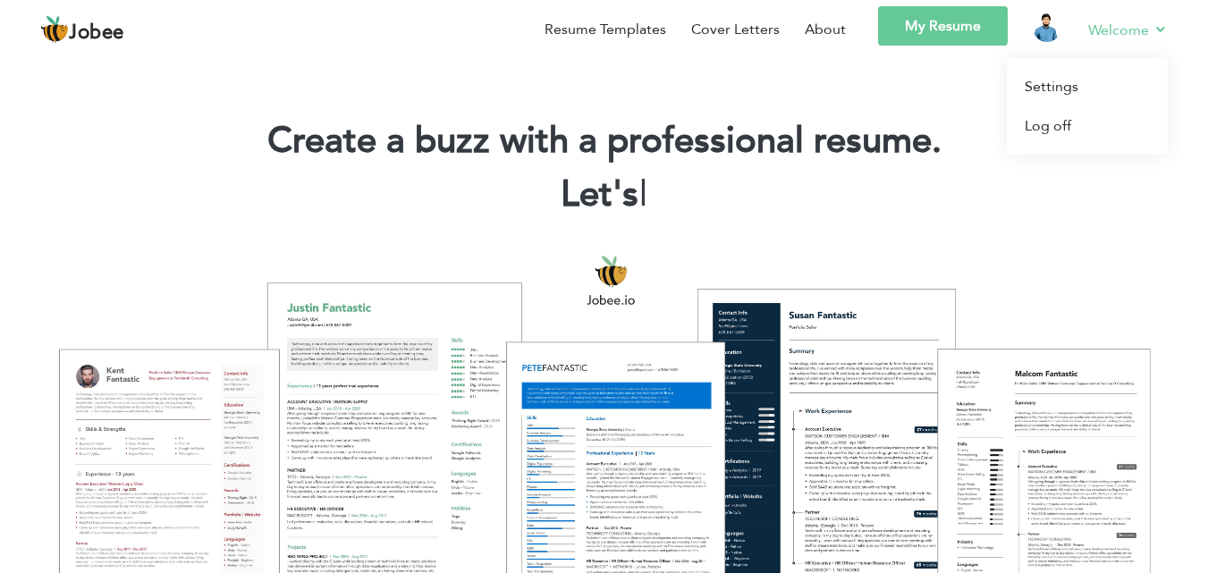
click at [1078, 13] on li "Welcome Settings Log off" at bounding box center [1115, 32] width 105 height 52
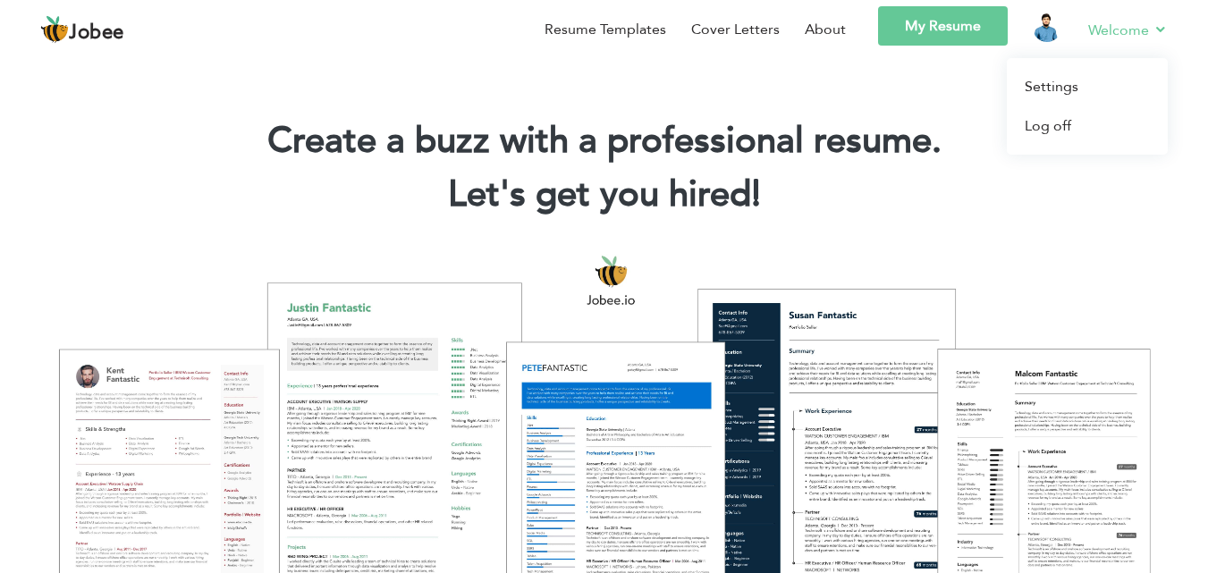
click at [1075, 34] on li "Welcome Settings Log off" at bounding box center [1115, 32] width 105 height 52
click at [1039, 26] on img at bounding box center [1047, 27] width 29 height 29
